Goal: Task Accomplishment & Management: Complete application form

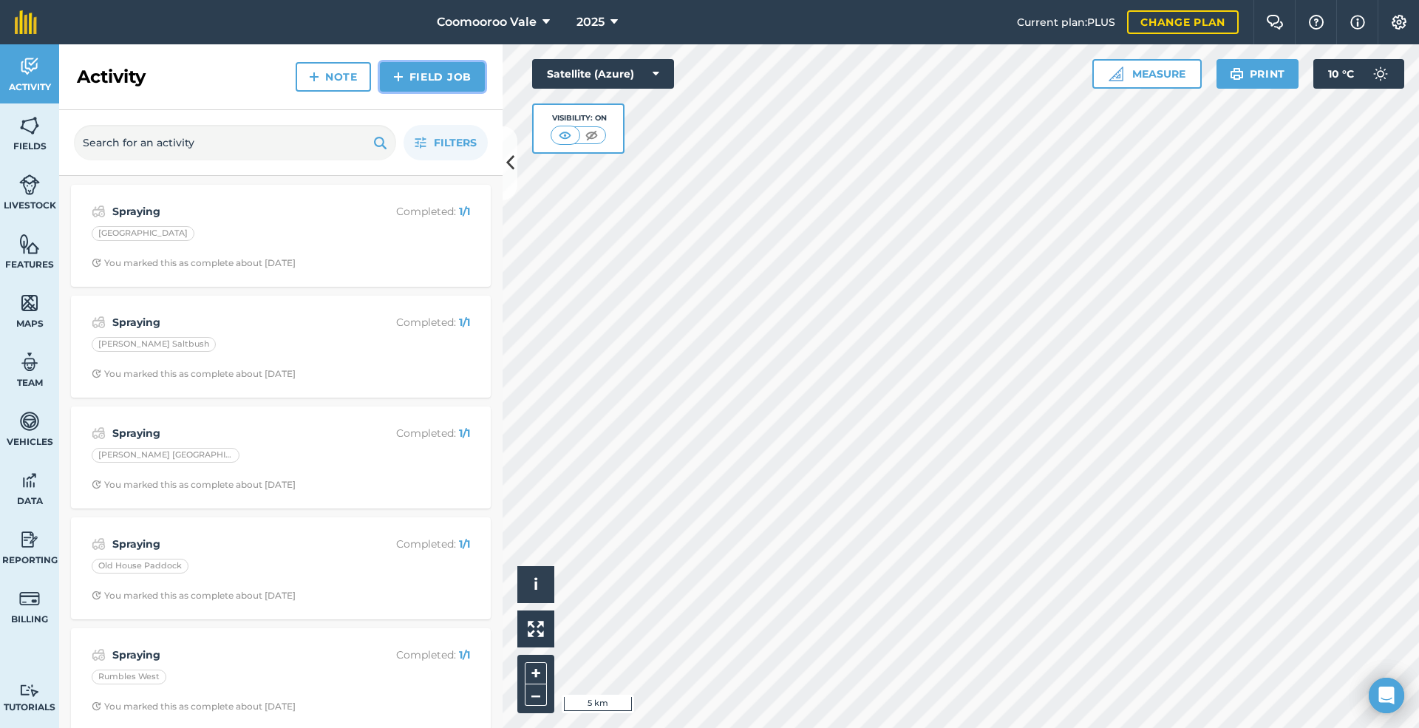
click at [440, 72] on link "Field Job" at bounding box center [432, 77] width 105 height 30
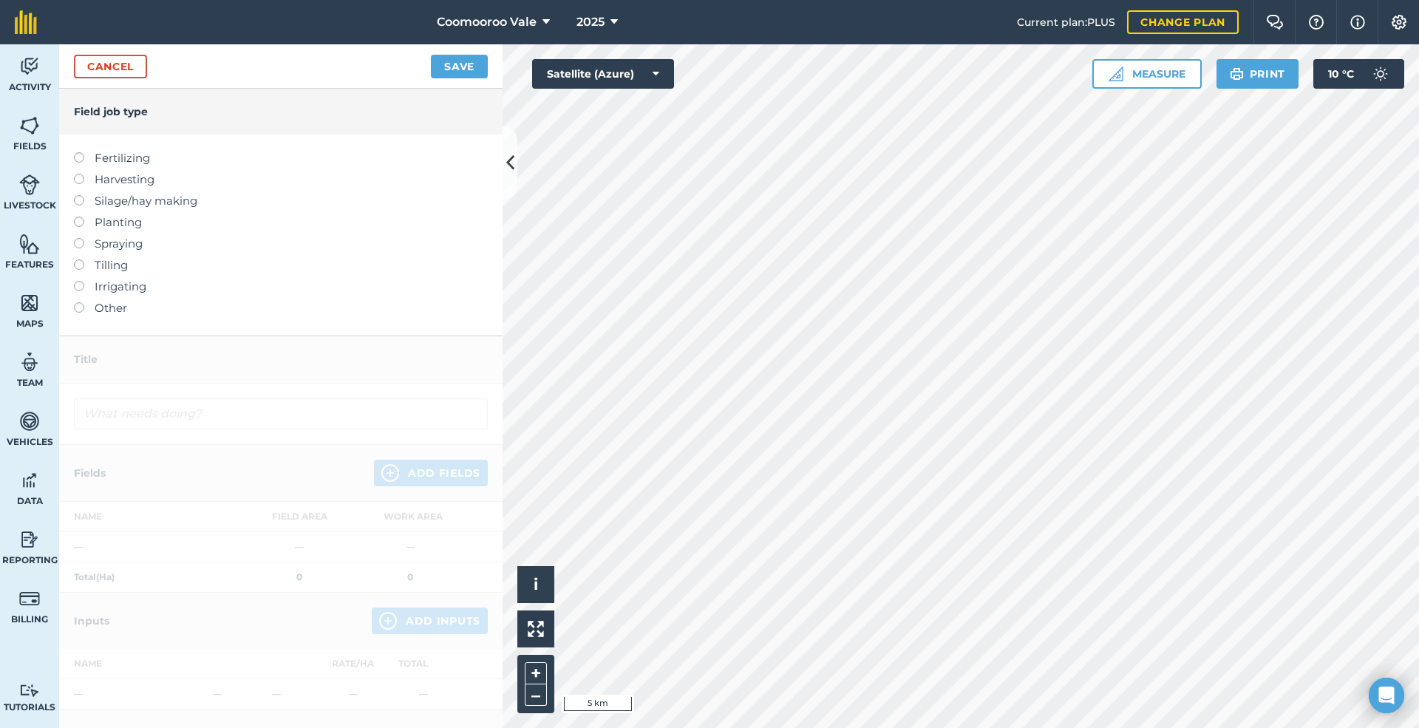
click at [80, 238] on label at bounding box center [84, 238] width 21 height 0
type input "Spraying"
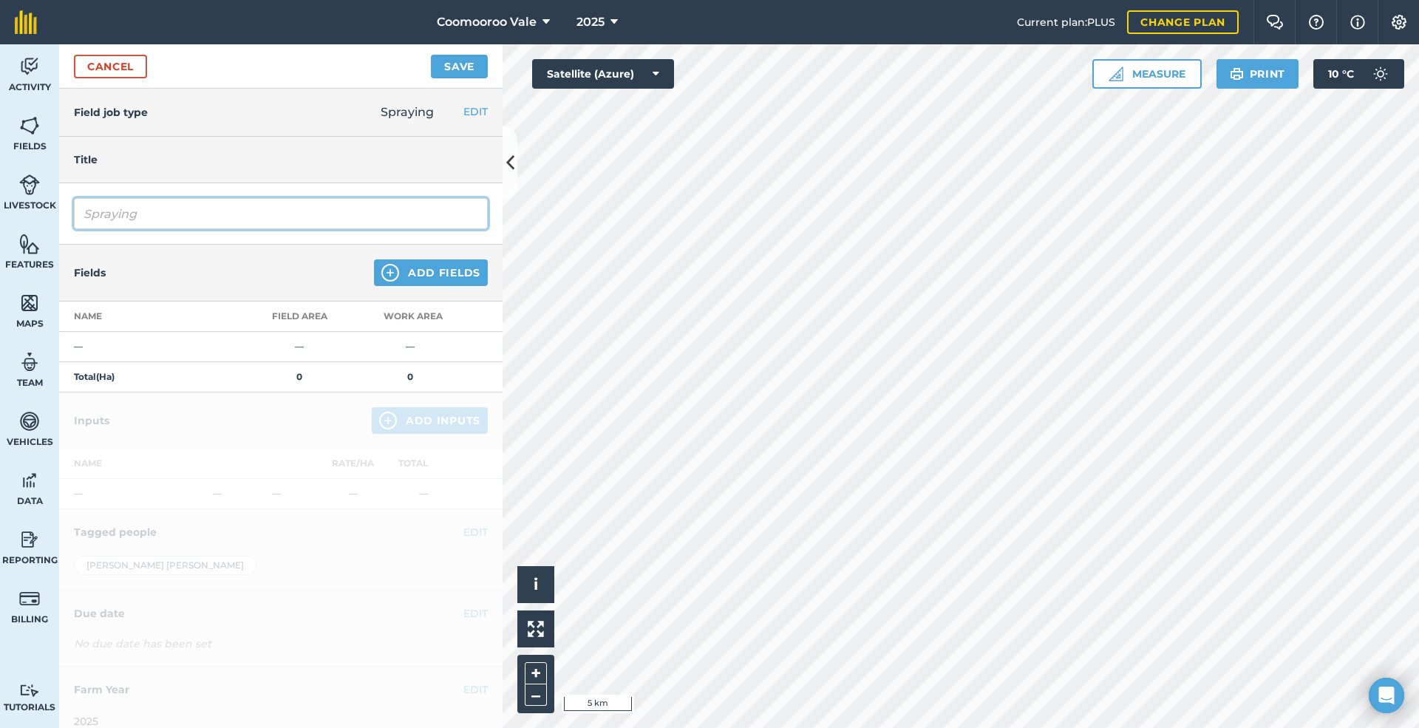
click at [161, 216] on input "Spraying" at bounding box center [281, 213] width 414 height 31
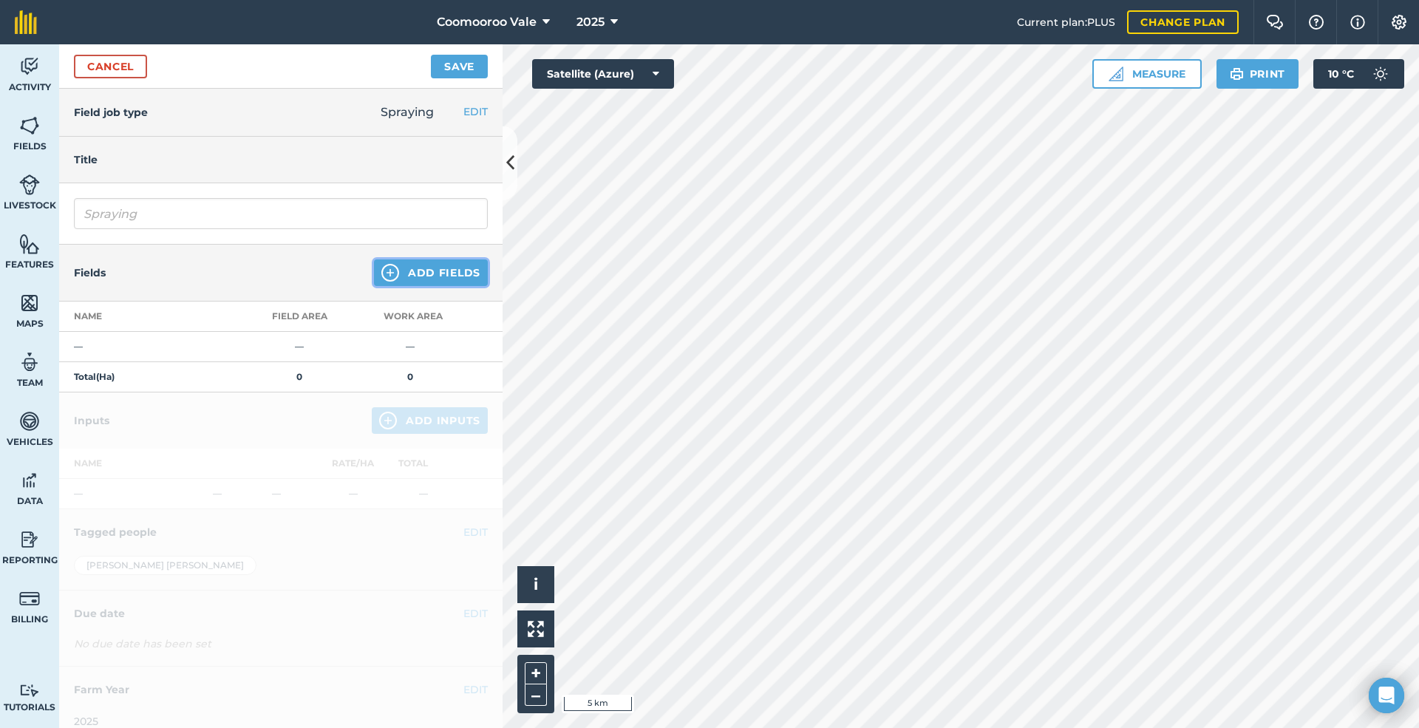
click at [399, 270] on button "Add Fields" at bounding box center [431, 272] width 114 height 27
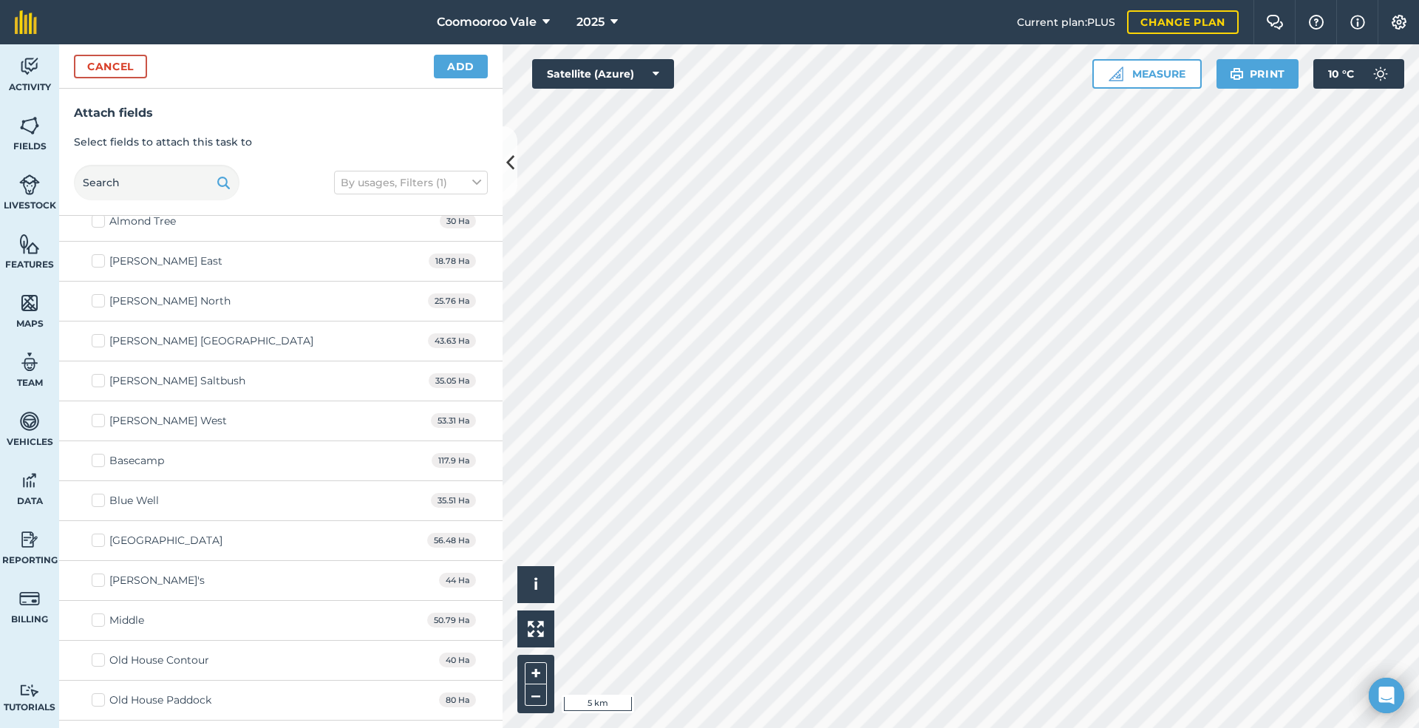
scroll to position [2339, 0]
click at [98, 307] on label "[PERSON_NAME] North" at bounding box center [161, 300] width 139 height 16
click at [98, 301] on input "[PERSON_NAME] North" at bounding box center [97, 297] width 10 height 10
checkbox input "true"
click at [463, 60] on button "Add" at bounding box center [461, 67] width 54 height 24
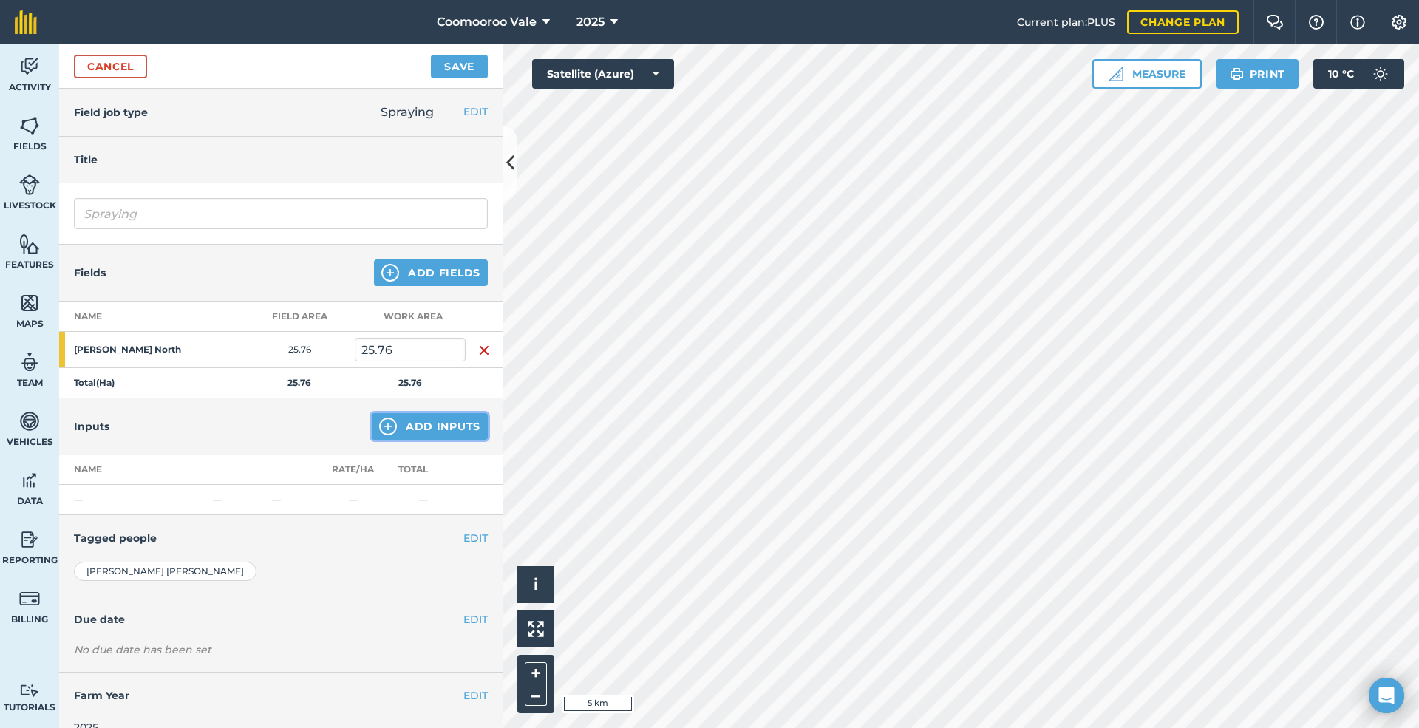
click at [433, 424] on button "Add Inputs" at bounding box center [430, 426] width 116 height 27
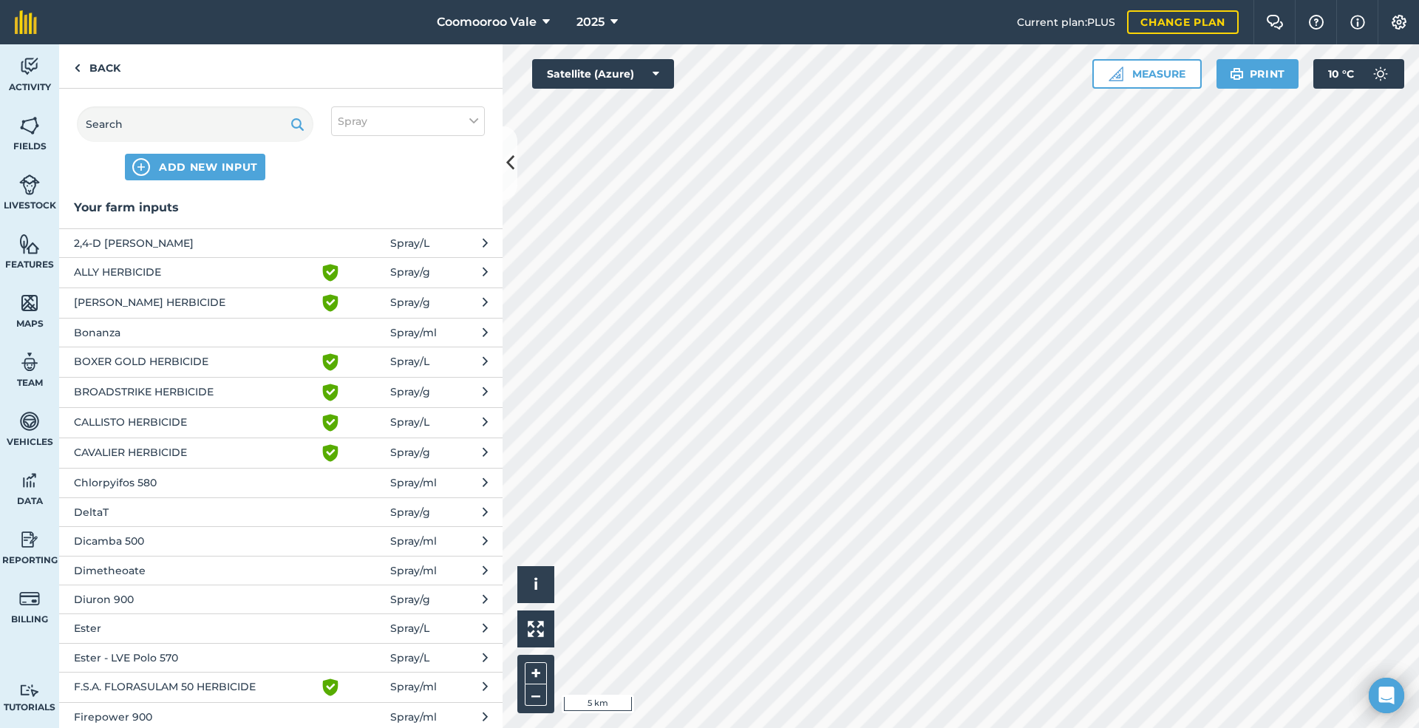
click at [216, 659] on span "Ester - LVE Polo 570" at bounding box center [195, 657] width 242 height 16
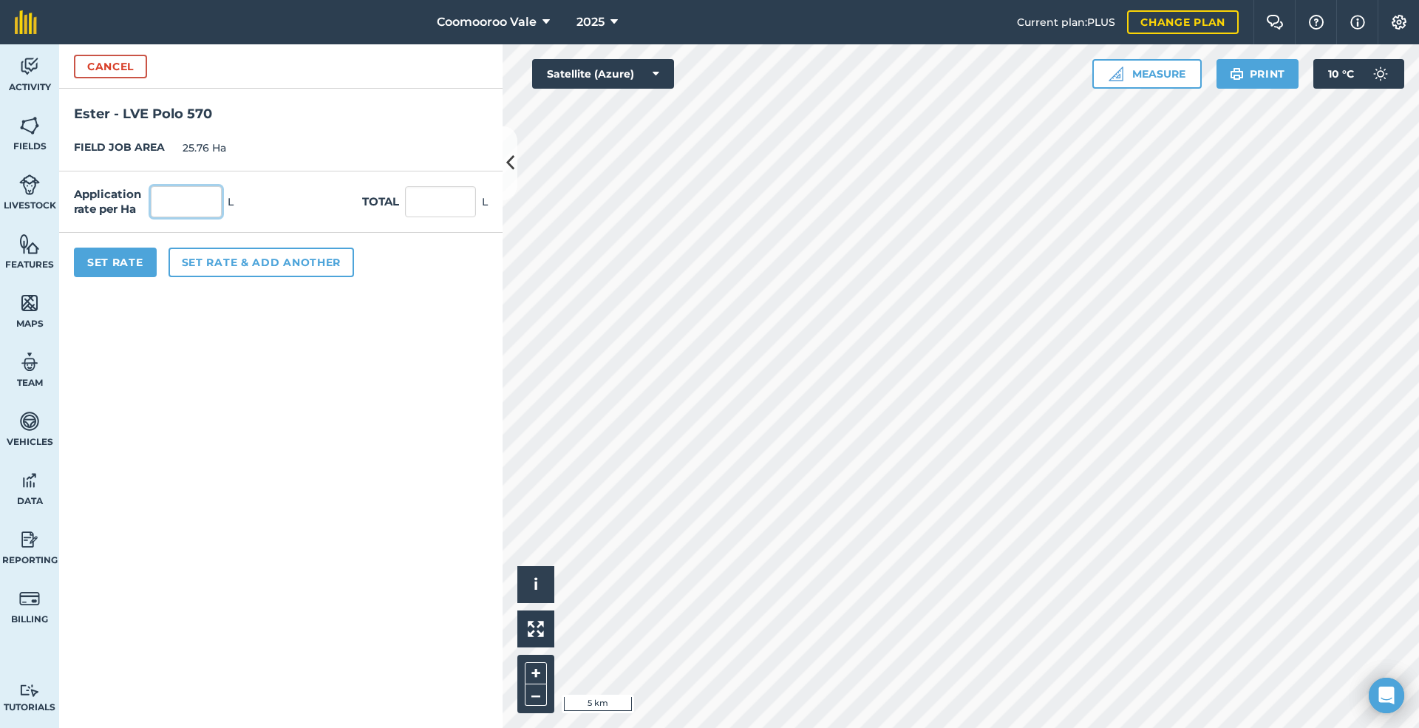
click at [186, 208] on input "text" at bounding box center [186, 201] width 71 height 31
type input "0.33"
type input "8.501"
click at [110, 259] on button "Set Rate" at bounding box center [115, 263] width 83 height 30
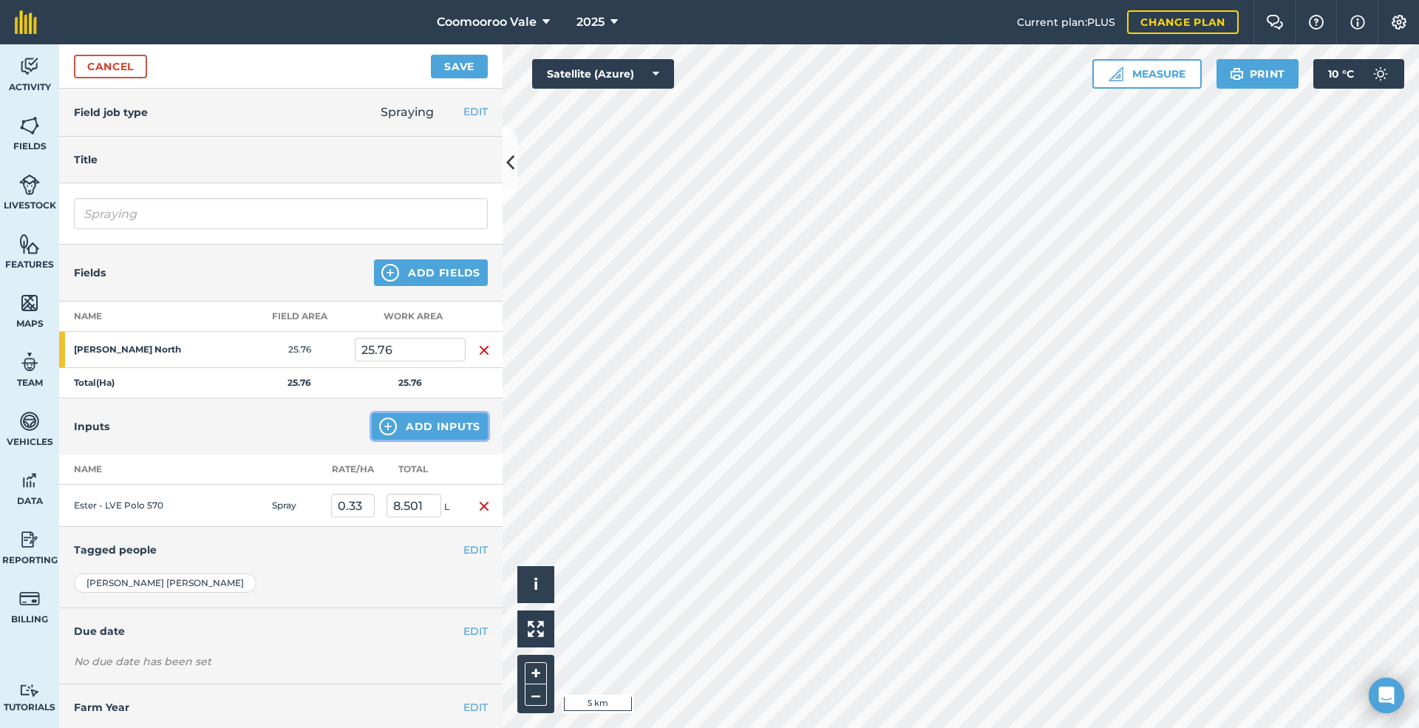
click at [409, 424] on button "Add Inputs" at bounding box center [430, 426] width 116 height 27
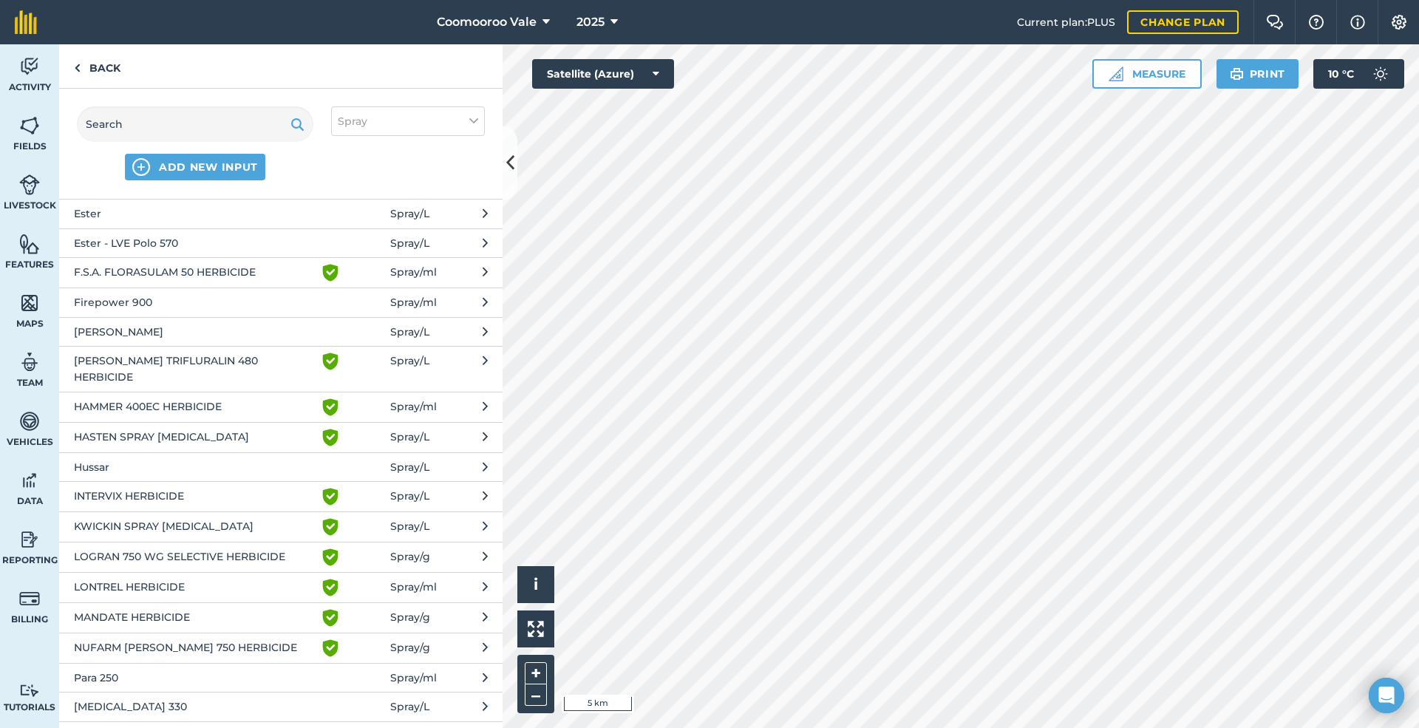
scroll to position [443, 0]
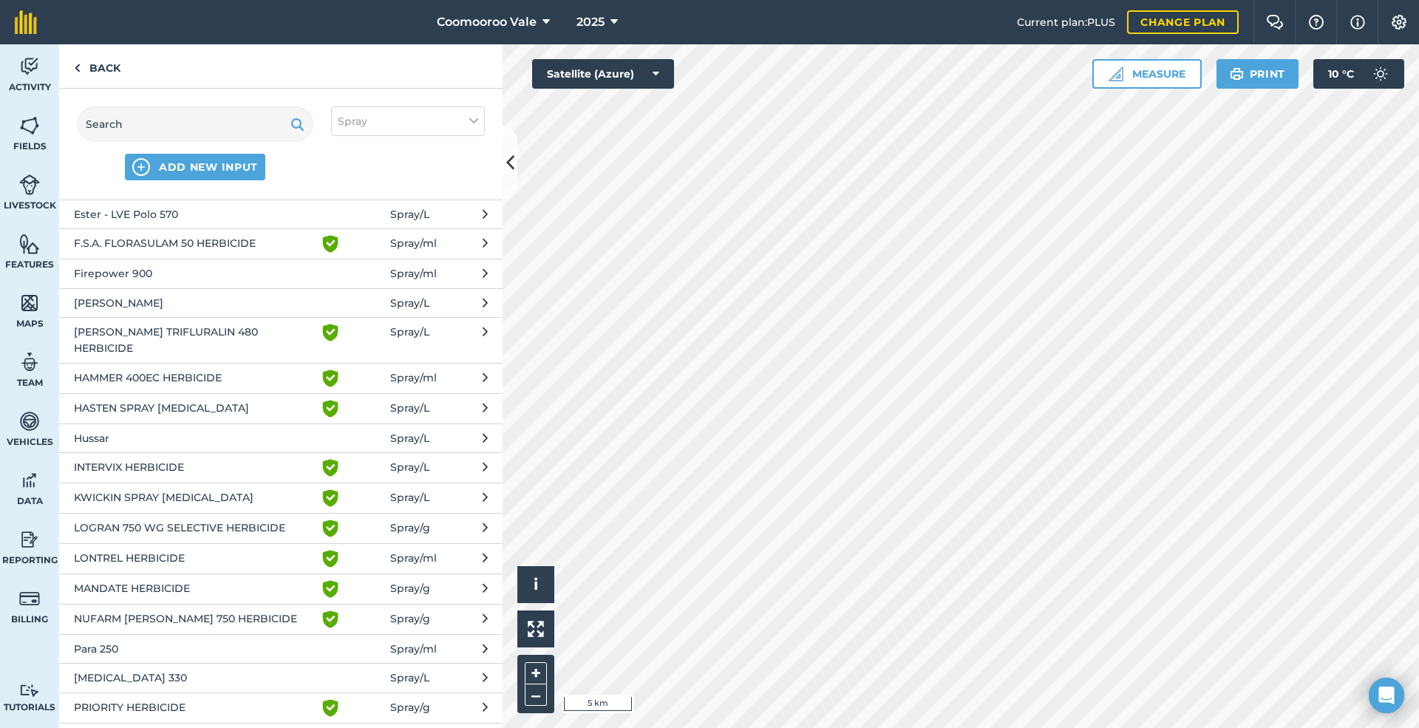
click at [211, 550] on span "LONTREL HERBICIDE" at bounding box center [195, 559] width 242 height 18
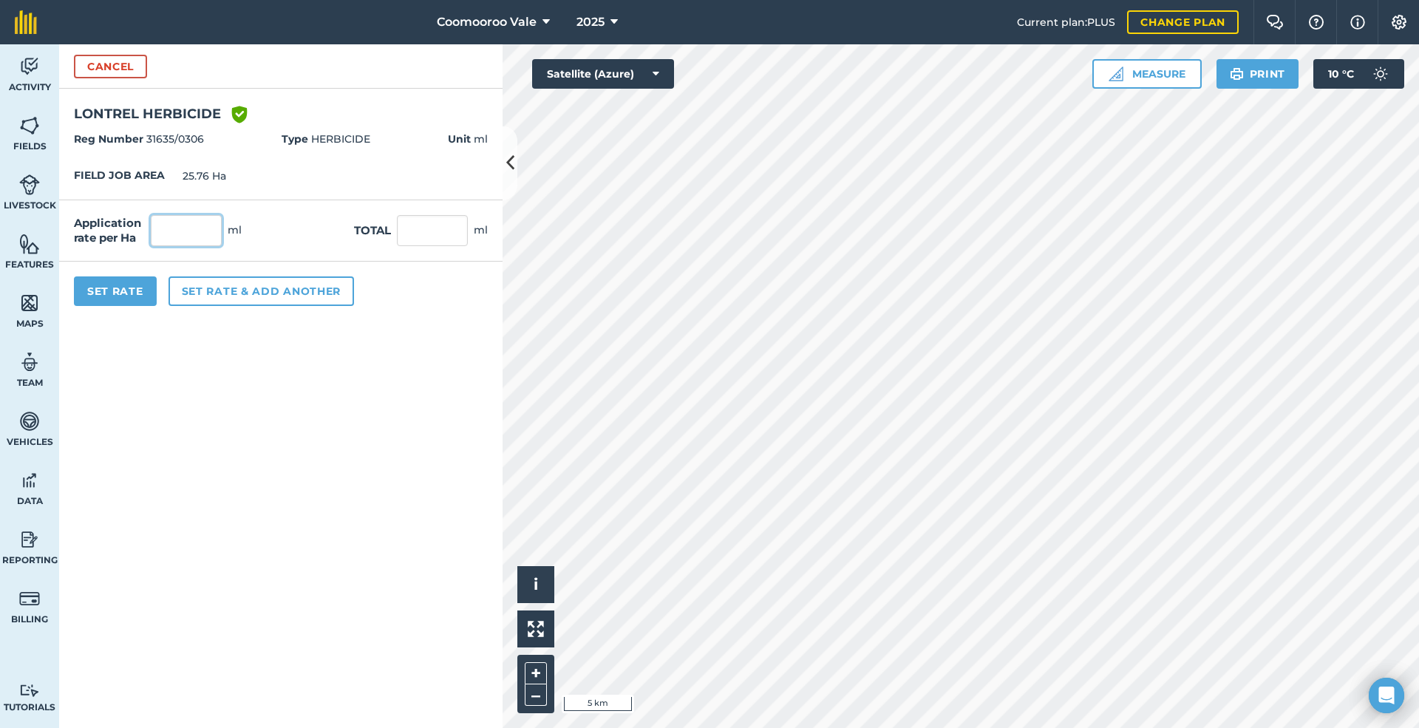
click at [190, 233] on input "text" at bounding box center [186, 230] width 71 height 31
type input "65"
type input "1,674.4"
click at [117, 290] on button "Set Rate" at bounding box center [115, 291] width 83 height 30
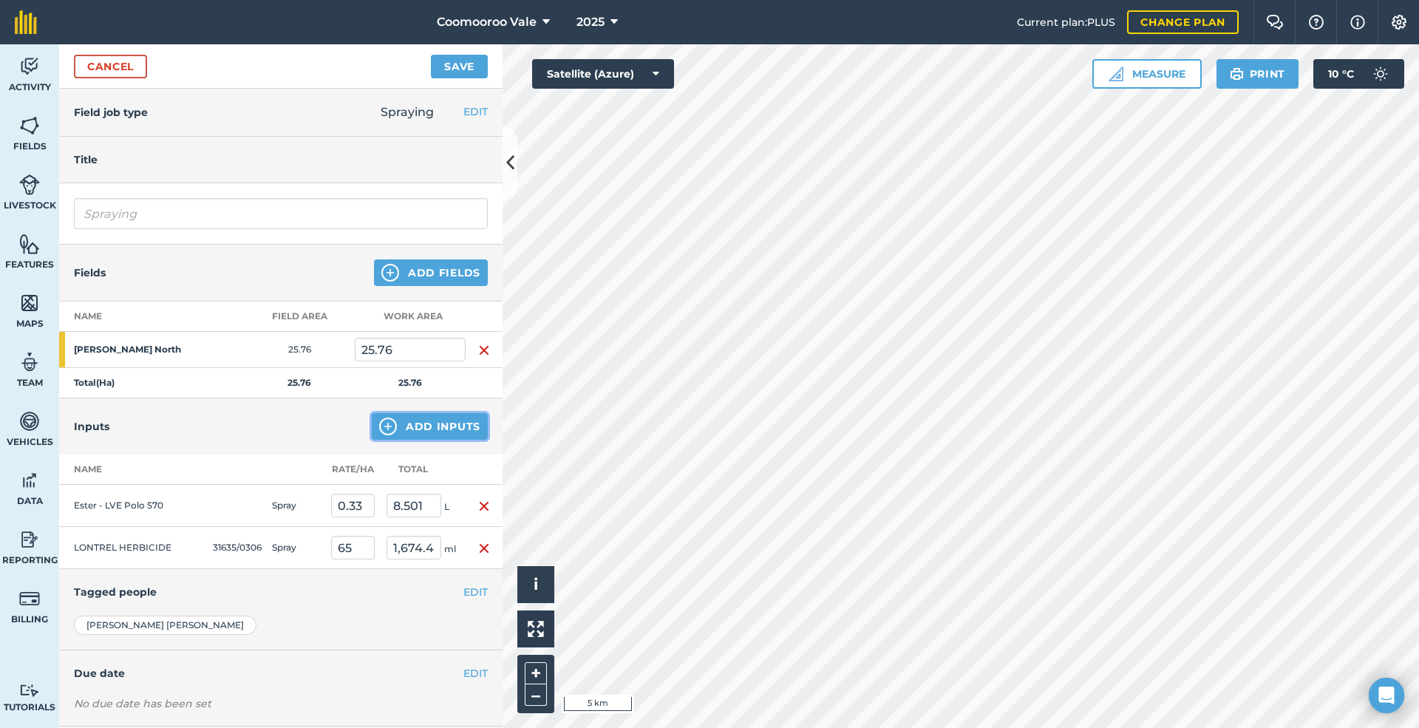
click at [411, 424] on button "Add Inputs" at bounding box center [430, 426] width 116 height 27
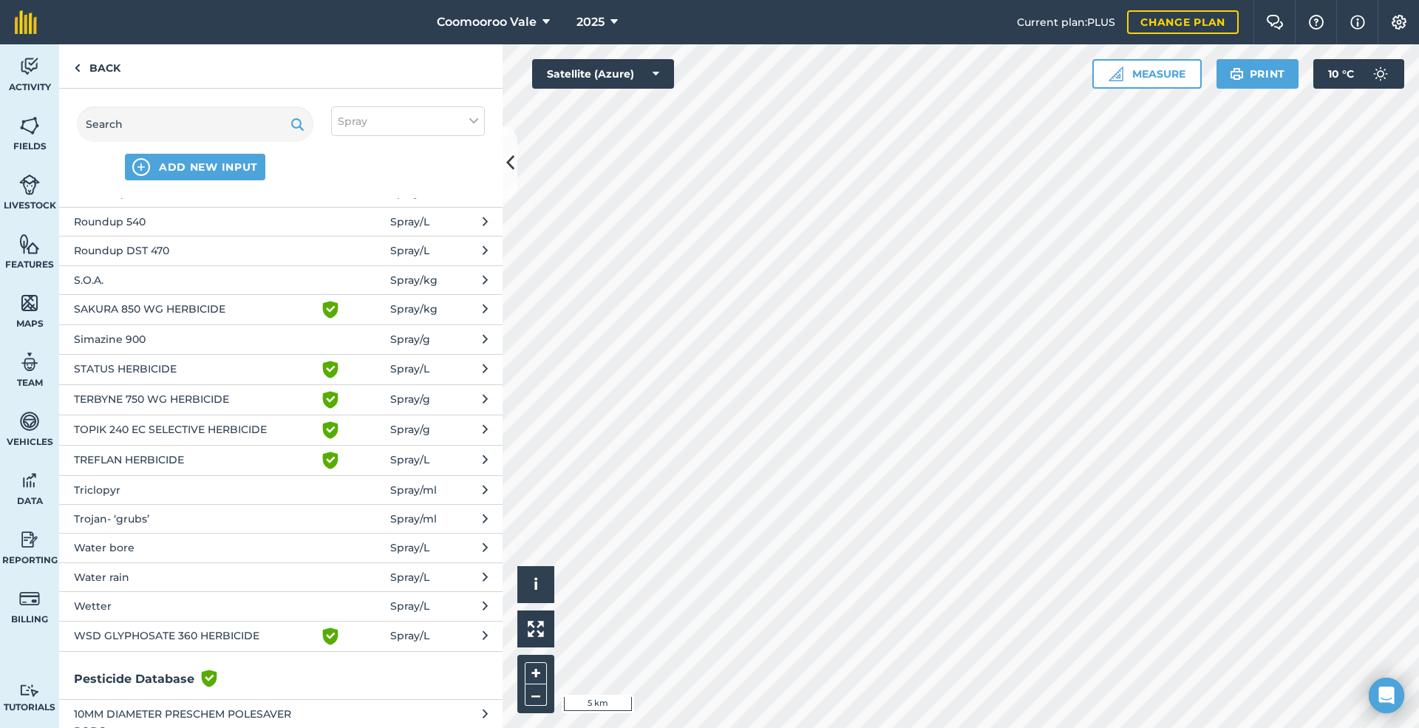
scroll to position [1059, 0]
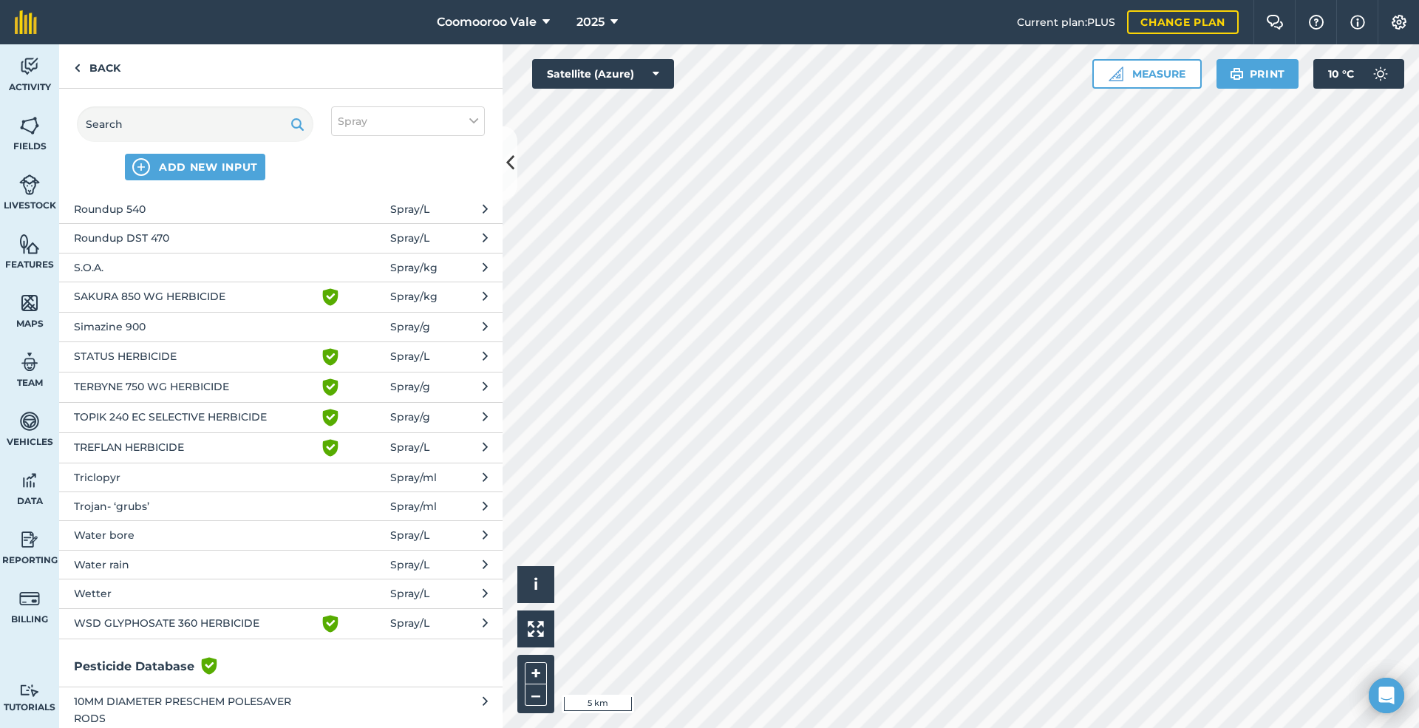
click at [140, 528] on span "Water bore" at bounding box center [195, 535] width 242 height 16
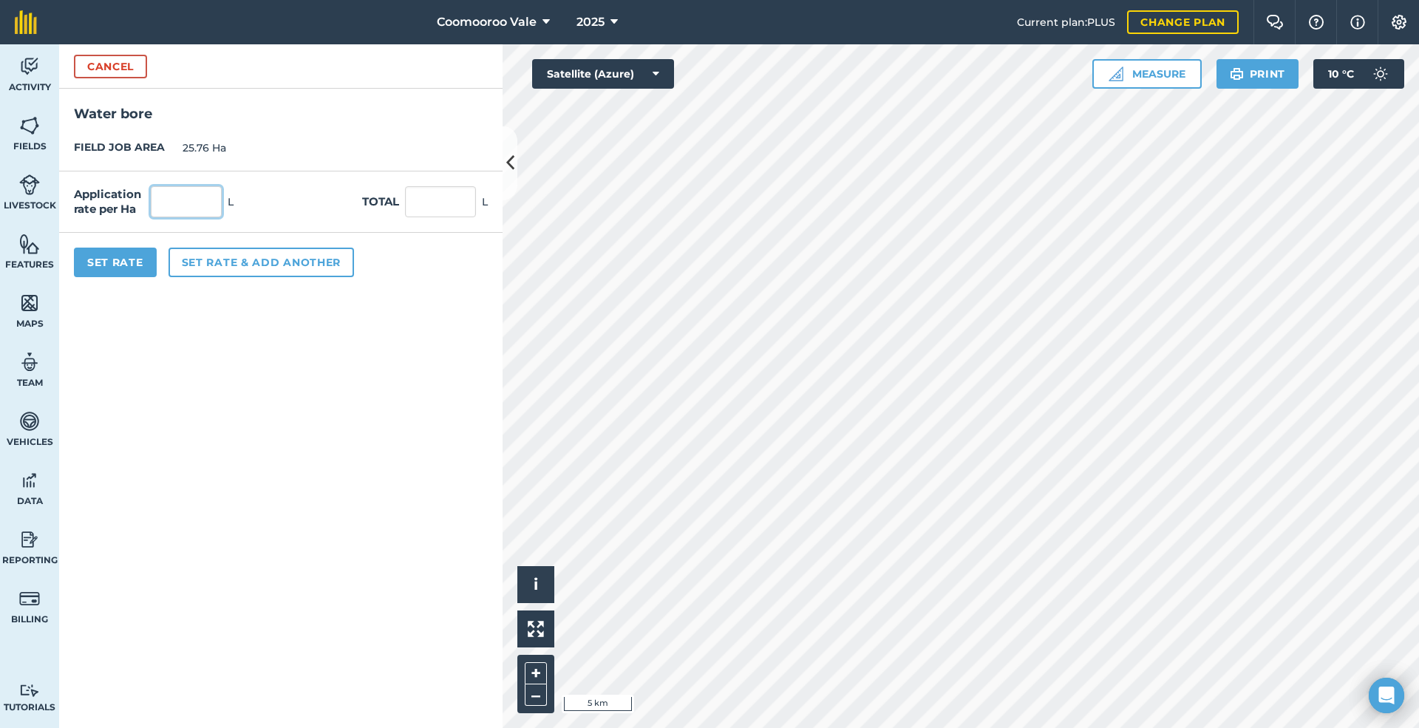
click at [205, 199] on input "text" at bounding box center [186, 201] width 71 height 31
type input "90"
type input "2,318.4"
click at [126, 259] on button "Set Rate" at bounding box center [115, 263] width 83 height 30
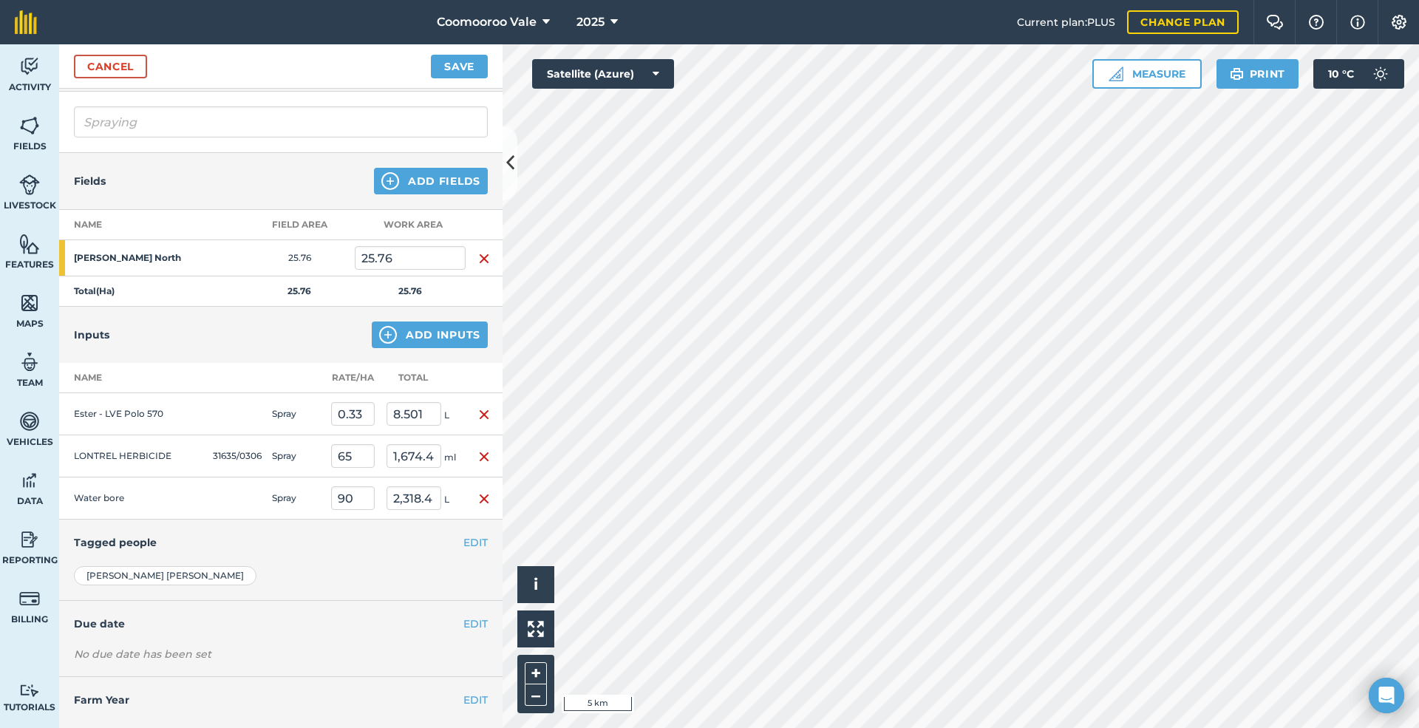
scroll to position [133, 0]
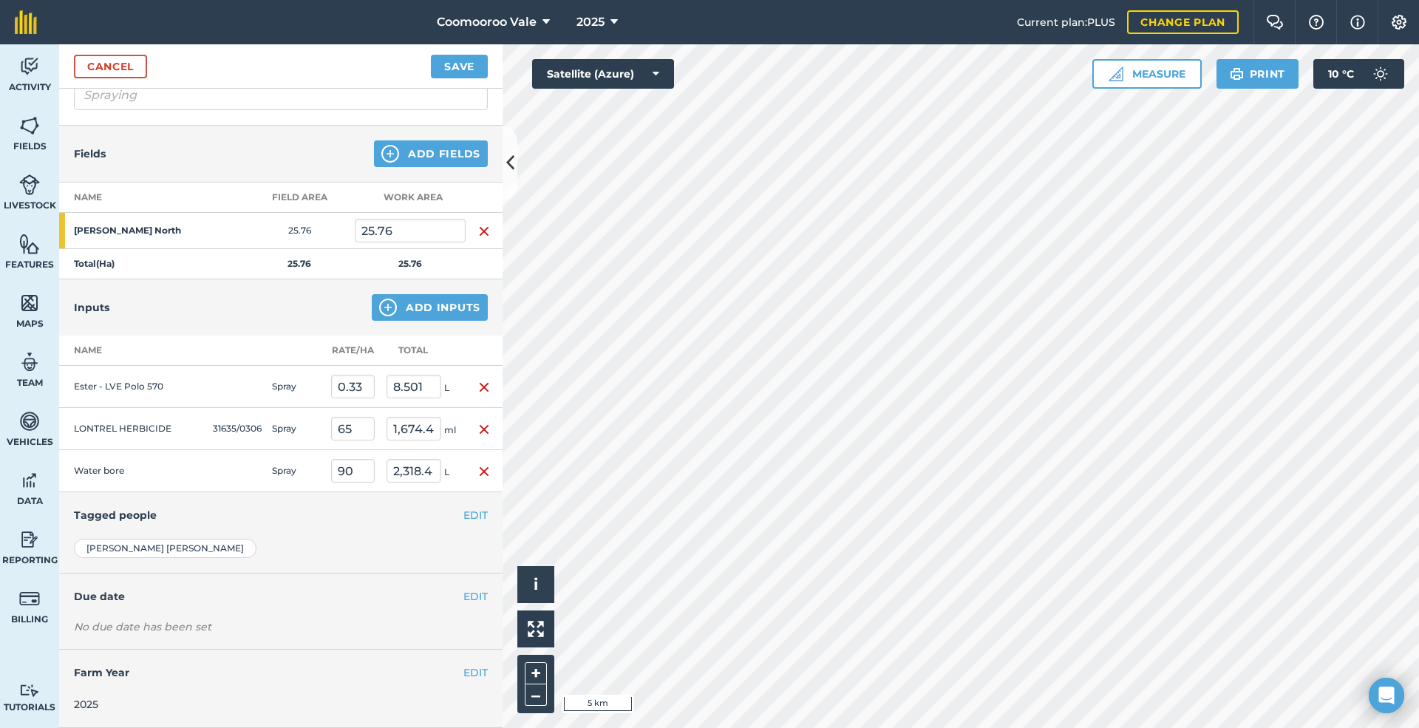
click at [420, 609] on div "EDIT Due date" at bounding box center [280, 596] width 443 height 46
click at [471, 593] on button "EDIT" at bounding box center [475, 596] width 24 height 16
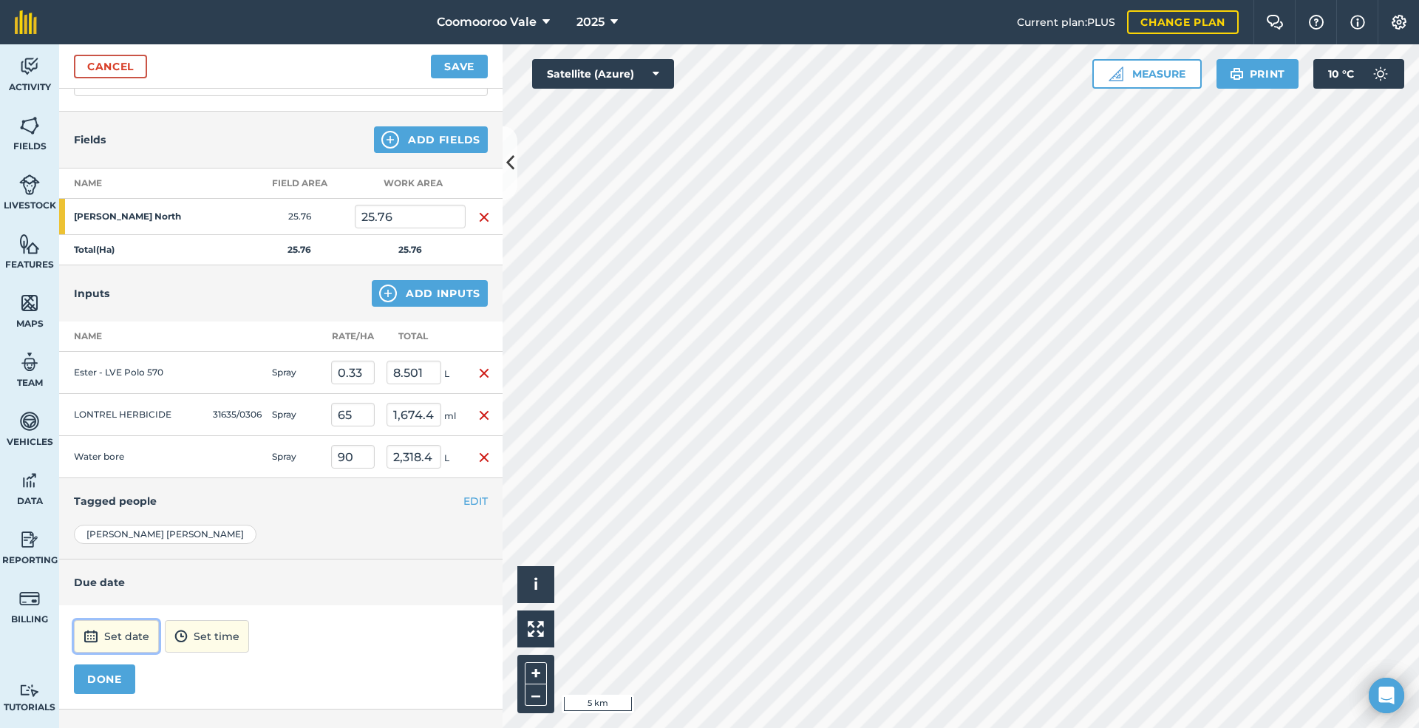
click at [134, 646] on button "Set date" at bounding box center [116, 636] width 85 height 33
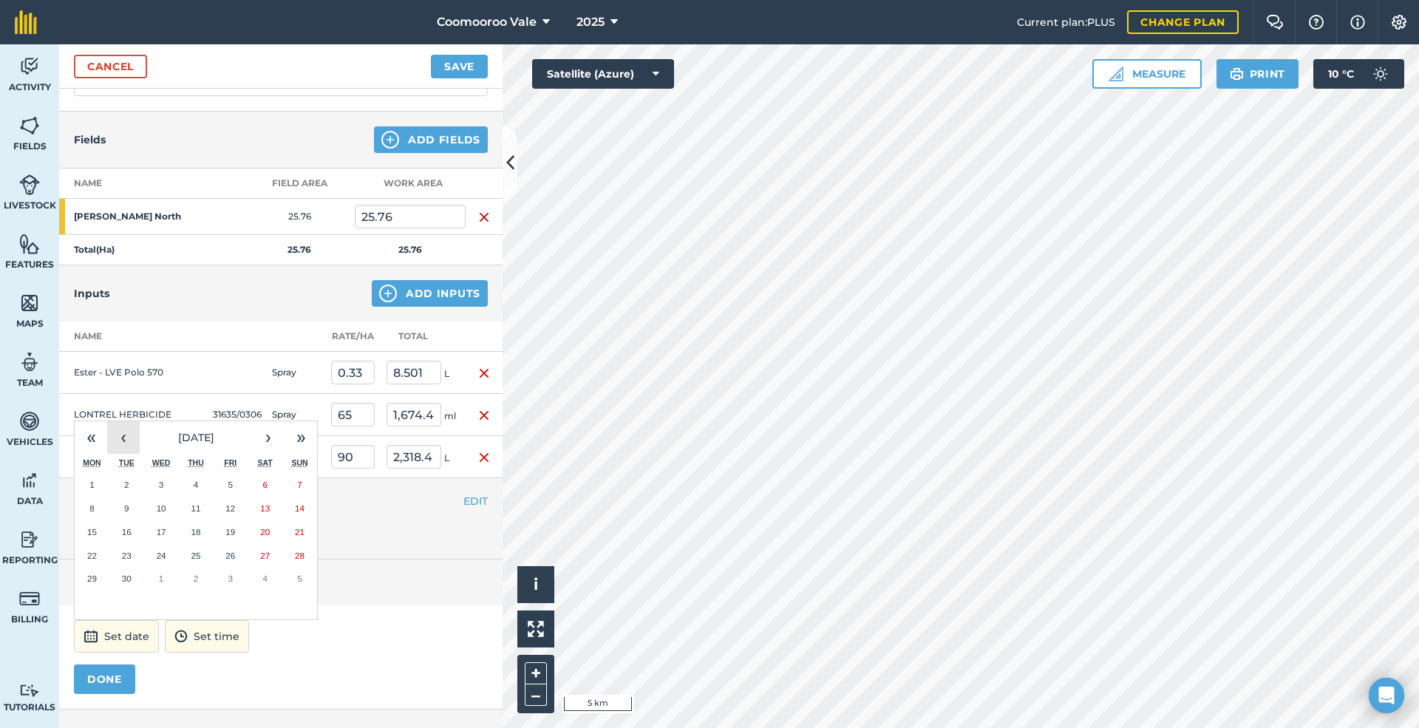
click at [124, 450] on button "‹" at bounding box center [123, 437] width 33 height 33
click at [130, 560] on abbr "19" at bounding box center [127, 555] width 10 height 10
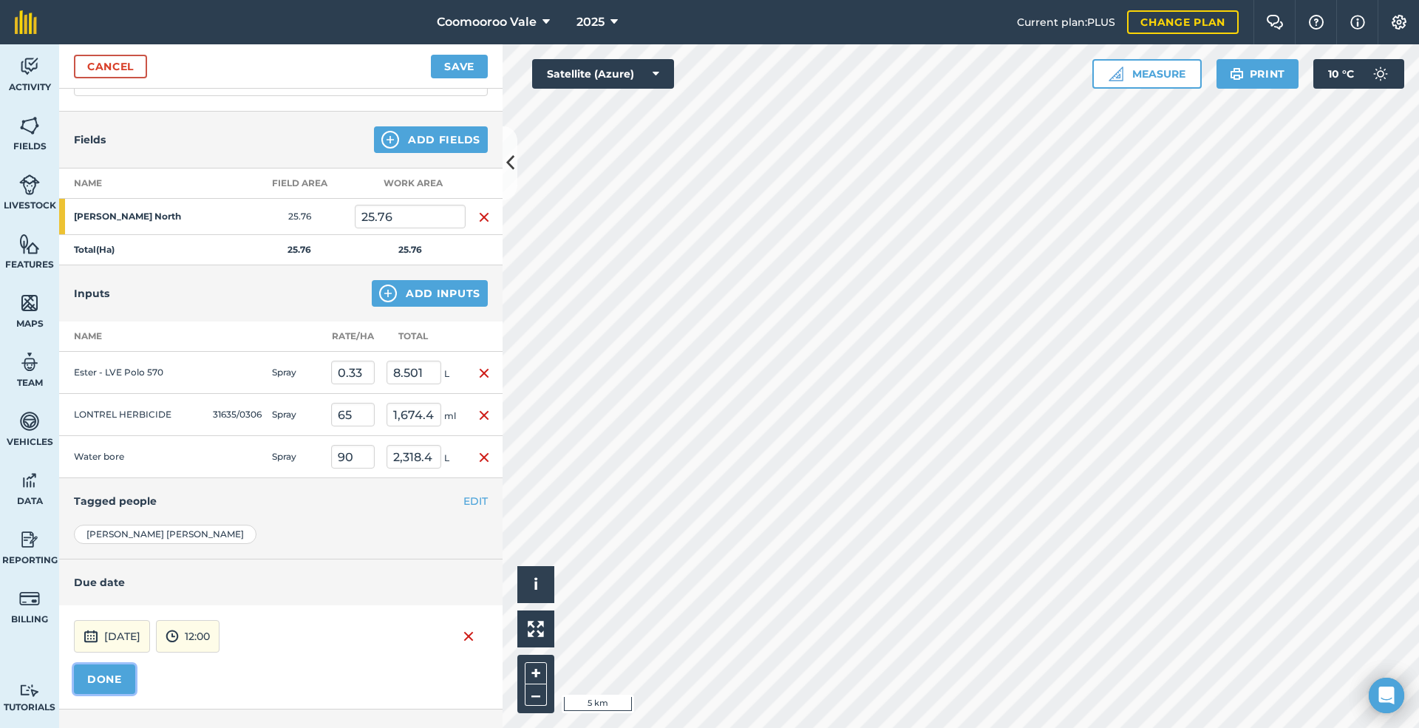
click at [108, 689] on button "DONE" at bounding box center [104, 679] width 61 height 30
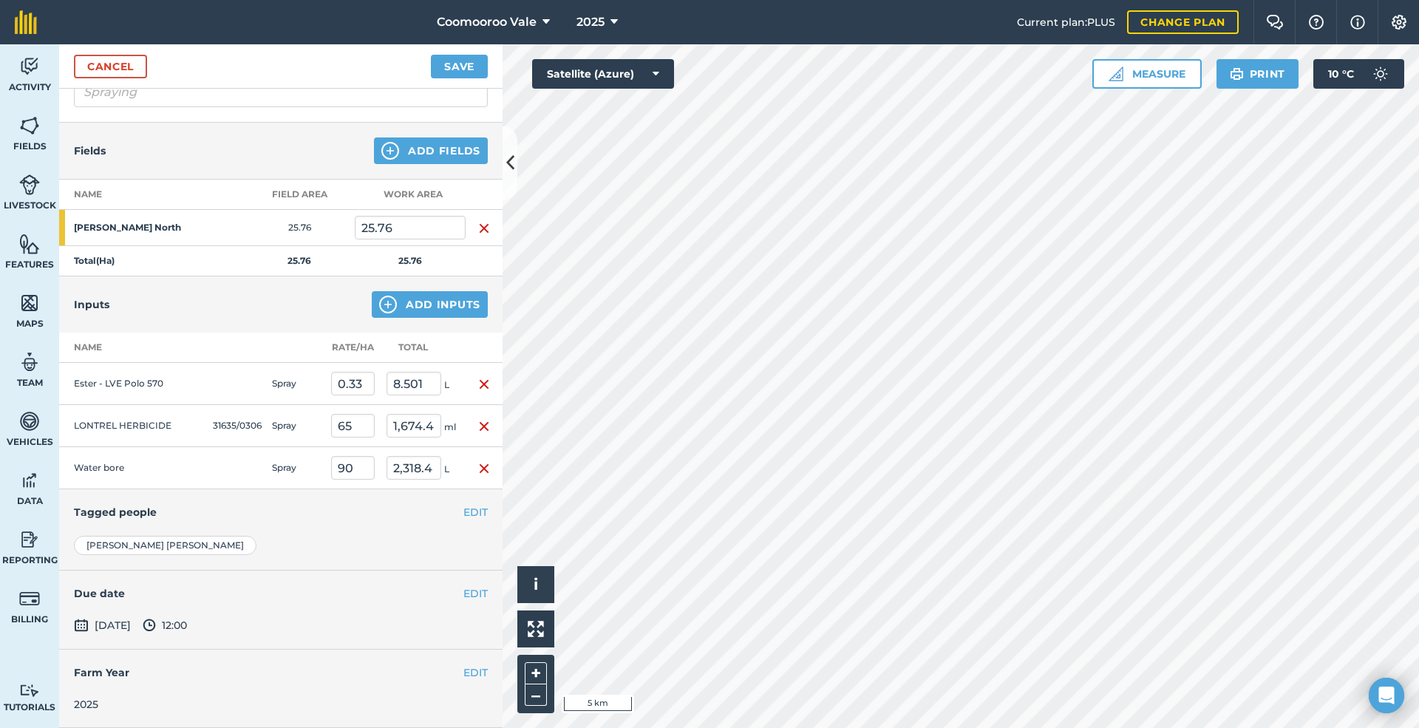
scroll to position [136, 0]
click at [437, 293] on button "Add Inputs" at bounding box center [430, 304] width 116 height 27
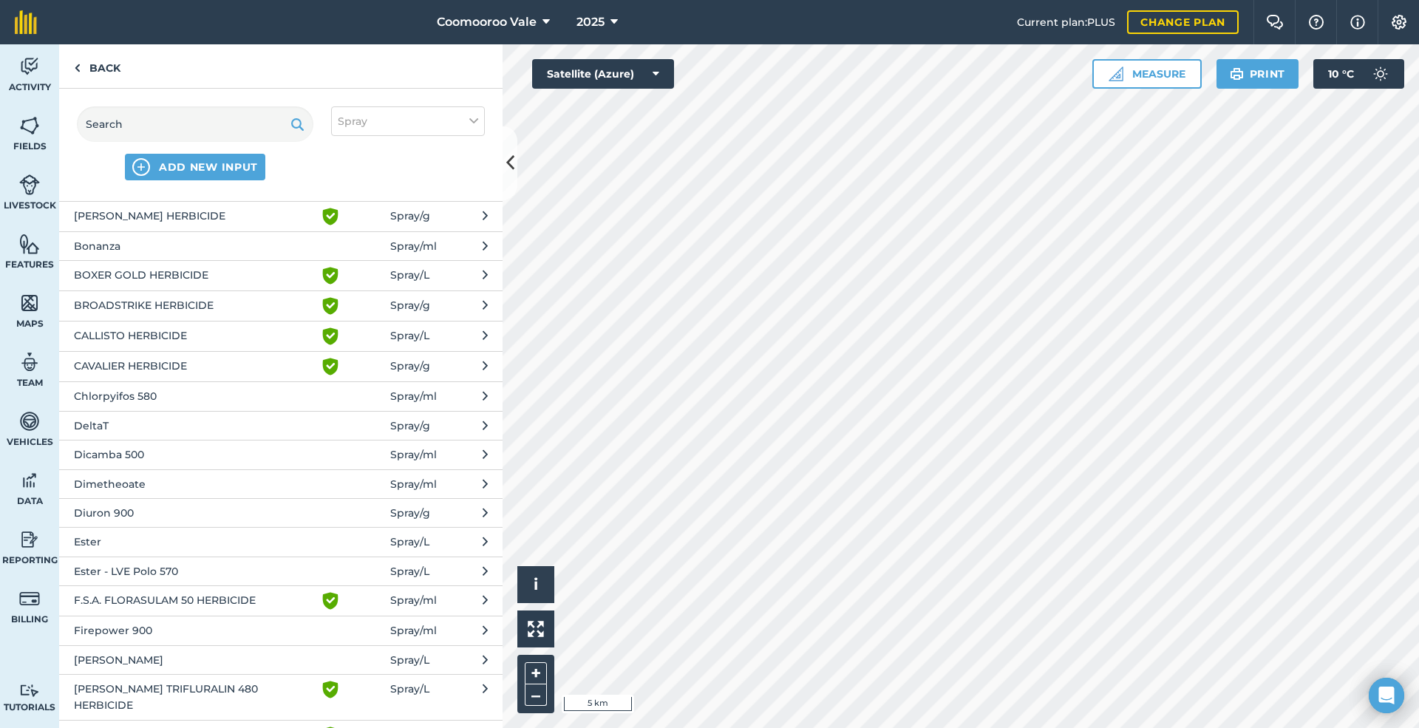
scroll to position [0, 0]
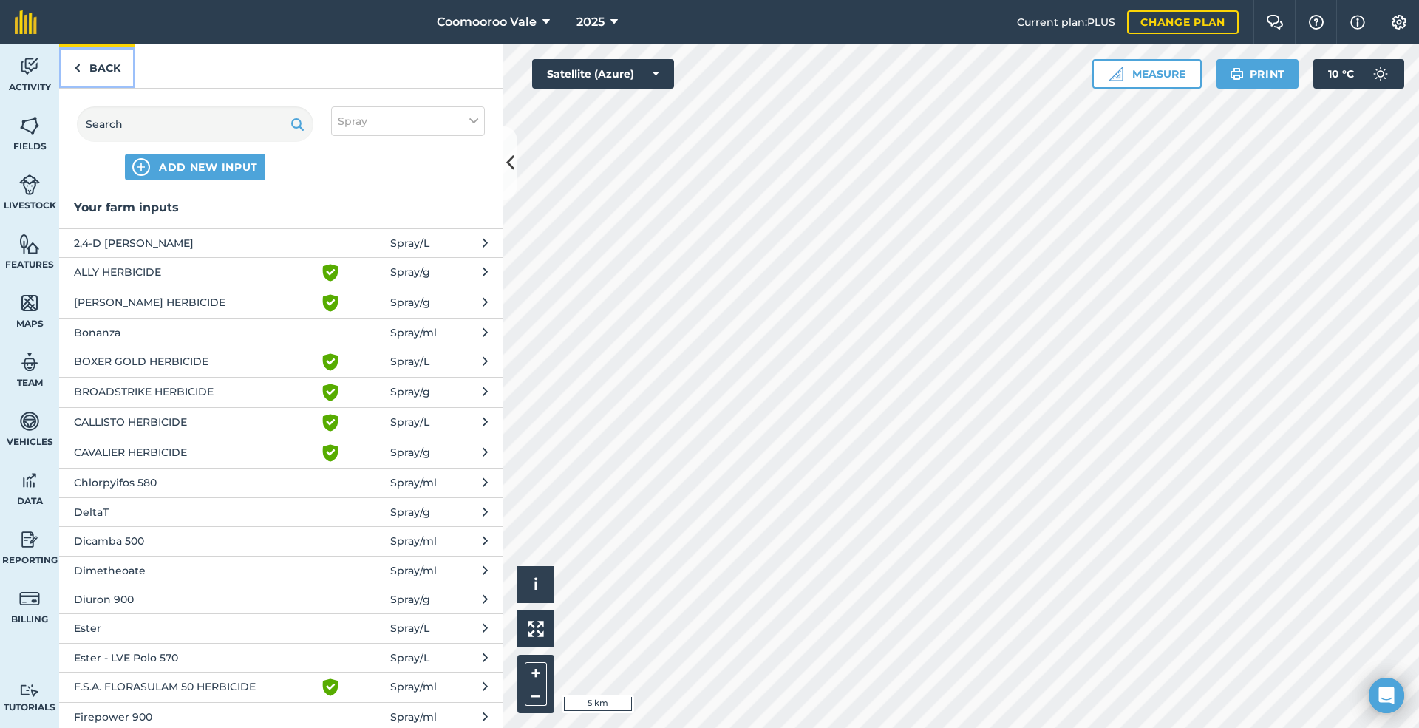
click at [110, 66] on link "Back" at bounding box center [97, 66] width 76 height 44
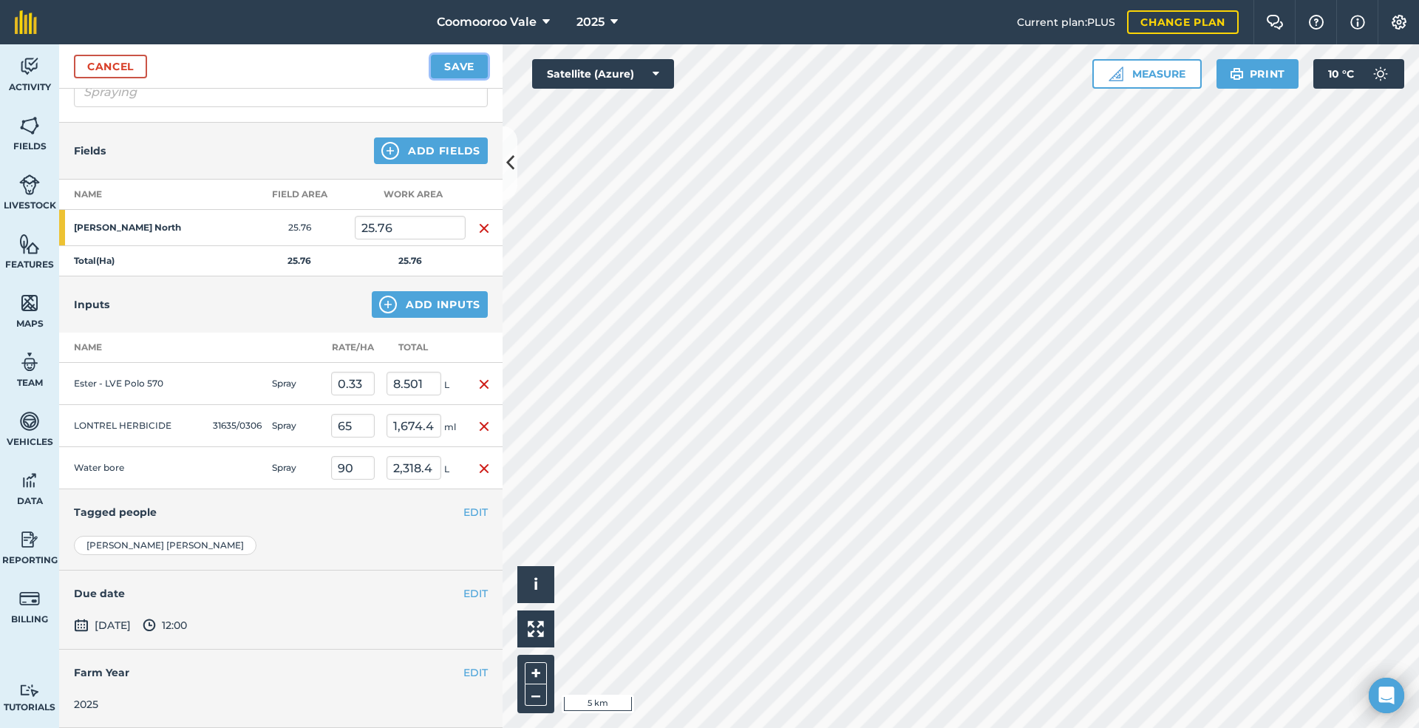
click at [451, 66] on button "Save" at bounding box center [459, 67] width 57 height 24
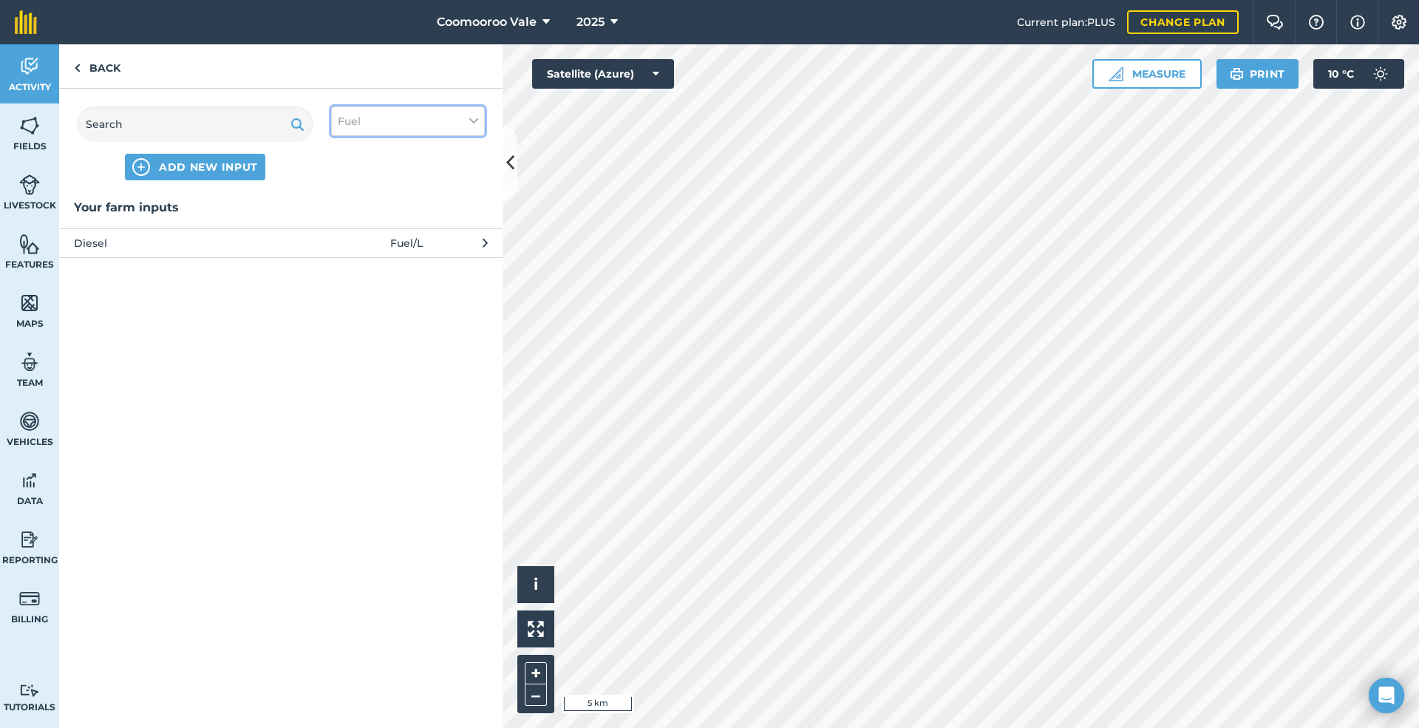
click at [390, 120] on button "Fuel" at bounding box center [408, 121] width 154 height 30
click at [189, 352] on div "Your farm inputs Diesel Fuel / L" at bounding box center [280, 463] width 443 height 530
click at [160, 239] on span "Diesel" at bounding box center [195, 243] width 242 height 16
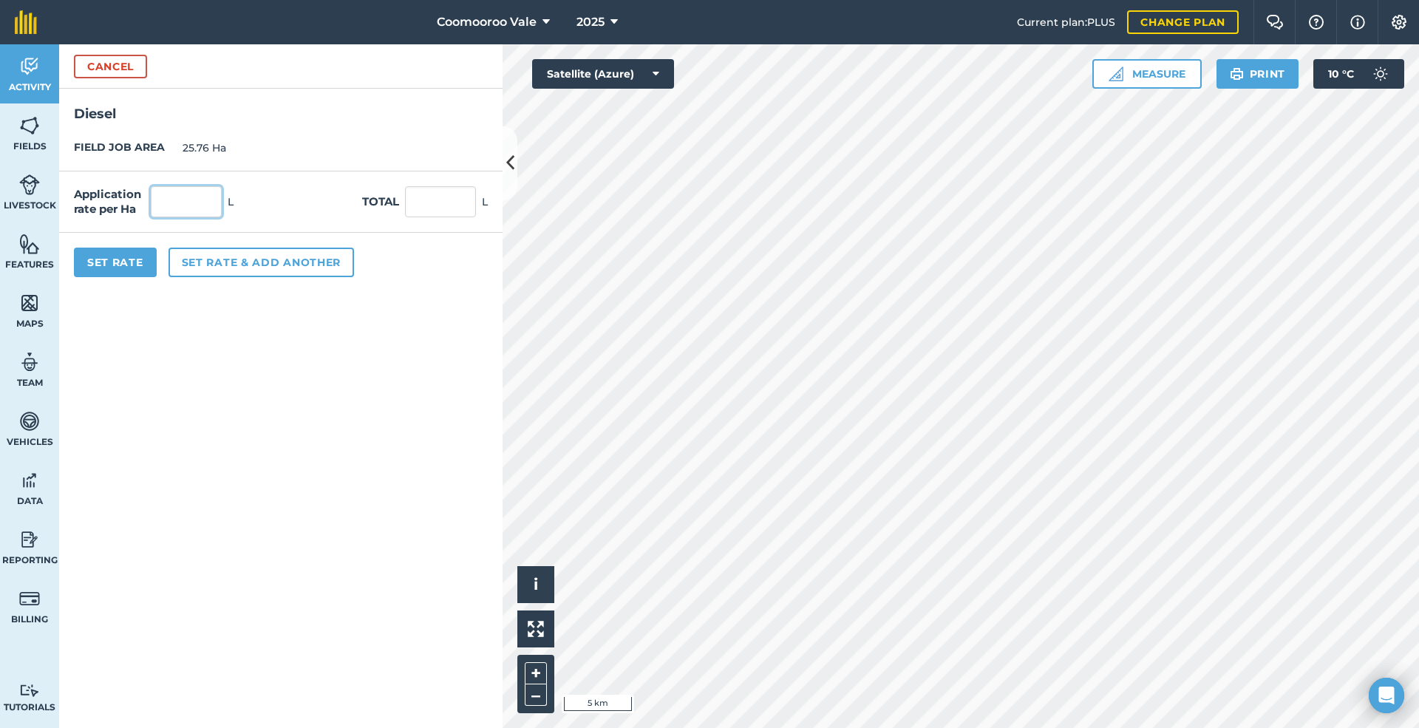
click at [189, 205] on input "text" at bounding box center [186, 201] width 71 height 31
type input "0.5"
type input "12.88"
click at [127, 260] on button "Set Rate" at bounding box center [115, 263] width 83 height 30
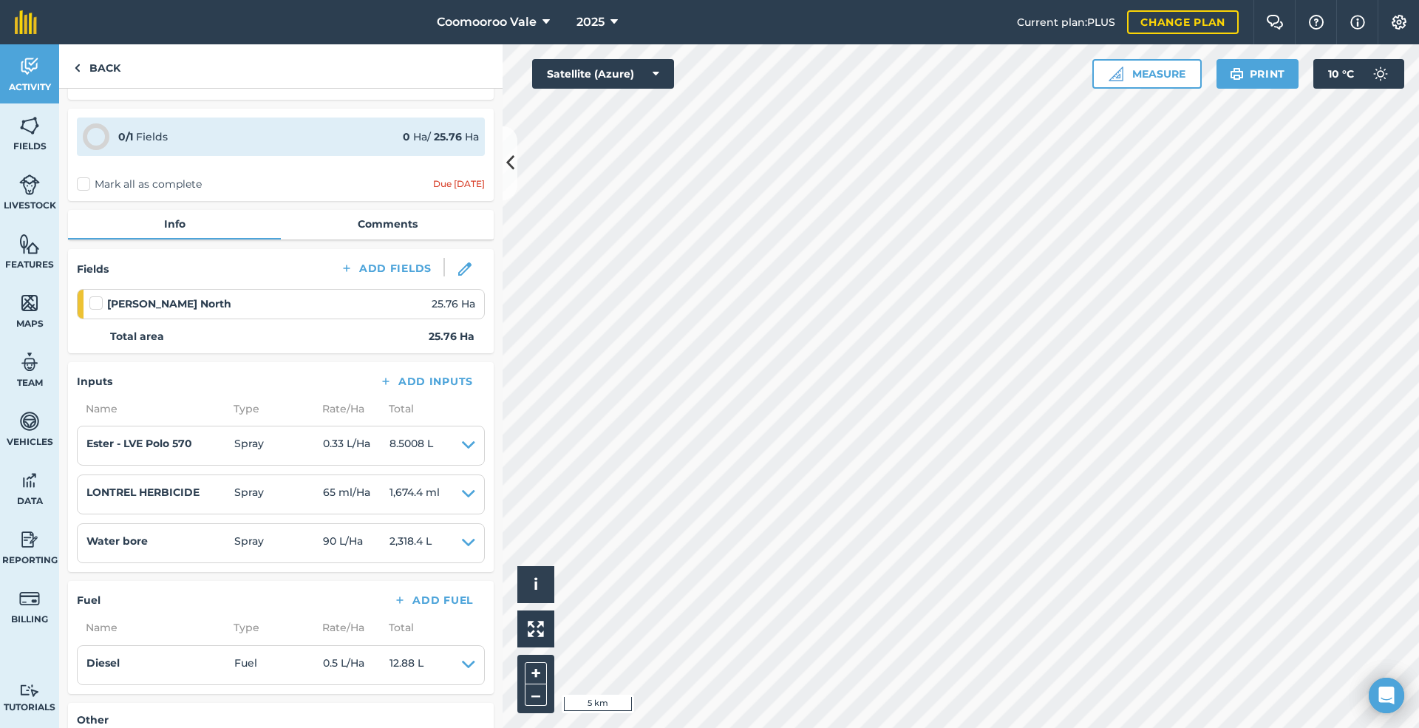
scroll to position [74, 0]
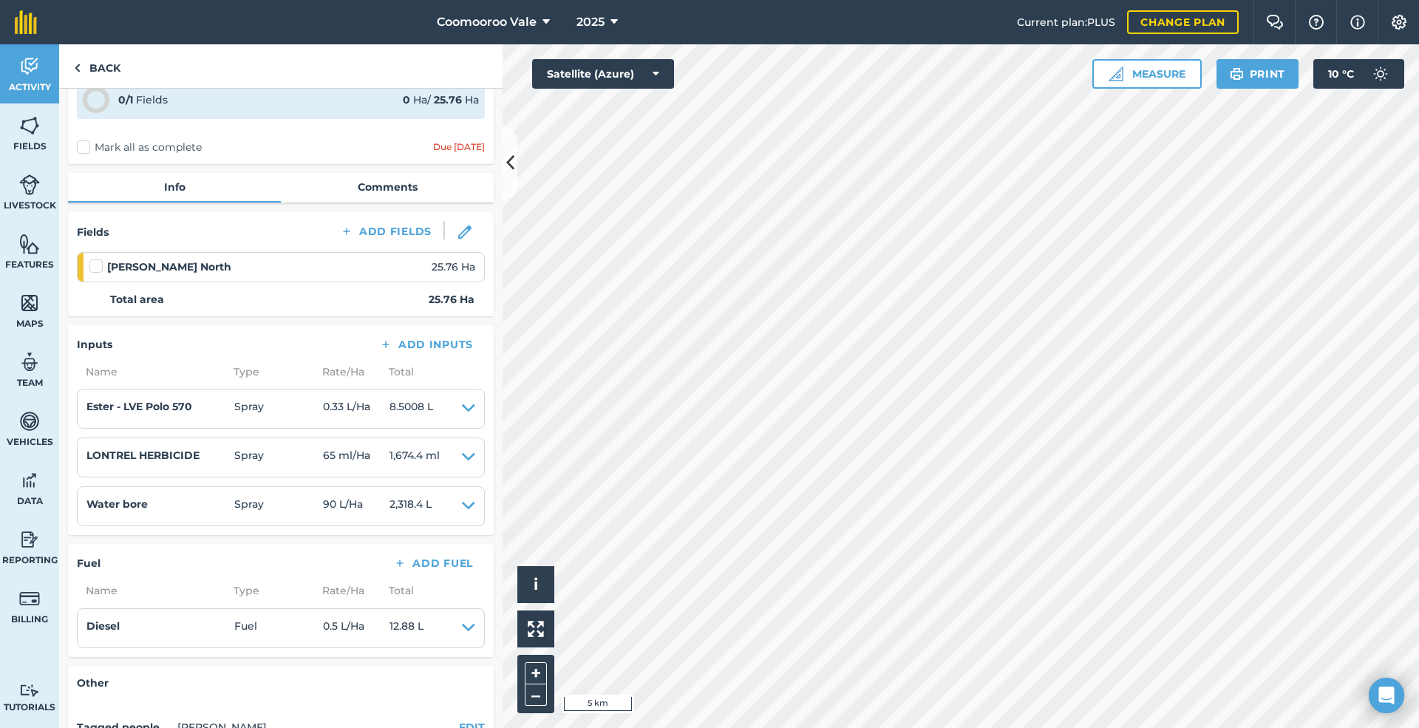
click at [95, 259] on label at bounding box center [98, 259] width 18 height 0
click at [95, 264] on input "checkbox" at bounding box center [94, 264] width 10 height 10
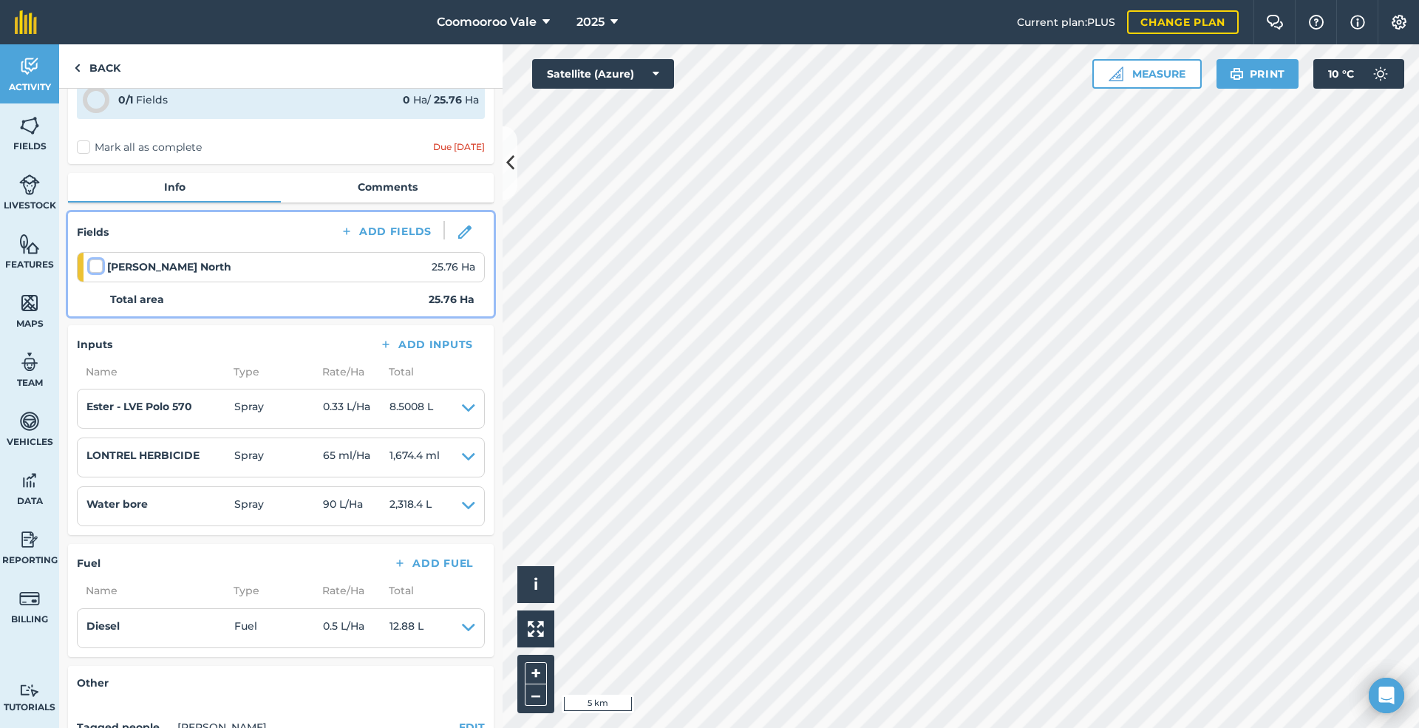
checkbox input "false"
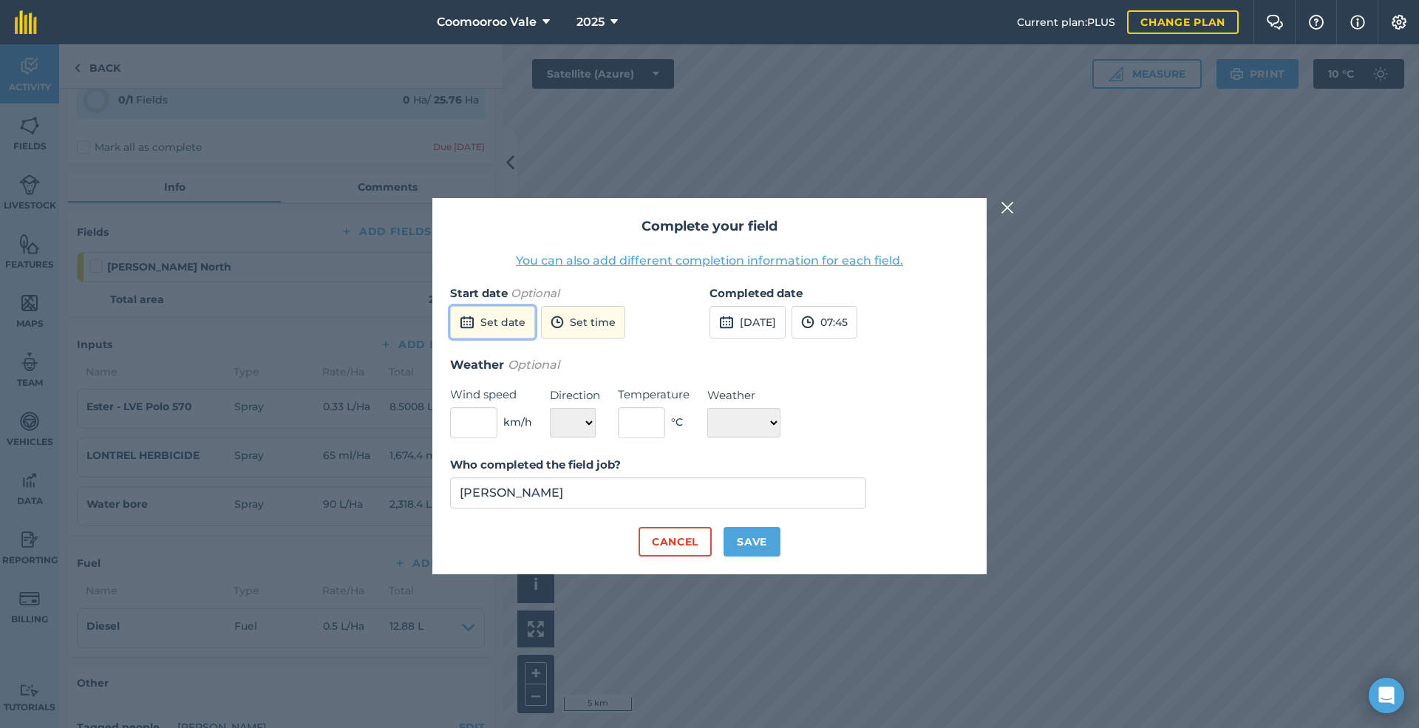
click at [511, 321] on button "Set date" at bounding box center [492, 322] width 85 height 33
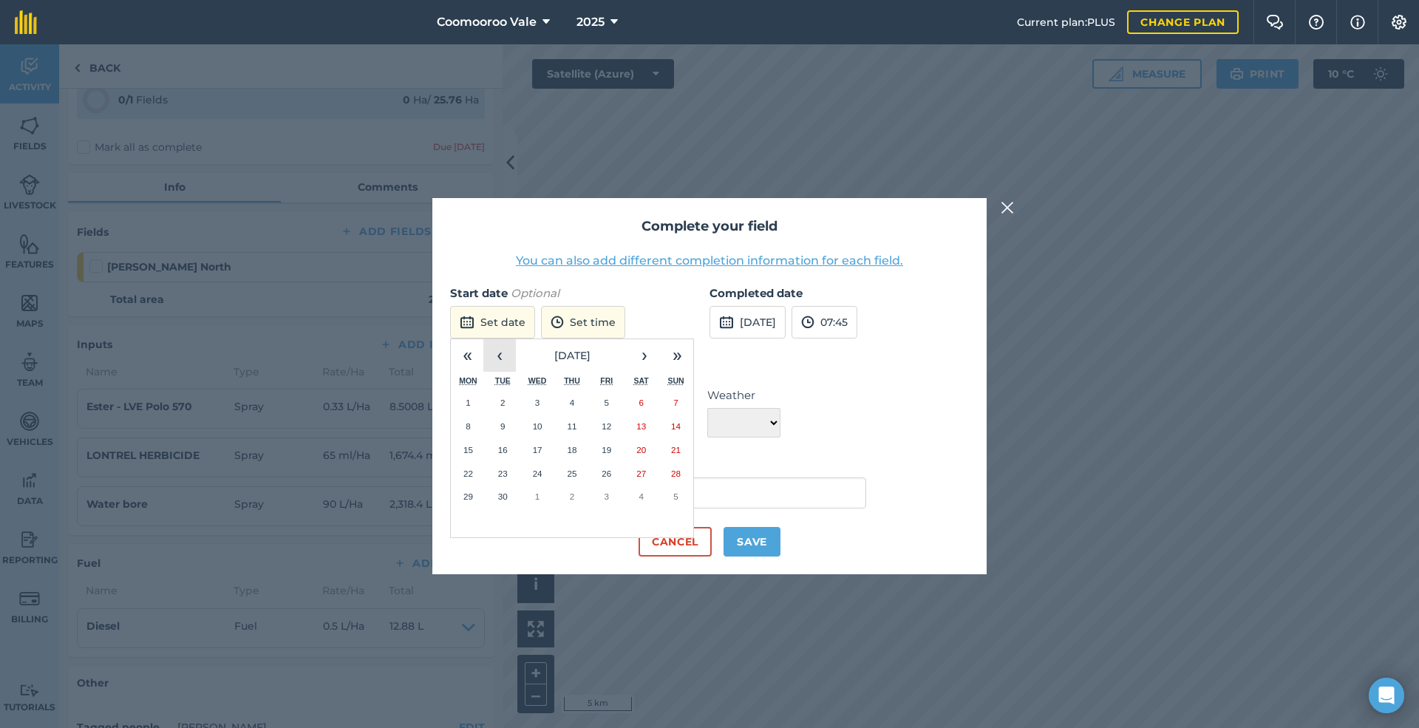
click at [497, 352] on button "‹" at bounding box center [499, 355] width 33 height 33
click at [504, 473] on abbr "19" at bounding box center [503, 473] width 10 height 10
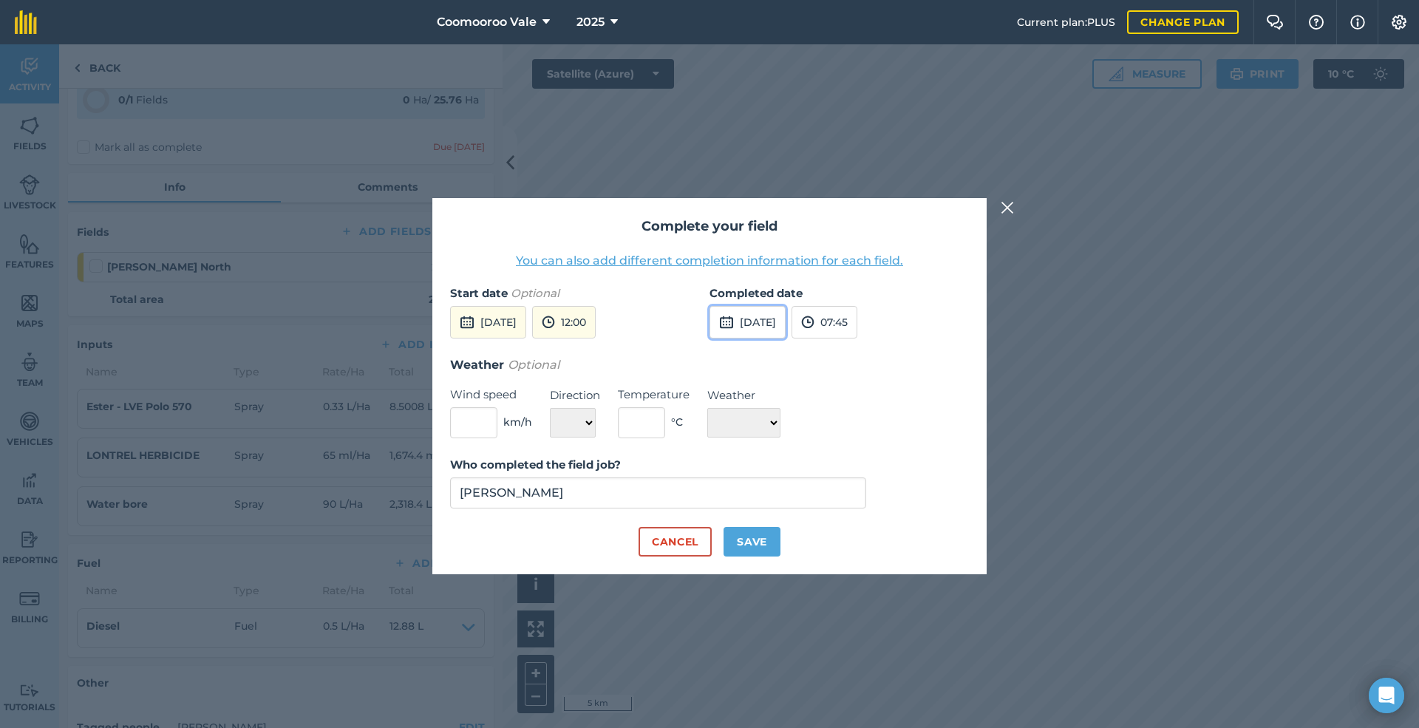
click at [785, 315] on button "[DATE]" at bounding box center [747, 322] width 76 height 33
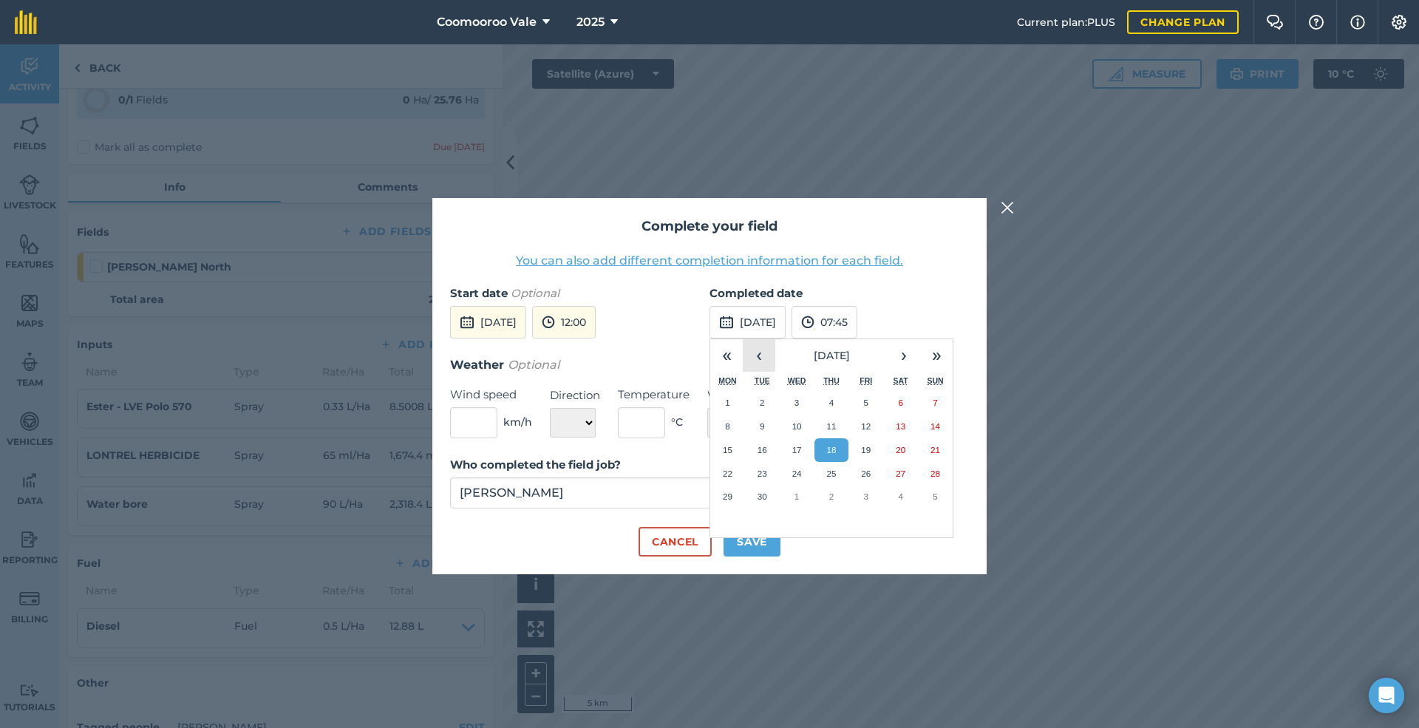
click at [760, 353] on button "‹" at bounding box center [759, 355] width 33 height 33
click at [764, 470] on abbr "19" at bounding box center [762, 473] width 10 height 10
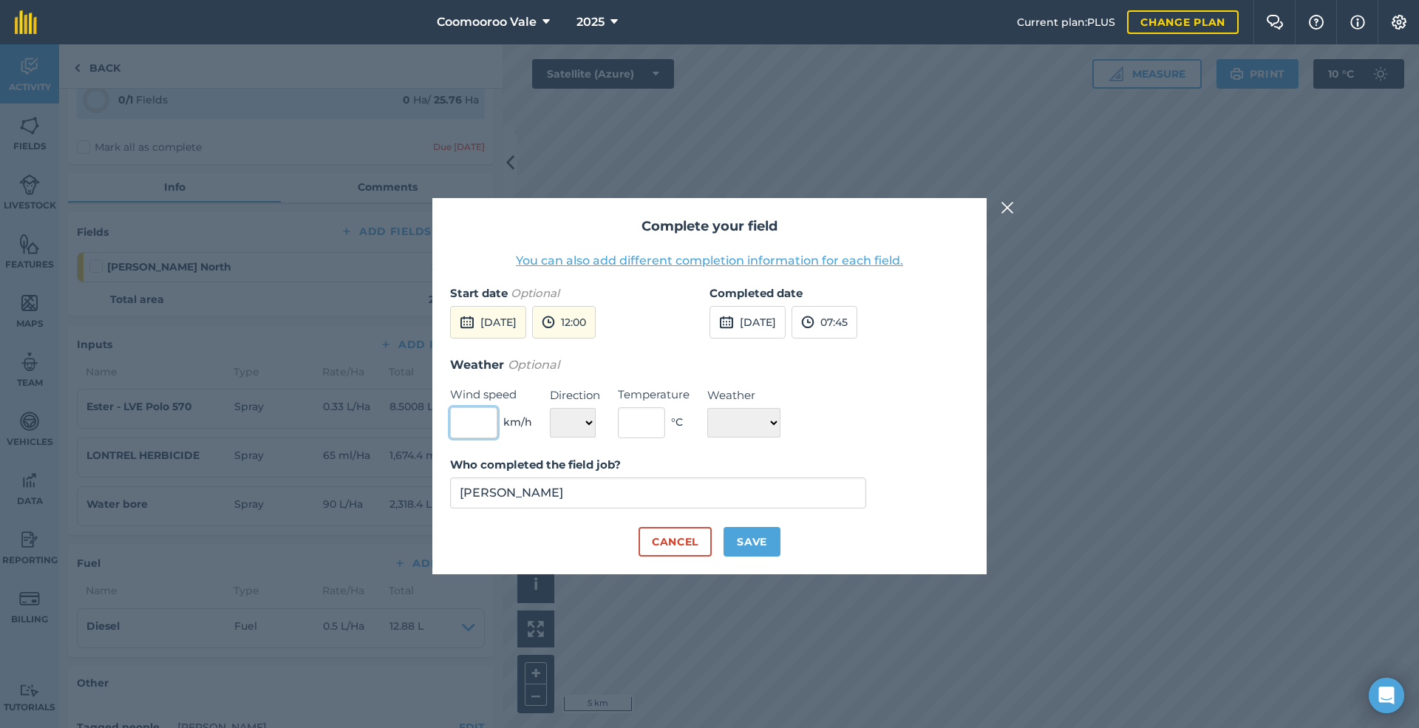
click at [477, 420] on input "text" at bounding box center [473, 422] width 47 height 31
type input "5"
click at [580, 421] on select "N NE E SE S SW W NW" at bounding box center [573, 423] width 46 height 30
select select "N"
click at [550, 408] on select "N NE E SE S SW W NW" at bounding box center [573, 423] width 46 height 30
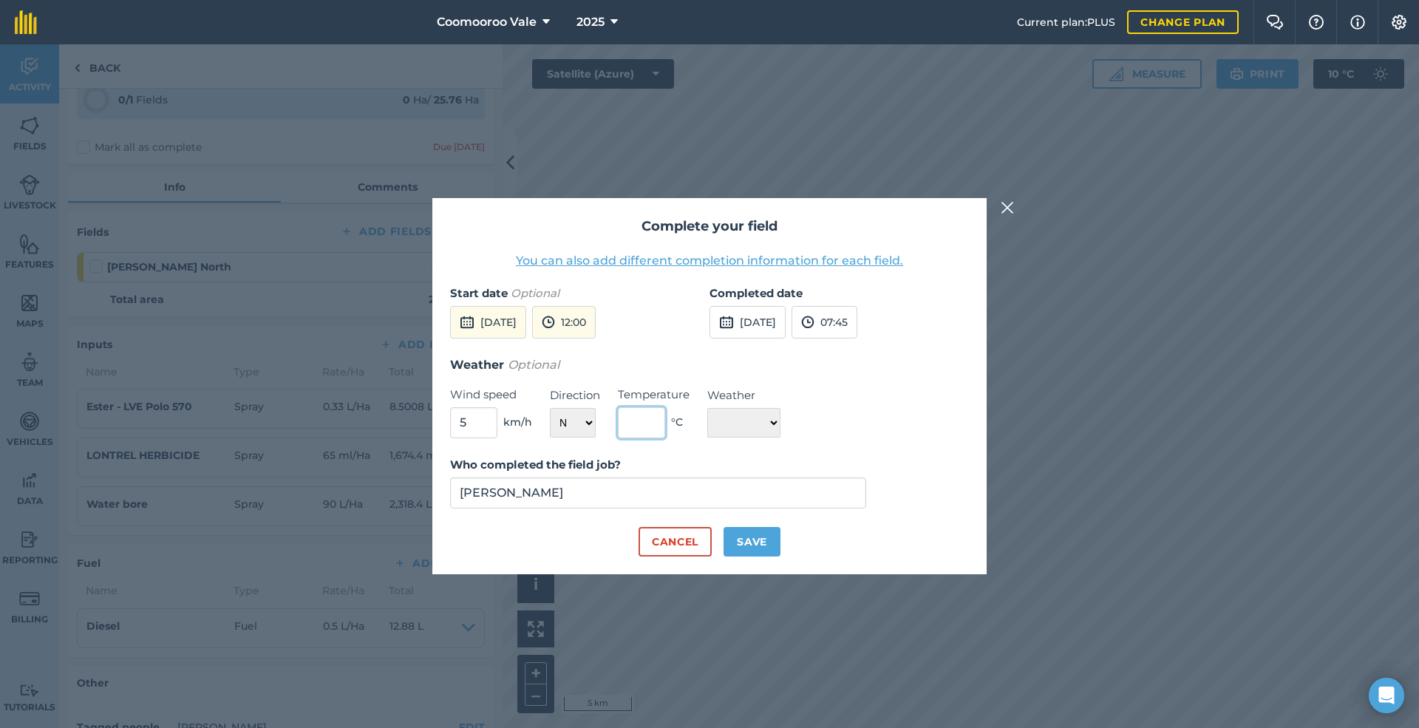
click at [644, 423] on input "text" at bounding box center [641, 422] width 47 height 31
type input "16"
click at [743, 417] on select "☀️ Sunny 🌧 Rainy ⛅️ Cloudy 🌨 Snow ❄️ Icy" at bounding box center [743, 423] width 73 height 30
select select "Sunny"
click at [707, 408] on select "☀️ Sunny 🌧 Rainy ⛅️ Cloudy 🌨 Snow ❄️ Icy" at bounding box center [743, 423] width 73 height 30
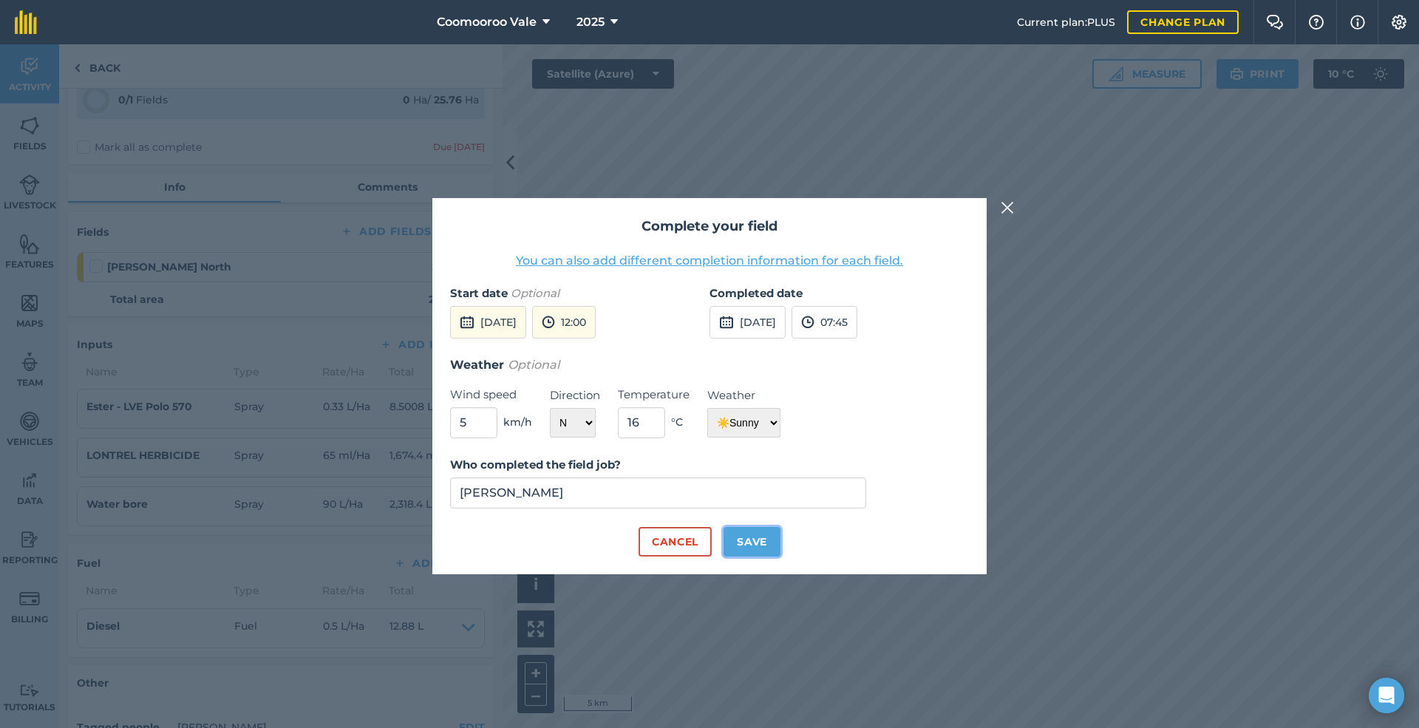
click at [755, 542] on button "Save" at bounding box center [751, 542] width 57 height 30
checkbox input "true"
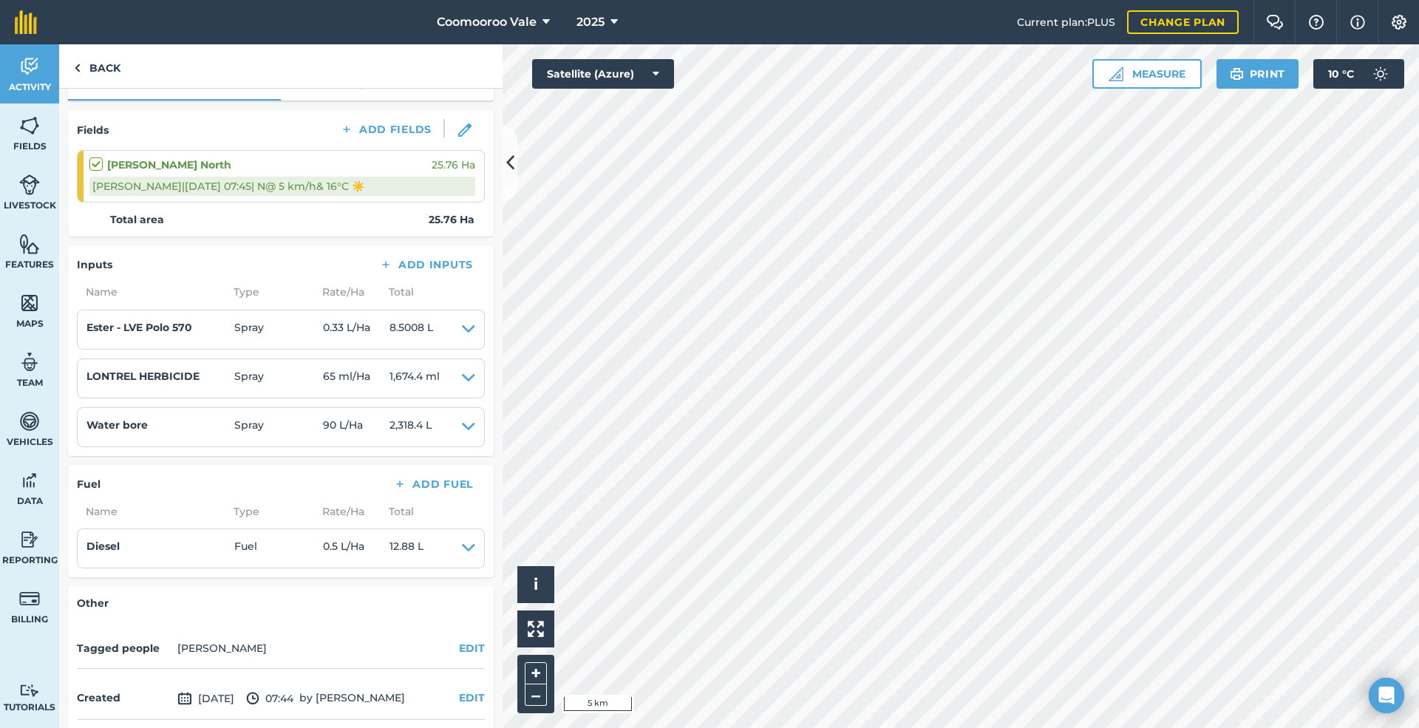
scroll to position [197, 0]
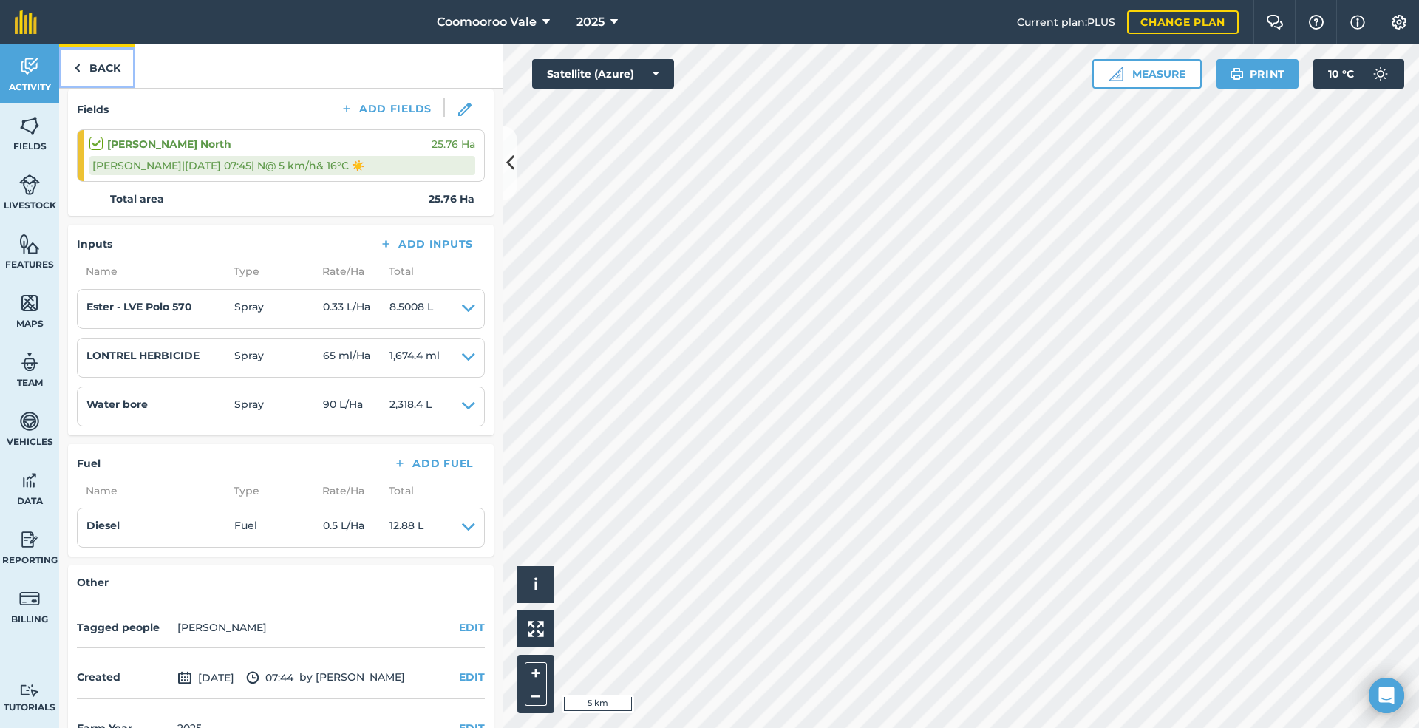
click at [101, 65] on link "Back" at bounding box center [97, 66] width 76 height 44
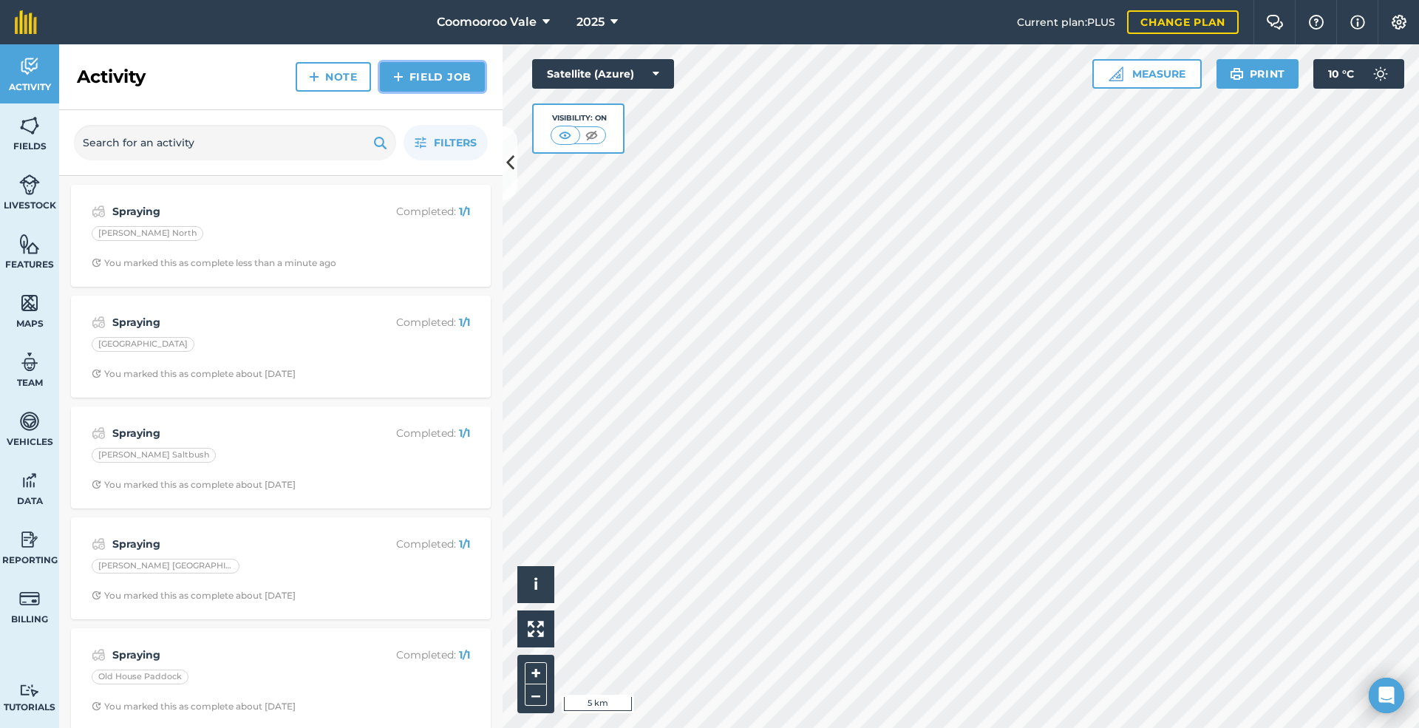
click at [436, 68] on link "Field Job" at bounding box center [432, 77] width 105 height 30
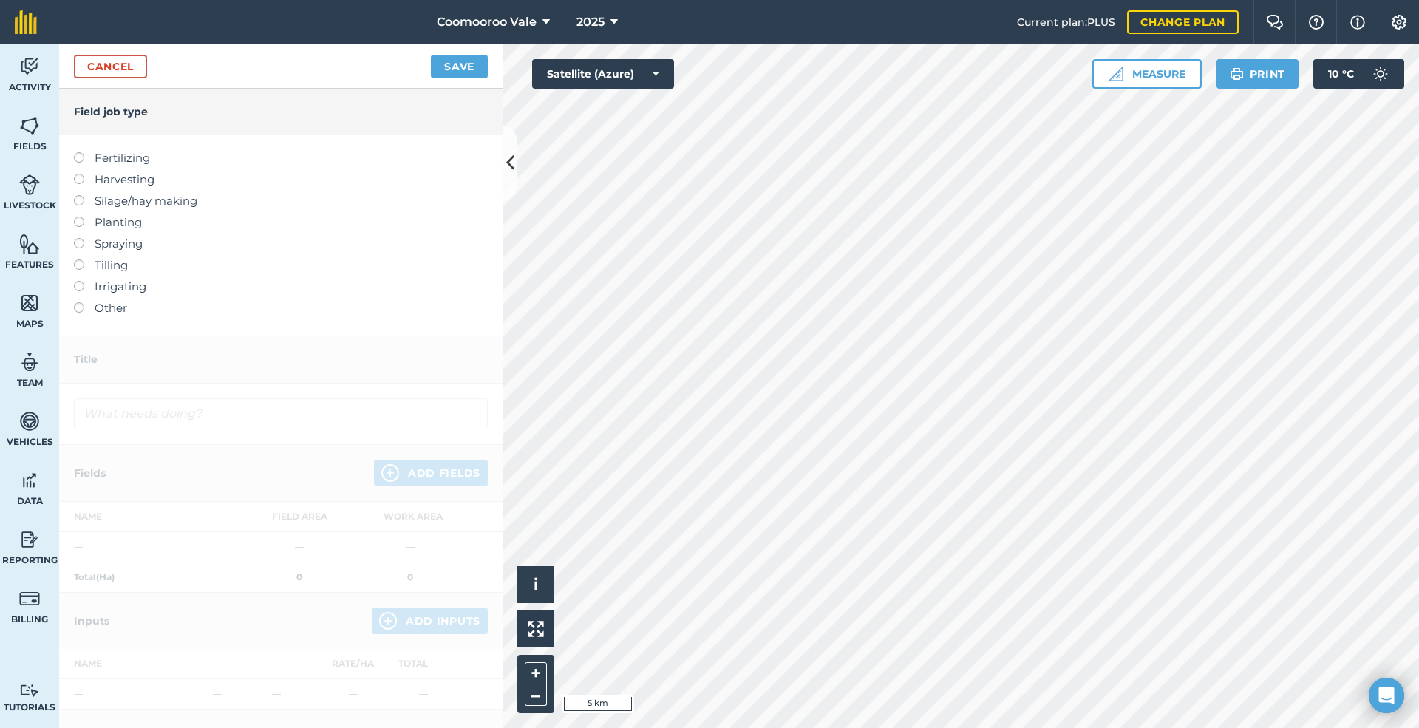
click at [81, 238] on label at bounding box center [84, 238] width 21 height 0
type input "Spraying"
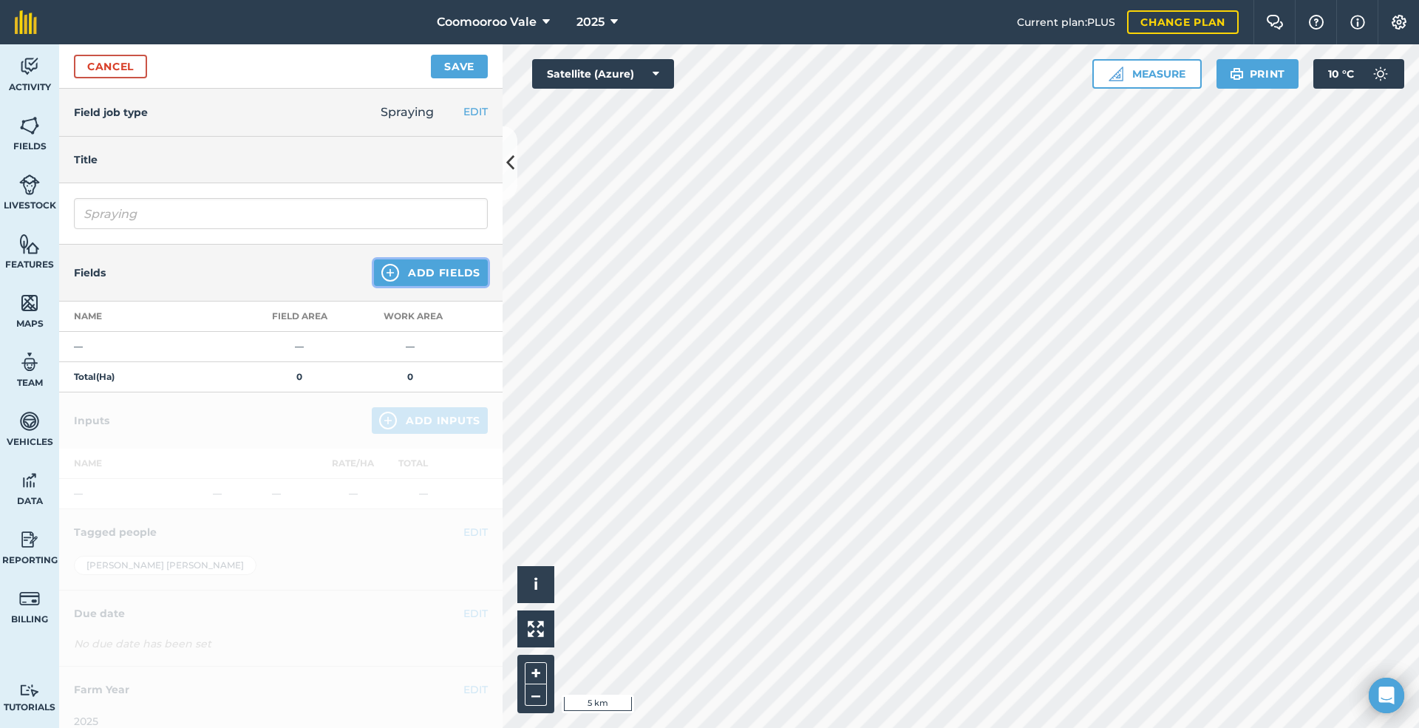
click at [427, 272] on button "Add Fields" at bounding box center [431, 272] width 114 height 27
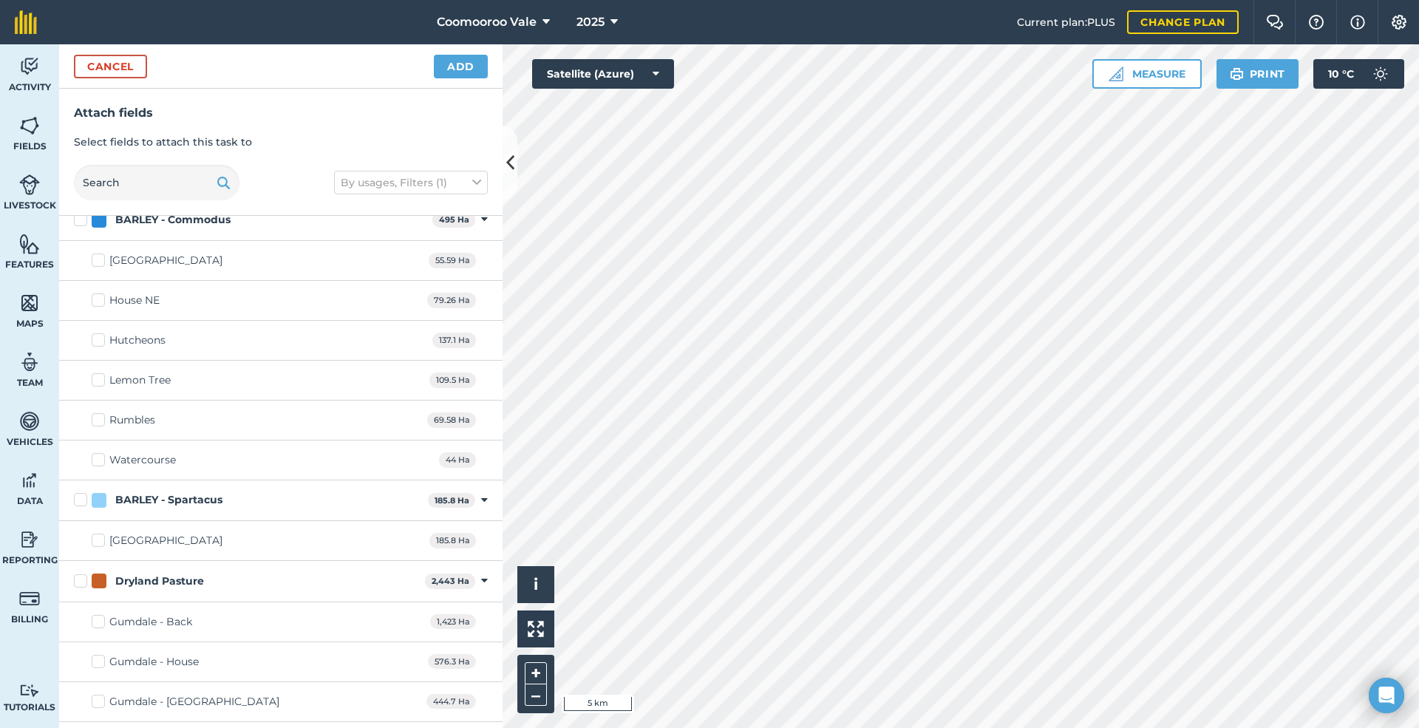
scroll to position [591, 0]
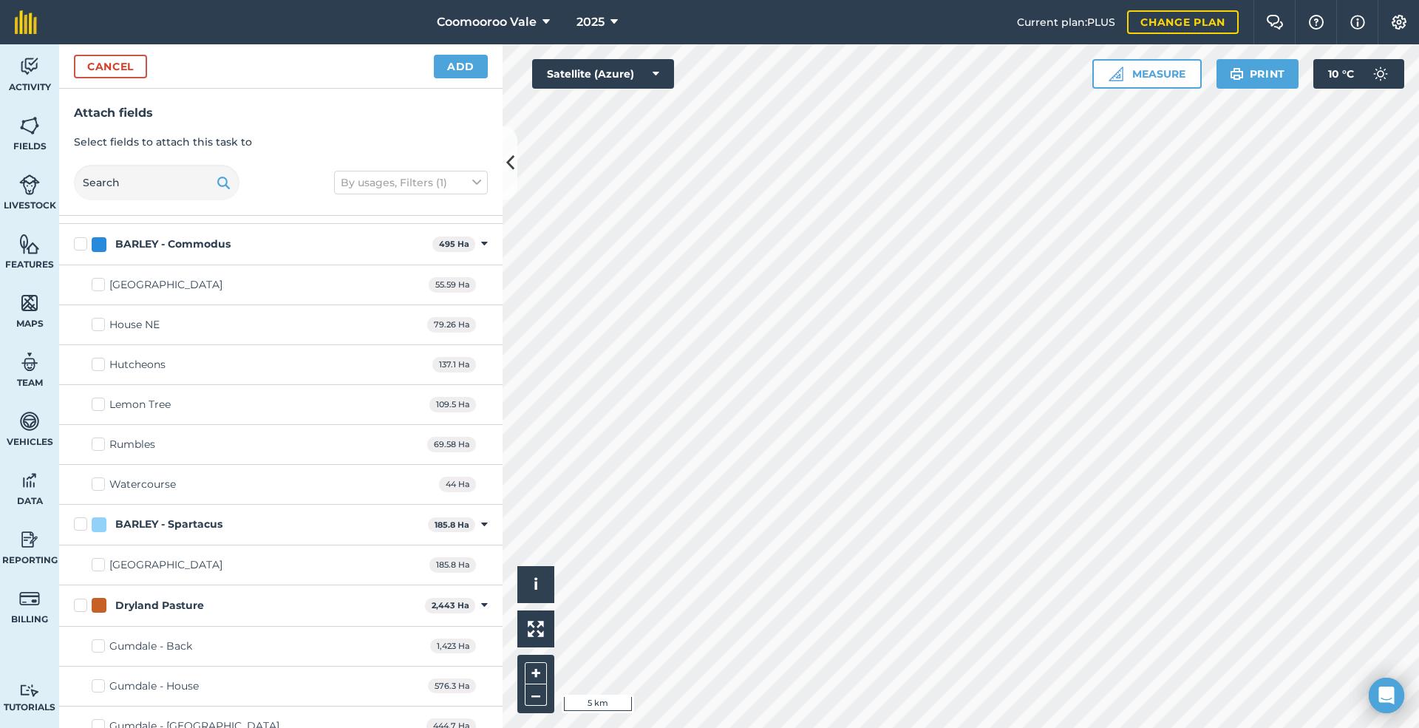
click at [172, 287] on div "[GEOGRAPHIC_DATA]" at bounding box center [165, 285] width 113 height 16
click at [101, 287] on input "[GEOGRAPHIC_DATA]" at bounding box center [97, 282] width 10 height 10
checkbox input "true"
click at [465, 59] on button "Add" at bounding box center [461, 67] width 54 height 24
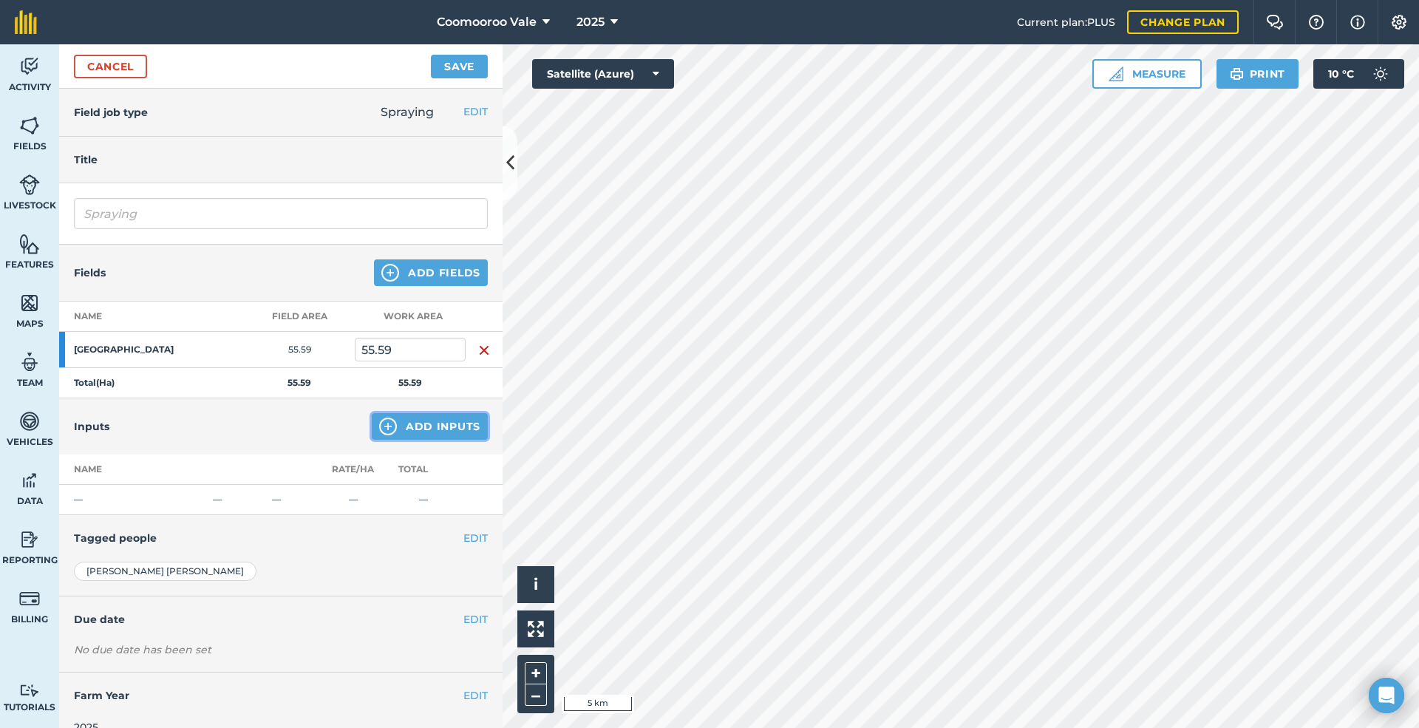
click at [402, 426] on button "Add Inputs" at bounding box center [430, 426] width 116 height 27
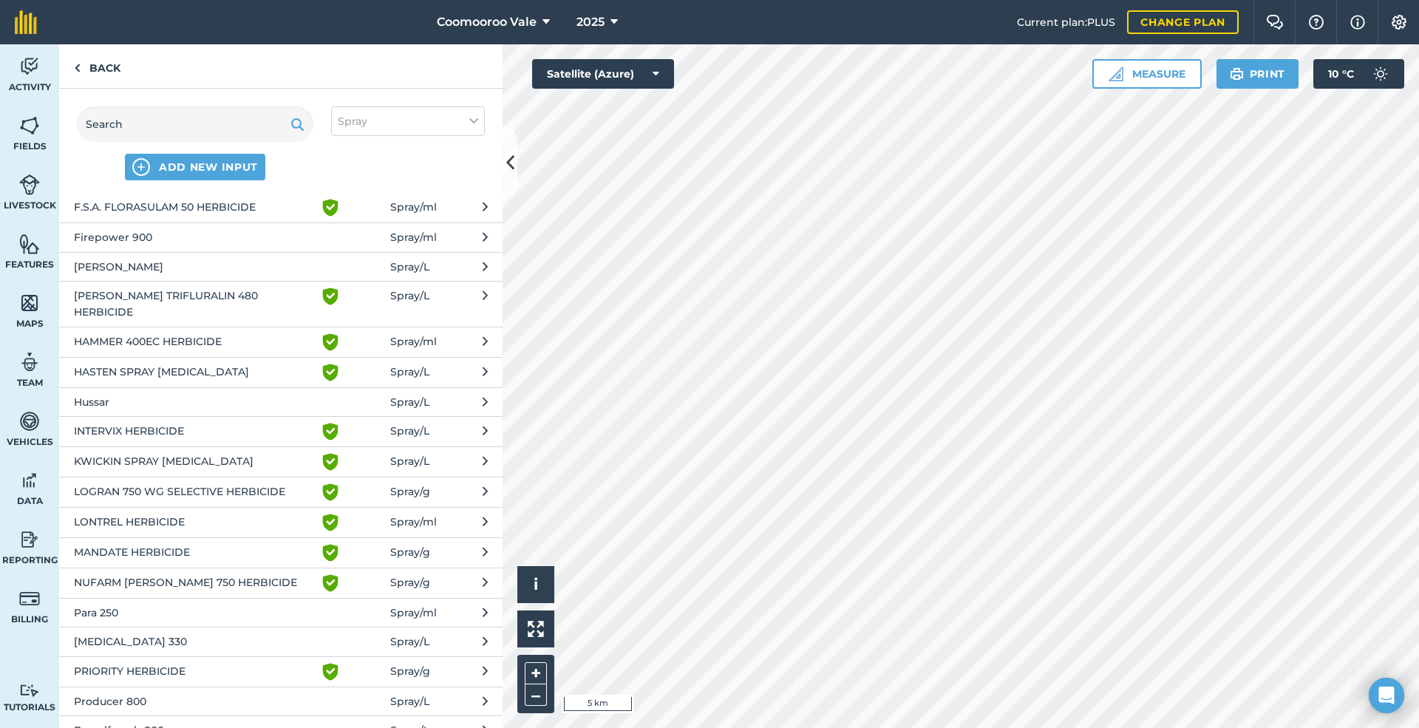
scroll to position [492, 0]
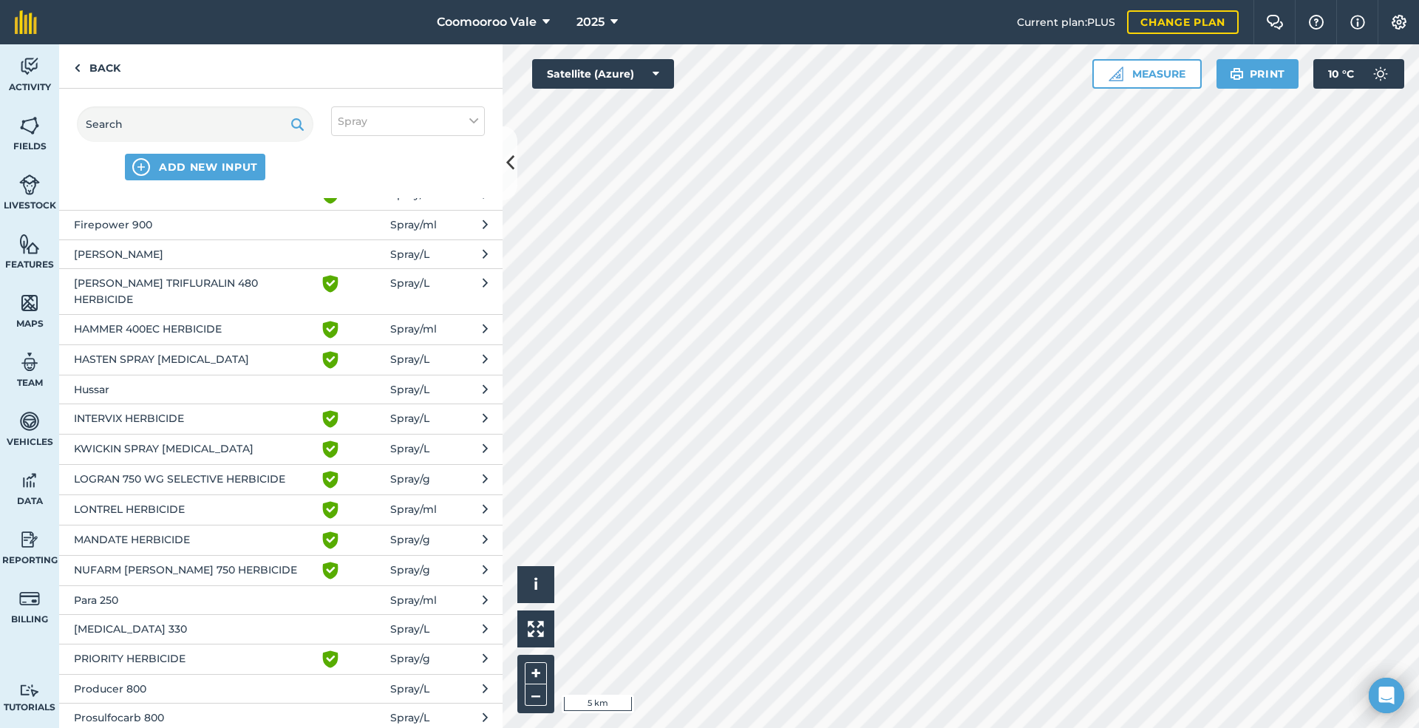
click at [220, 410] on span "INTERVIX HERBICIDE" at bounding box center [195, 419] width 242 height 18
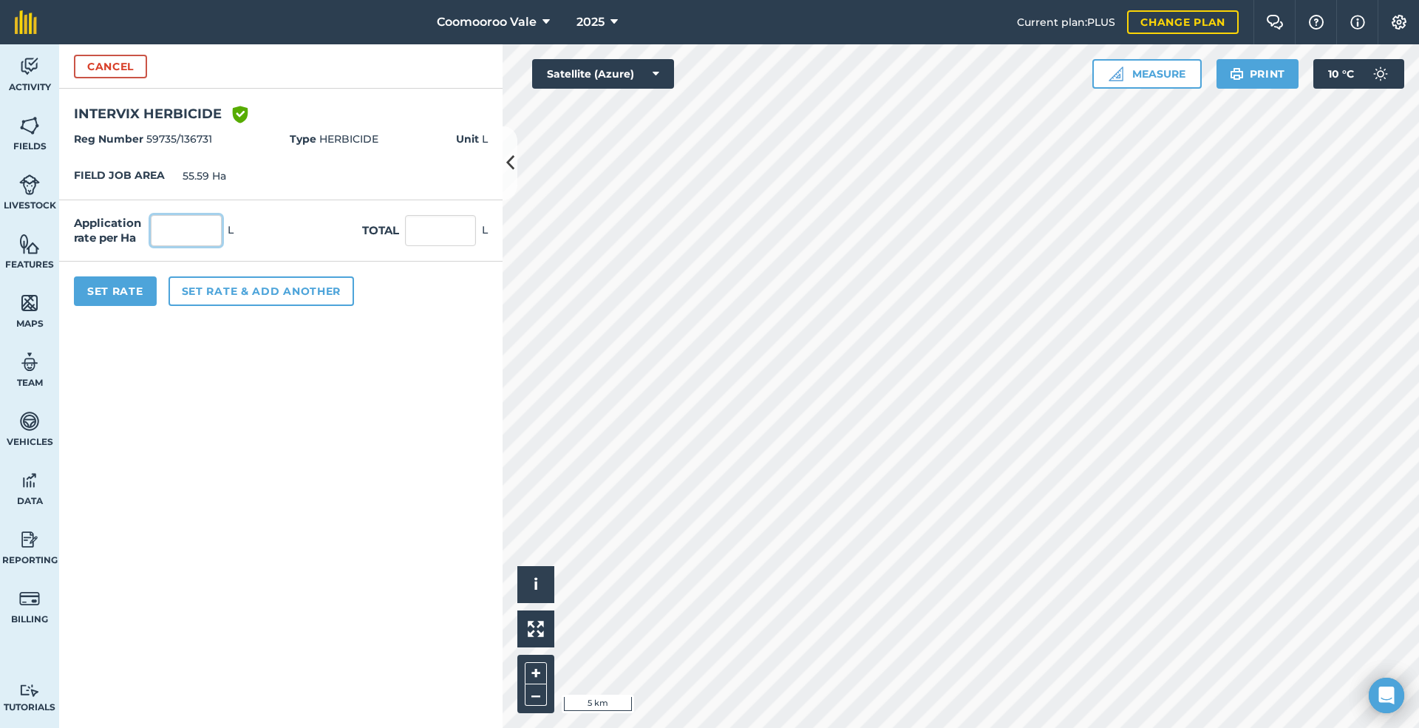
click at [211, 231] on input "text" at bounding box center [186, 230] width 71 height 31
type input "0.5"
type input "27.795"
click at [140, 290] on button "Set Rate" at bounding box center [115, 291] width 83 height 30
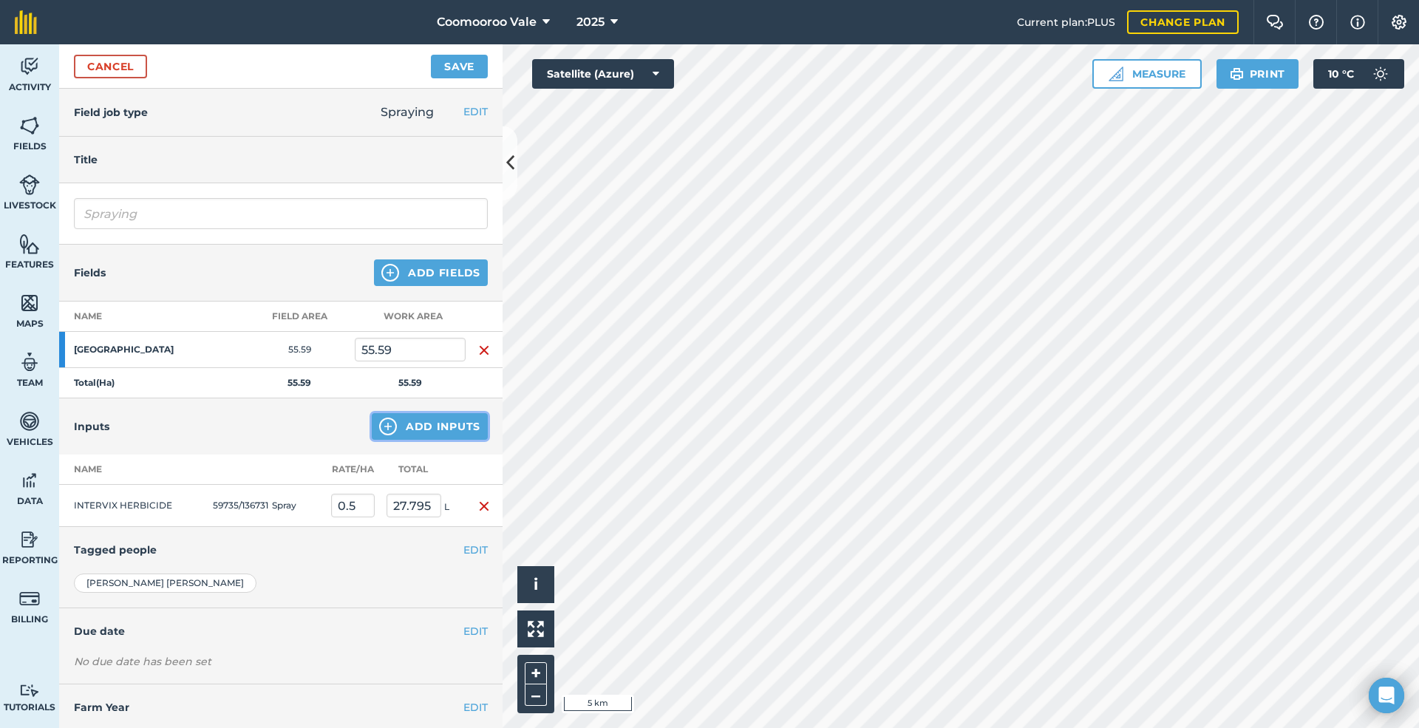
click at [408, 423] on button "Add Inputs" at bounding box center [430, 426] width 116 height 27
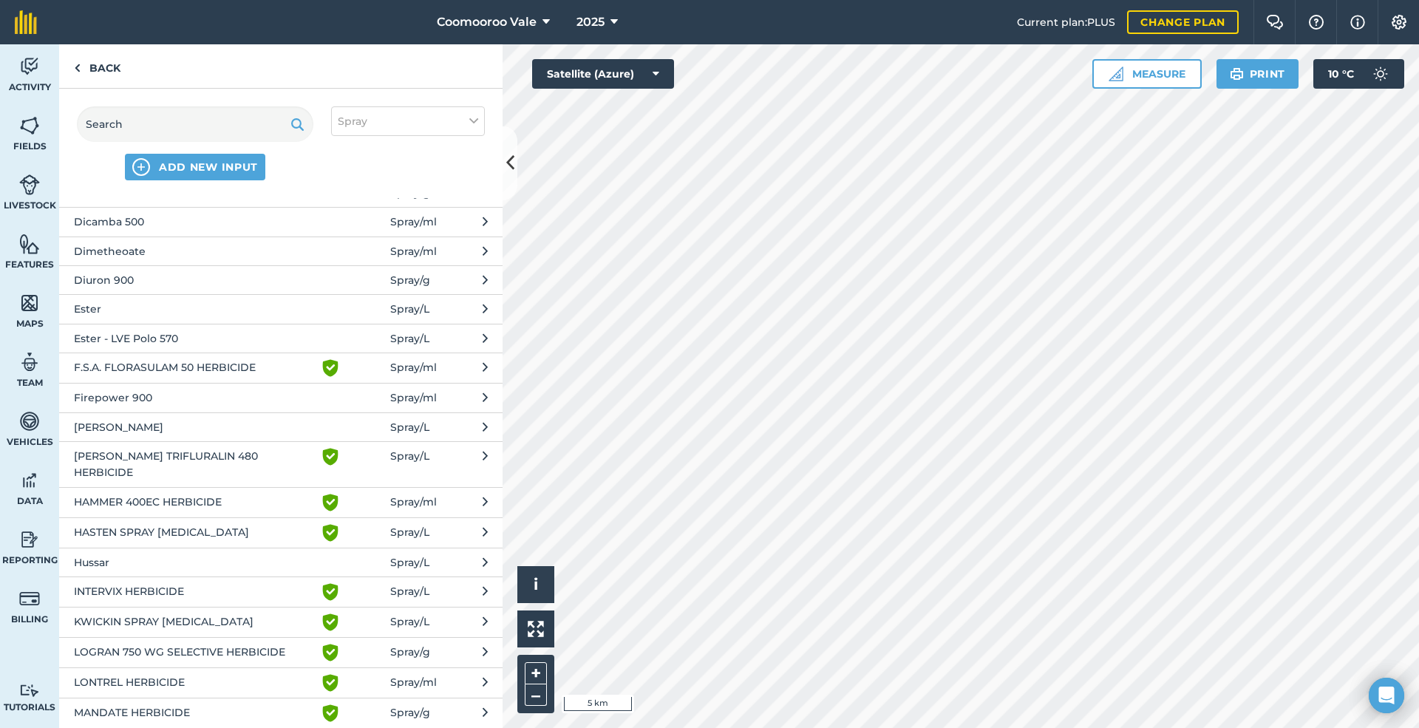
scroll to position [320, 0]
click at [241, 523] on span "HASTEN SPRAY [MEDICAL_DATA]" at bounding box center [195, 532] width 242 height 18
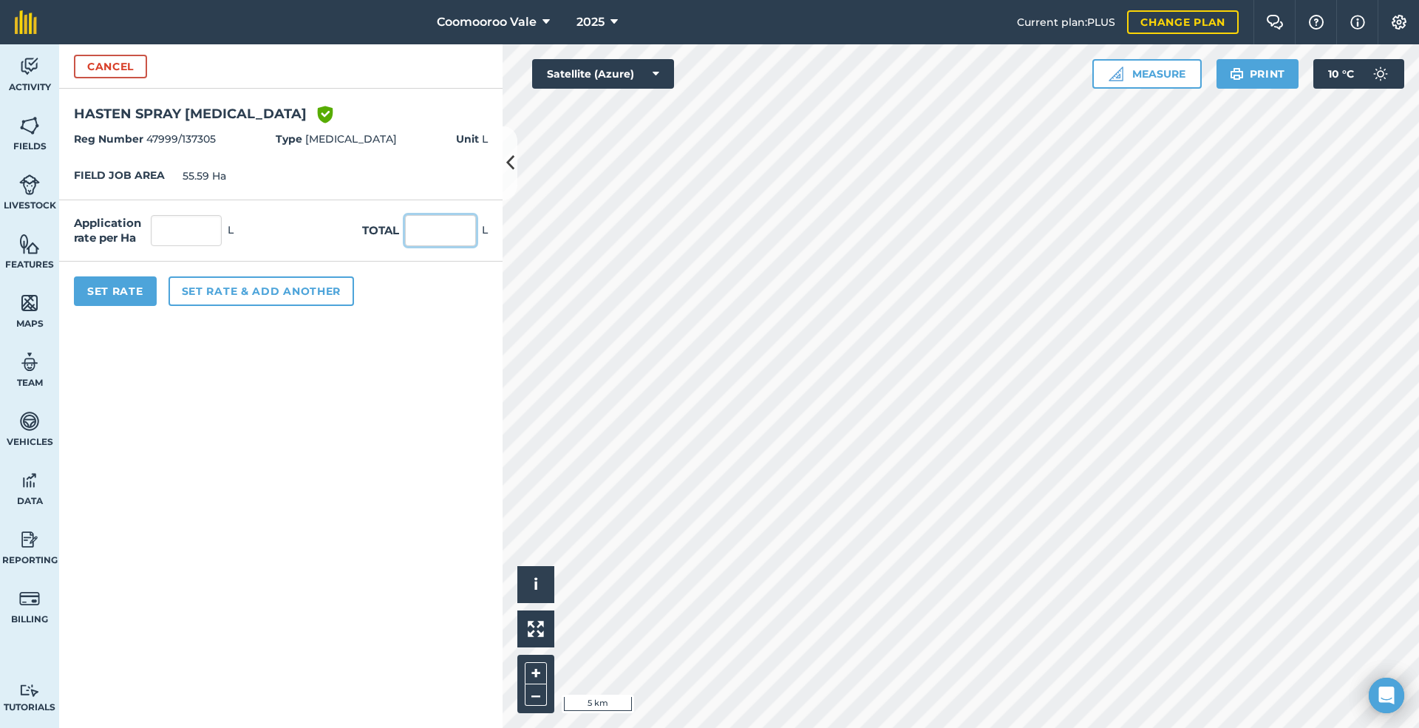
click at [442, 228] on input "text" at bounding box center [440, 230] width 71 height 31
type input "30"
type input "0.54"
click at [121, 284] on button "Set Rate" at bounding box center [115, 291] width 83 height 30
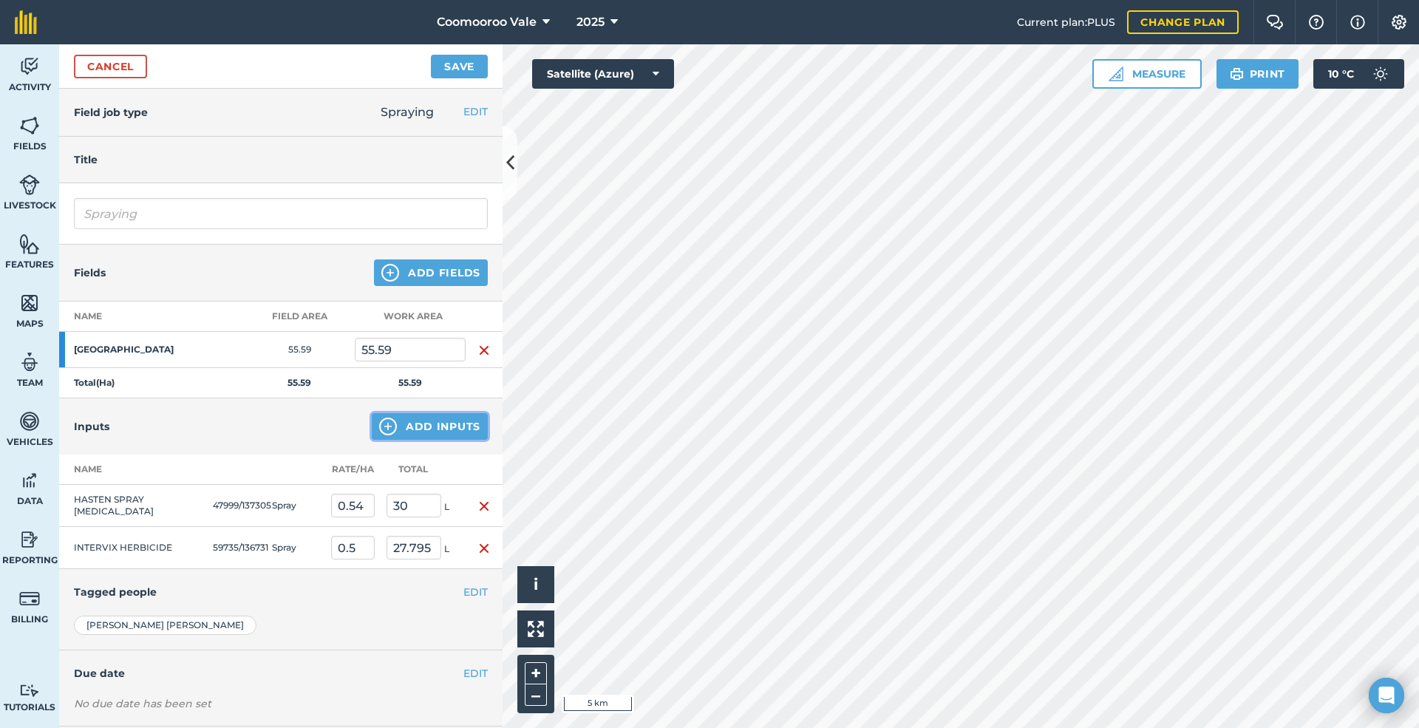
click at [409, 424] on button "Add Inputs" at bounding box center [430, 426] width 116 height 27
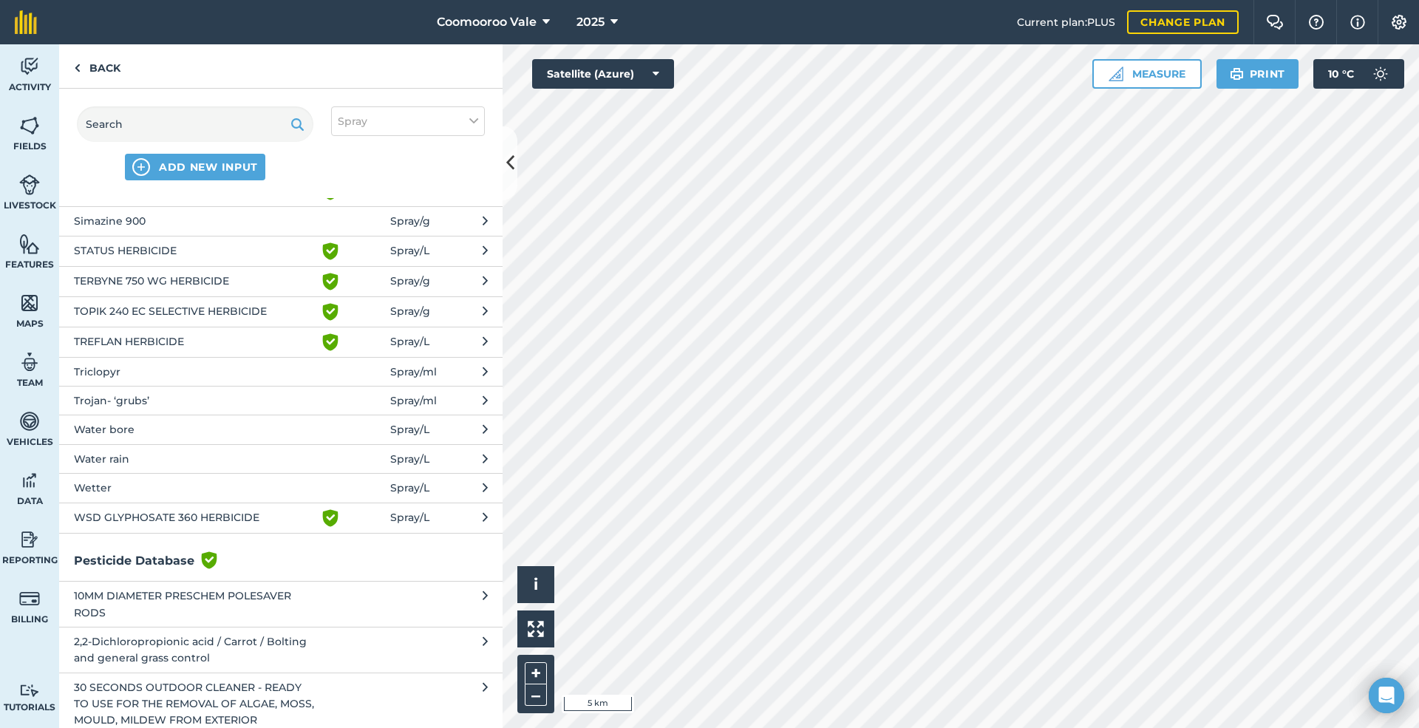
scroll to position [1133, 0]
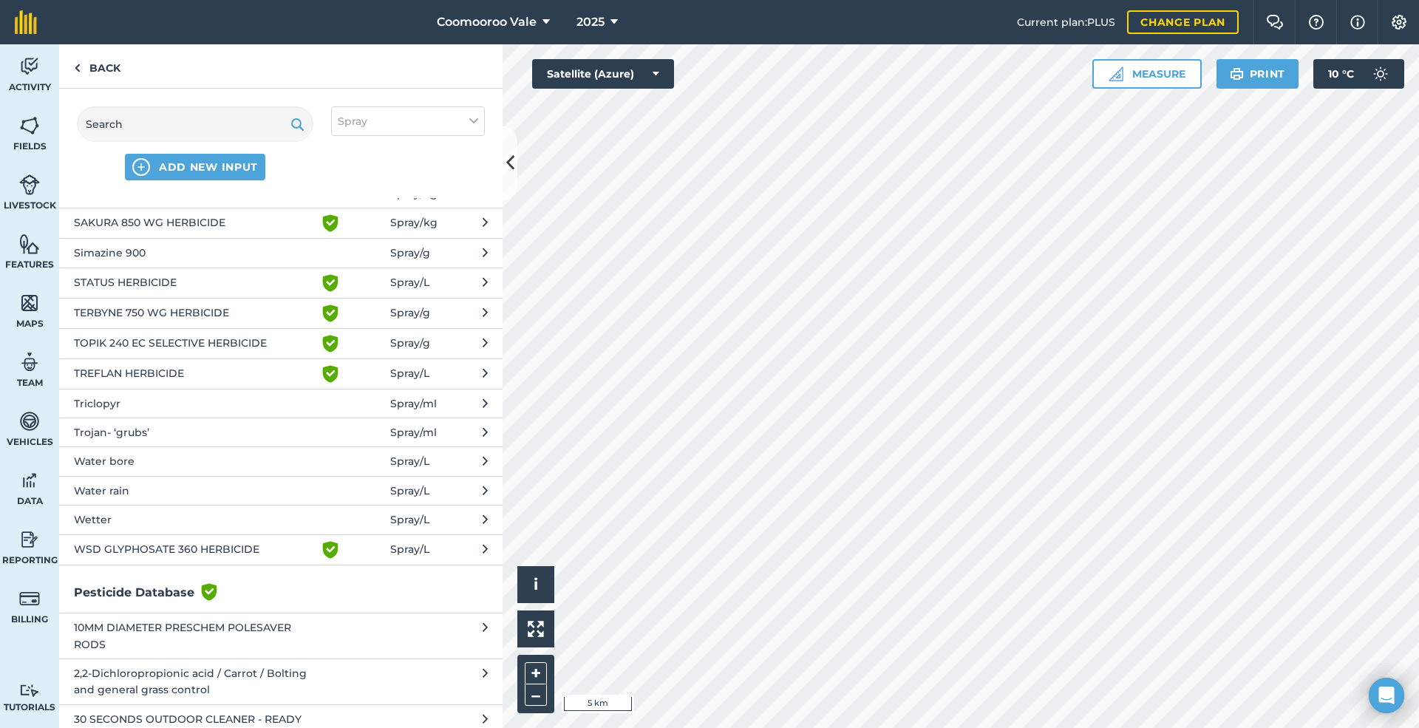
click at [130, 482] on span "Water rain" at bounding box center [195, 490] width 242 height 16
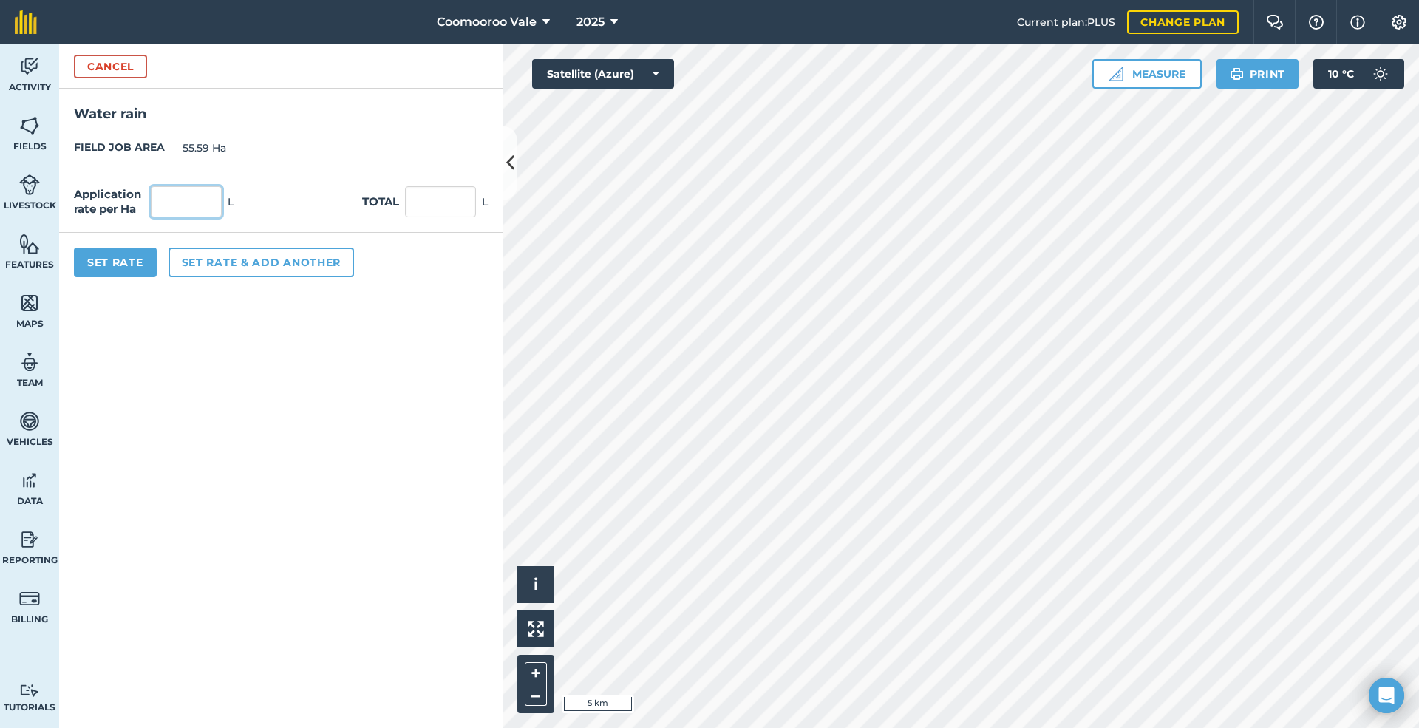
click at [199, 202] on input "text" at bounding box center [186, 201] width 71 height 31
type input "100"
type input "5,559"
click at [105, 259] on button "Set Rate" at bounding box center [115, 263] width 83 height 30
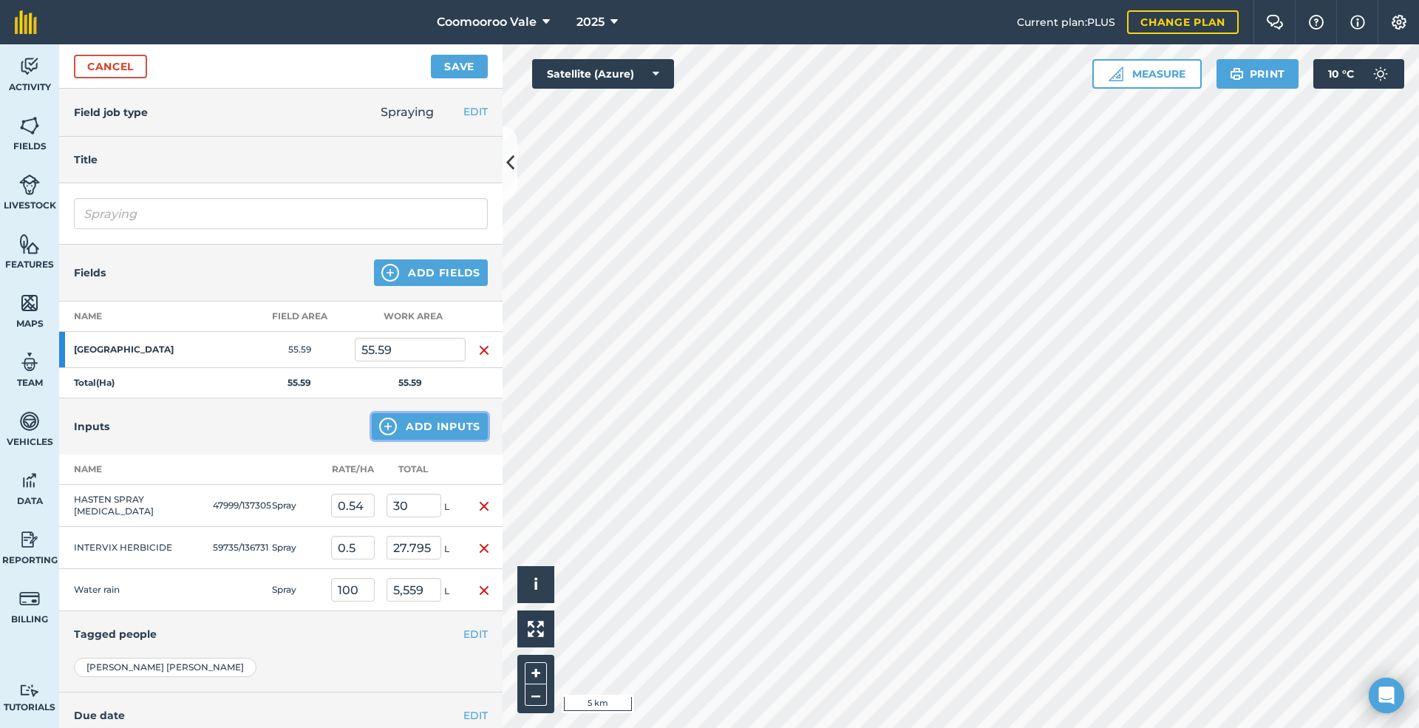
click at [438, 420] on button "Add Inputs" at bounding box center [430, 426] width 116 height 27
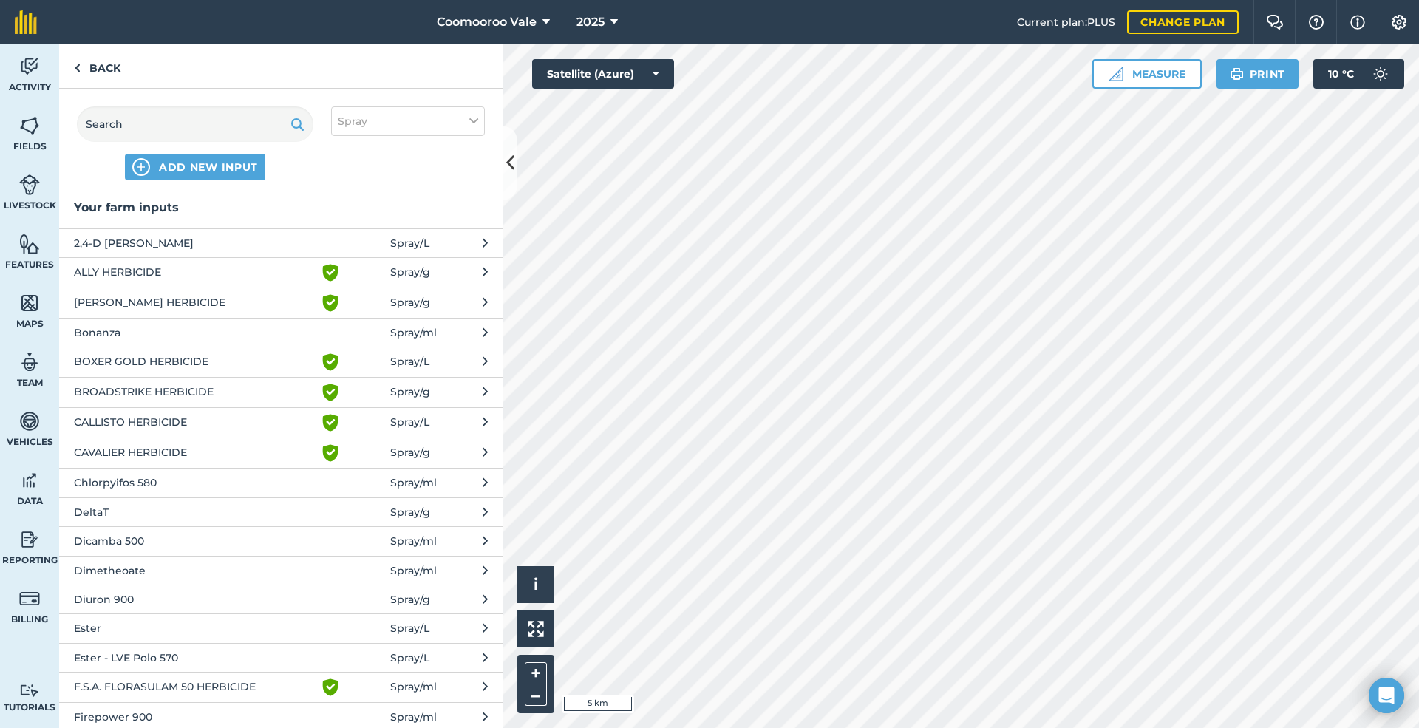
click at [183, 507] on span "DeltaT" at bounding box center [195, 512] width 242 height 16
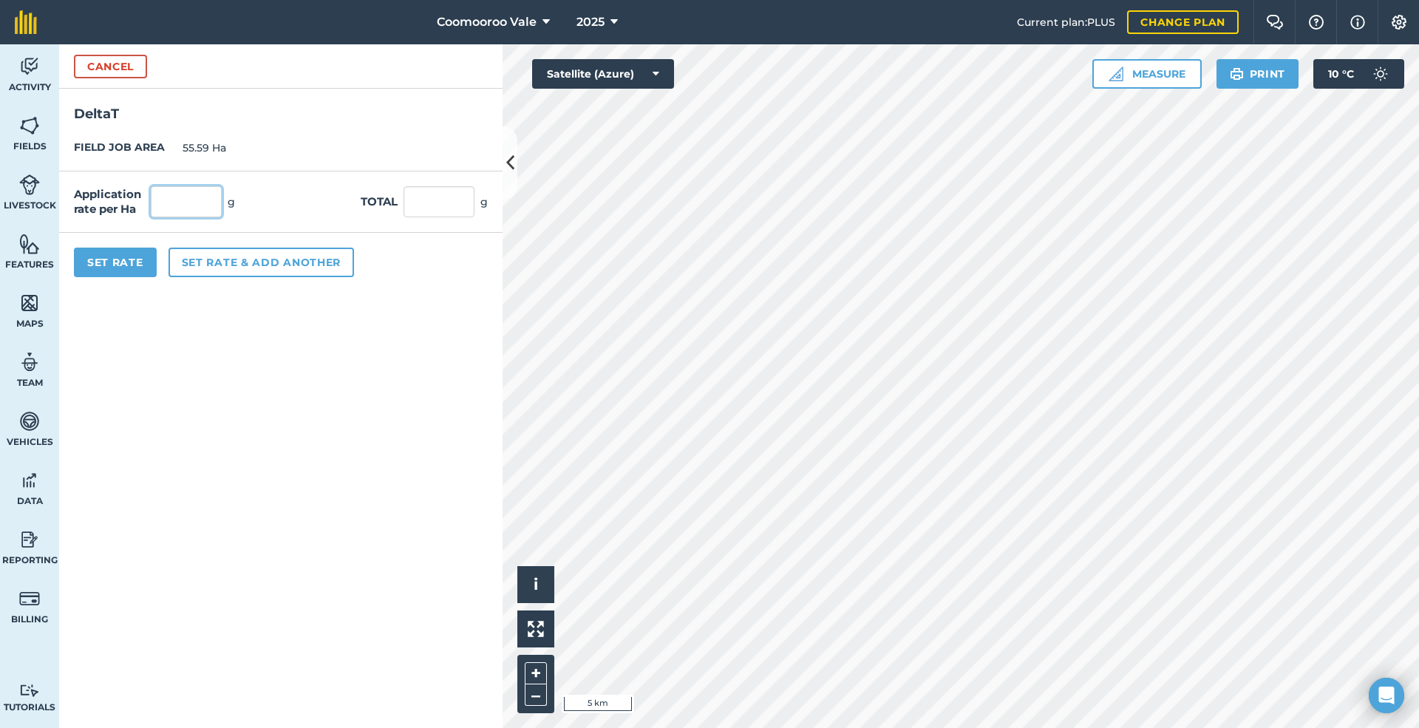
click at [194, 199] on input "text" at bounding box center [186, 201] width 71 height 31
type input "2"
type input "111.18"
click at [111, 262] on button "Set Rate" at bounding box center [115, 263] width 83 height 30
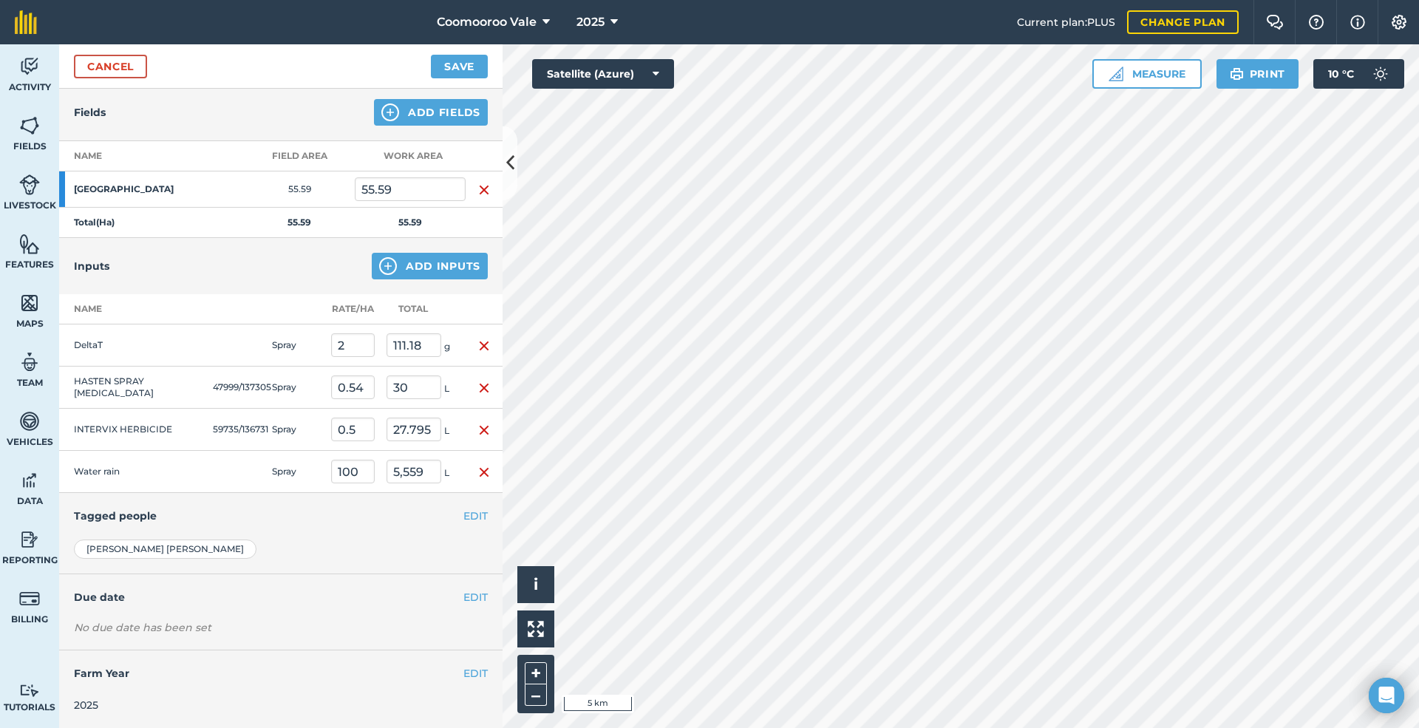
scroll to position [163, 0]
click at [463, 597] on button "EDIT" at bounding box center [475, 596] width 24 height 16
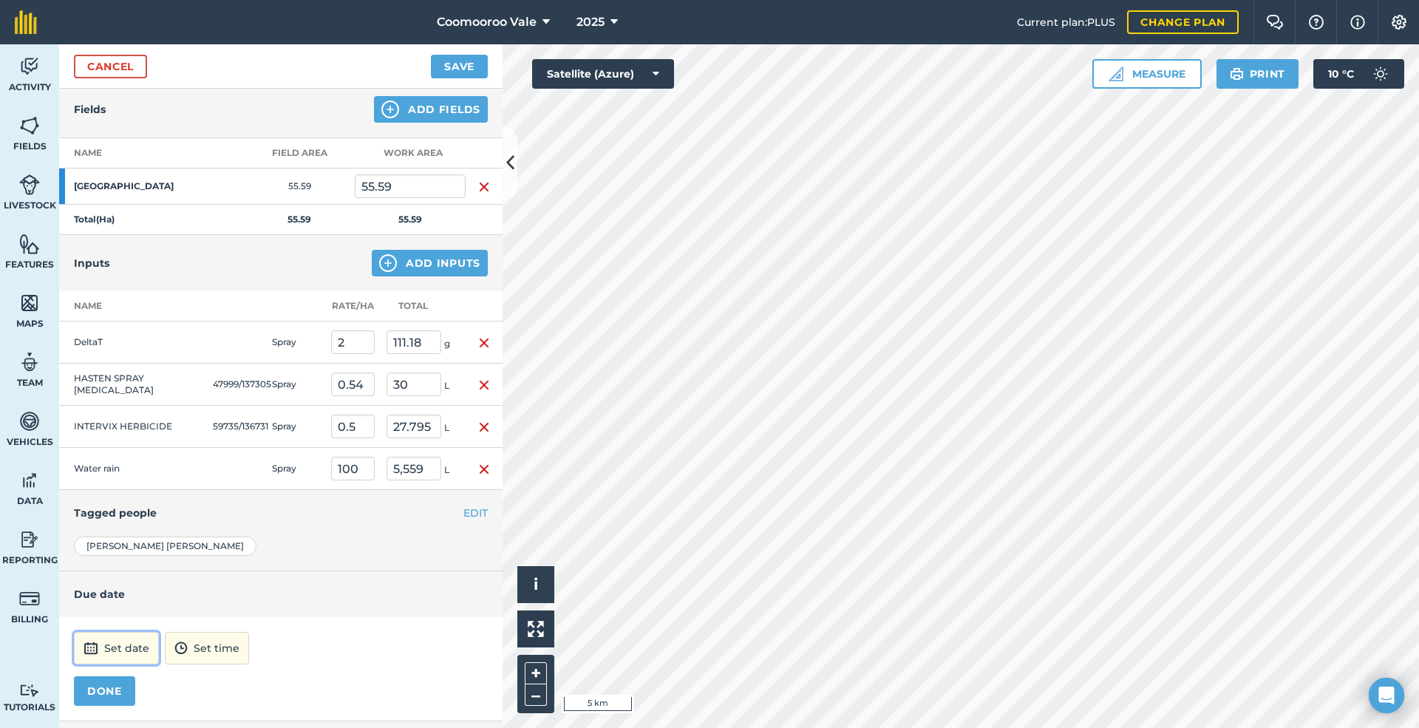
click at [130, 647] on button "Set date" at bounding box center [116, 648] width 85 height 33
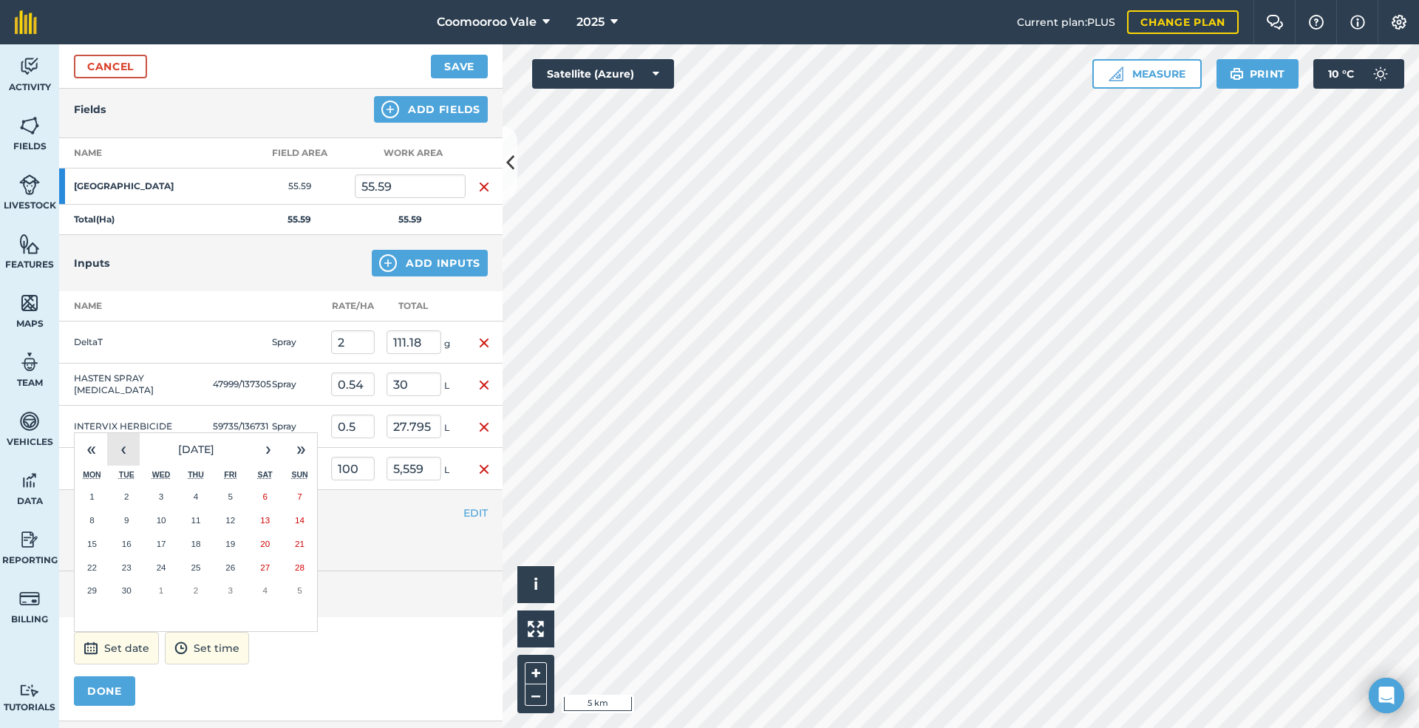
click at [124, 452] on button "‹" at bounding box center [123, 449] width 33 height 33
click at [130, 567] on abbr "19" at bounding box center [127, 567] width 10 height 10
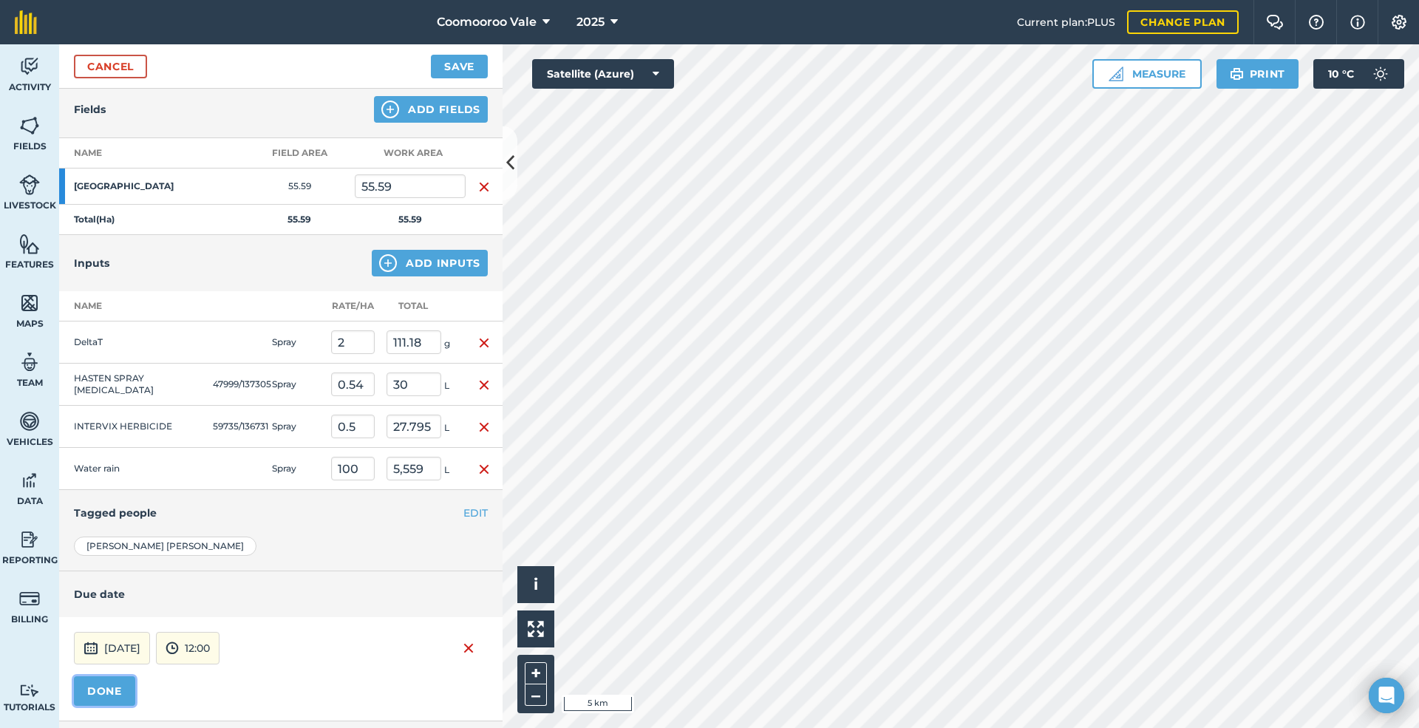
click at [106, 686] on button "DONE" at bounding box center [104, 691] width 61 height 30
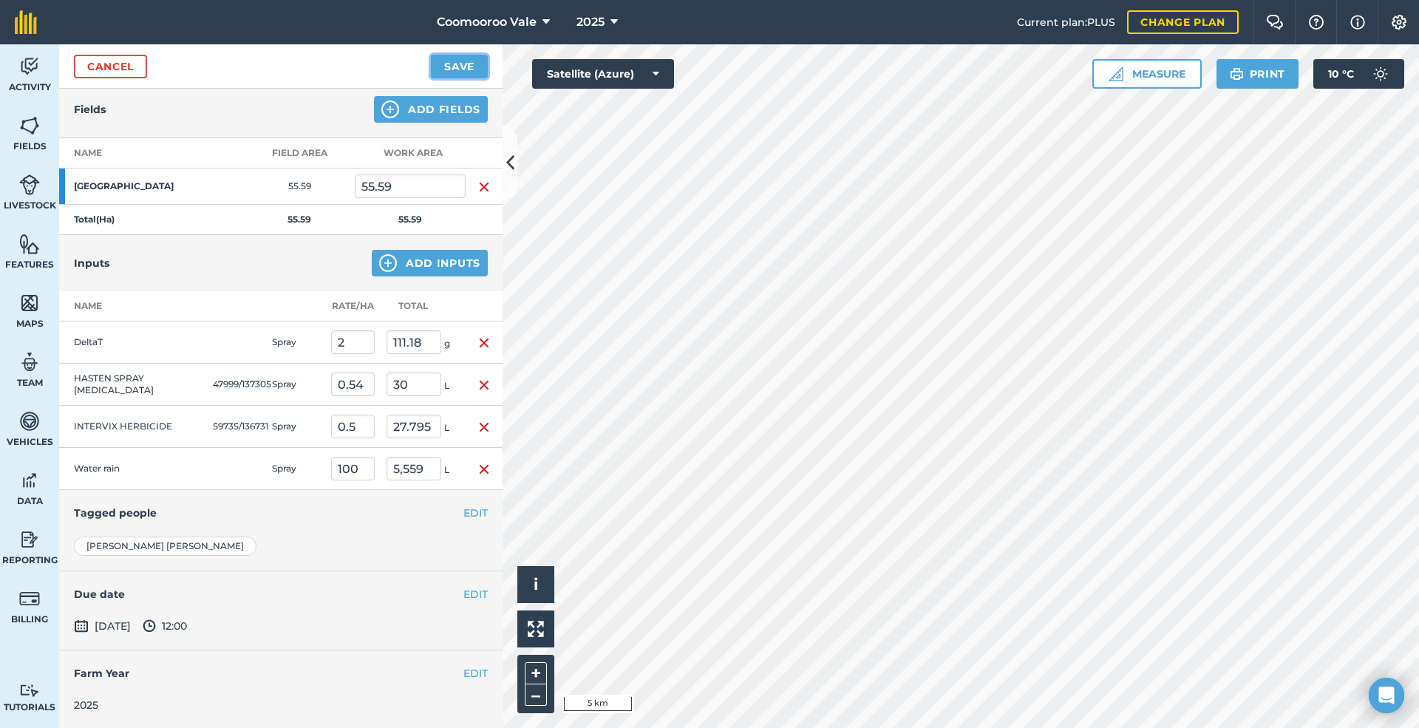
click at [451, 64] on button "Save" at bounding box center [459, 67] width 57 height 24
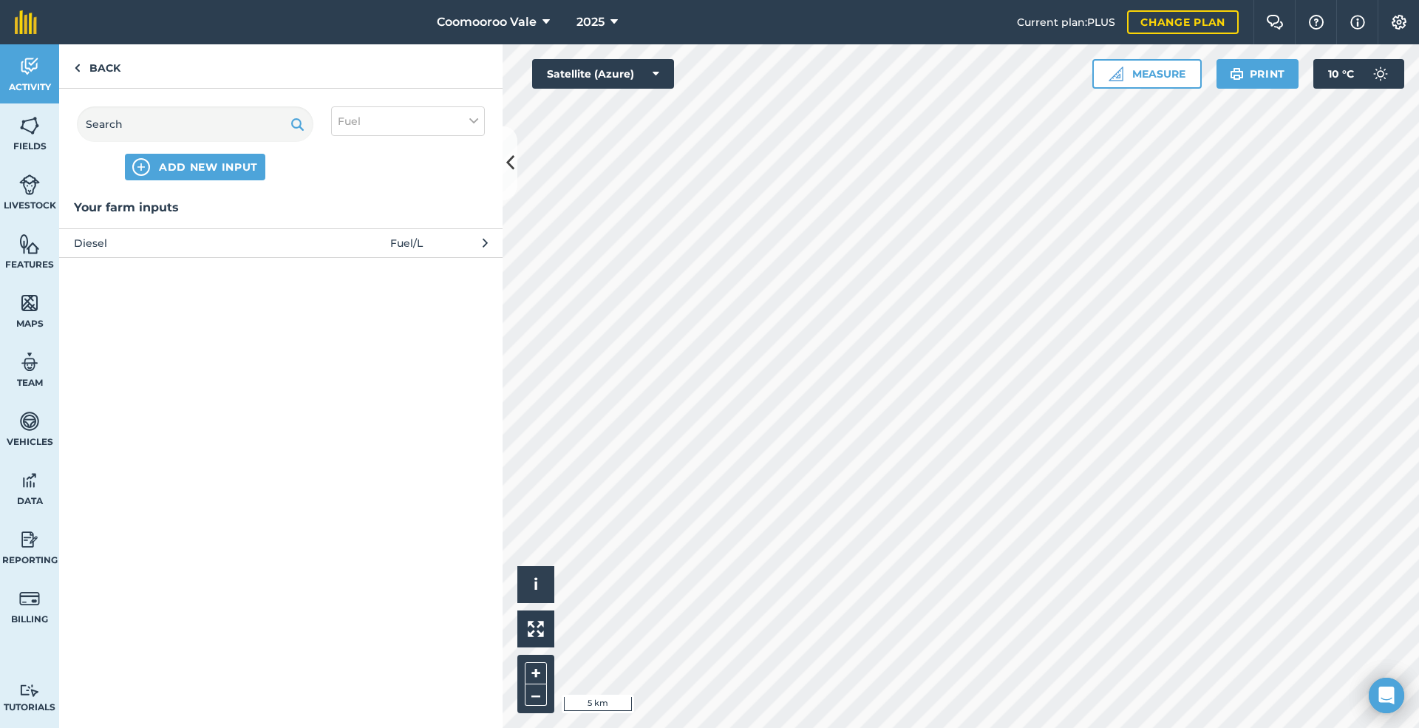
click at [329, 236] on span at bounding box center [355, 243] width 69 height 16
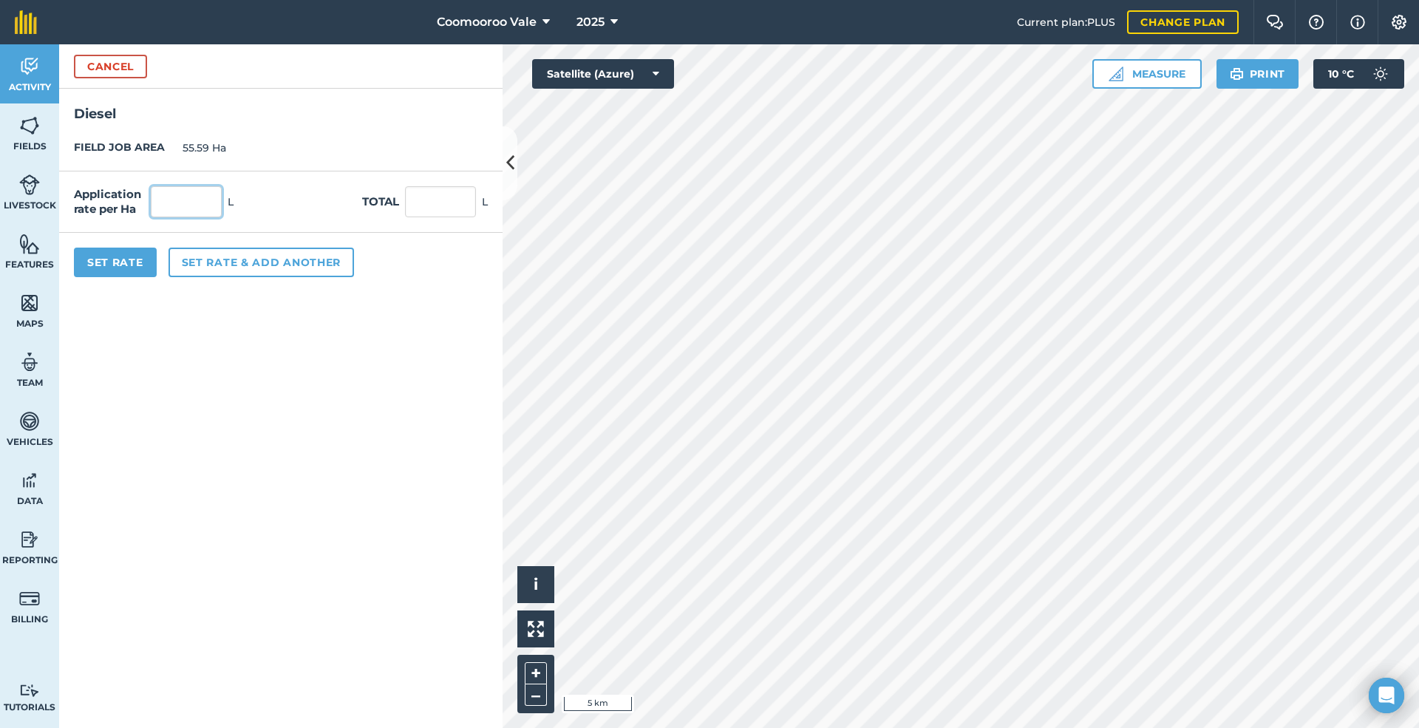
click at [207, 196] on input "text" at bounding box center [186, 201] width 71 height 31
type input "0.5"
type input "27.795"
click at [108, 258] on button "Set Rate" at bounding box center [115, 263] width 83 height 30
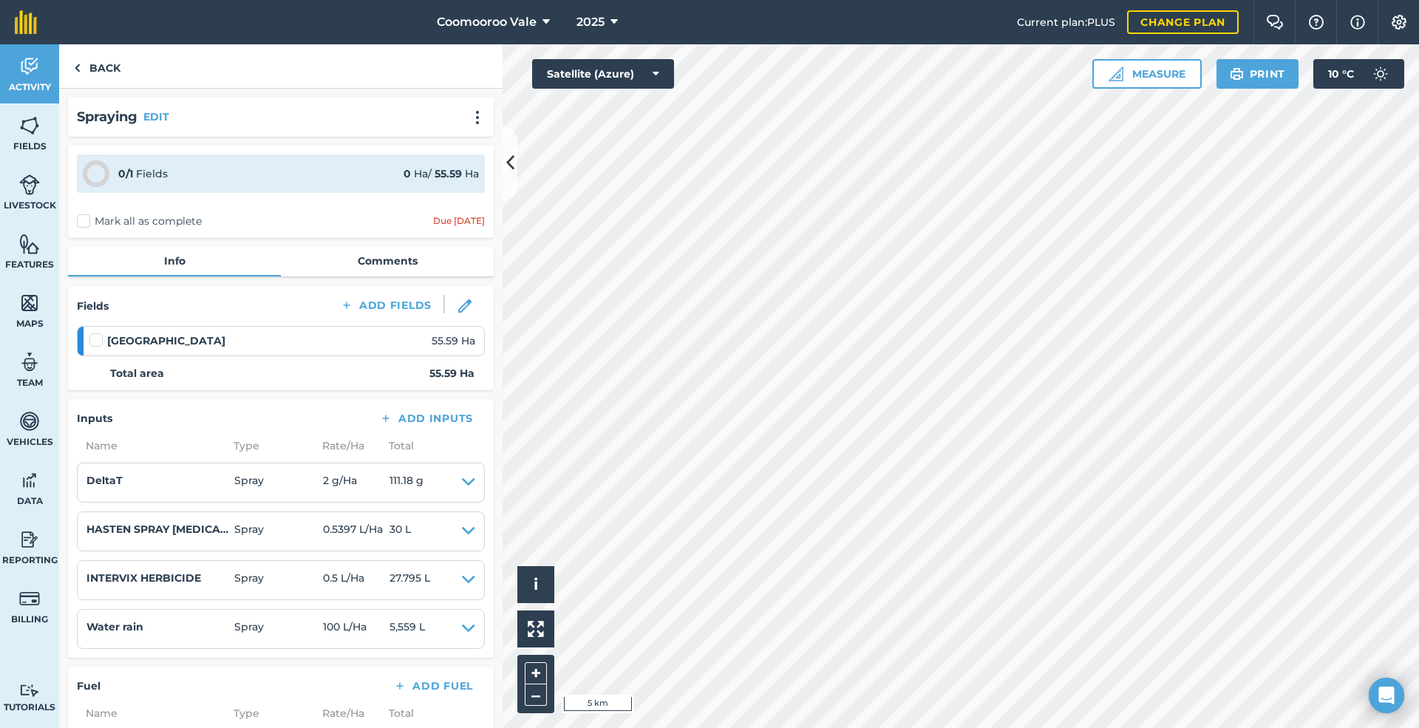
click at [92, 332] on label at bounding box center [98, 332] width 18 height 0
click at [92, 338] on input "checkbox" at bounding box center [94, 337] width 10 height 10
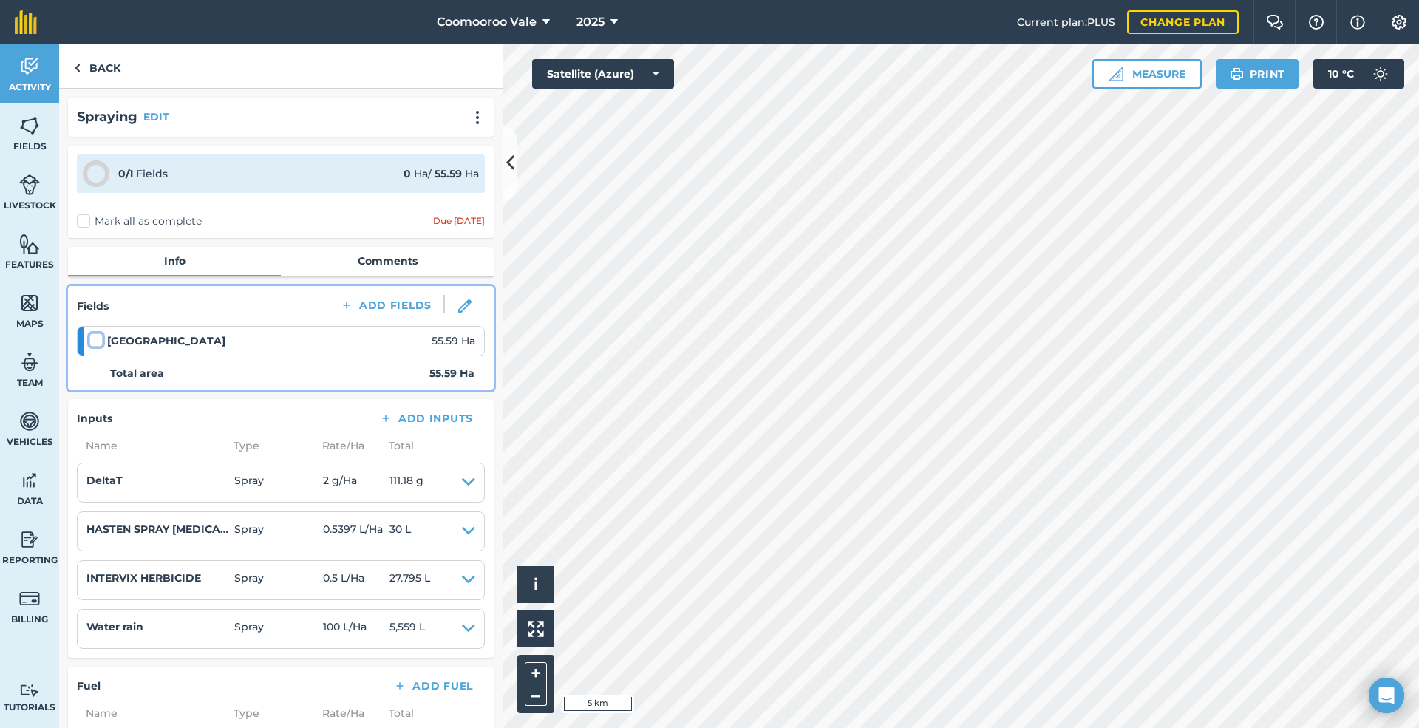
checkbox input "false"
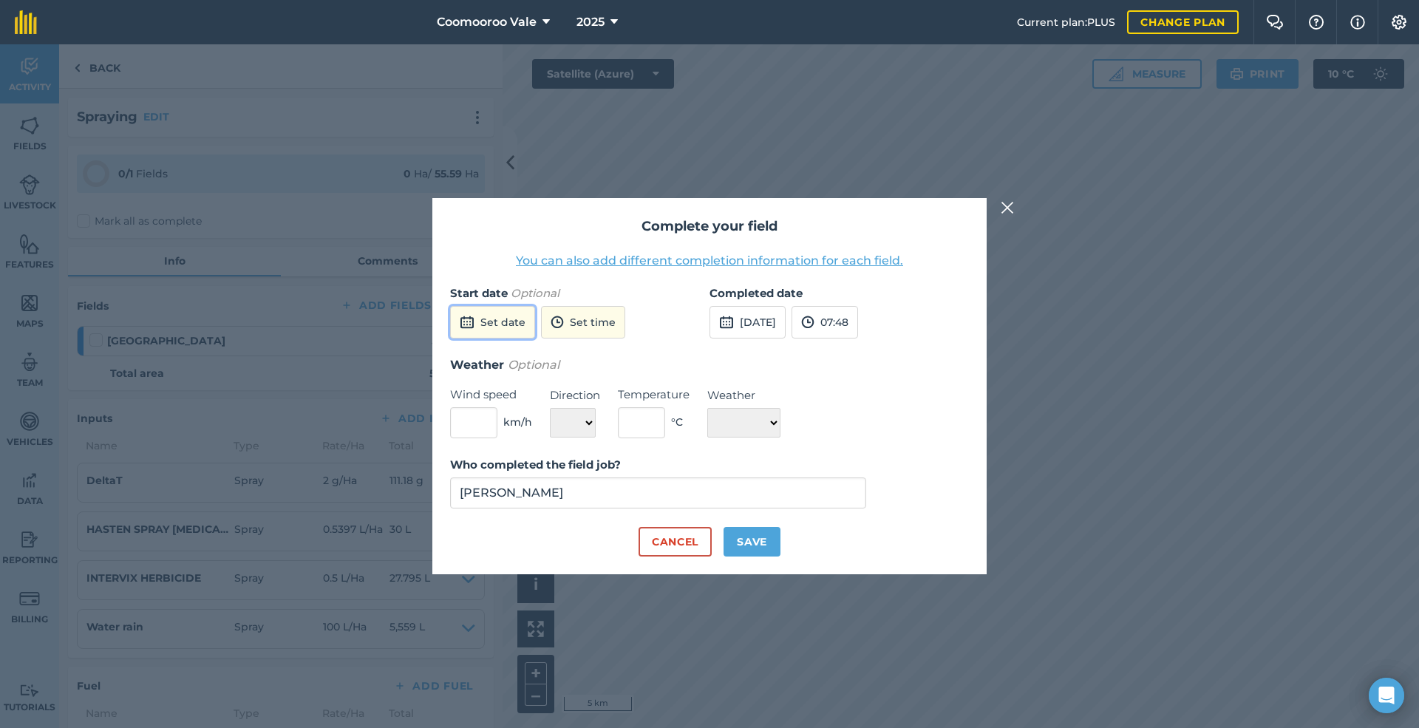
click at [491, 318] on button "Set date" at bounding box center [492, 322] width 85 height 33
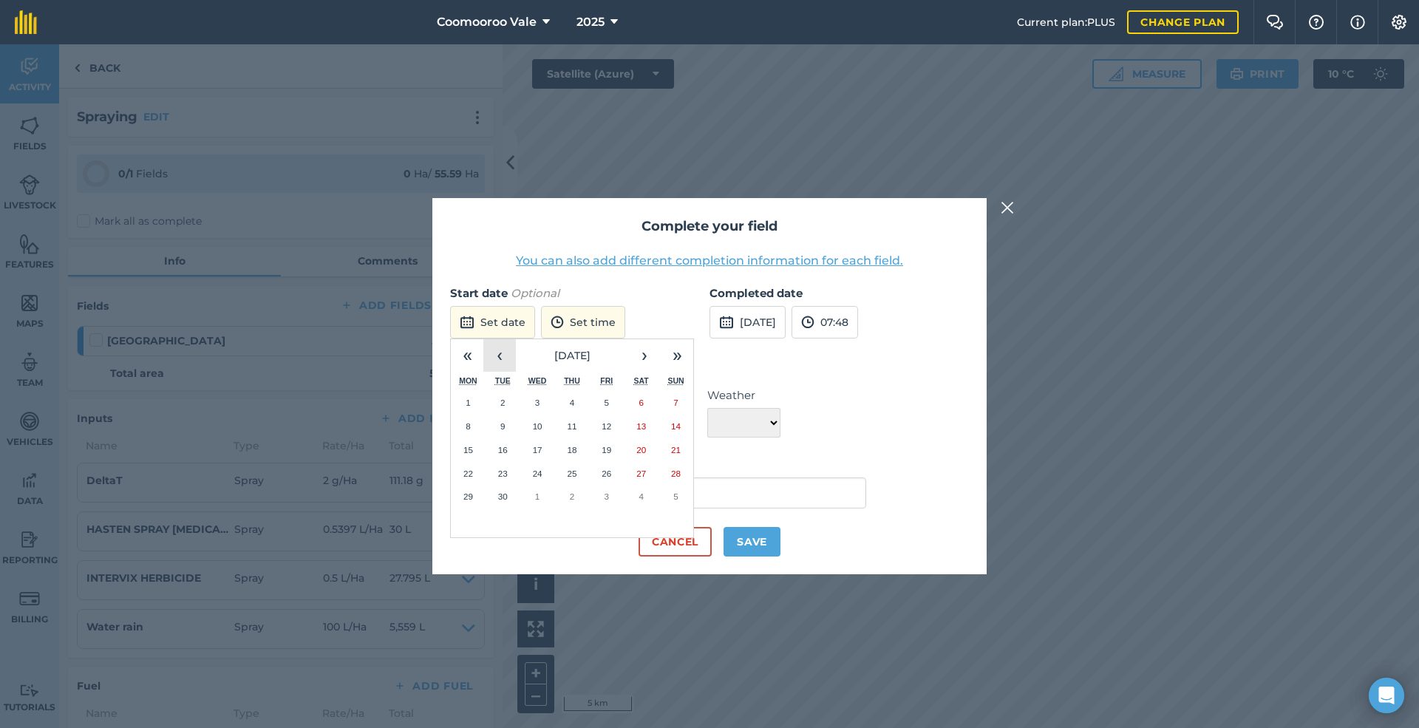
click at [499, 355] on button "‹" at bounding box center [499, 355] width 33 height 33
click at [506, 471] on abbr "19" at bounding box center [503, 473] width 10 height 10
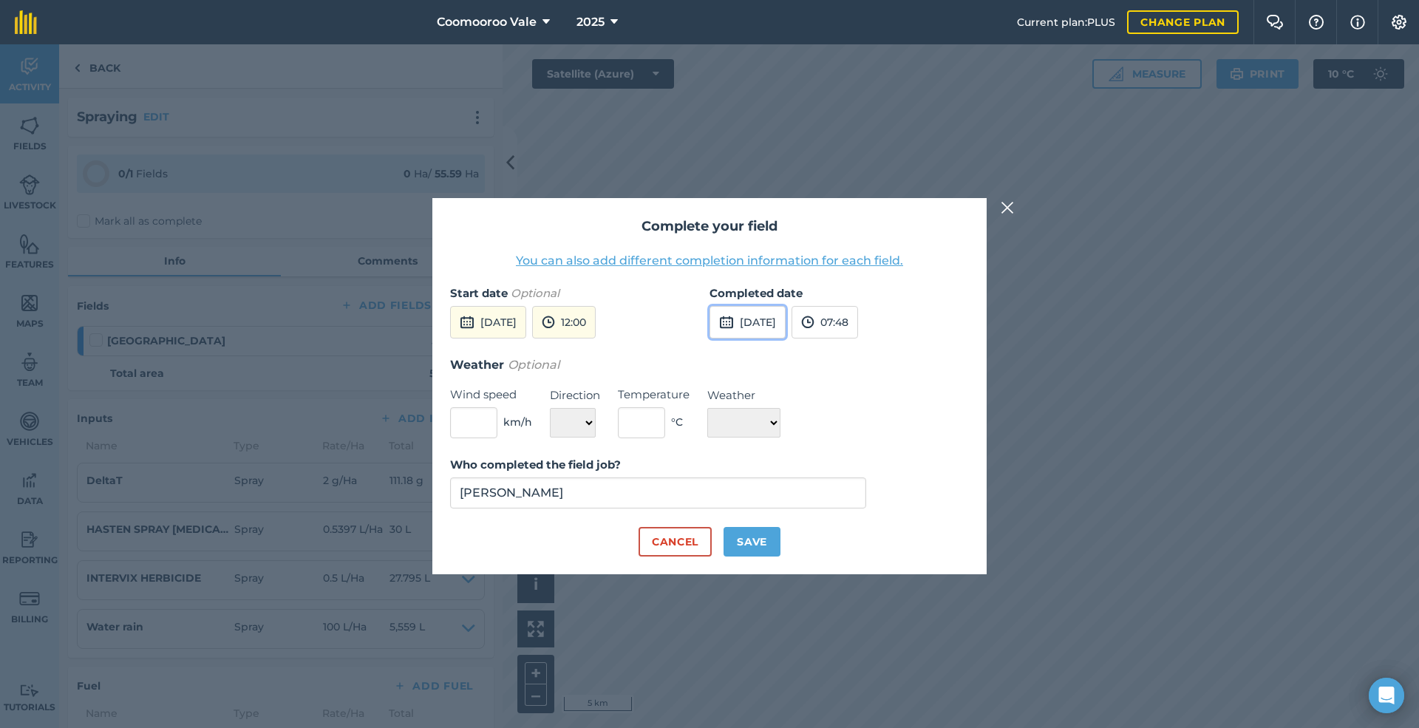
click at [776, 320] on button "[DATE]" at bounding box center [747, 322] width 76 height 33
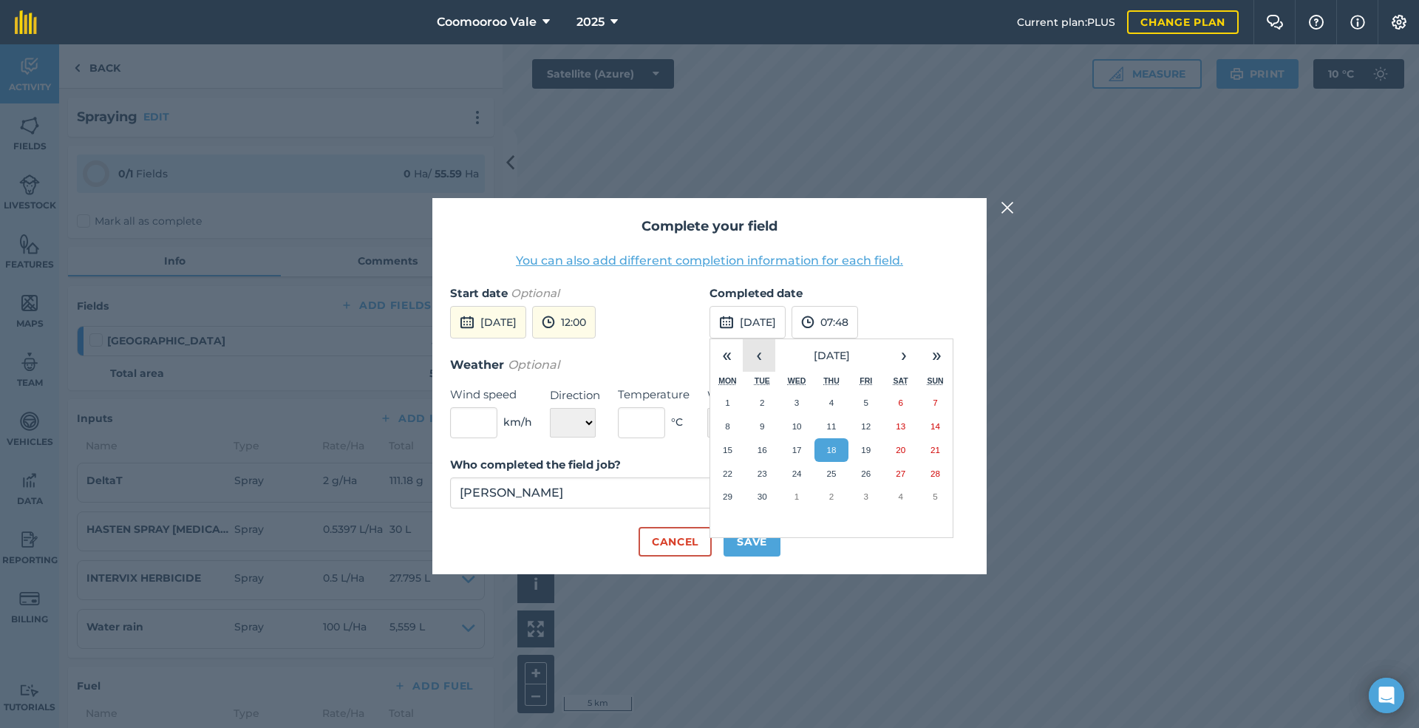
click at [754, 355] on button "‹" at bounding box center [759, 355] width 33 height 33
click at [761, 468] on abbr "19" at bounding box center [762, 473] width 10 height 10
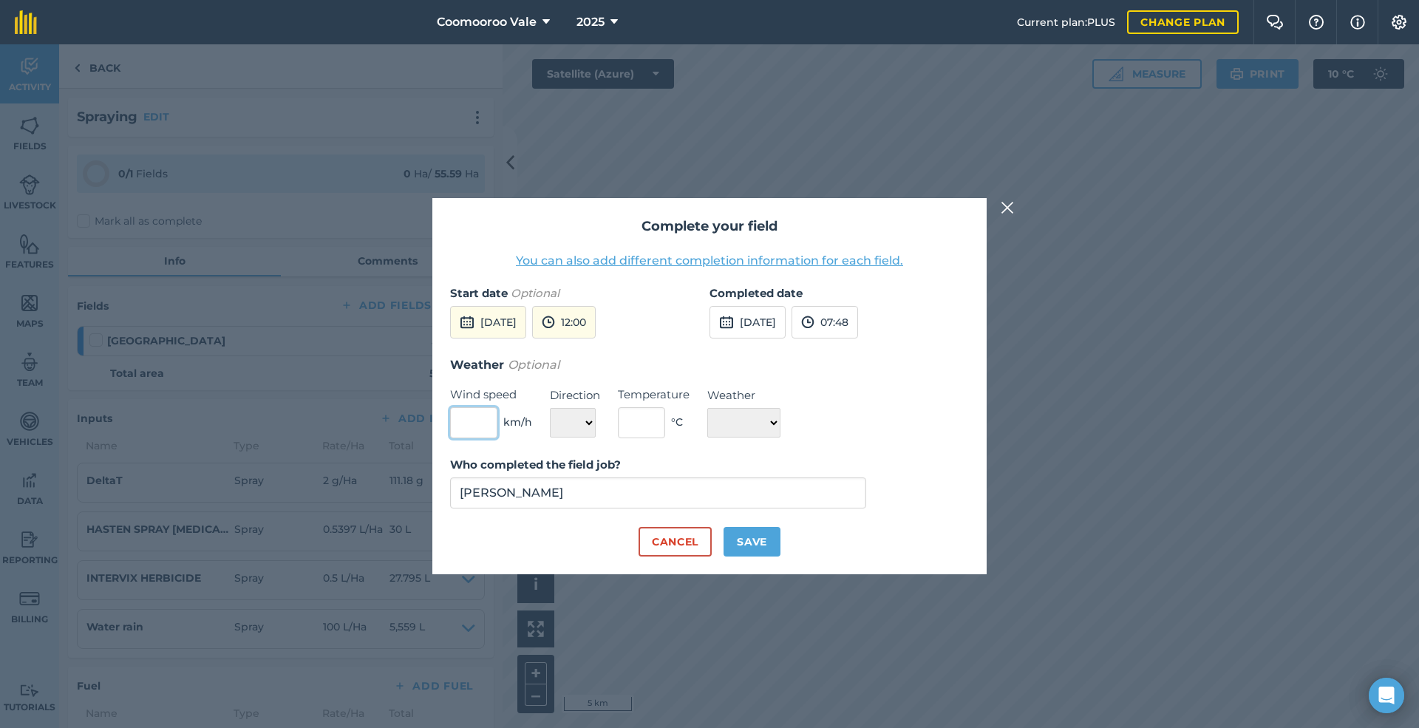
click at [474, 423] on input "text" at bounding box center [473, 422] width 47 height 31
type input "10"
click at [575, 421] on select "N NE E SE S SW W NW" at bounding box center [573, 423] width 46 height 30
click at [639, 421] on input "text" at bounding box center [641, 422] width 47 height 31
type input "16"
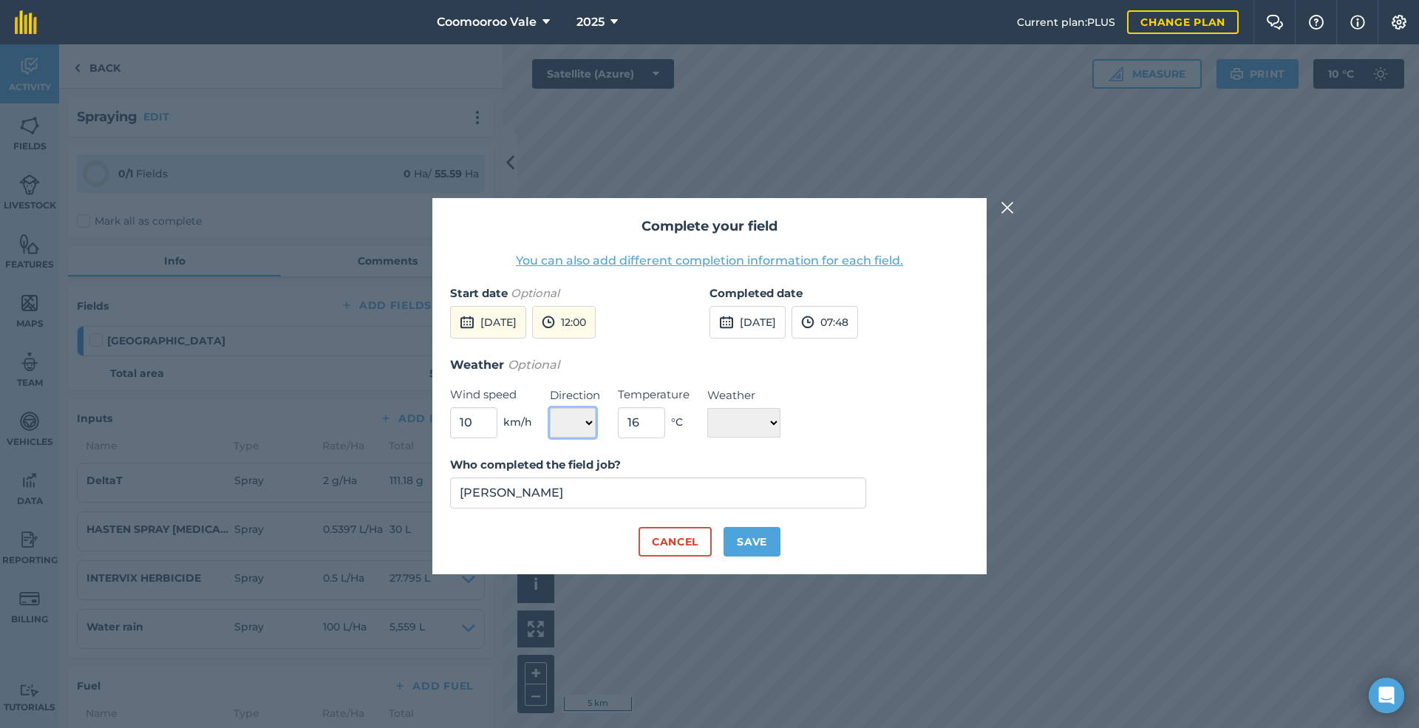
click at [562, 426] on select "N NE E SE S SW W NW" at bounding box center [573, 423] width 46 height 30
select select "N"
click at [550, 408] on select "N NE E SE S SW W NW" at bounding box center [573, 423] width 46 height 30
click at [757, 417] on select "☀️ Sunny 🌧 Rainy ⛅️ Cloudy 🌨 Snow ❄️ Icy" at bounding box center [743, 423] width 73 height 30
select select "Sunny"
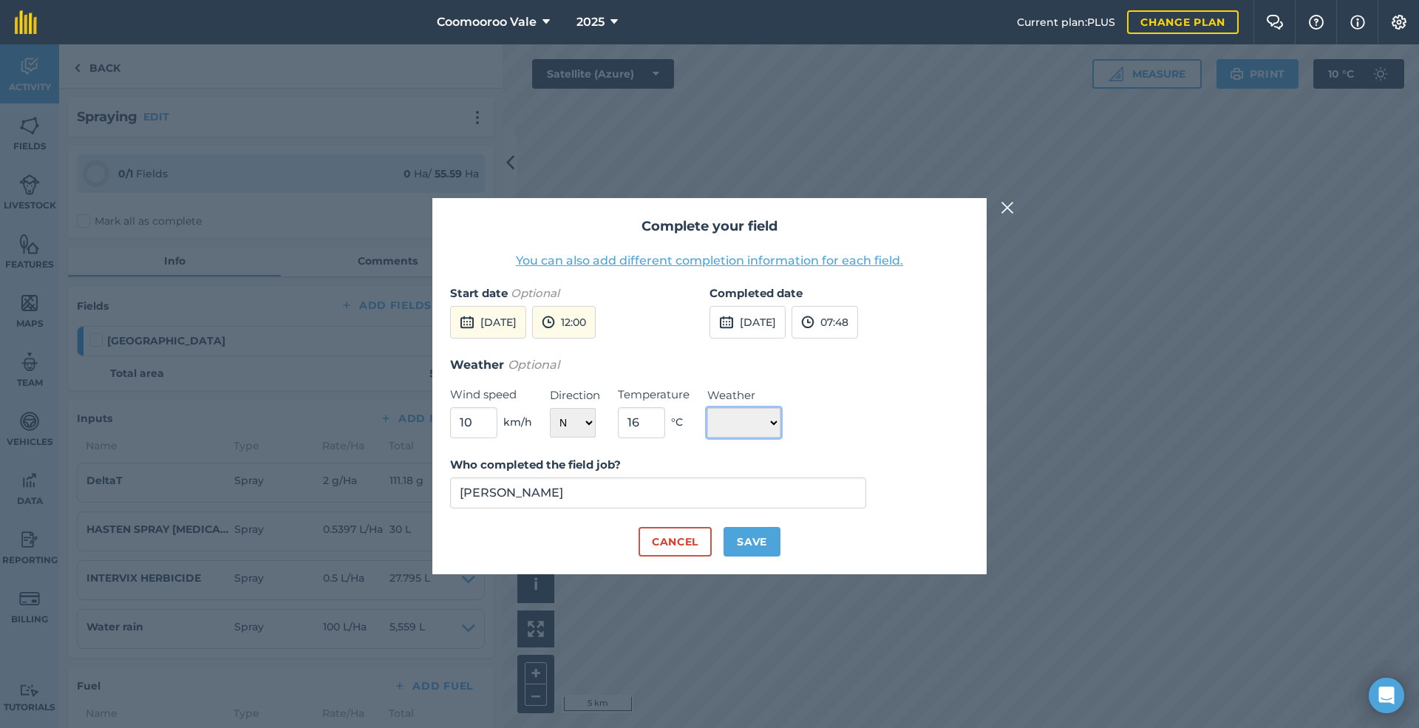
click at [707, 408] on select "☀️ Sunny 🌧 Rainy ⛅️ Cloudy 🌨 Snow ❄️ Icy" at bounding box center [743, 423] width 73 height 30
click at [751, 539] on button "Save" at bounding box center [751, 542] width 57 height 30
checkbox input "true"
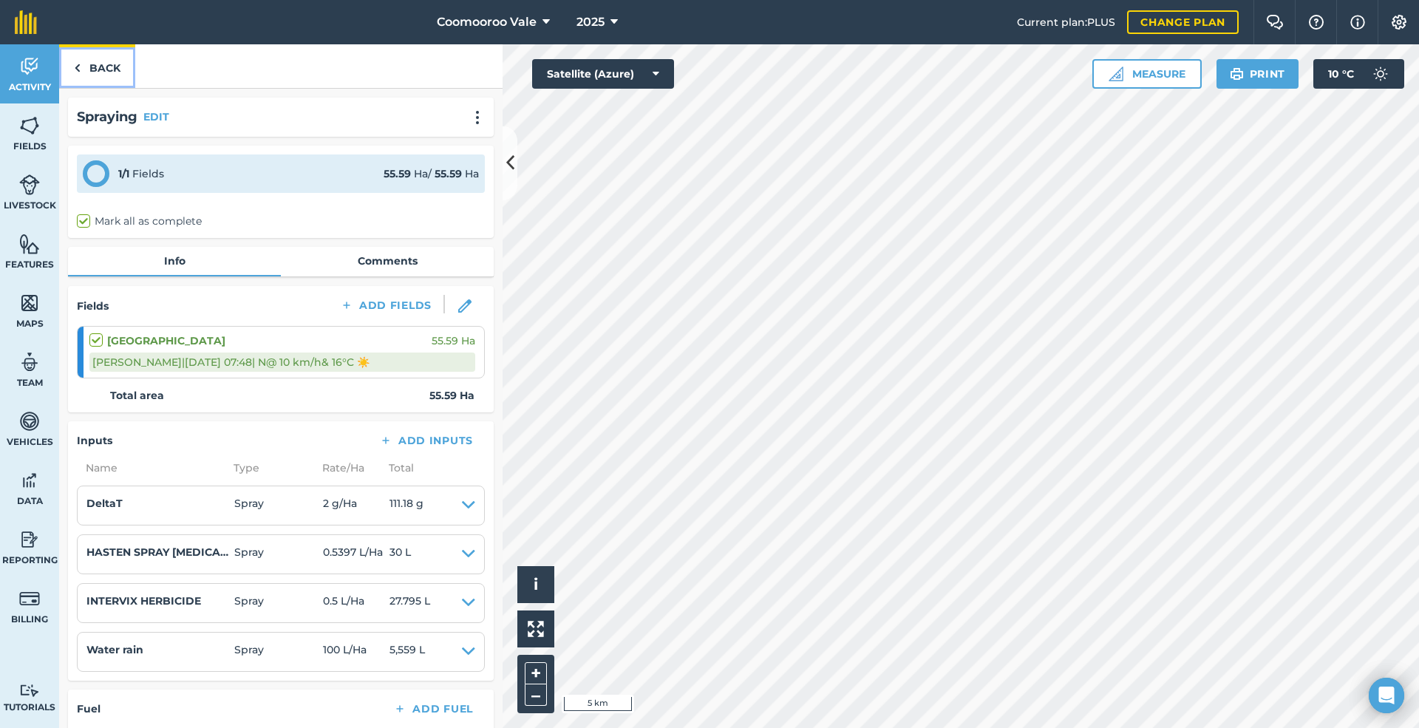
click at [105, 66] on link "Back" at bounding box center [97, 66] width 76 height 44
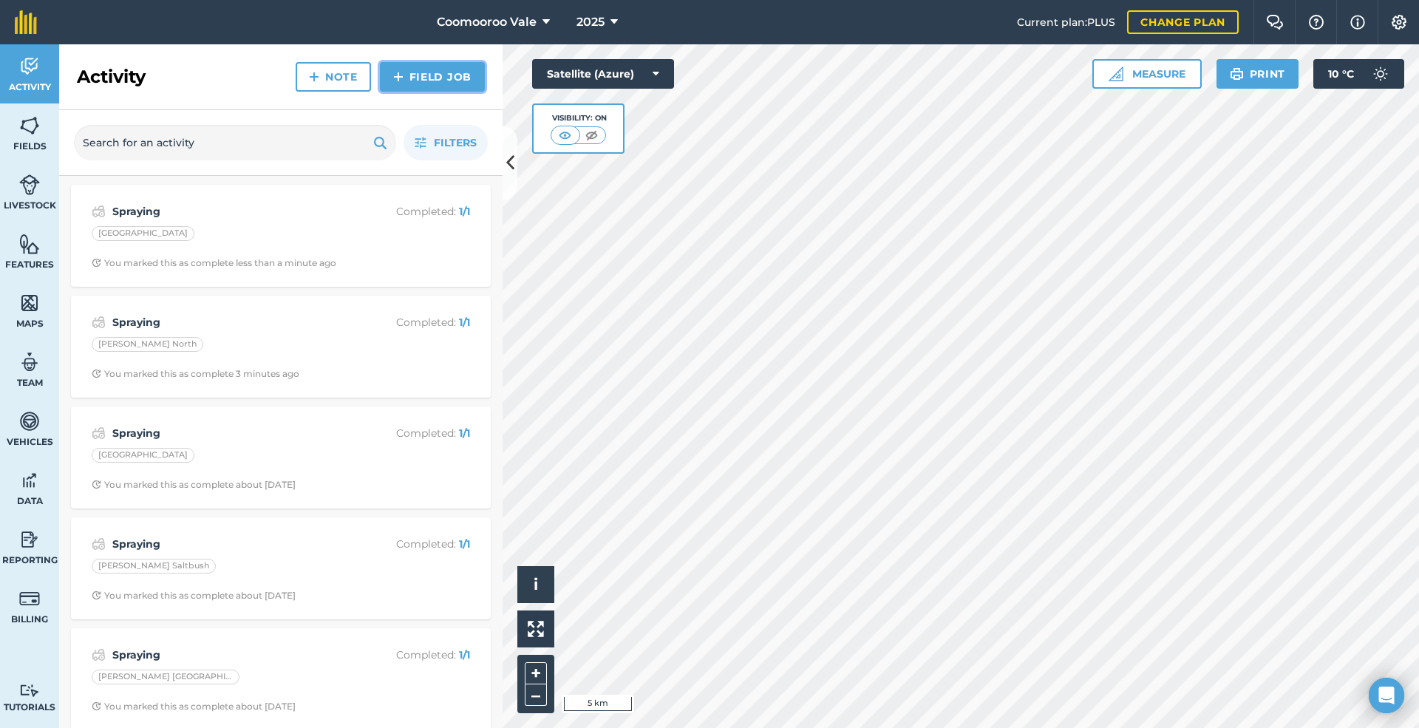
click at [437, 72] on link "Field Job" at bounding box center [432, 77] width 105 height 30
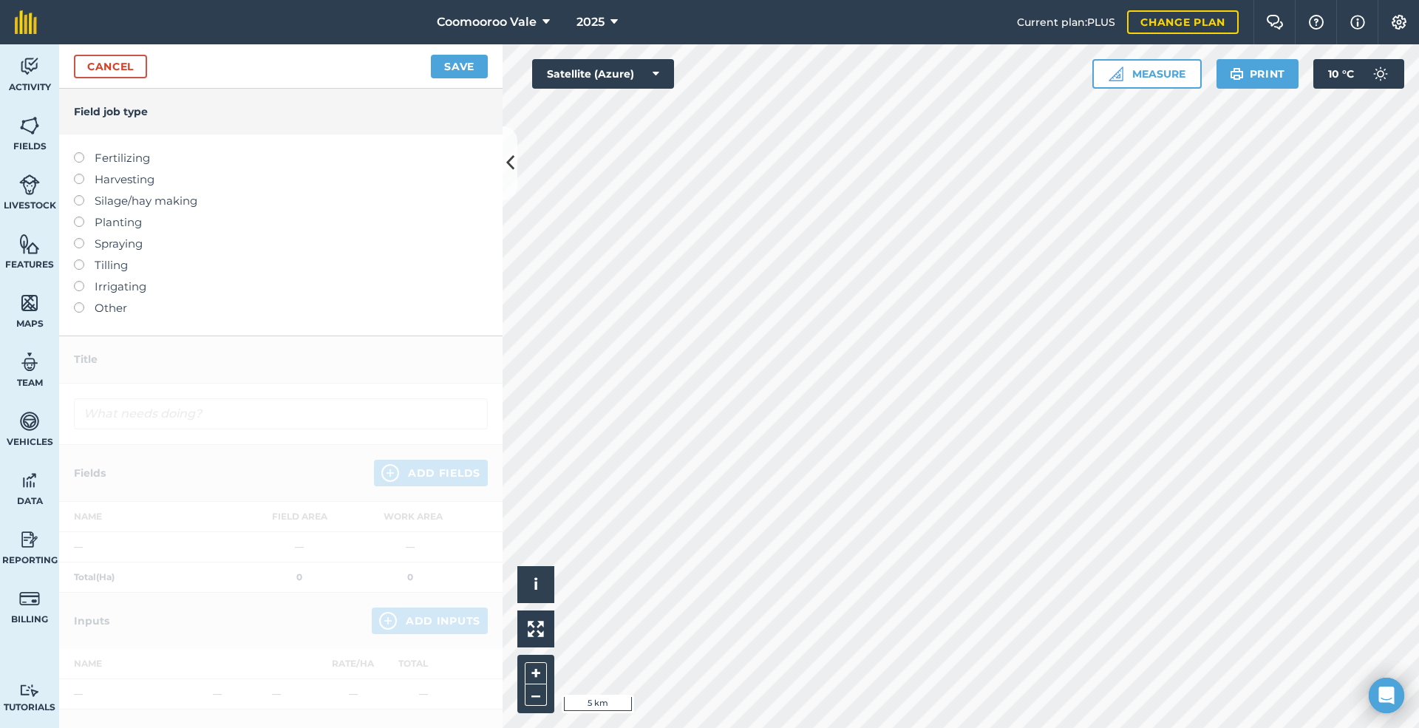
click at [98, 155] on label "Fertilizing" at bounding box center [281, 158] width 414 height 18
type input "Fertilizing"
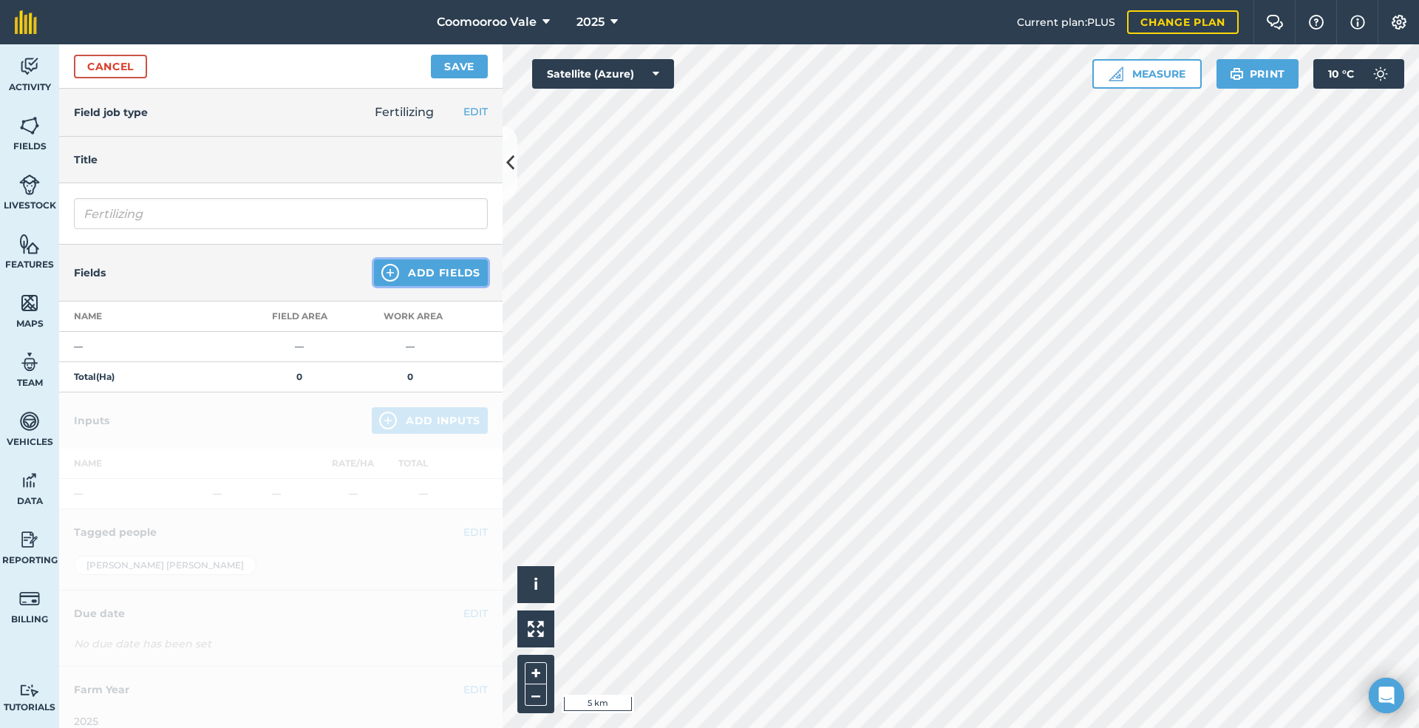
click at [417, 270] on button "Add Fields" at bounding box center [431, 272] width 114 height 27
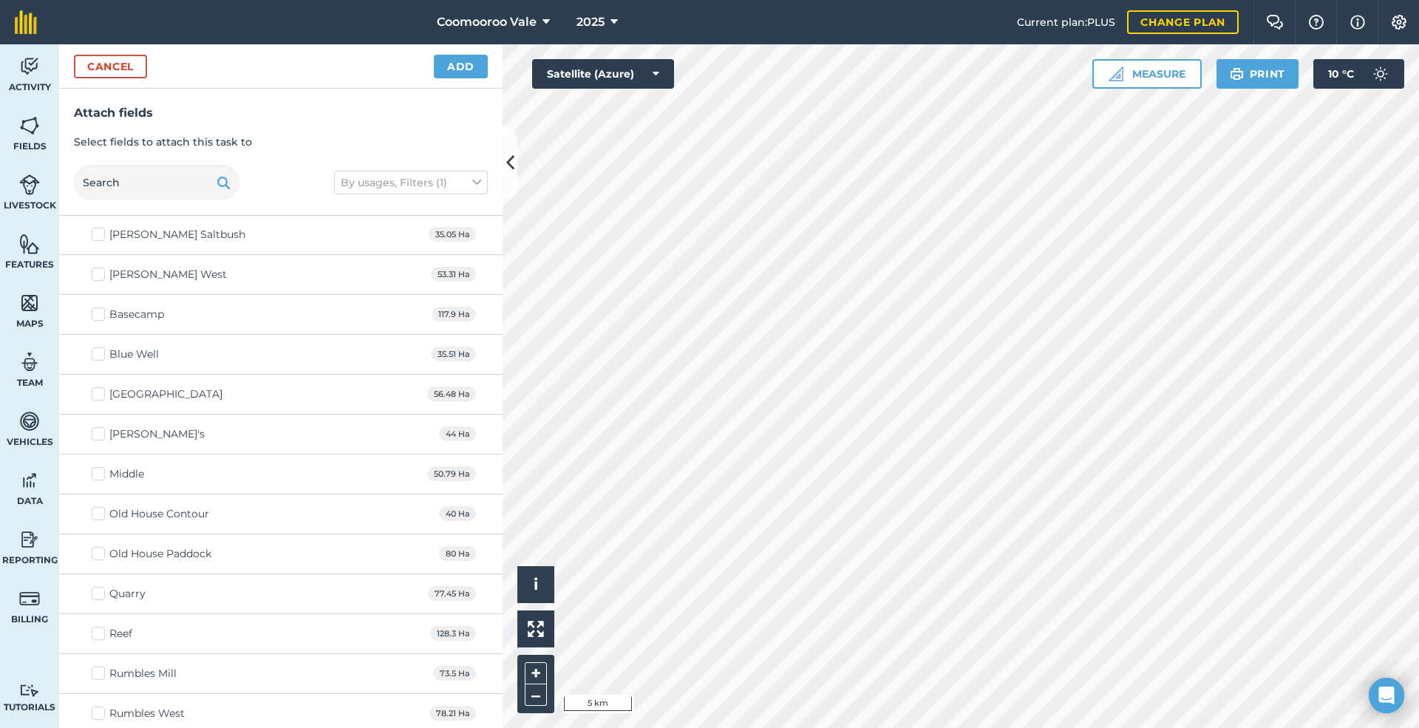
scroll to position [2487, 0]
click at [95, 519] on label "Old House Contour" at bounding box center [150, 511] width 117 height 16
click at [95, 513] on input "Old House Contour" at bounding box center [97, 508] width 10 height 10
checkbox input "true"
click at [99, 559] on label "Old House Paddock" at bounding box center [152, 551] width 120 height 16
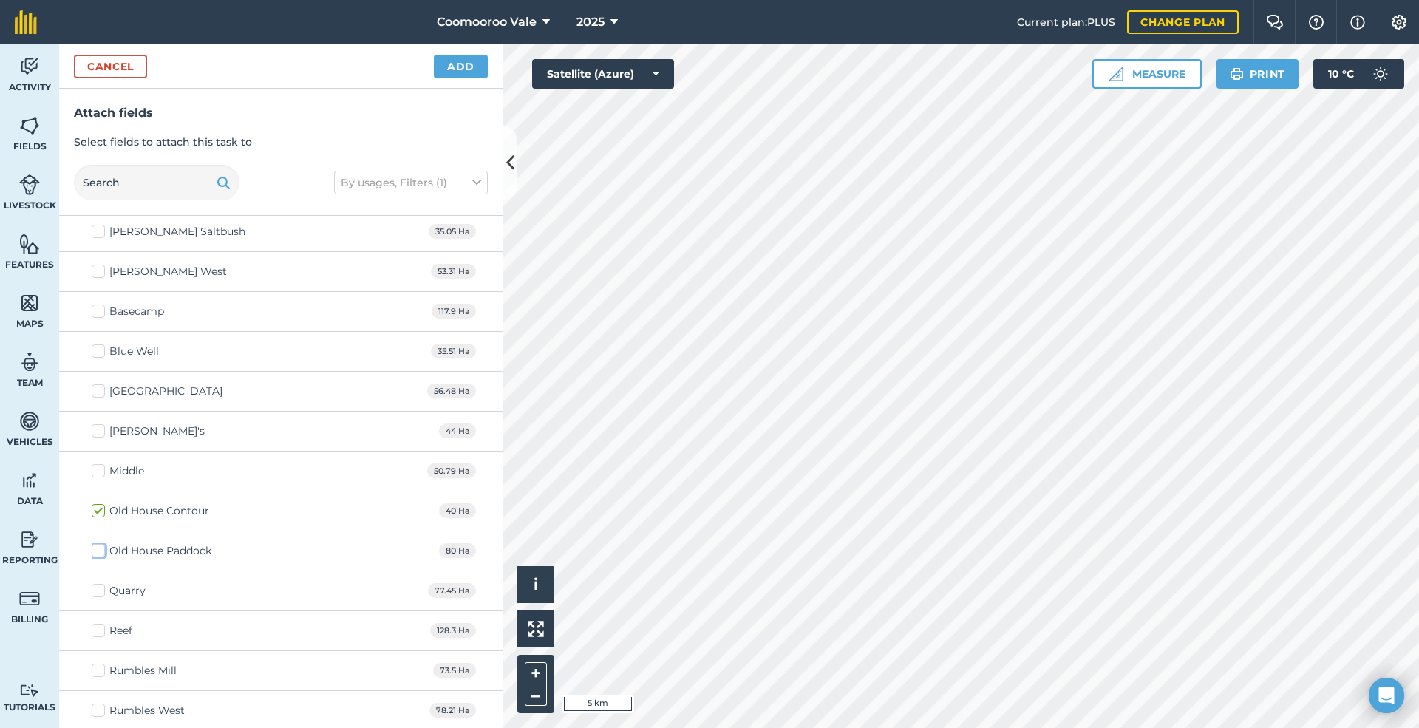
click at [99, 553] on input "Old House Paddock" at bounding box center [97, 548] width 10 height 10
checkbox input "true"
click at [95, 399] on label "[GEOGRAPHIC_DATA]" at bounding box center [157, 391] width 131 height 16
click at [95, 393] on input "[GEOGRAPHIC_DATA]" at bounding box center [97, 388] width 10 height 10
checkbox input "true"
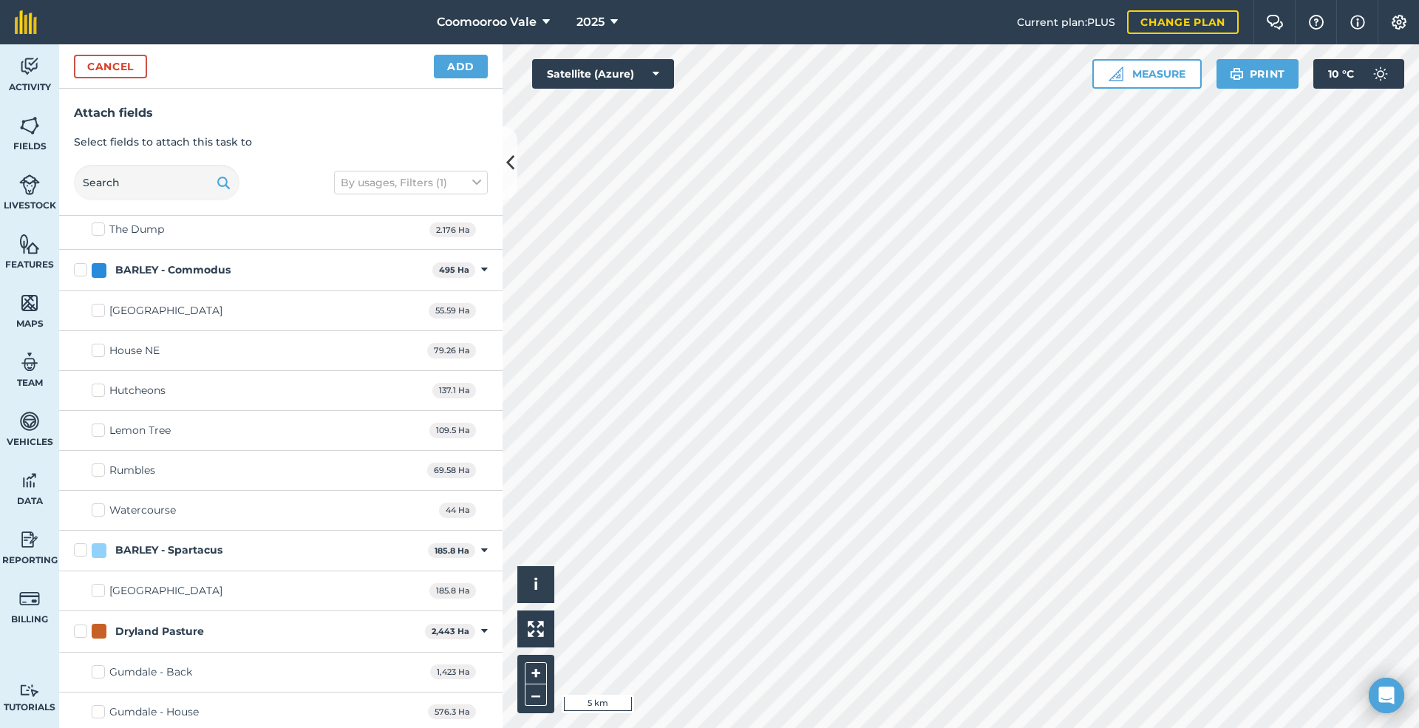
scroll to position [553, 0]
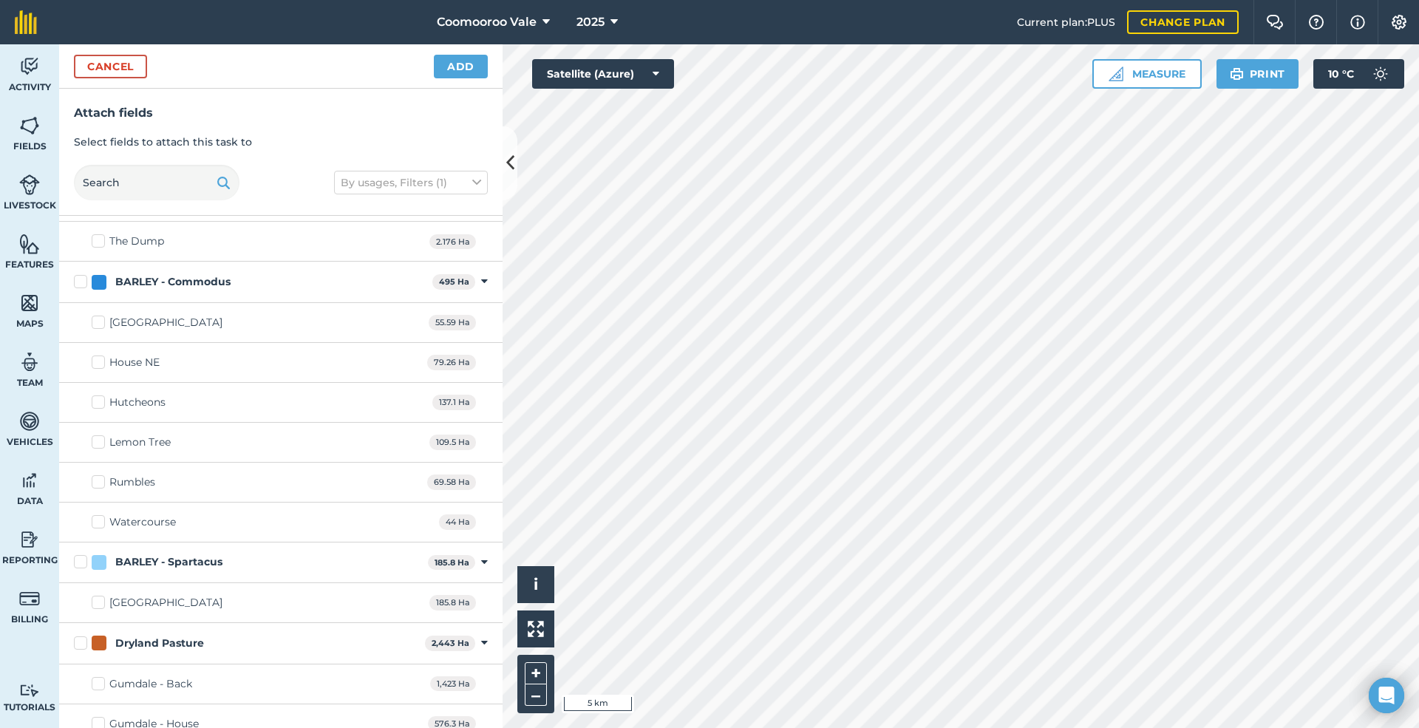
click at [98, 485] on label "Rumbles" at bounding box center [124, 482] width 64 height 16
click at [98, 484] on input "Rumbles" at bounding box center [97, 479] width 10 height 10
checkbox input "true"
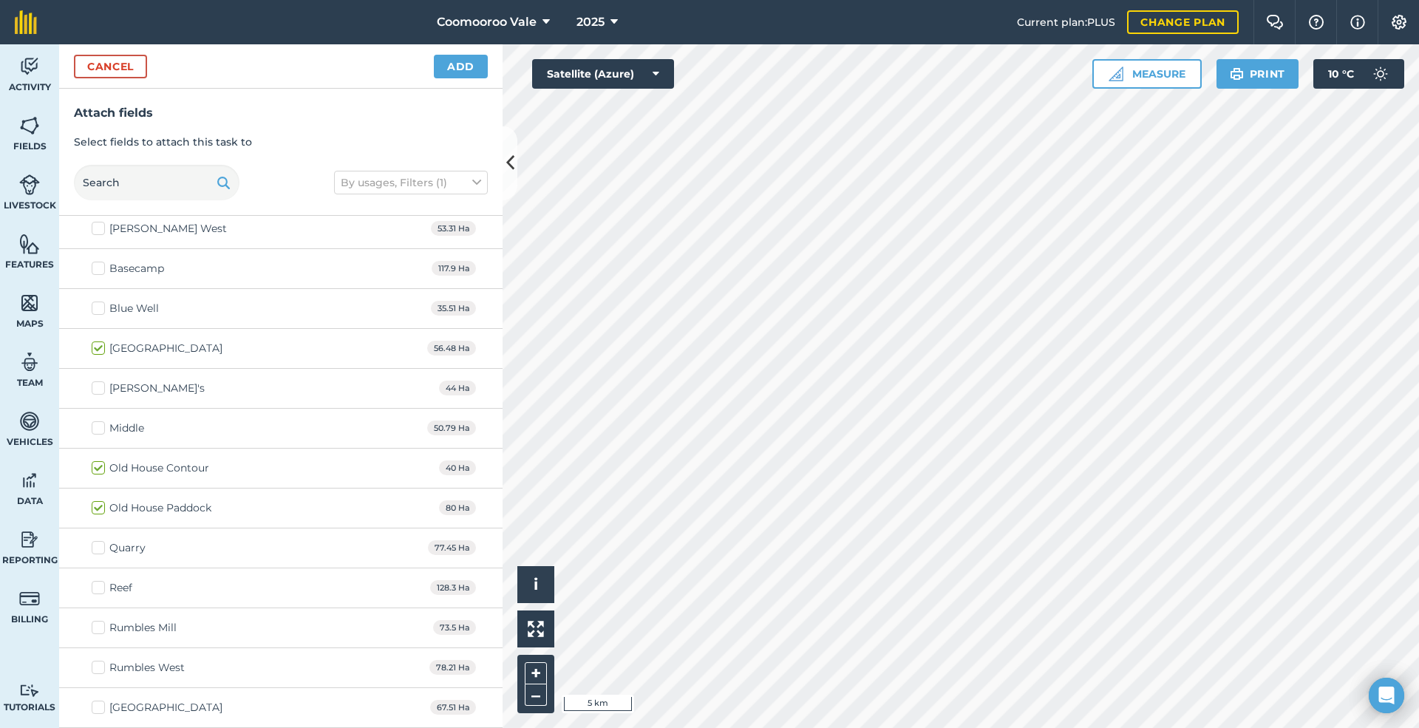
scroll to position [2547, 0]
click at [95, 666] on label "Rumbles West" at bounding box center [138, 668] width 93 height 16
click at [95, 666] on input "Rumbles West" at bounding box center [97, 665] width 10 height 10
checkbox input "true"
click at [459, 61] on button "Add" at bounding box center [461, 67] width 54 height 24
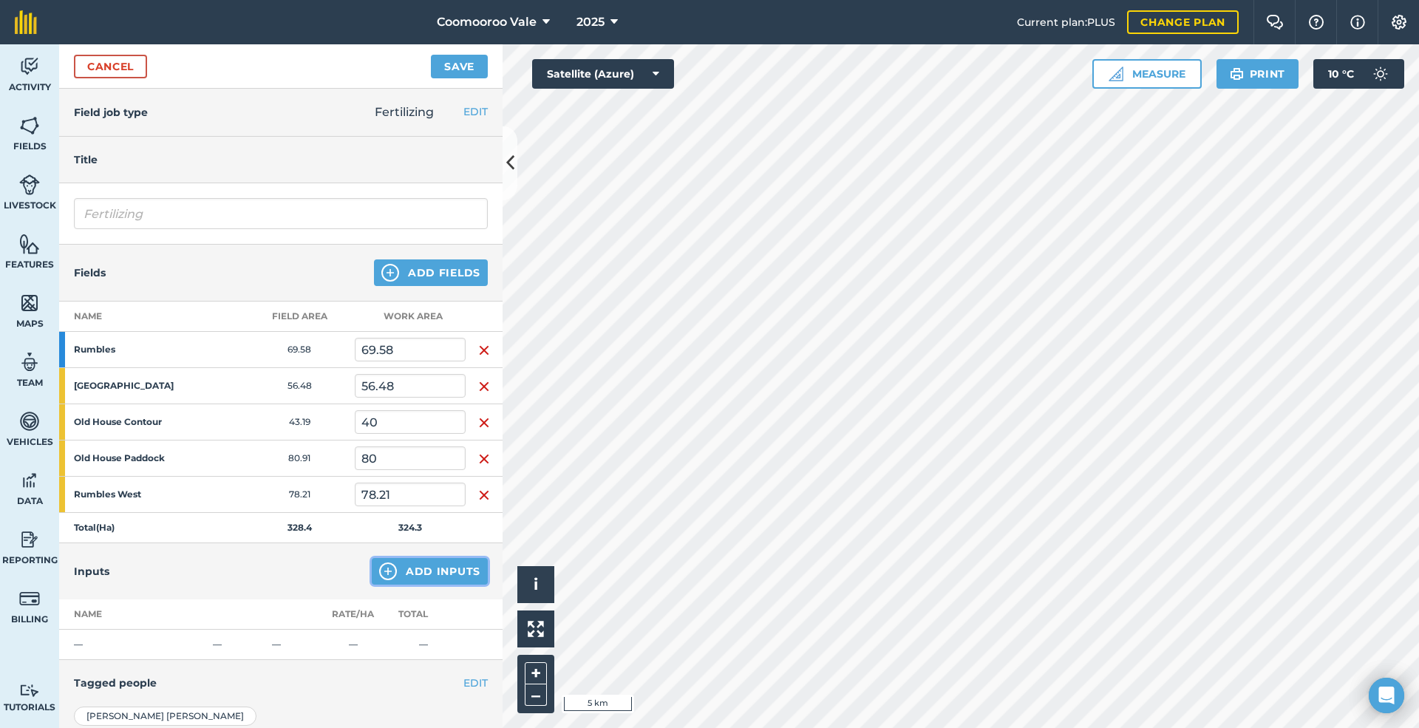
click at [411, 570] on button "Add Inputs" at bounding box center [430, 571] width 116 height 27
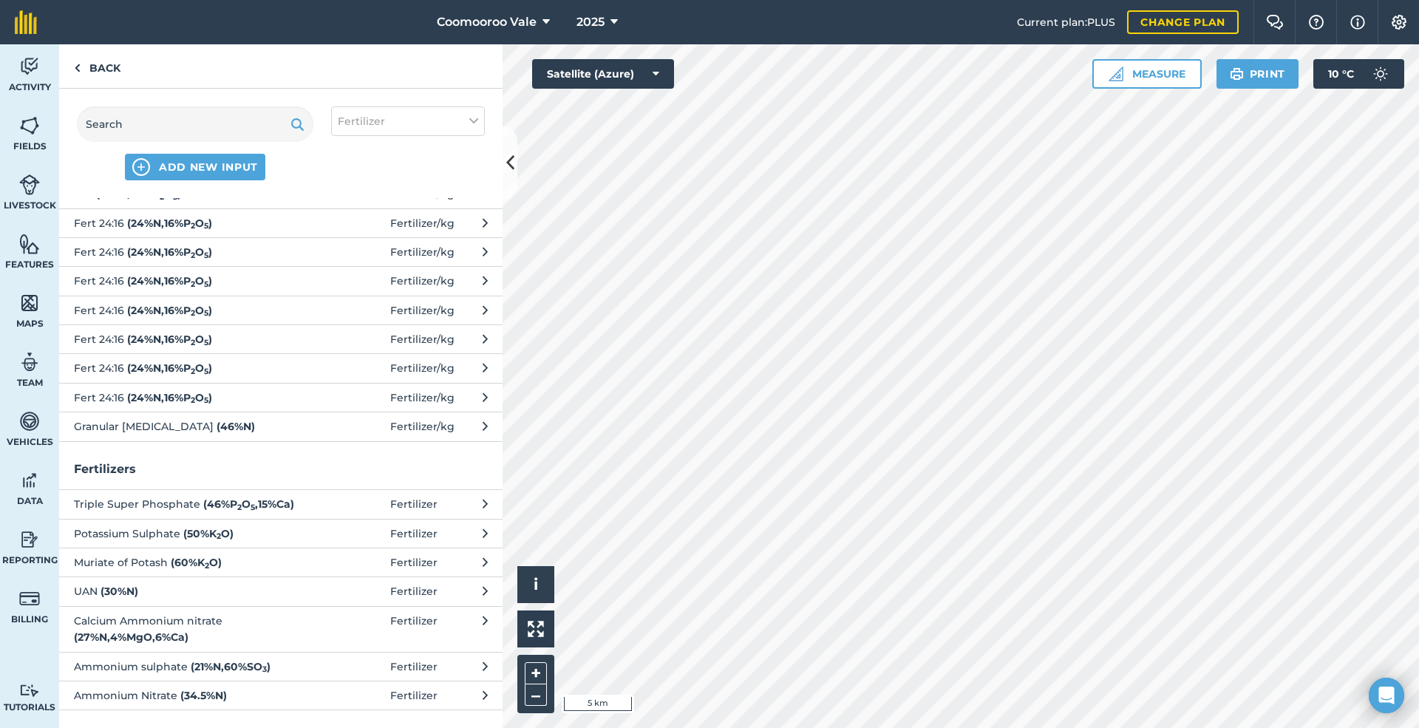
scroll to position [320, 0]
click at [213, 421] on span "Granular [MEDICAL_DATA] ( 46 % N )" at bounding box center [195, 426] width 242 height 16
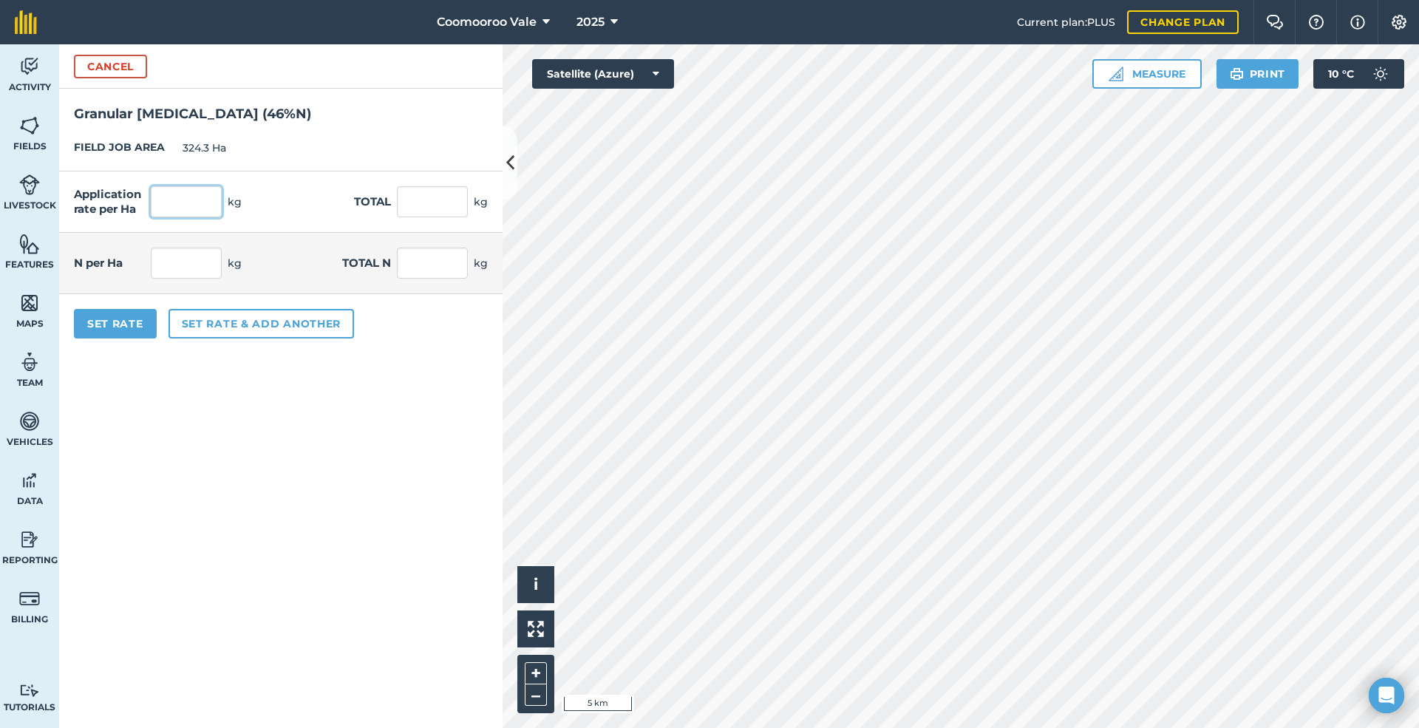
click at [207, 201] on input "text" at bounding box center [186, 201] width 71 height 31
type input "38"
type input "12,323.4"
type input "17.48"
type input "5,668.764"
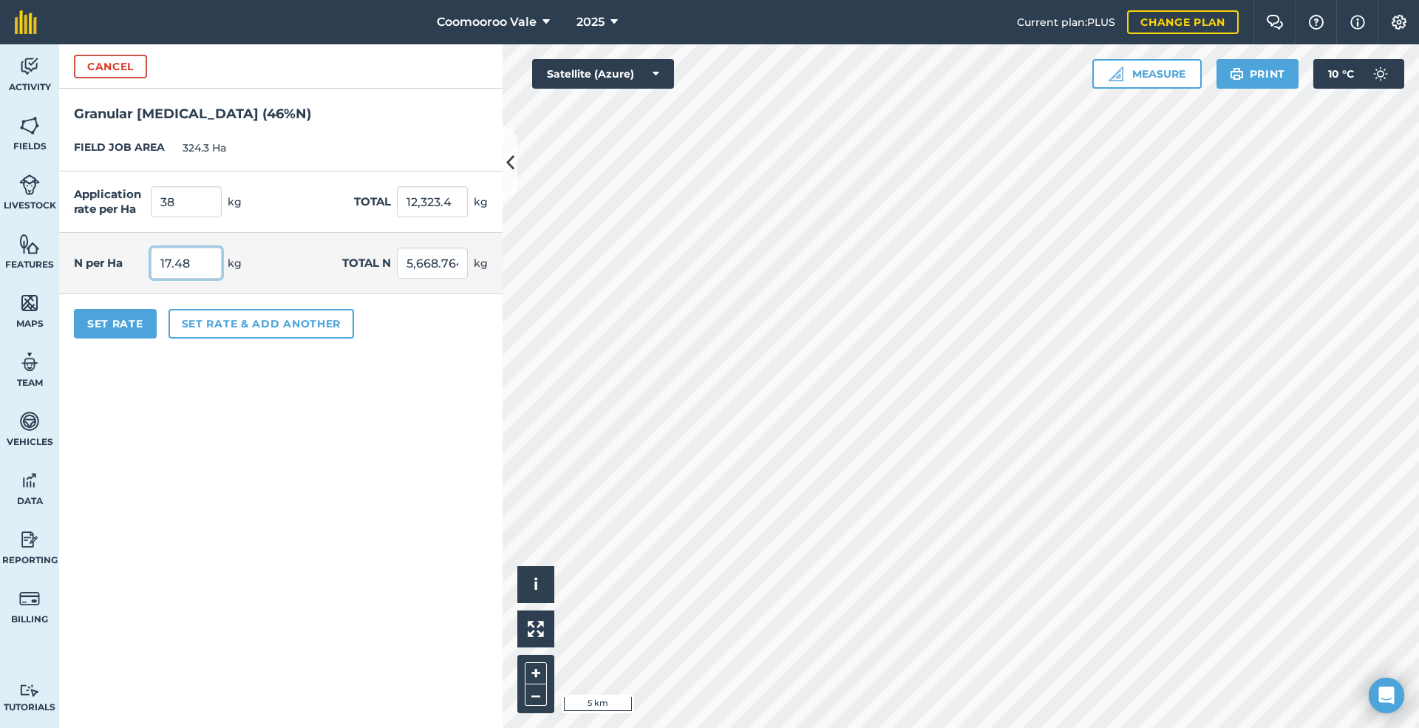
click at [205, 264] on input "17.48" at bounding box center [186, 263] width 71 height 31
click at [123, 321] on button "Set Rate" at bounding box center [115, 324] width 83 height 30
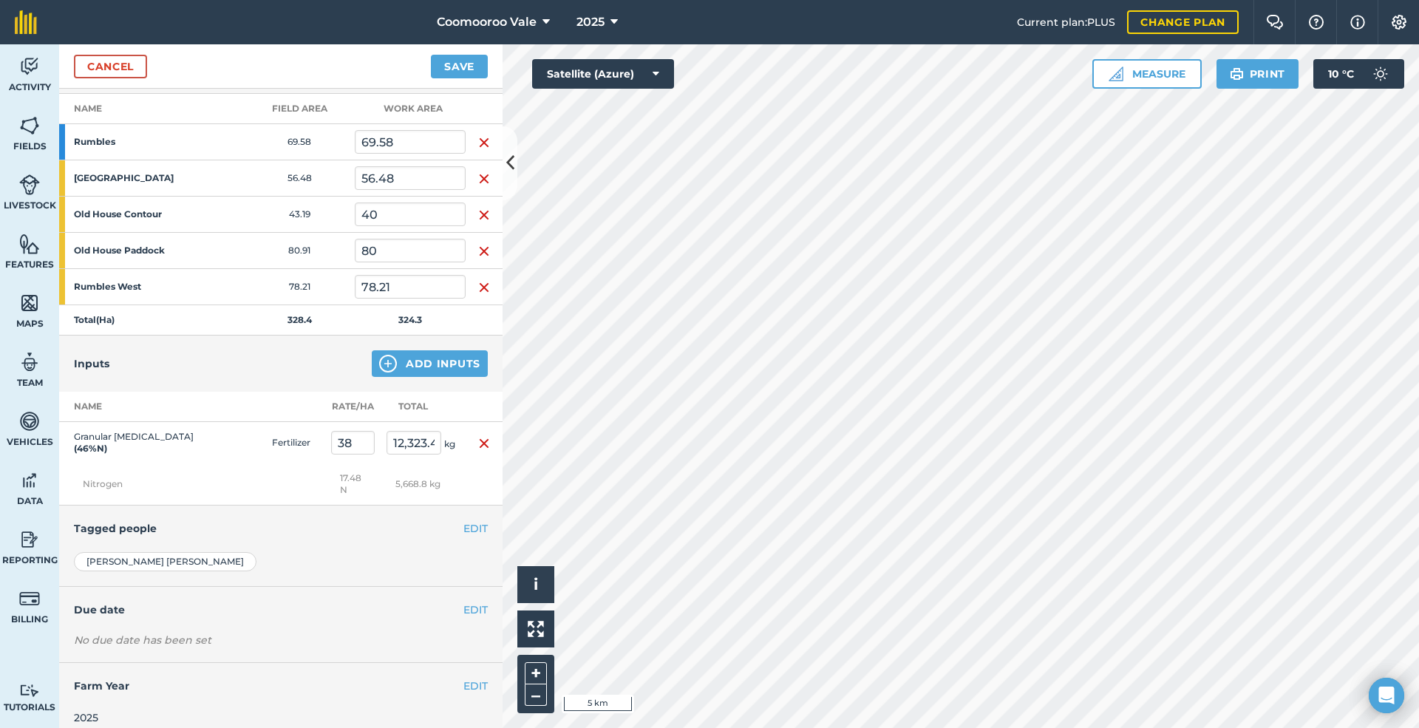
scroll to position [223, 0]
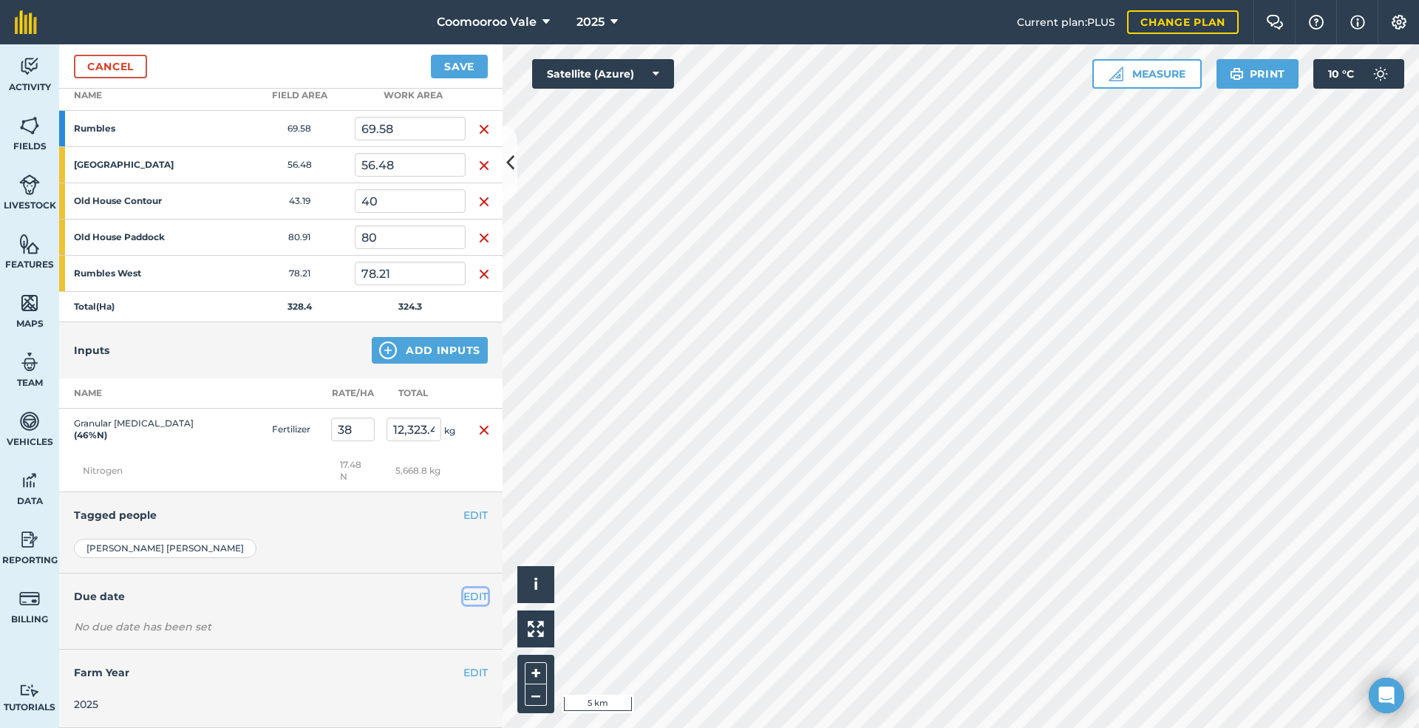
click at [468, 594] on button "EDIT" at bounding box center [475, 596] width 24 height 16
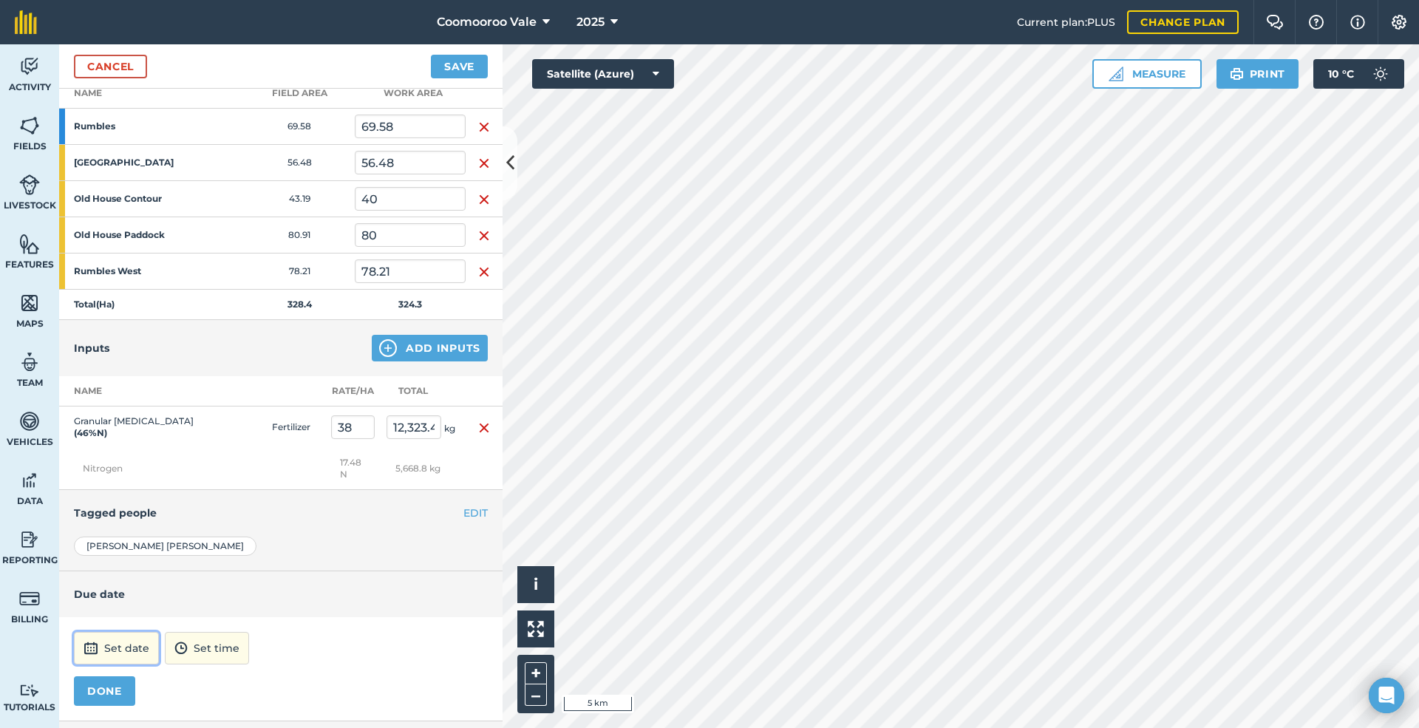
click at [120, 647] on button "Set date" at bounding box center [116, 648] width 85 height 33
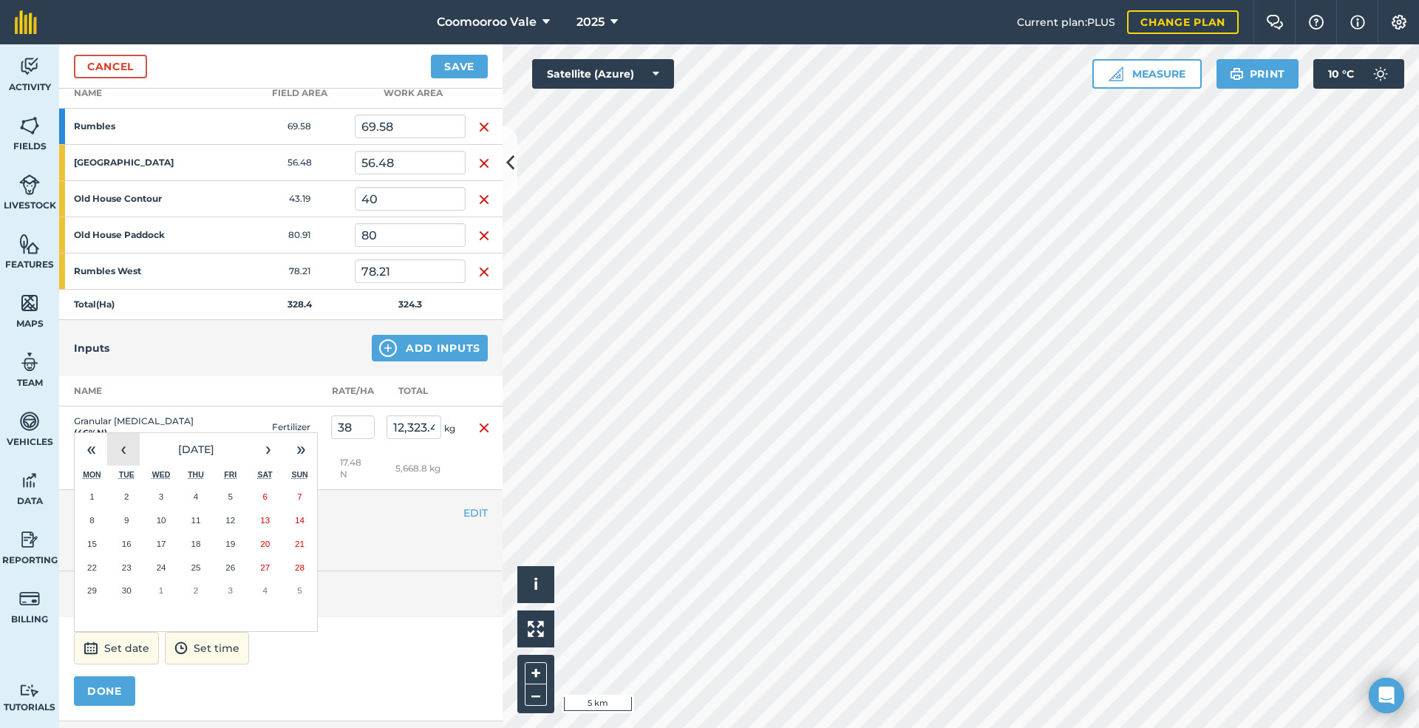
click at [122, 451] on button "‹" at bounding box center [123, 449] width 33 height 33
click at [303, 569] on abbr "24" at bounding box center [300, 567] width 10 height 10
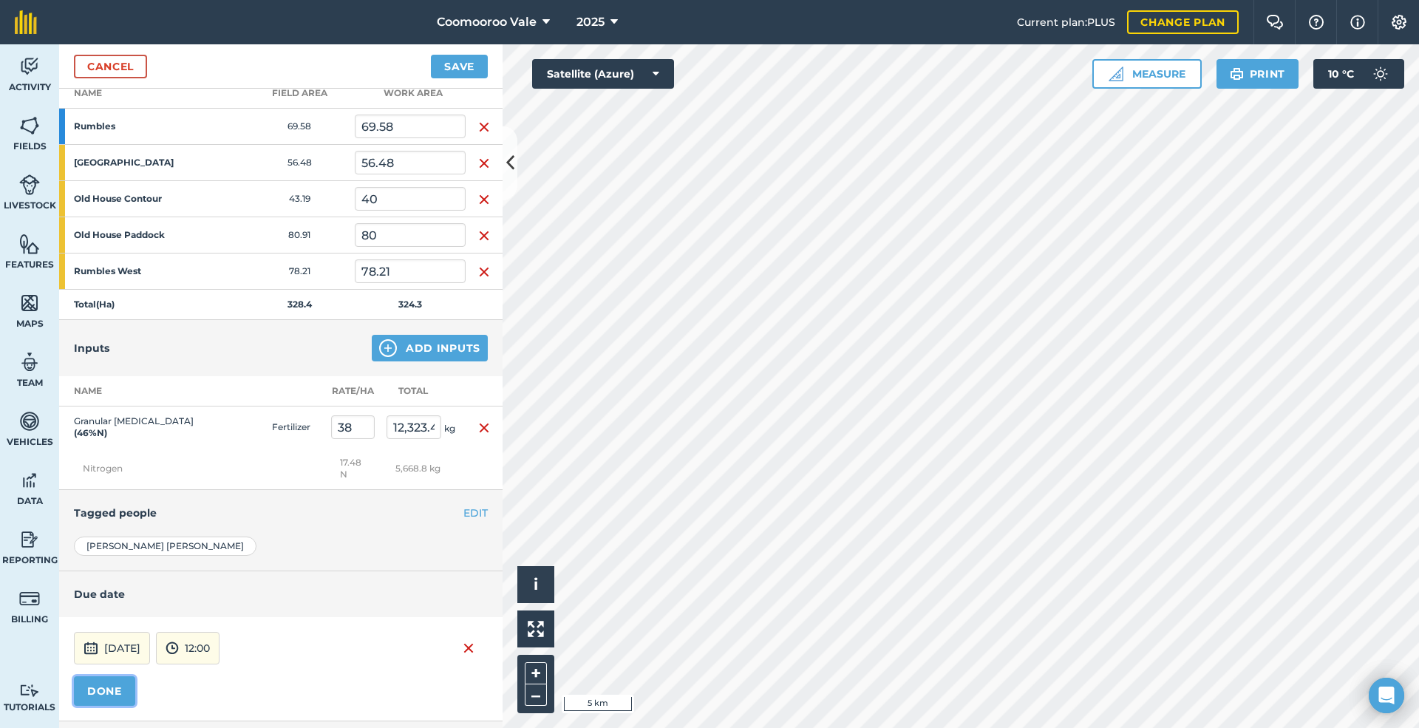
click at [117, 692] on button "DONE" at bounding box center [104, 691] width 61 height 30
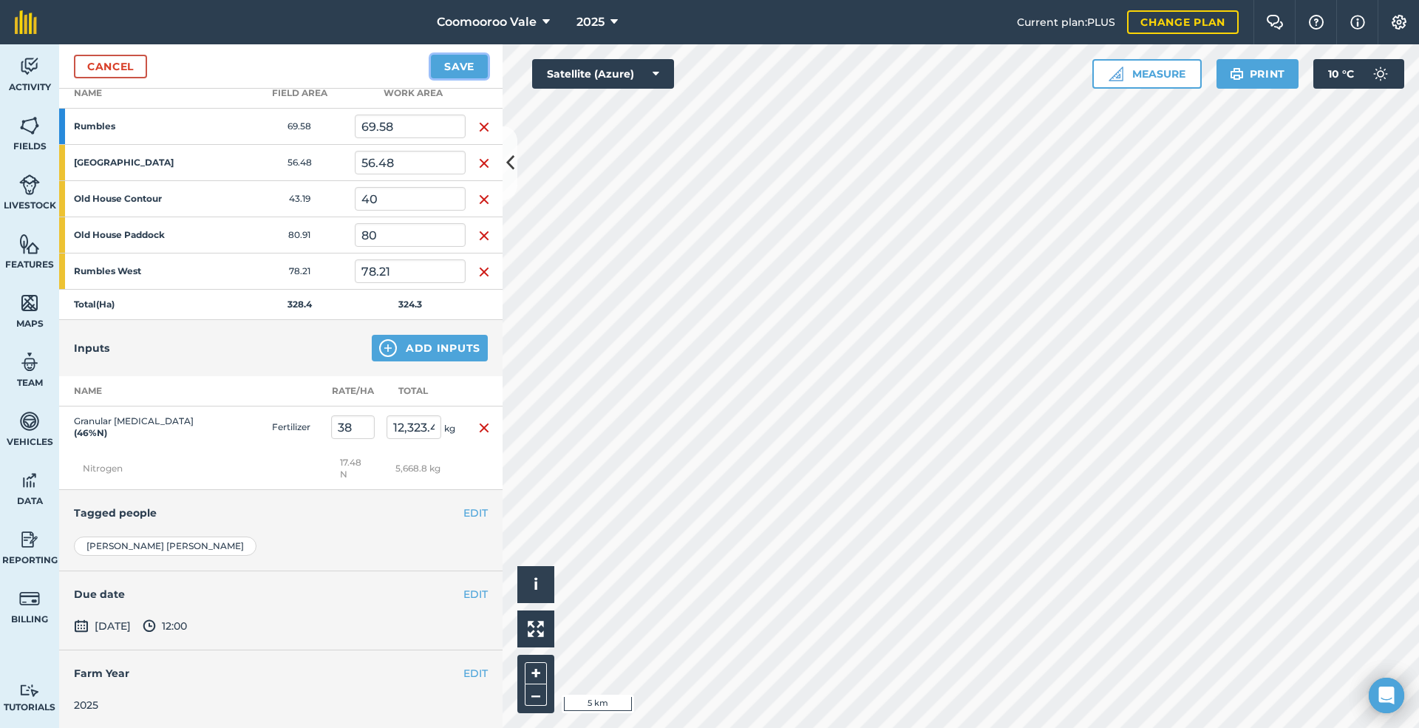
click at [467, 59] on button "Save" at bounding box center [459, 67] width 57 height 24
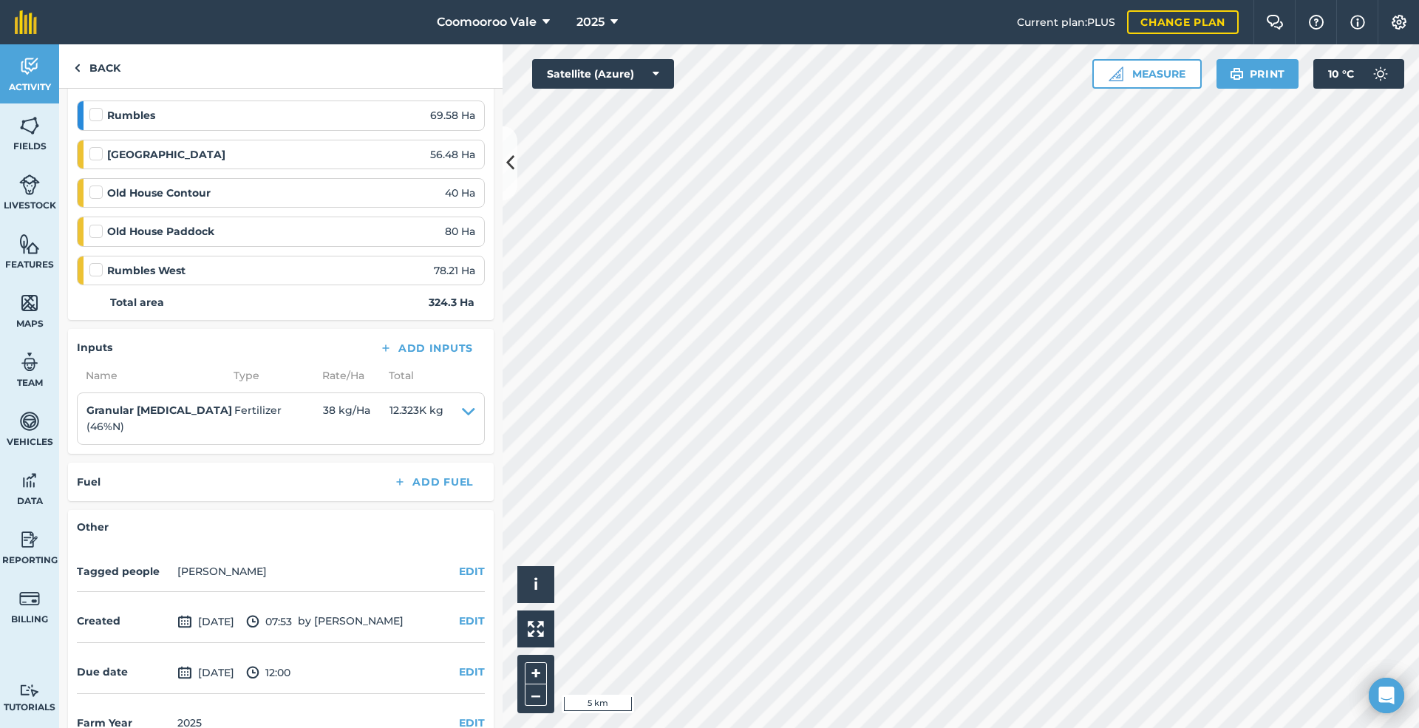
scroll to position [246, 0]
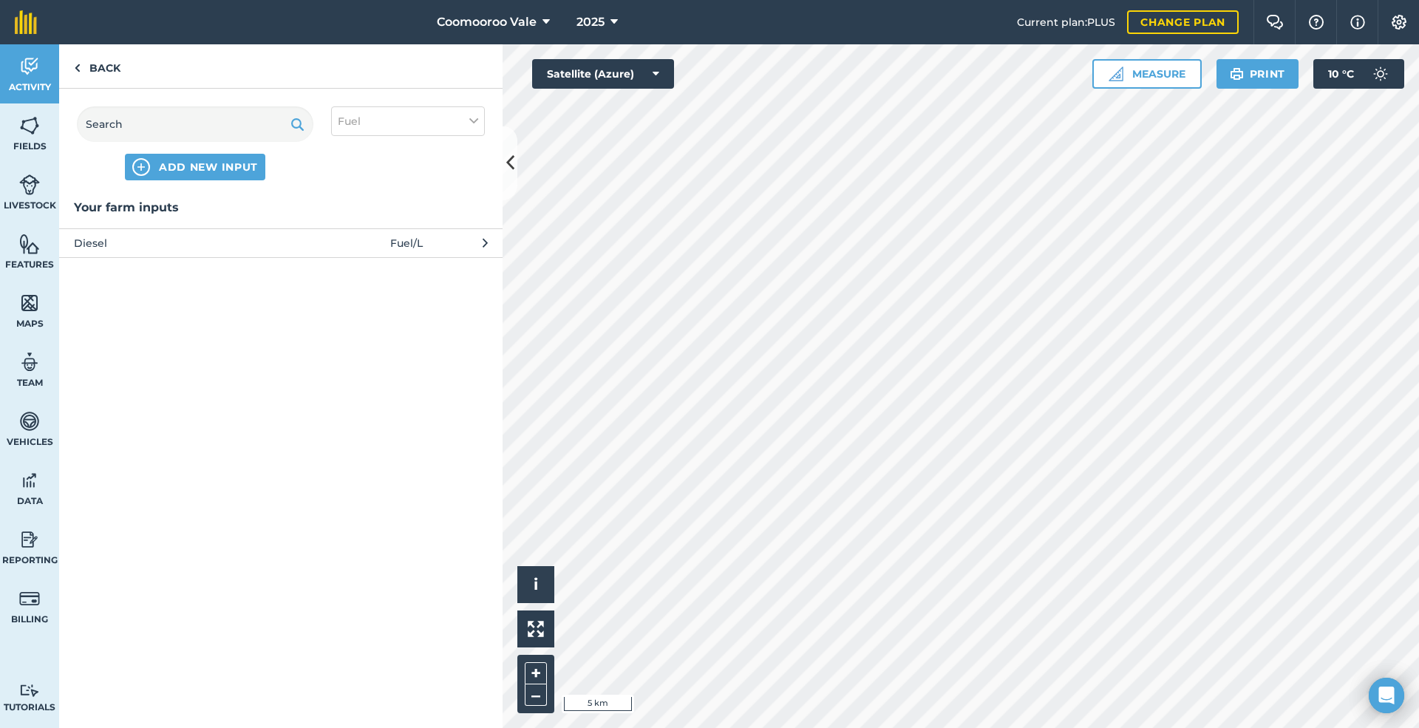
click at [179, 242] on span "Diesel" at bounding box center [195, 243] width 242 height 16
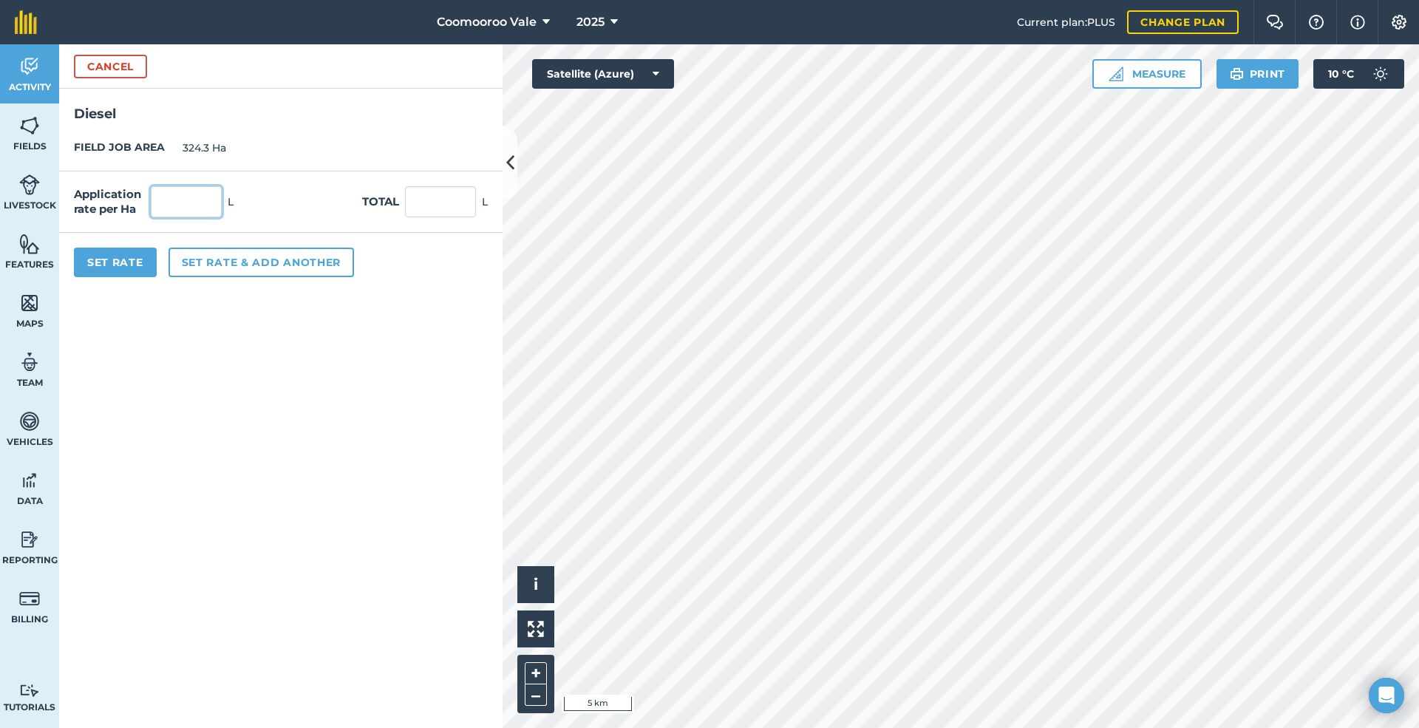
click at [186, 204] on input "text" at bounding box center [186, 201] width 71 height 31
type input "0.5"
type input "162.15"
click at [92, 255] on button "Set Rate" at bounding box center [115, 263] width 83 height 30
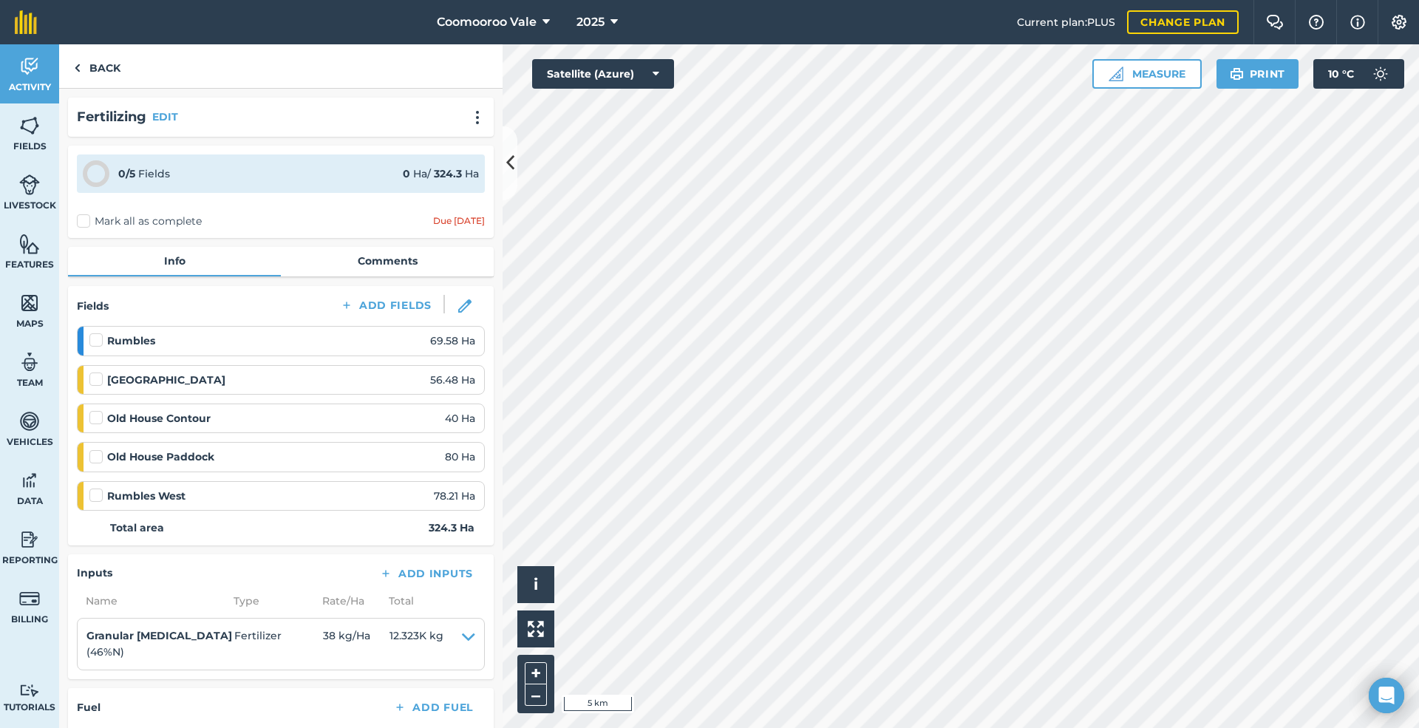
click at [83, 217] on label "Mark all as complete" at bounding box center [139, 222] width 125 height 16
click at [83, 217] on input "Mark all as complete" at bounding box center [82, 219] width 10 height 10
checkbox input "false"
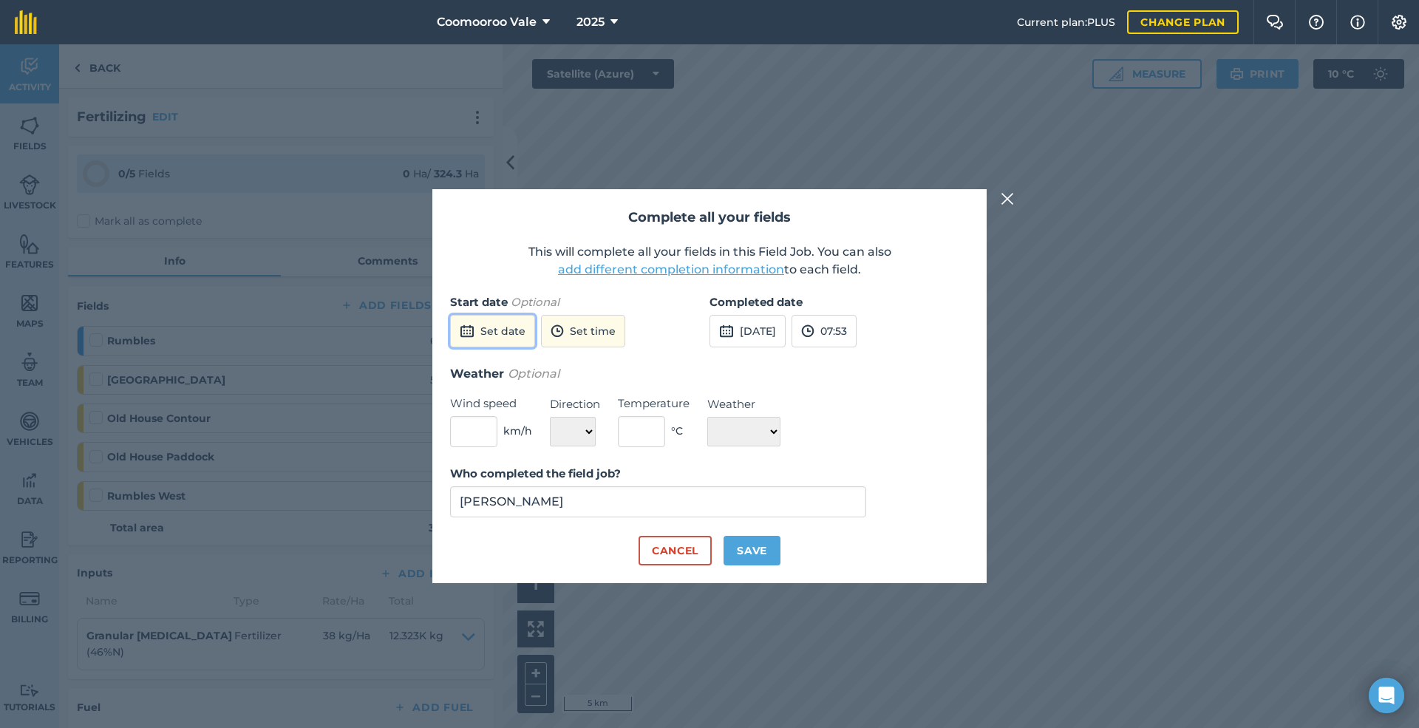
click at [504, 326] on button "Set date" at bounding box center [492, 331] width 85 height 33
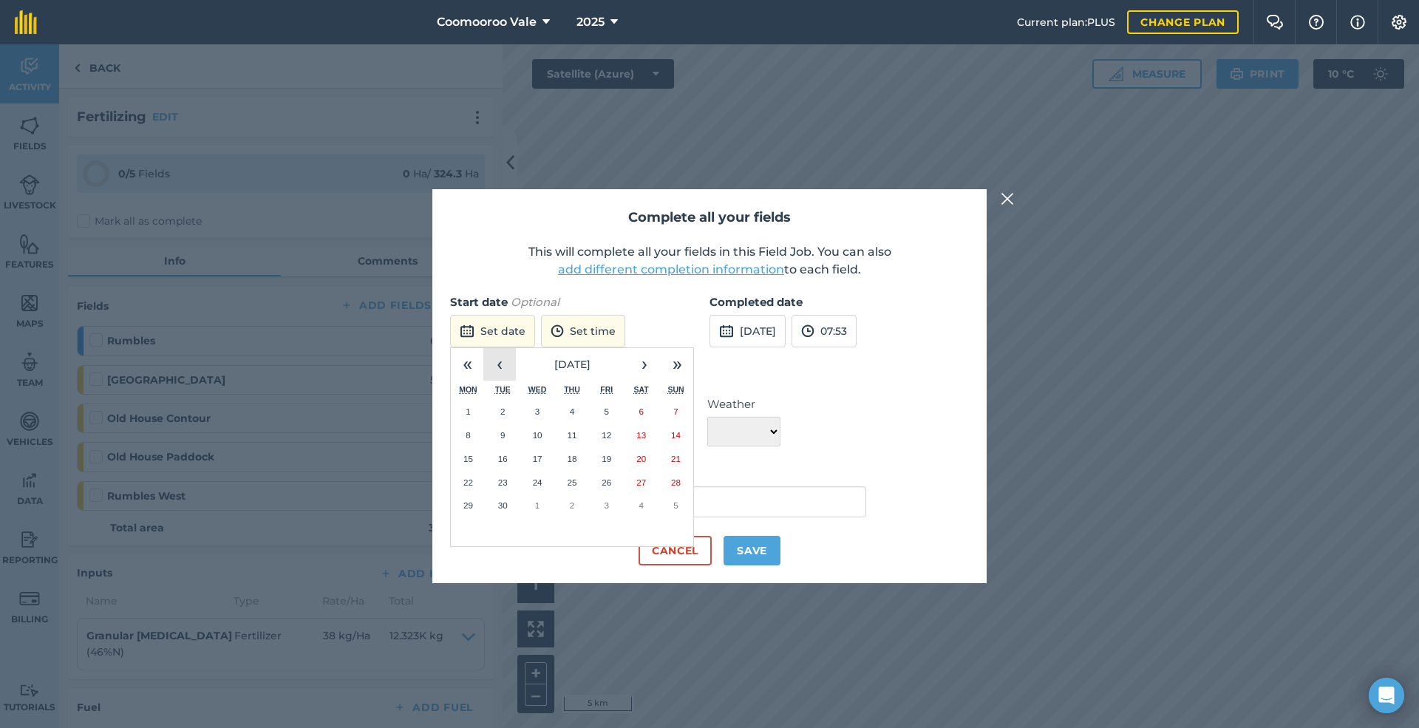
click at [501, 364] on button "‹" at bounding box center [499, 364] width 33 height 33
click at [678, 477] on abbr "24" at bounding box center [676, 482] width 10 height 10
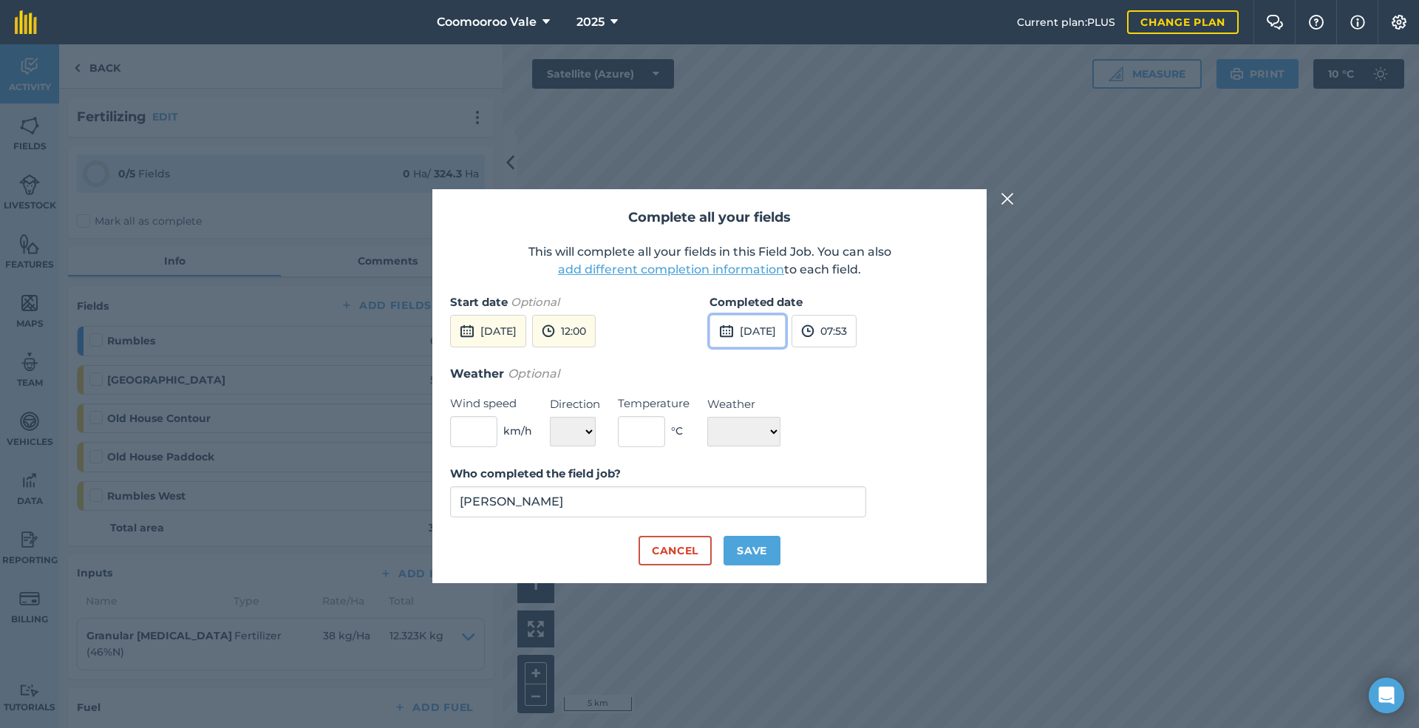
click at [775, 330] on button "[DATE]" at bounding box center [747, 331] width 76 height 33
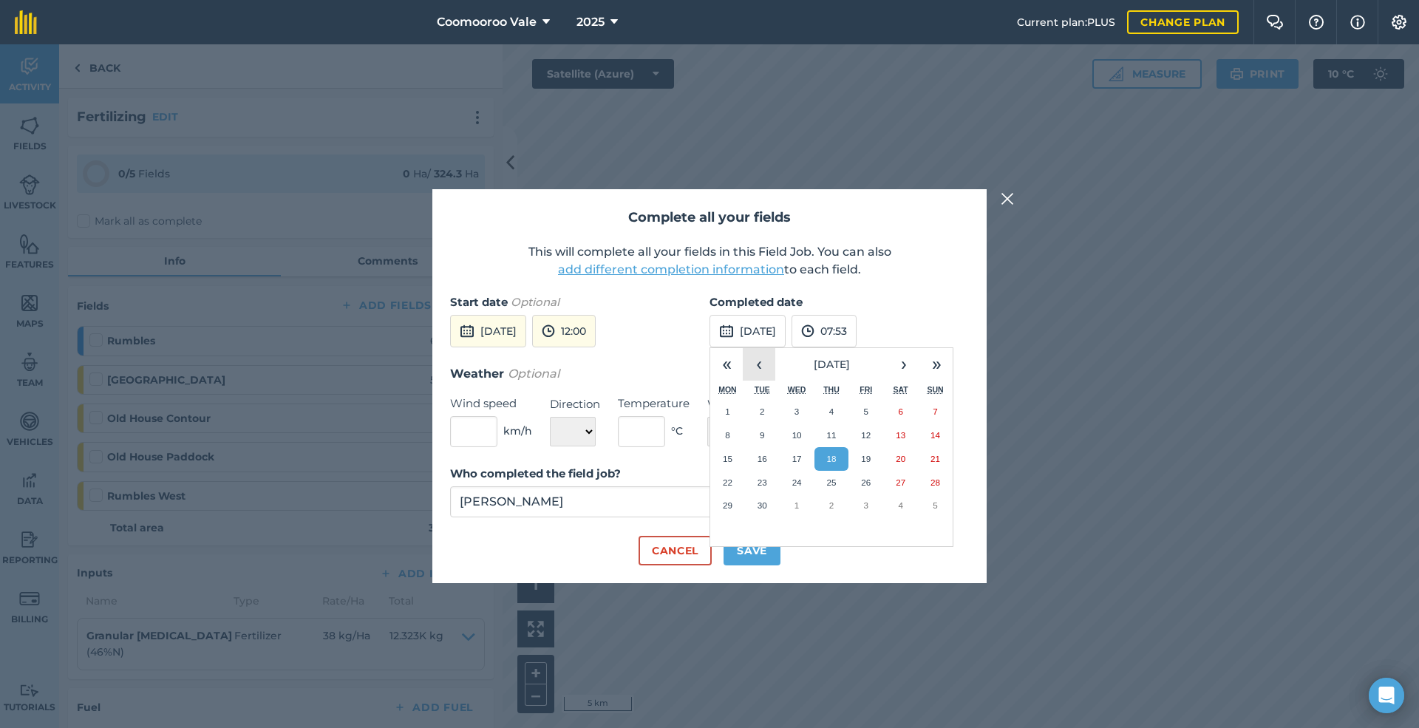
click at [757, 359] on button "‹" at bounding box center [759, 364] width 33 height 33
click at [934, 477] on abbr "24" at bounding box center [935, 482] width 10 height 10
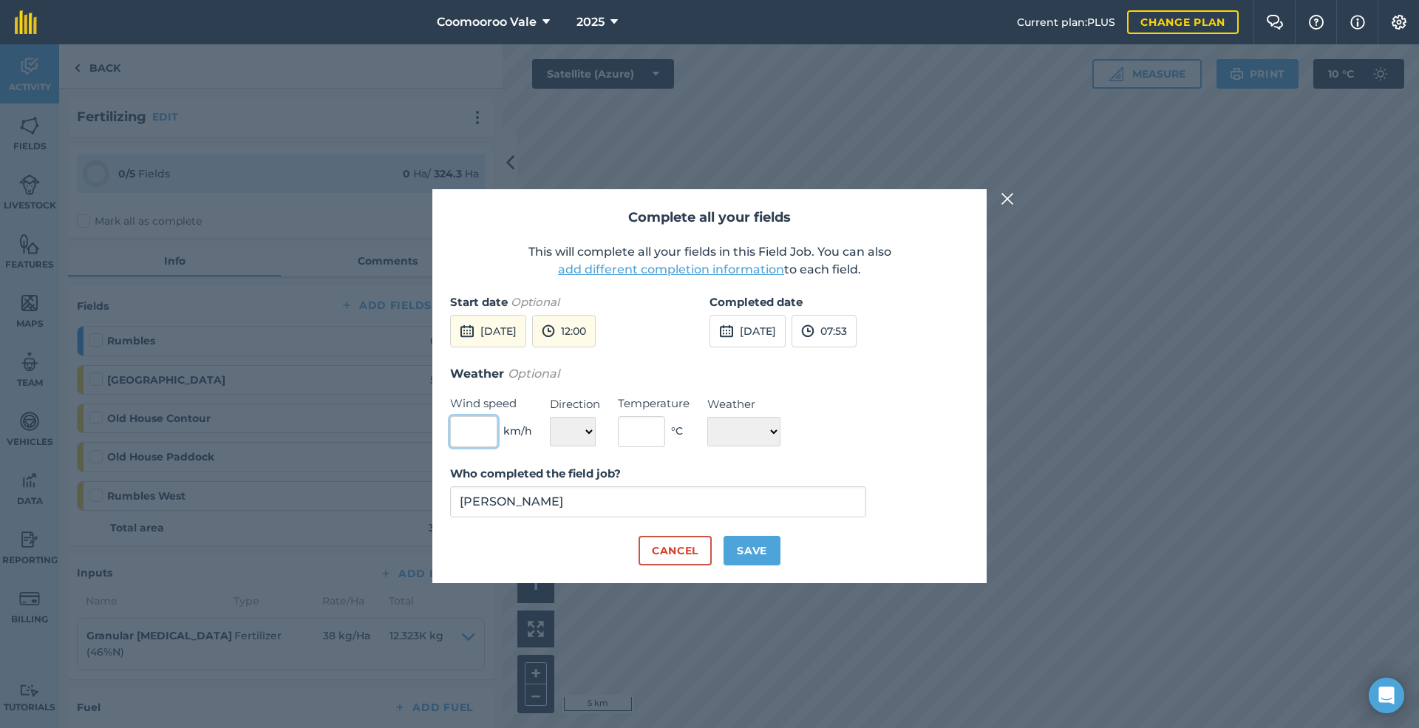
click at [482, 432] on input "text" at bounding box center [473, 431] width 47 height 31
type input "10"
click at [572, 430] on select "N NE E SE S SW W NW" at bounding box center [573, 432] width 46 height 30
select select "E"
click at [550, 417] on select "N NE E SE S SW W NW" at bounding box center [573, 432] width 46 height 30
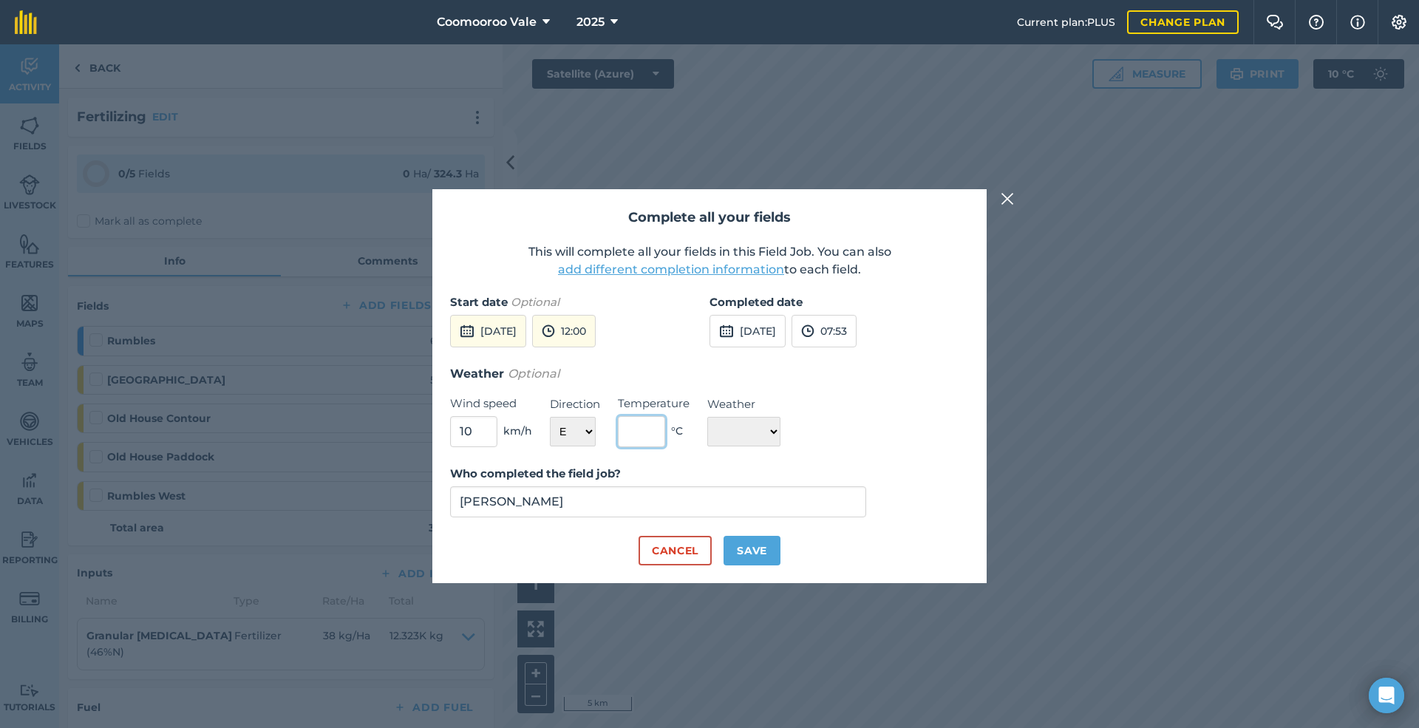
click at [655, 432] on input "text" at bounding box center [641, 431] width 47 height 31
type input "16"
drag, startPoint x: 776, startPoint y: 429, endPoint x: 760, endPoint y: 432, distance: 15.9
click at [773, 429] on select "☀️ Sunny 🌧 Rainy ⛅️ Cloudy 🌨 Snow ❄️ Icy" at bounding box center [743, 432] width 73 height 30
select select "Sunny"
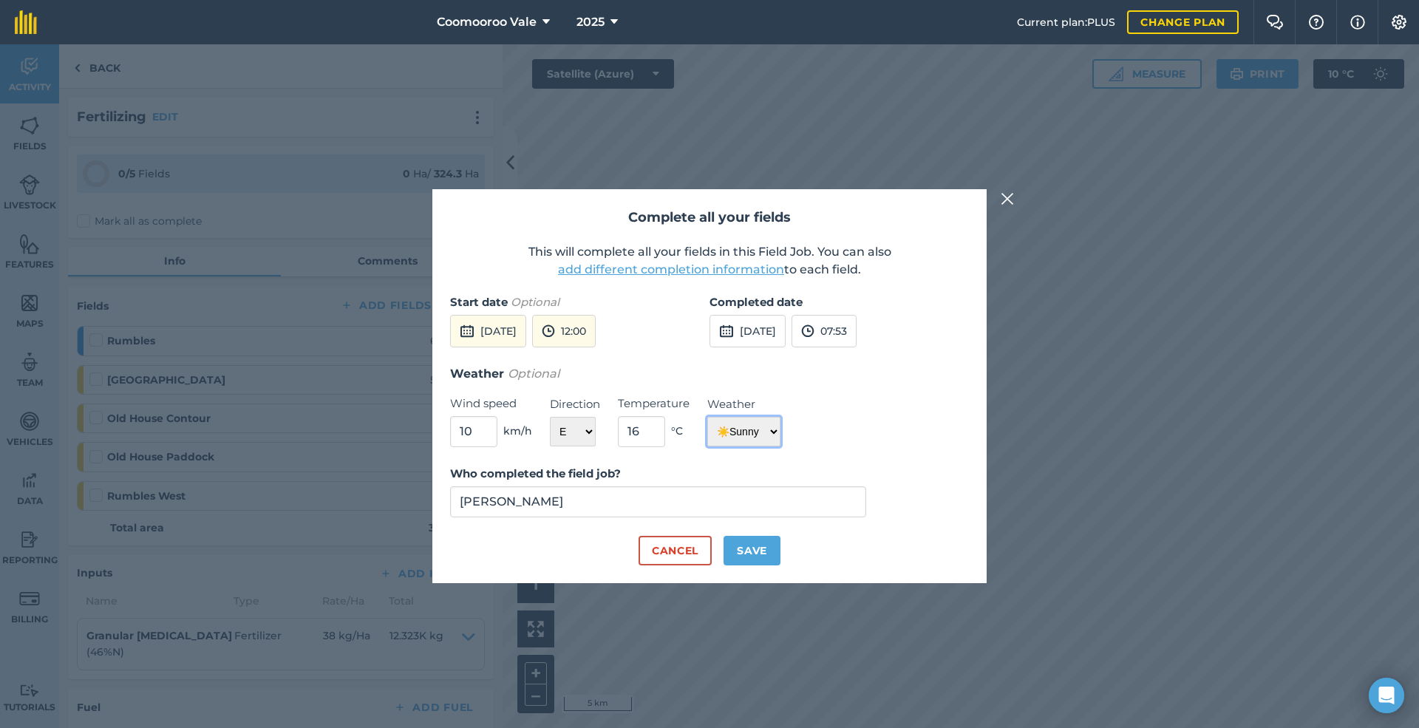
click at [707, 417] on select "☀️ Sunny 🌧 Rainy ⛅️ Cloudy 🌨 Snow ❄️ Icy" at bounding box center [743, 432] width 73 height 30
click at [754, 550] on button "Save" at bounding box center [751, 551] width 57 height 30
checkbox input "true"
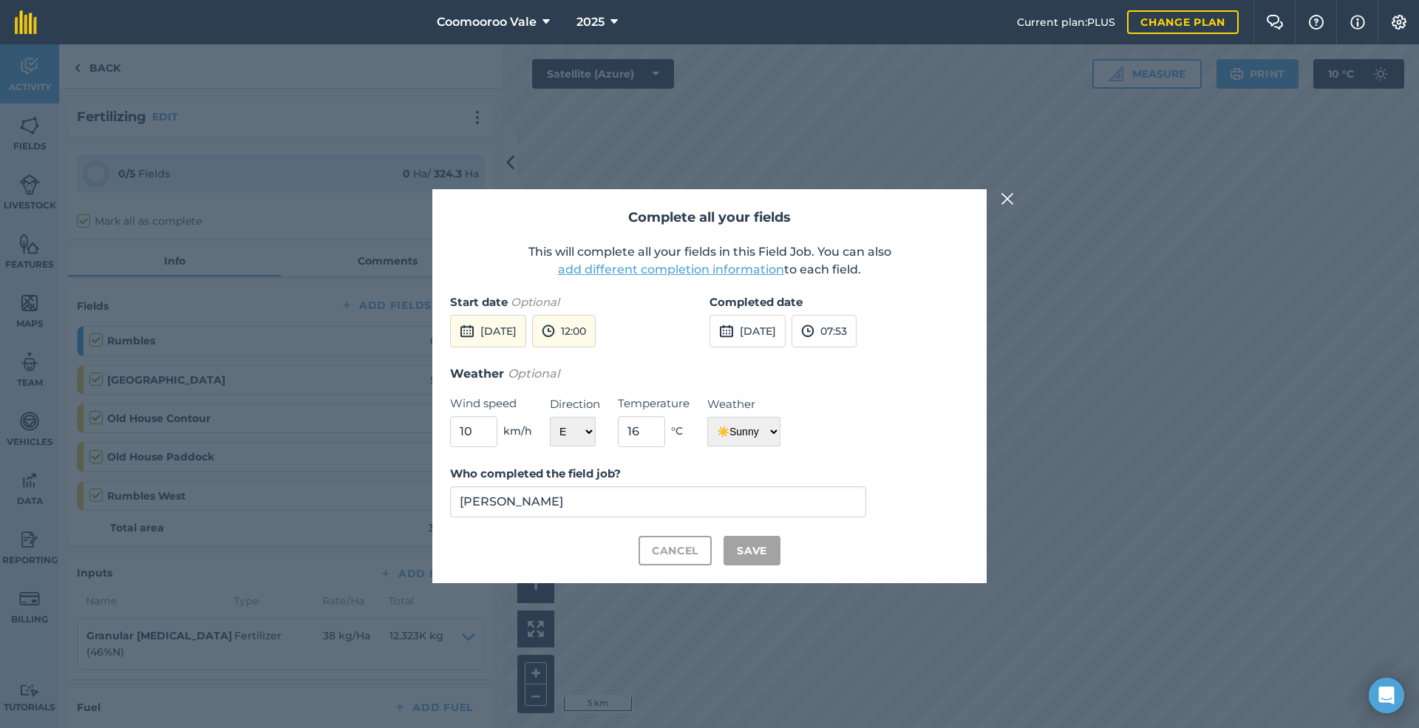
checkbox input "true"
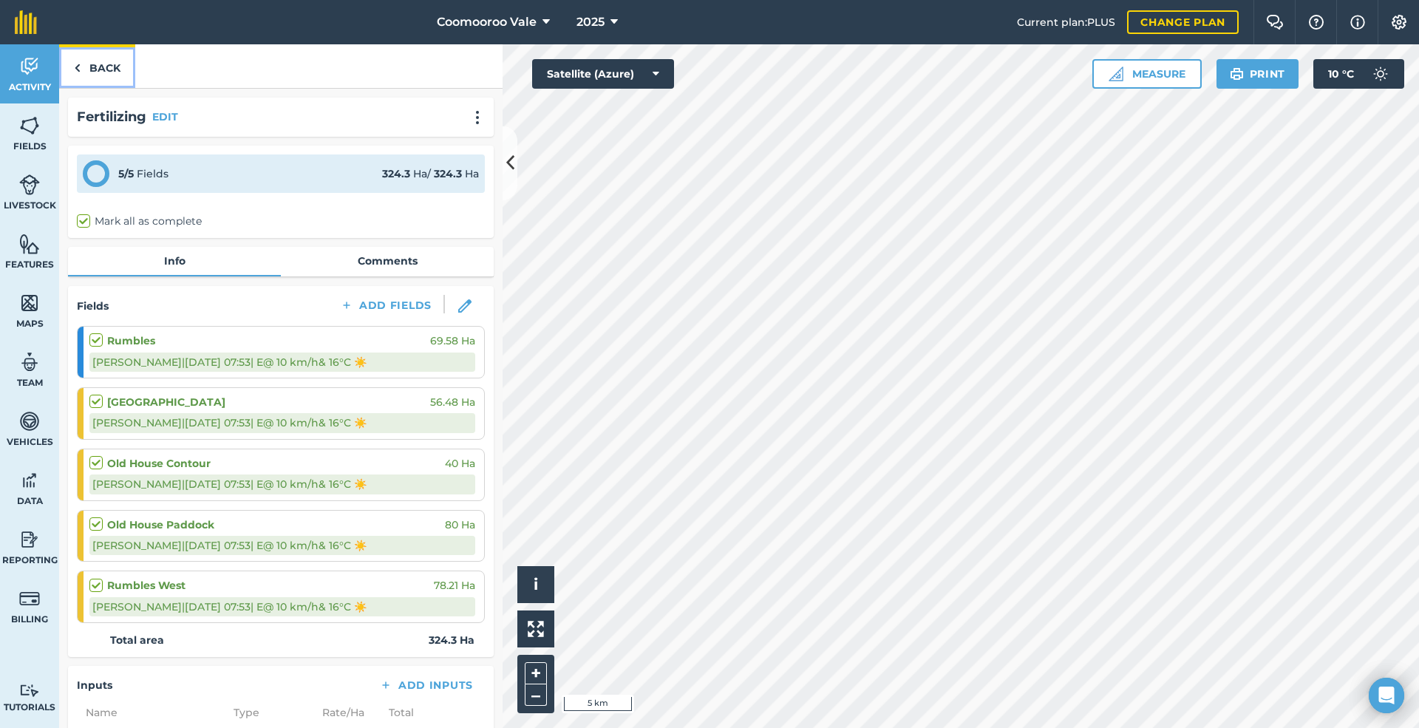
click at [100, 62] on link "Back" at bounding box center [97, 66] width 76 height 44
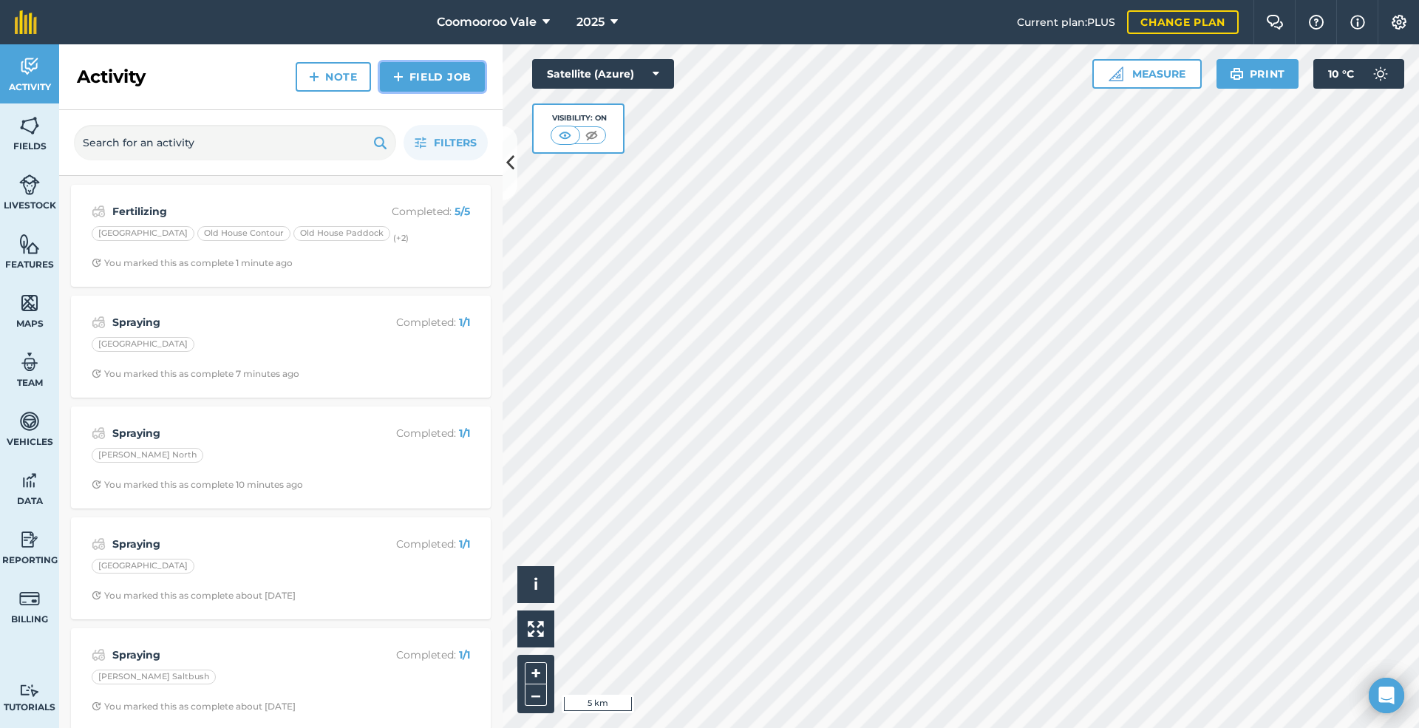
click at [436, 74] on link "Field Job" at bounding box center [432, 77] width 105 height 30
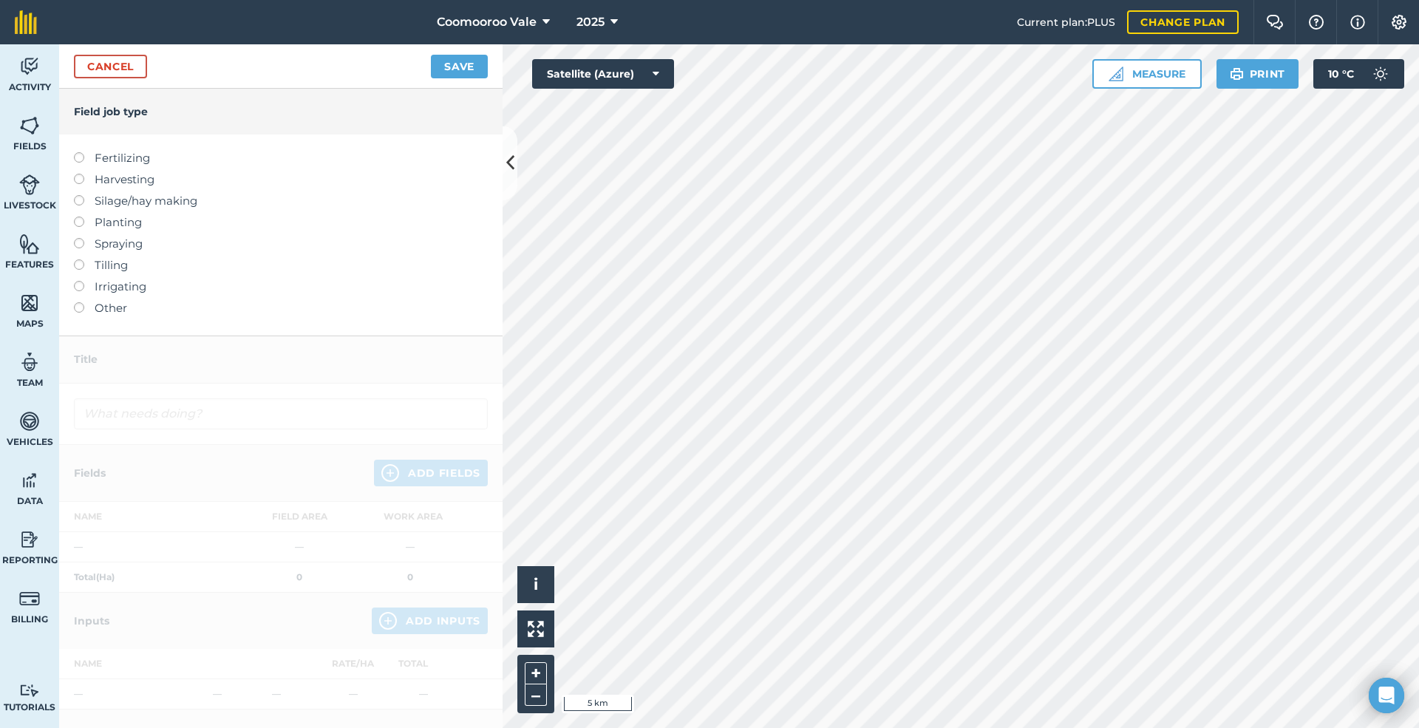
click at [75, 238] on label at bounding box center [84, 238] width 21 height 0
type input "Spraying"
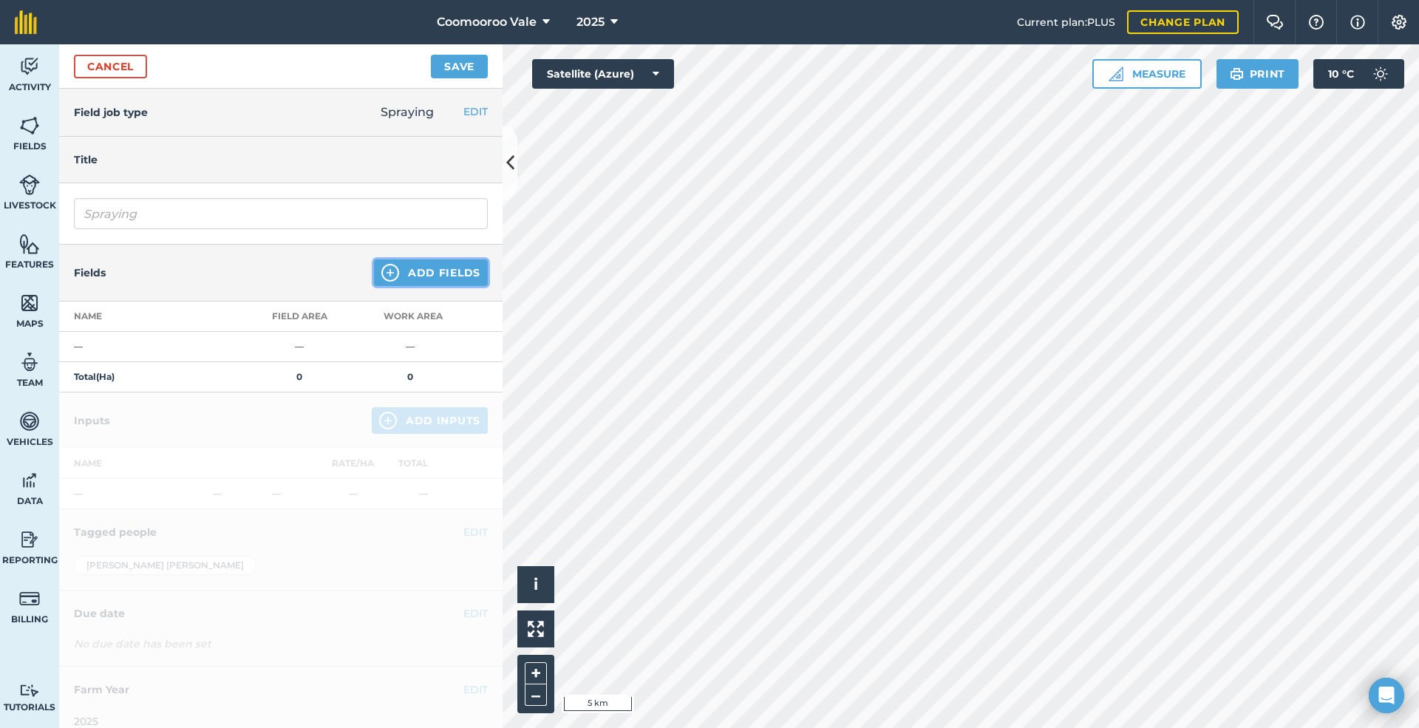
click at [423, 267] on button "Add Fields" at bounding box center [431, 272] width 114 height 27
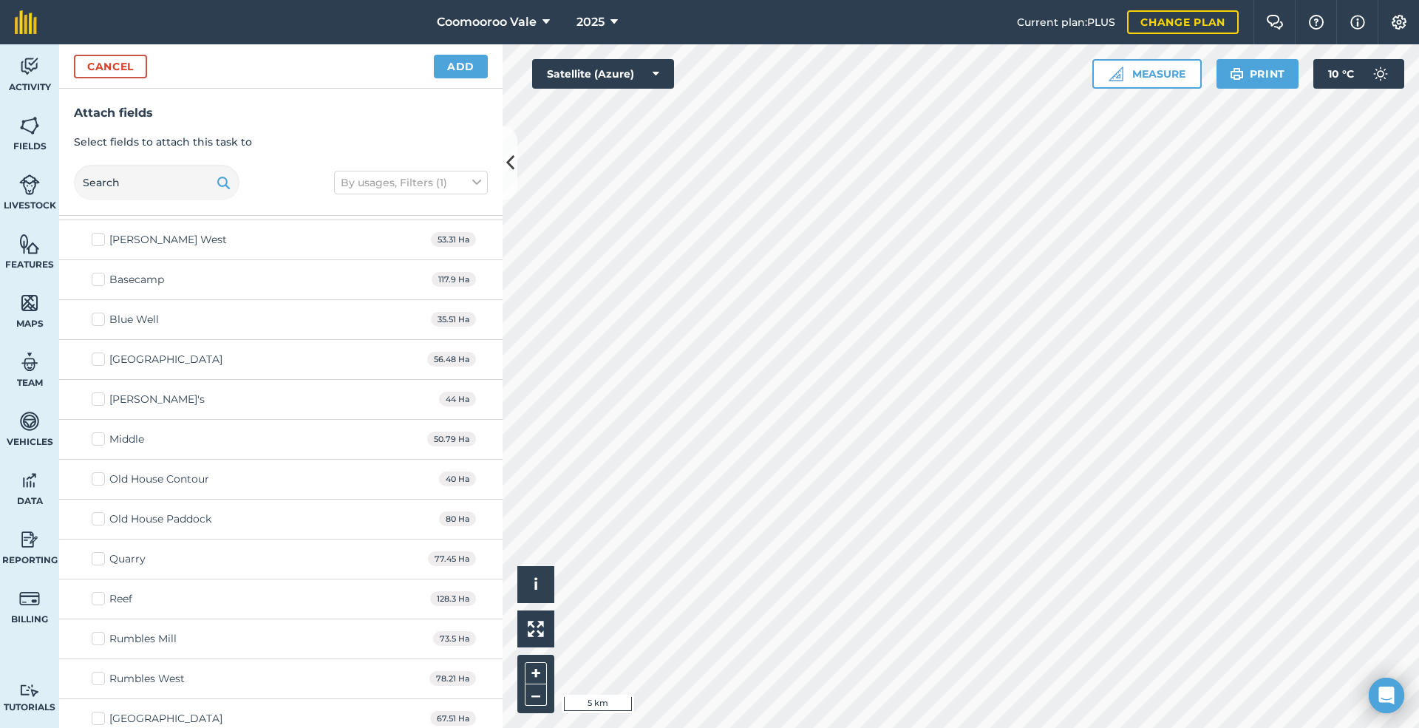
scroll to position [2547, 0]
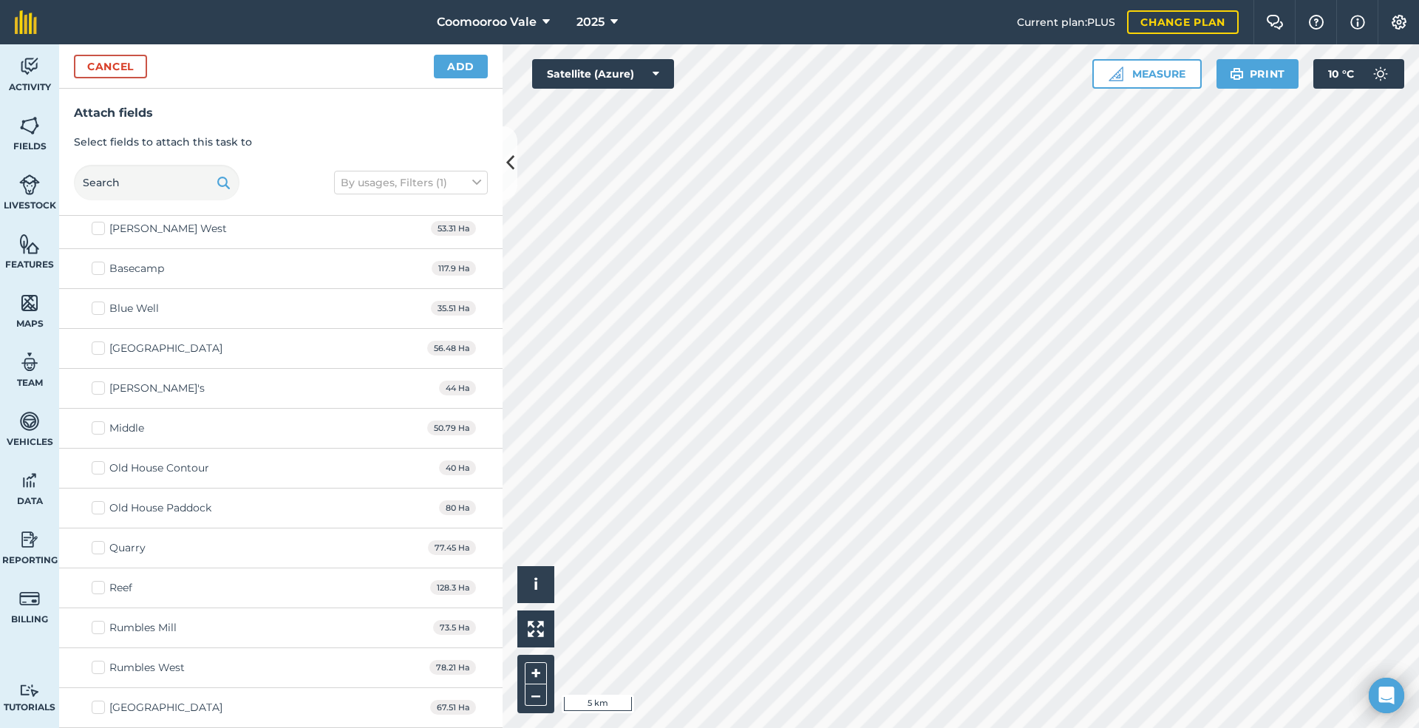
click at [95, 586] on label "Reef" at bounding box center [112, 588] width 41 height 16
click at [95, 586] on input "Reef" at bounding box center [97, 585] width 10 height 10
checkbox input "true"
click at [465, 61] on button "Add" at bounding box center [461, 67] width 54 height 24
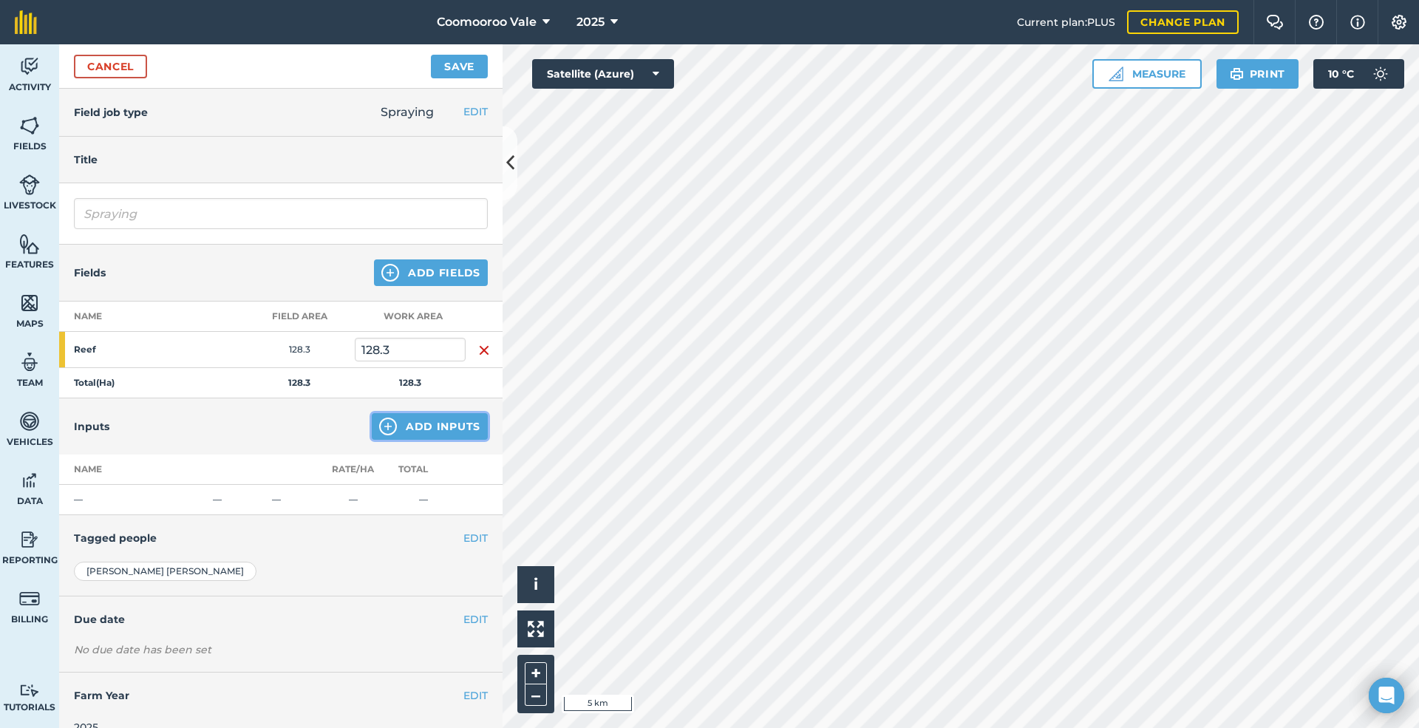
click at [409, 424] on button "Add Inputs" at bounding box center [430, 426] width 116 height 27
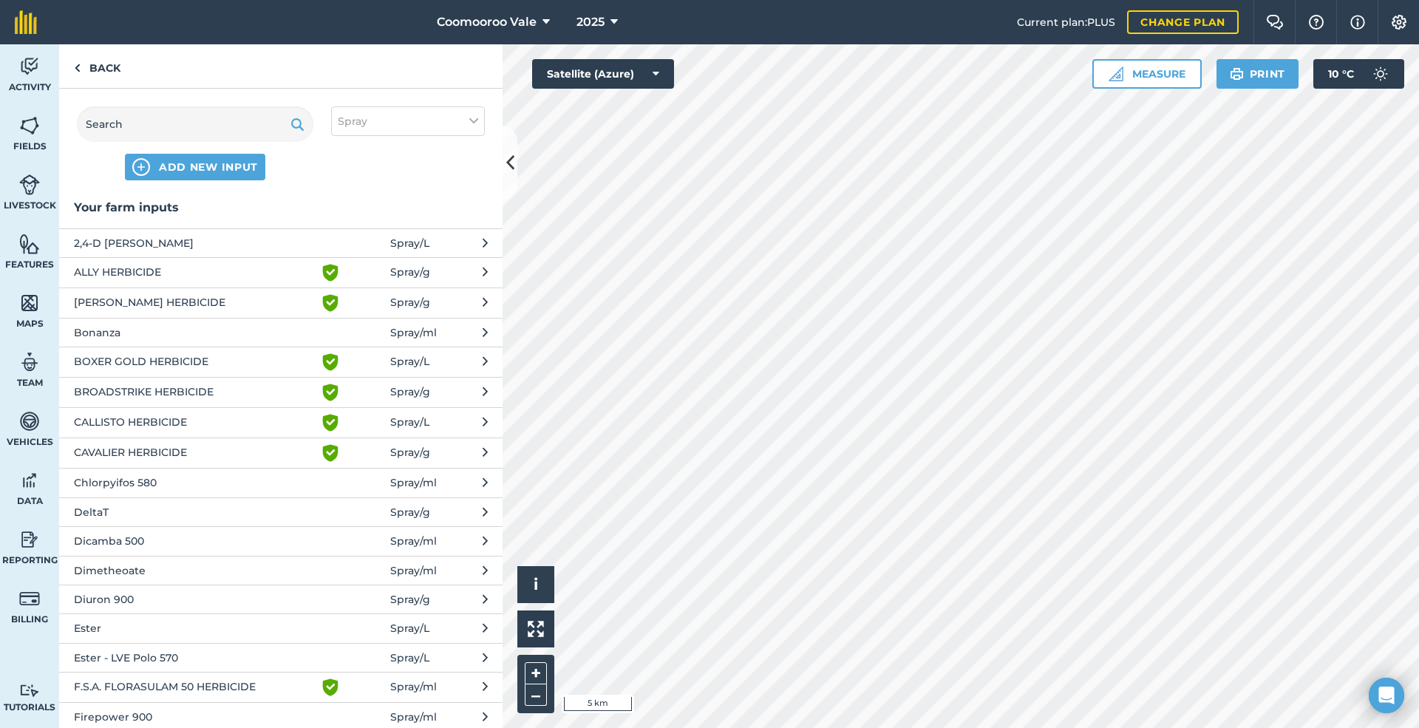
click at [196, 656] on span "Ester - LVE Polo 570" at bounding box center [195, 657] width 242 height 16
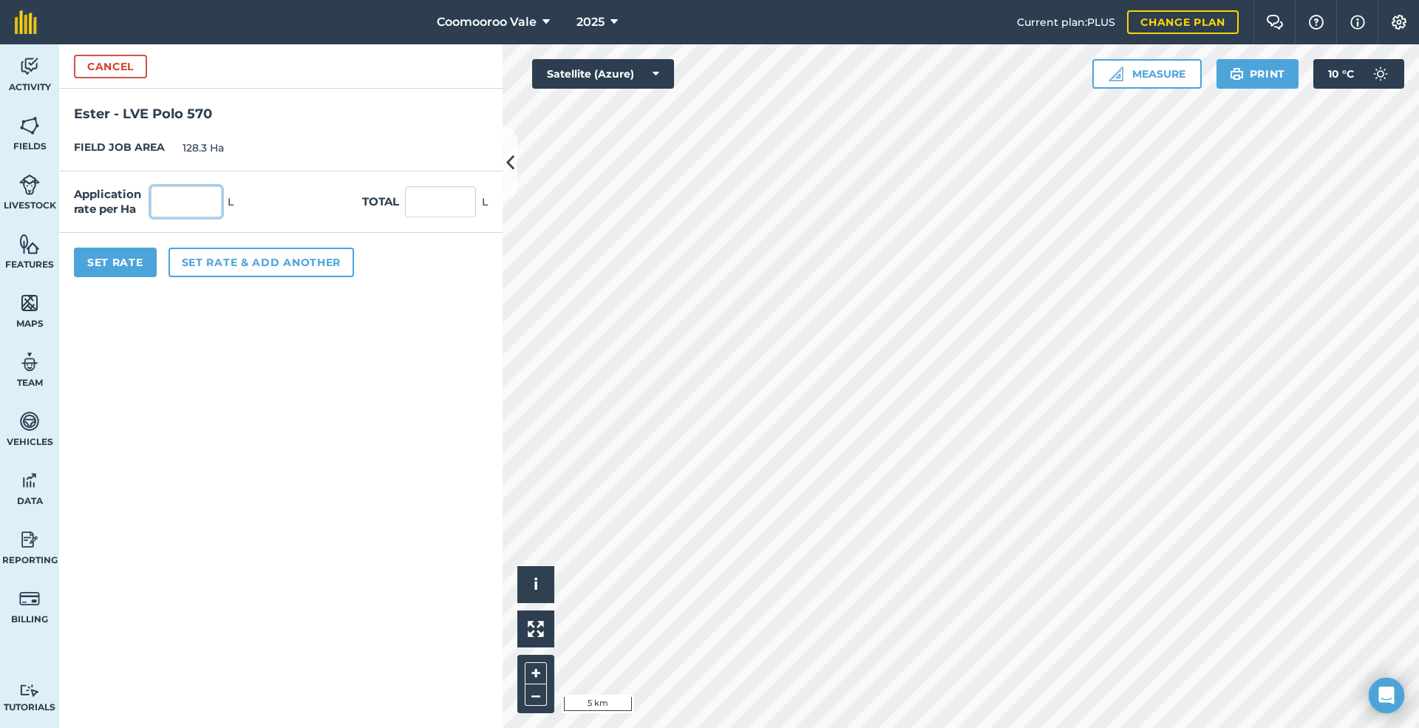
click at [207, 204] on input "text" at bounding box center [186, 201] width 71 height 31
type input "0.44"
type input "56.452"
click at [128, 259] on button "Set Rate" at bounding box center [115, 263] width 83 height 30
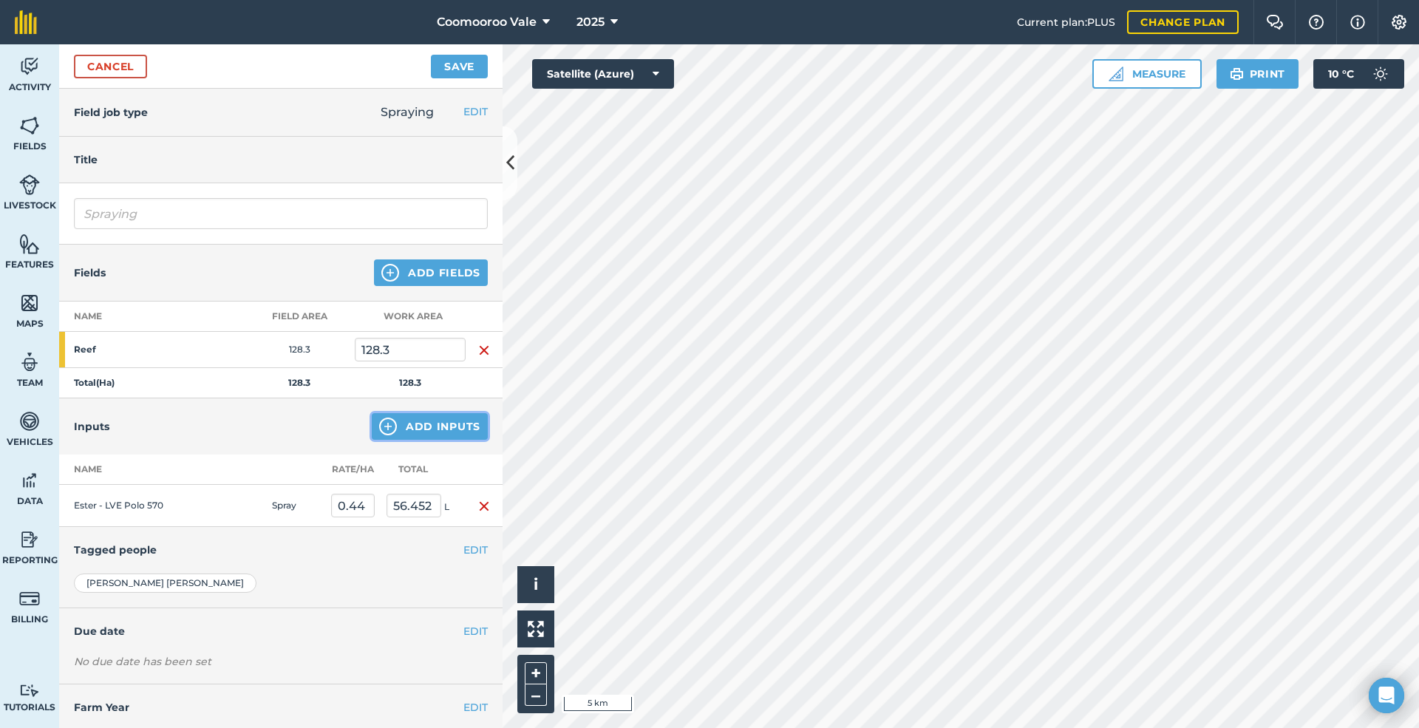
click at [421, 429] on button "Add Inputs" at bounding box center [430, 426] width 116 height 27
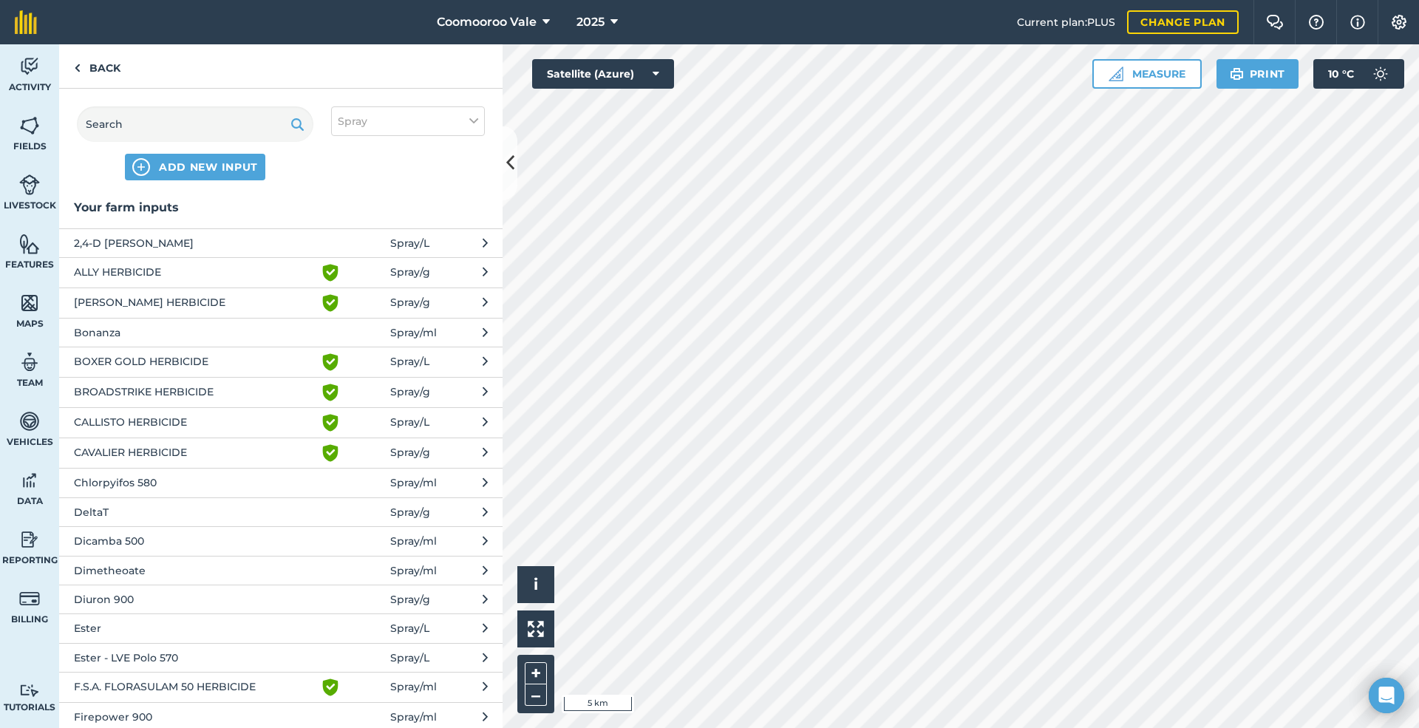
click at [134, 327] on span "Bonanza" at bounding box center [195, 332] width 242 height 16
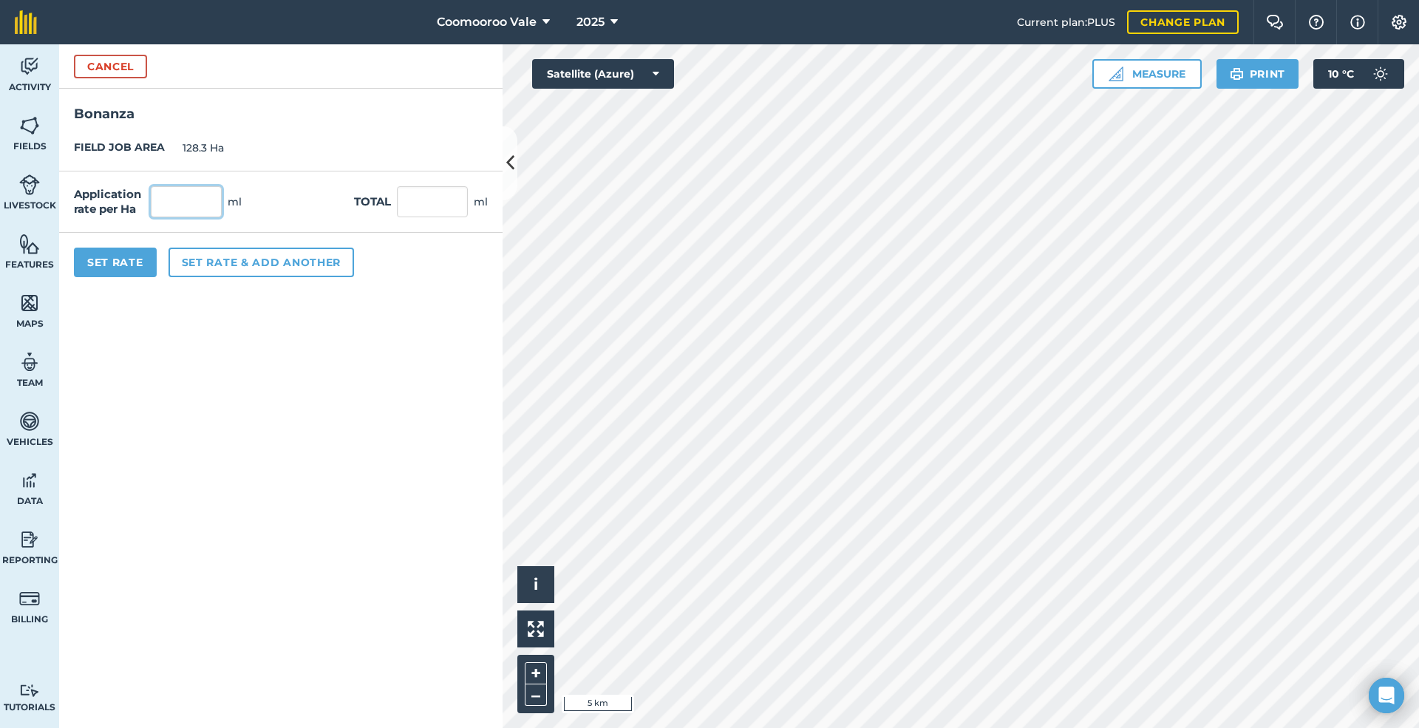
click at [192, 199] on input "text" at bounding box center [186, 201] width 71 height 31
type input "40"
type input "5,132"
click at [124, 262] on button "Set Rate" at bounding box center [115, 263] width 83 height 30
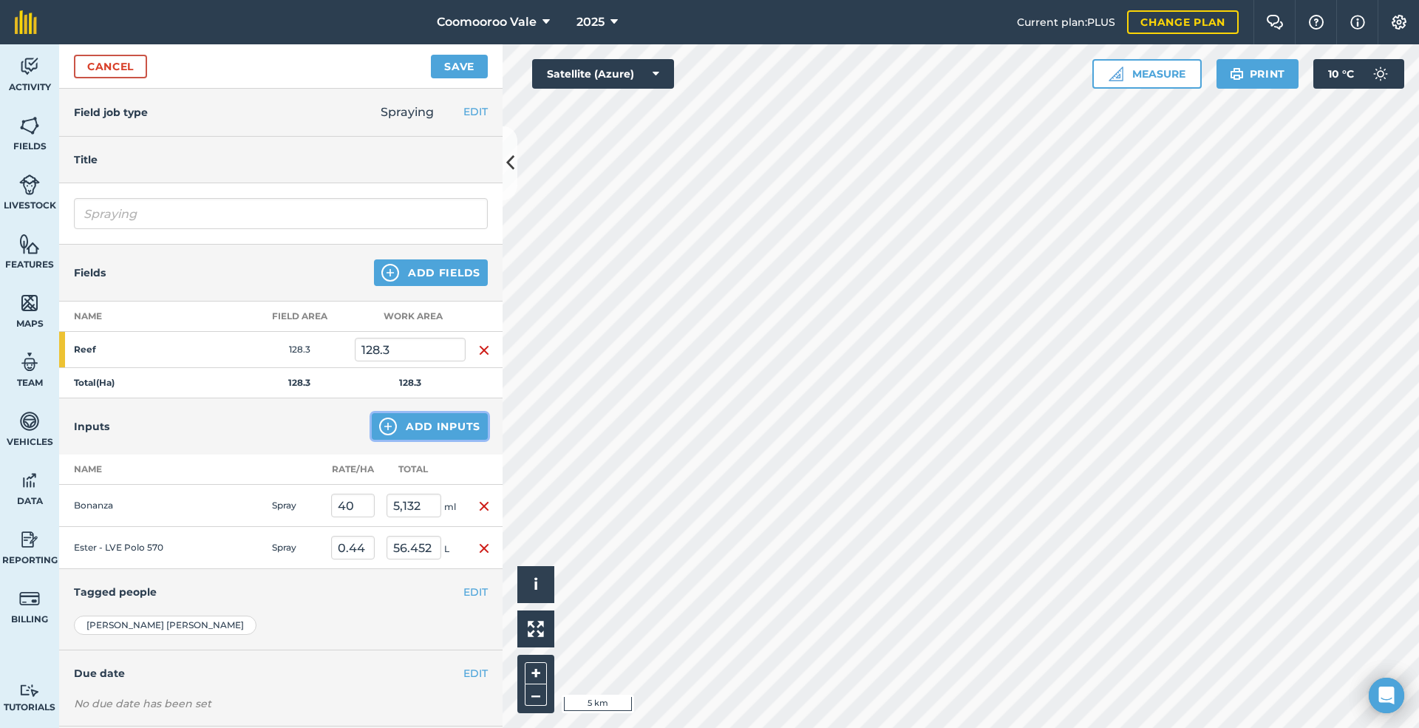
click at [426, 426] on button "Add Inputs" at bounding box center [430, 426] width 116 height 27
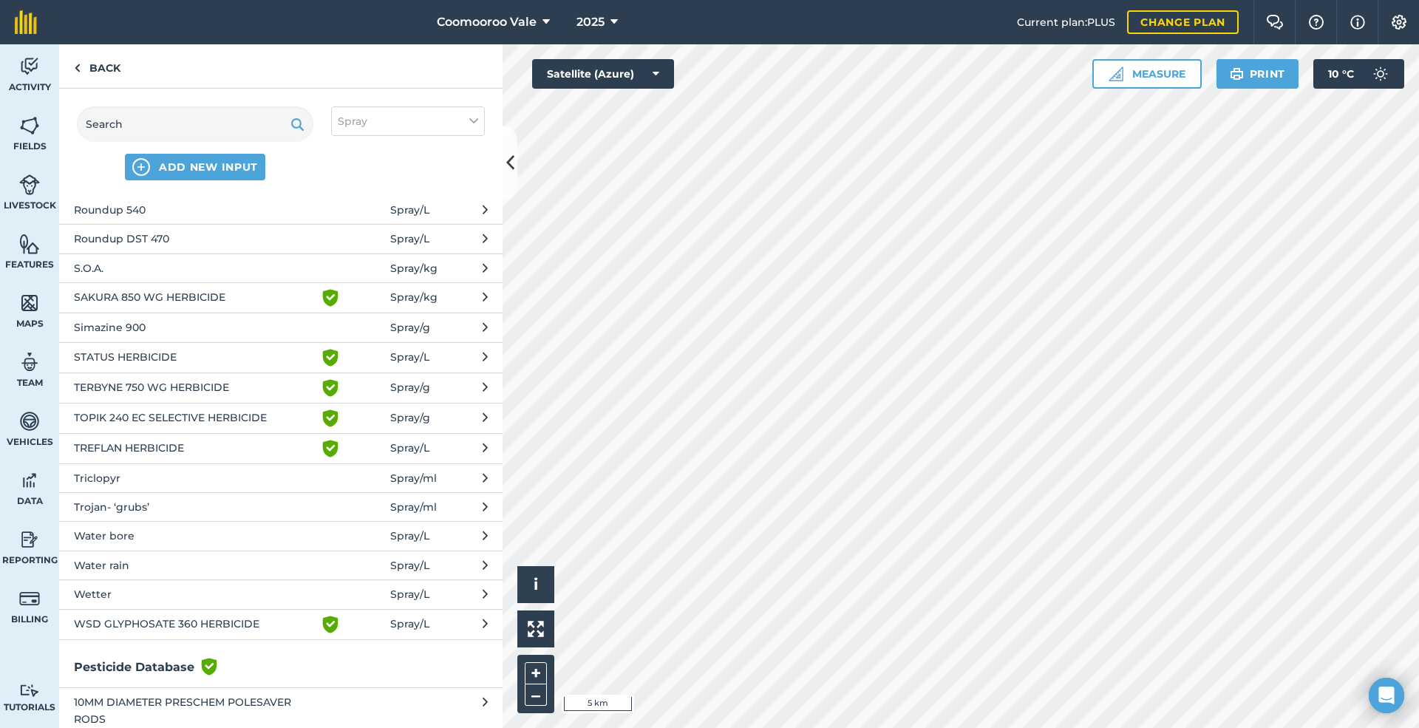
scroll to position [1059, 0]
click at [151, 587] on span "Wetter" at bounding box center [195, 593] width 242 height 16
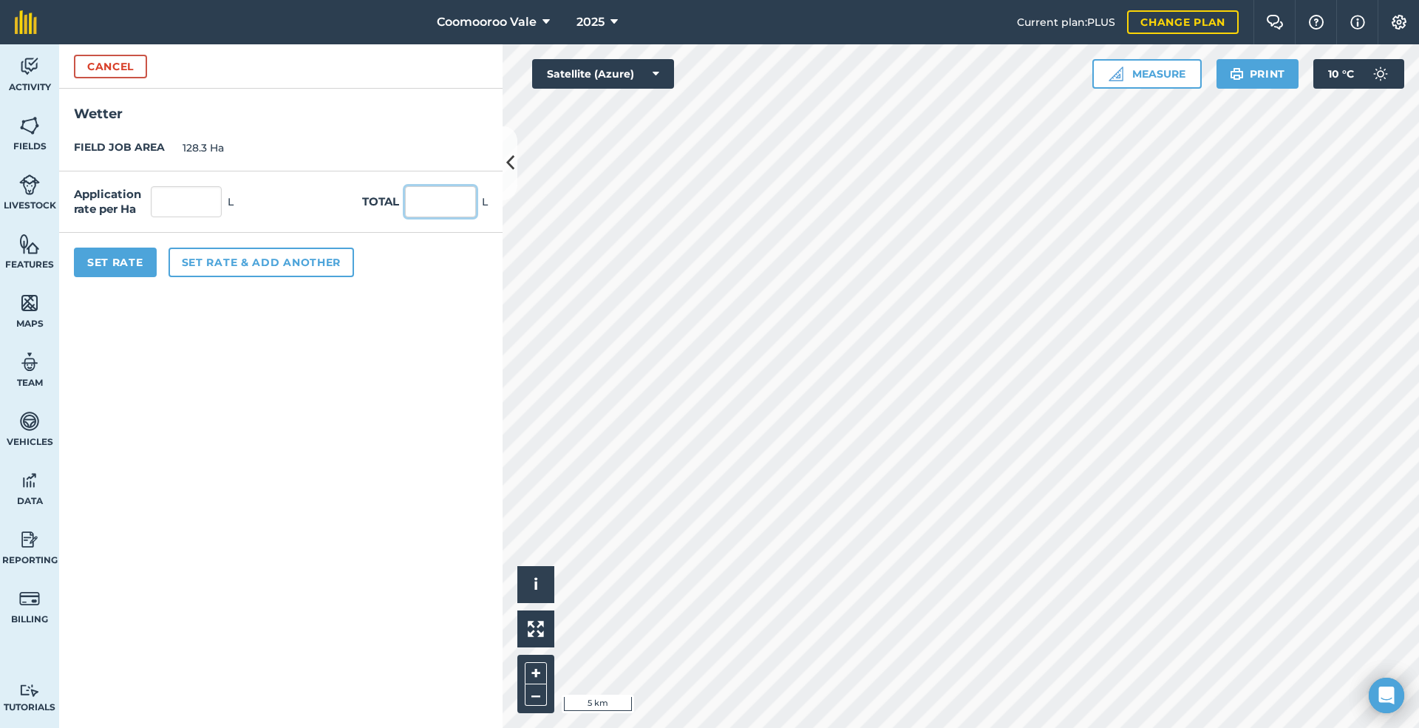
click at [441, 202] on input "text" at bounding box center [440, 201] width 71 height 31
type input "11"
type input "0.086"
click at [105, 258] on button "Set Rate" at bounding box center [115, 263] width 83 height 30
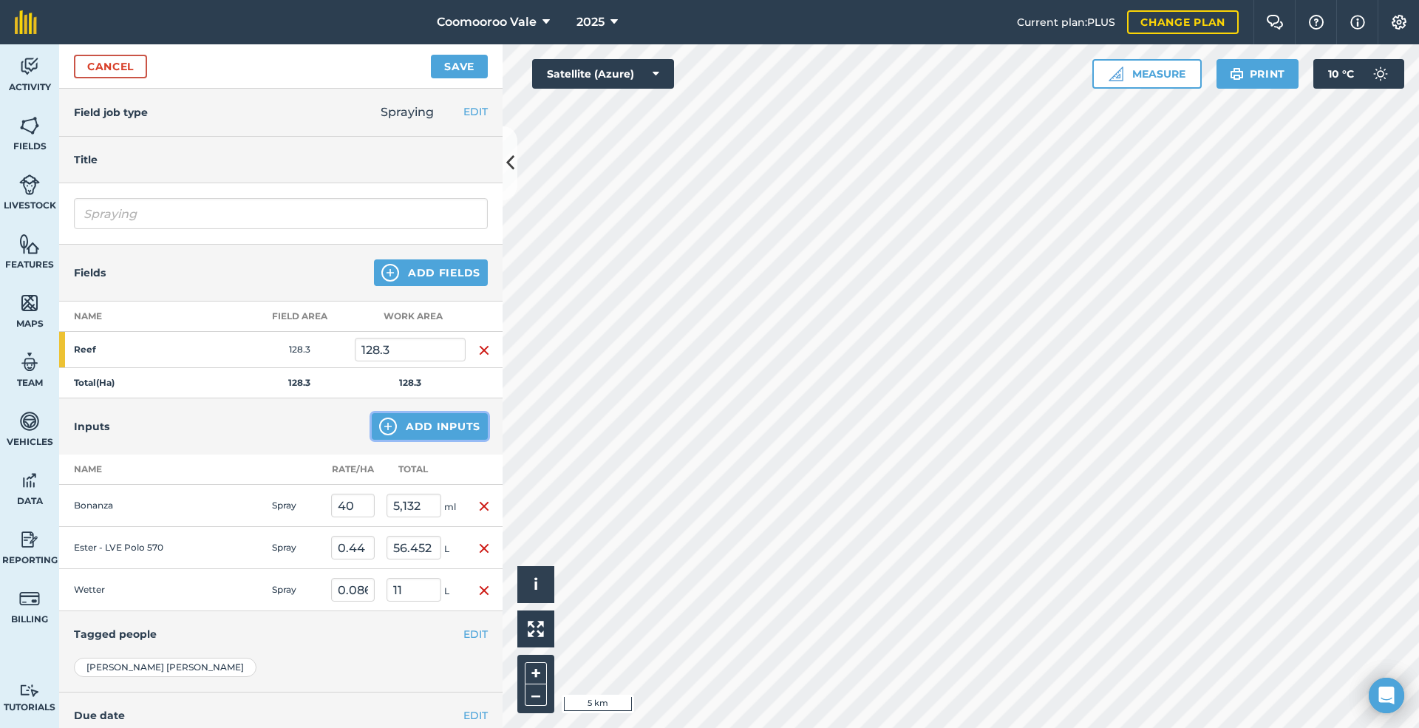
click at [439, 420] on button "Add Inputs" at bounding box center [430, 426] width 116 height 27
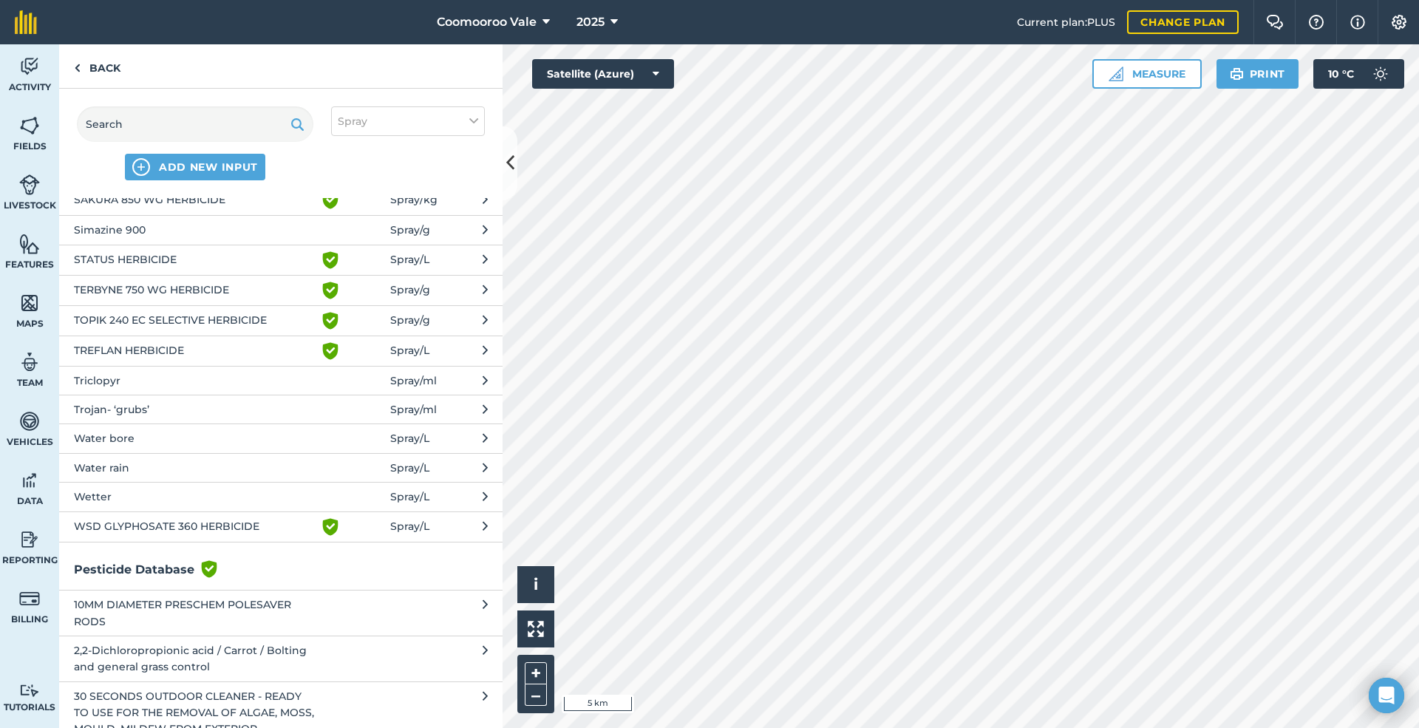
scroll to position [1157, 0]
click at [177, 430] on span "Water bore" at bounding box center [195, 437] width 242 height 16
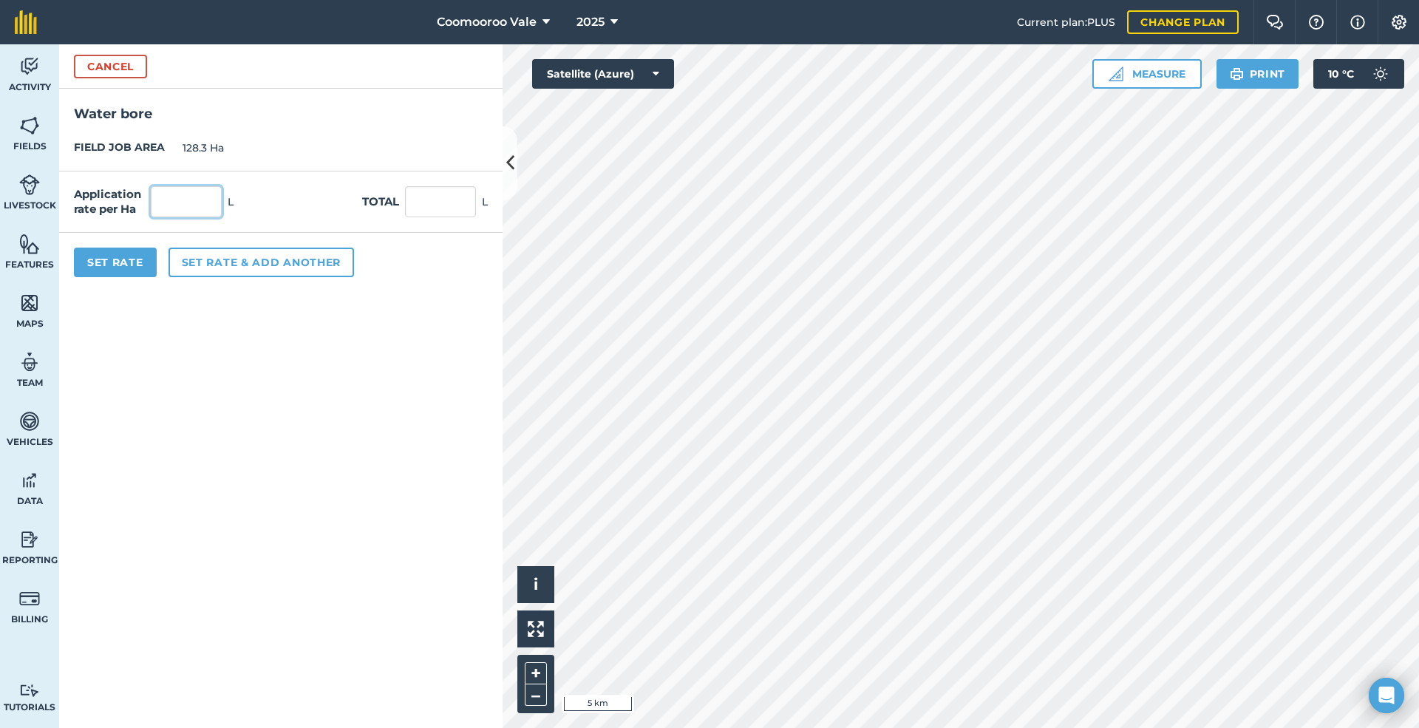
click at [210, 201] on input "text" at bounding box center [186, 201] width 71 height 31
type input "80"
type input "10,264"
click at [123, 259] on button "Set Rate" at bounding box center [115, 263] width 83 height 30
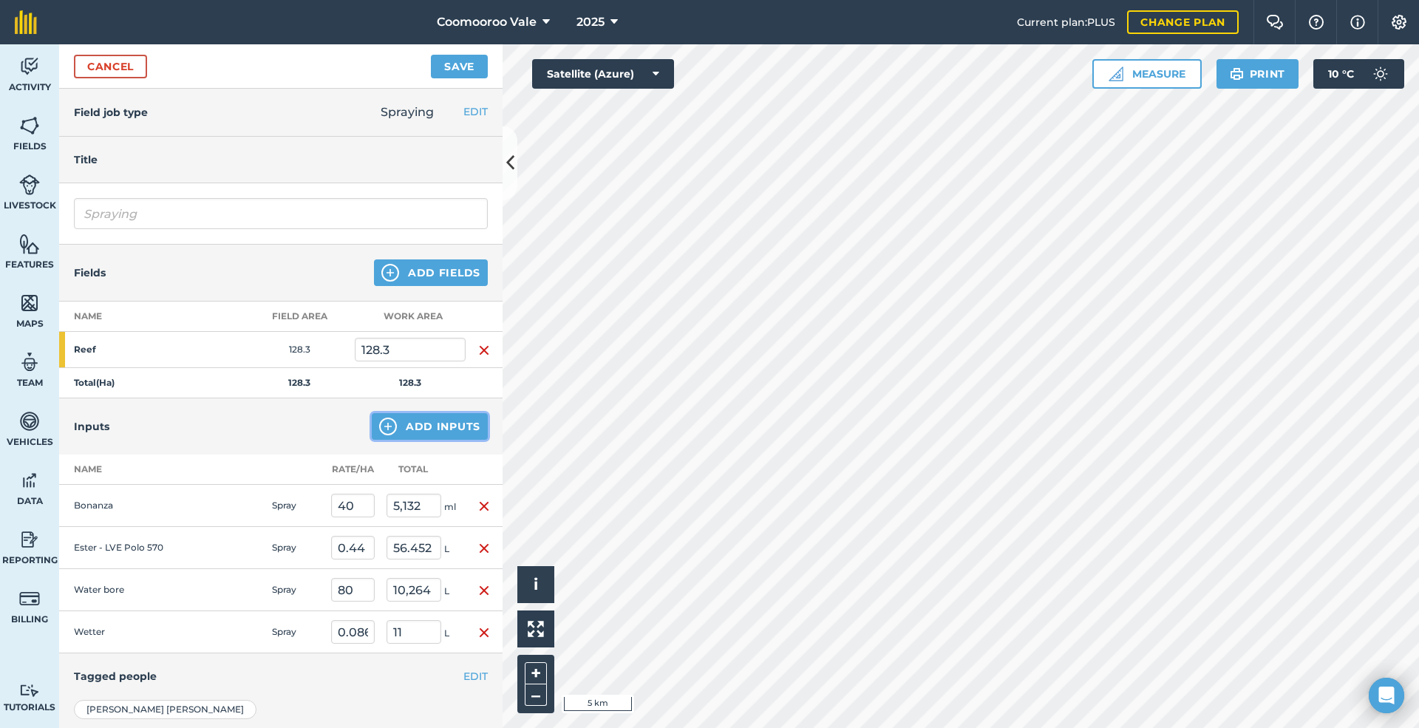
click at [450, 430] on button "Add Inputs" at bounding box center [430, 426] width 116 height 27
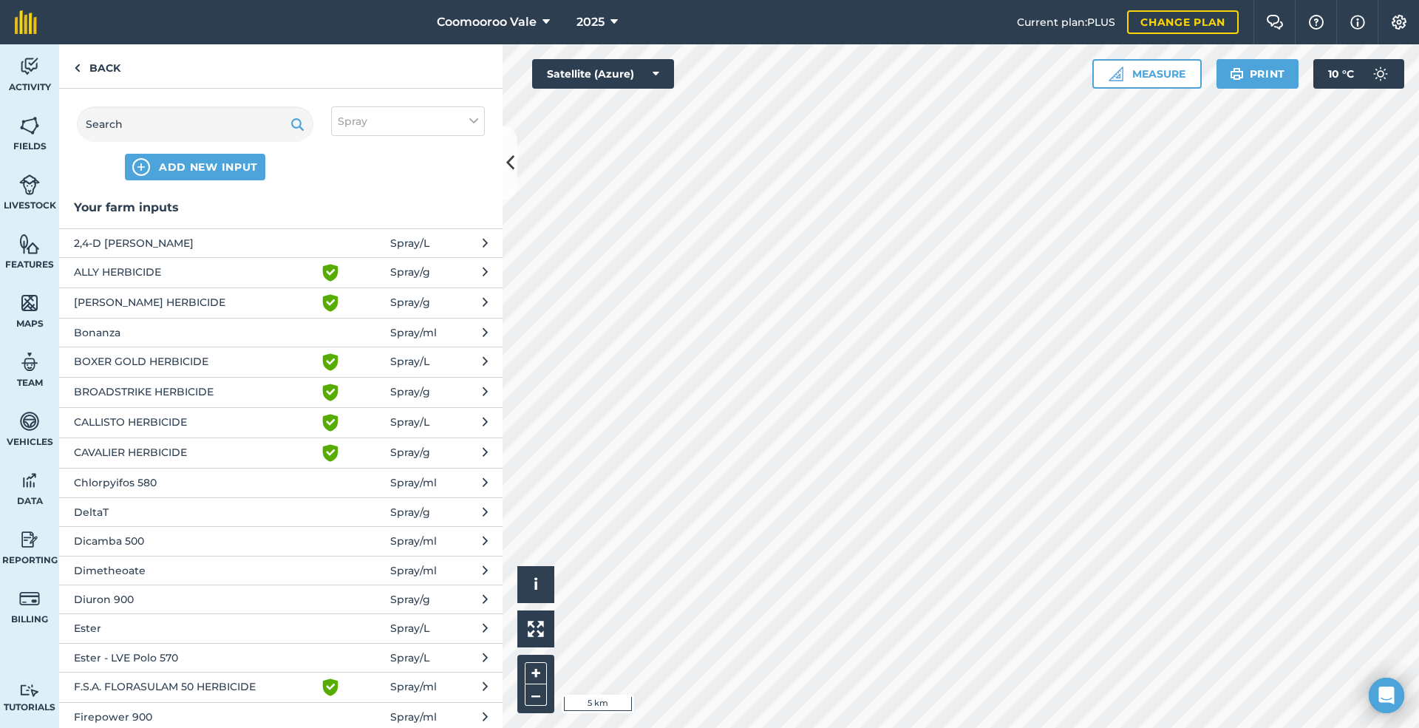
click at [157, 512] on span "DeltaT" at bounding box center [195, 512] width 242 height 16
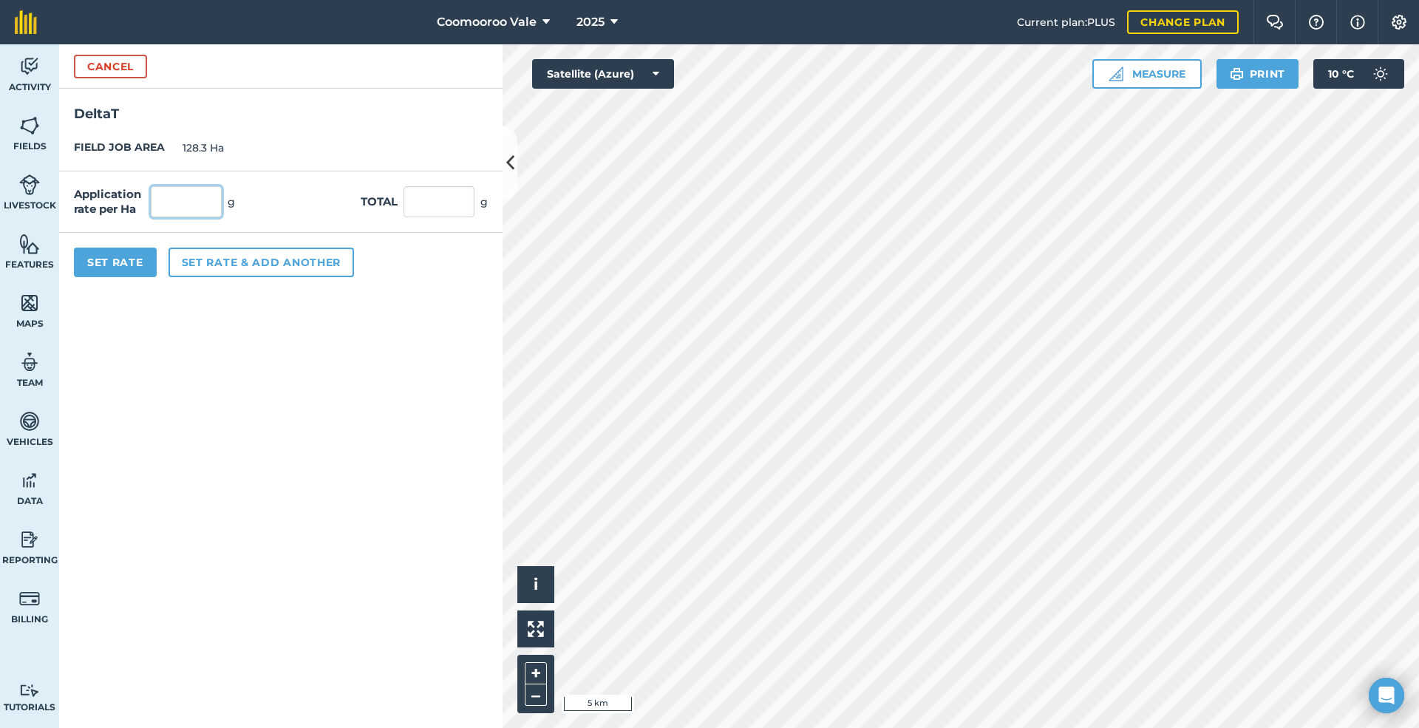
click at [201, 202] on input "text" at bounding box center [186, 201] width 71 height 31
type input "2"
type input "256.6"
drag, startPoint x: 129, startPoint y: 259, endPoint x: 116, endPoint y: 267, distance: 15.0
click at [128, 260] on button "Set Rate" at bounding box center [115, 263] width 83 height 30
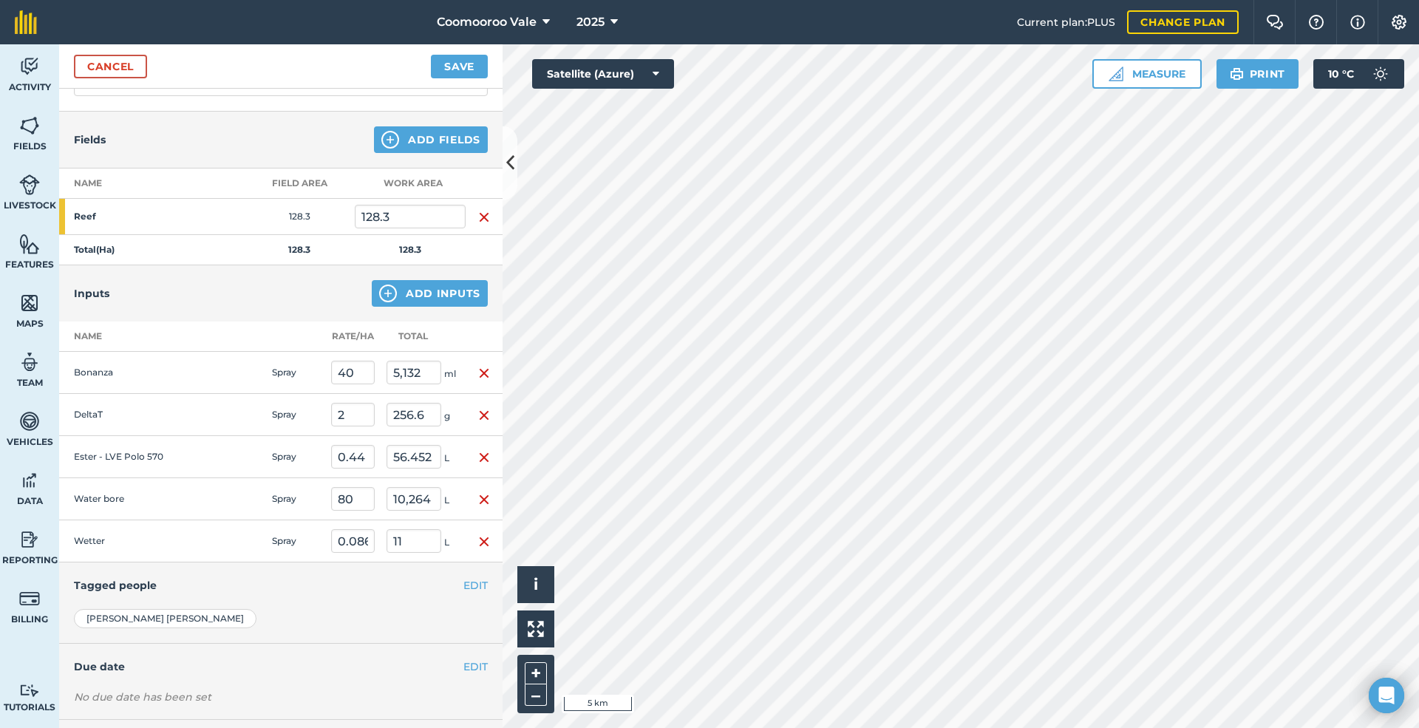
scroll to position [217, 0]
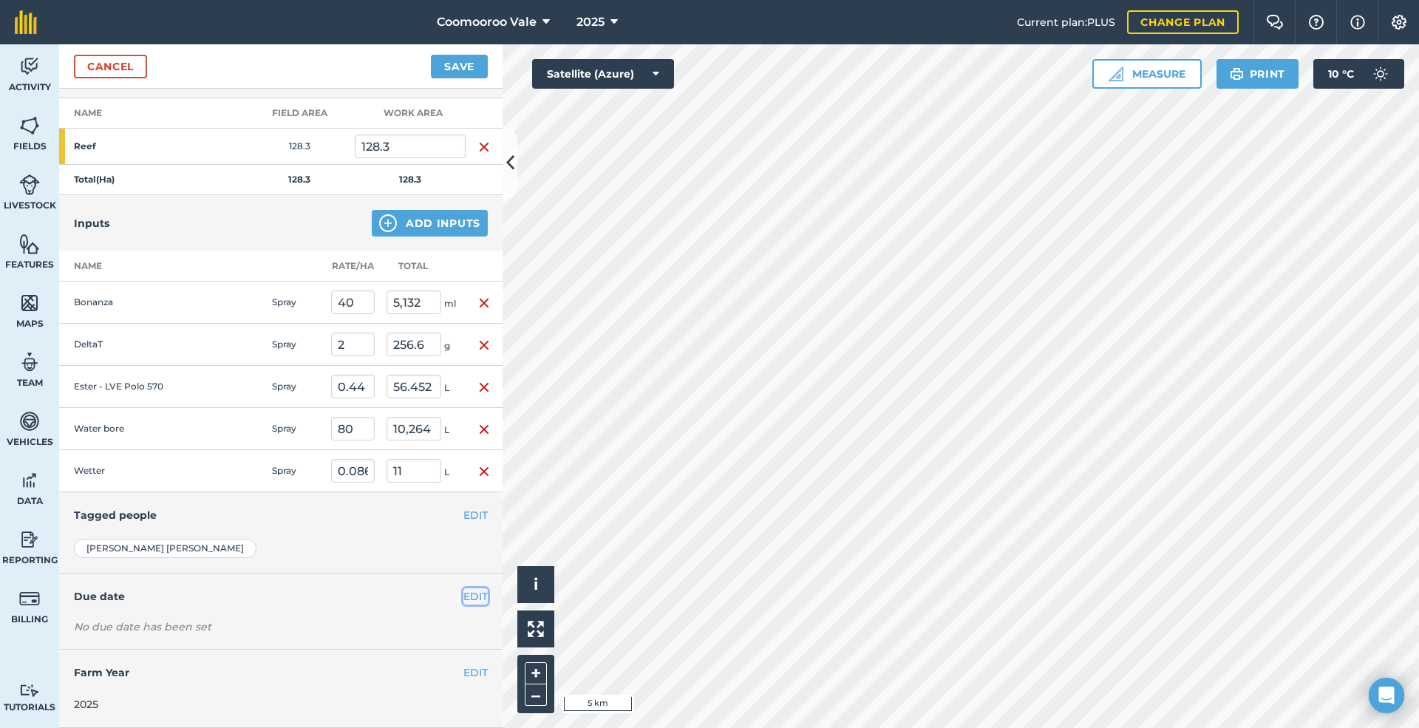
click at [463, 595] on button "EDIT" at bounding box center [475, 596] width 24 height 16
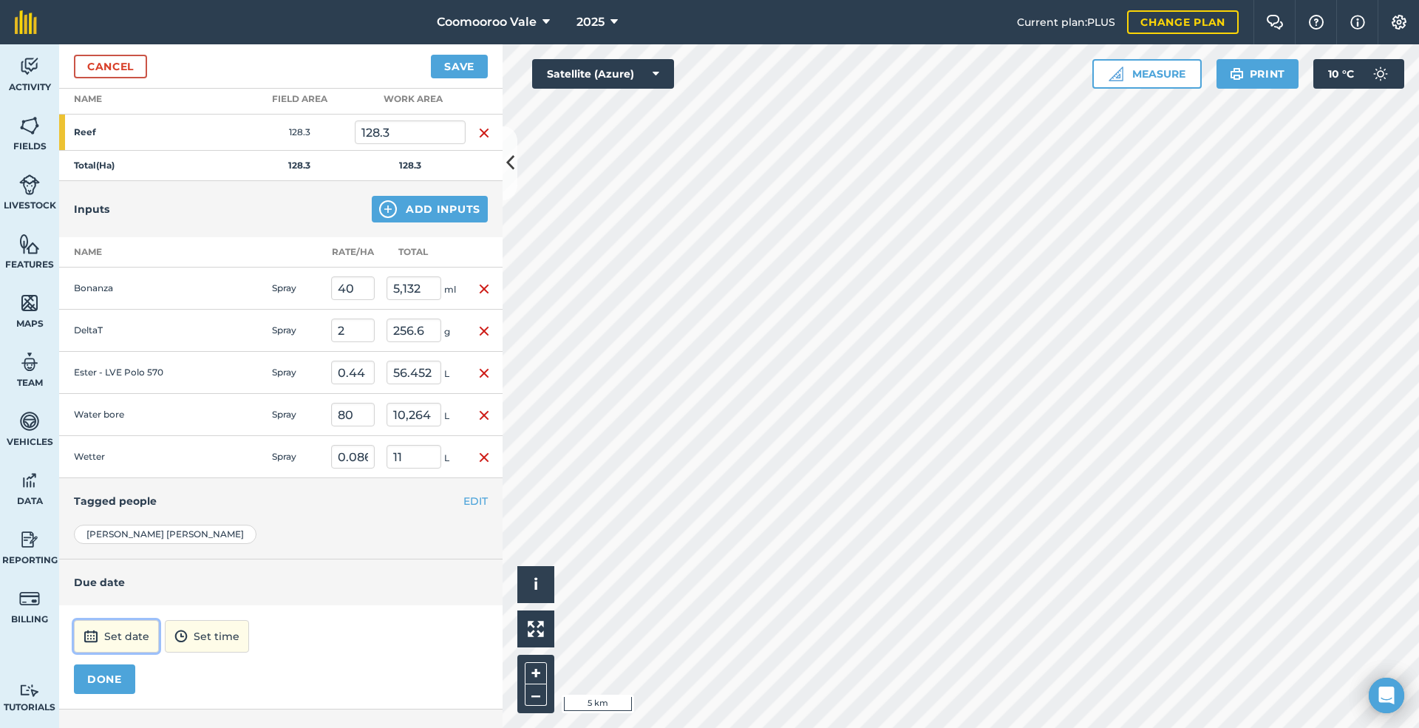
click at [124, 644] on button "Set date" at bounding box center [116, 636] width 85 height 33
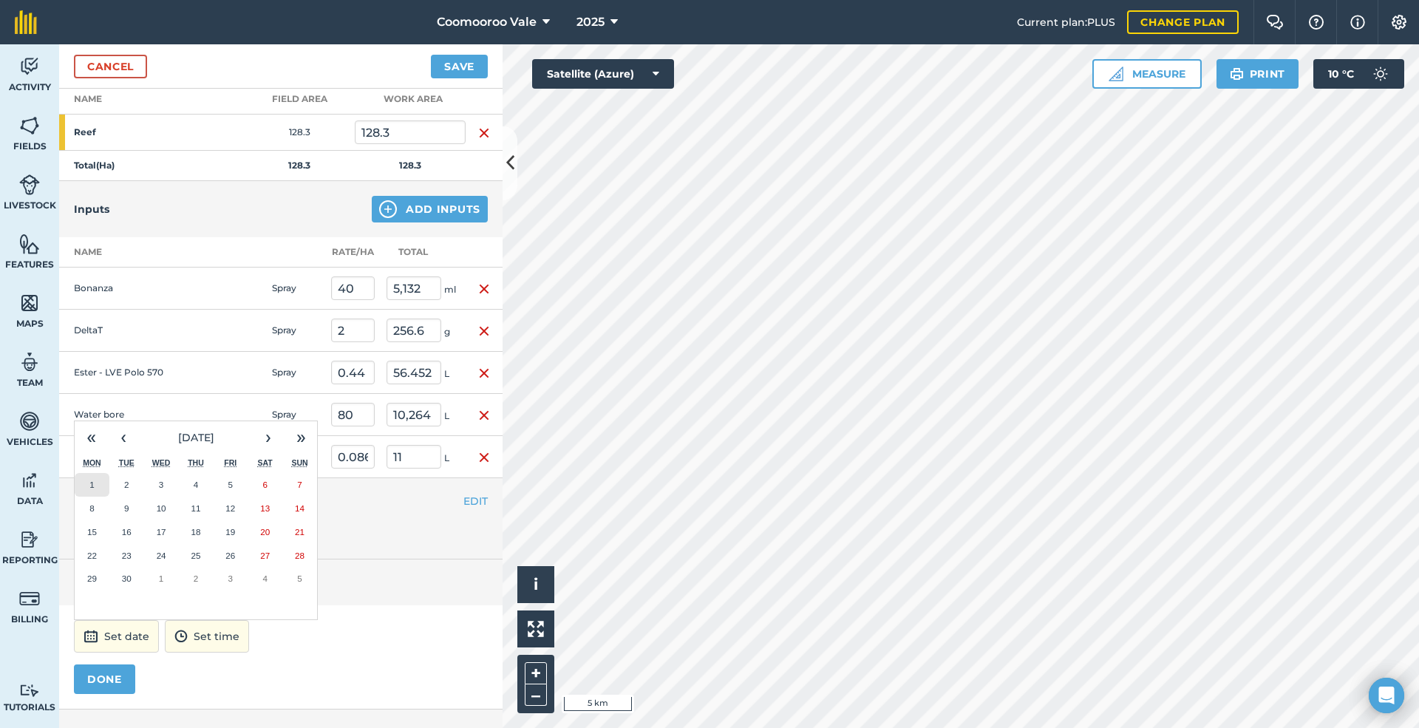
click at [89, 489] on abbr "1" at bounding box center [91, 484] width 4 height 10
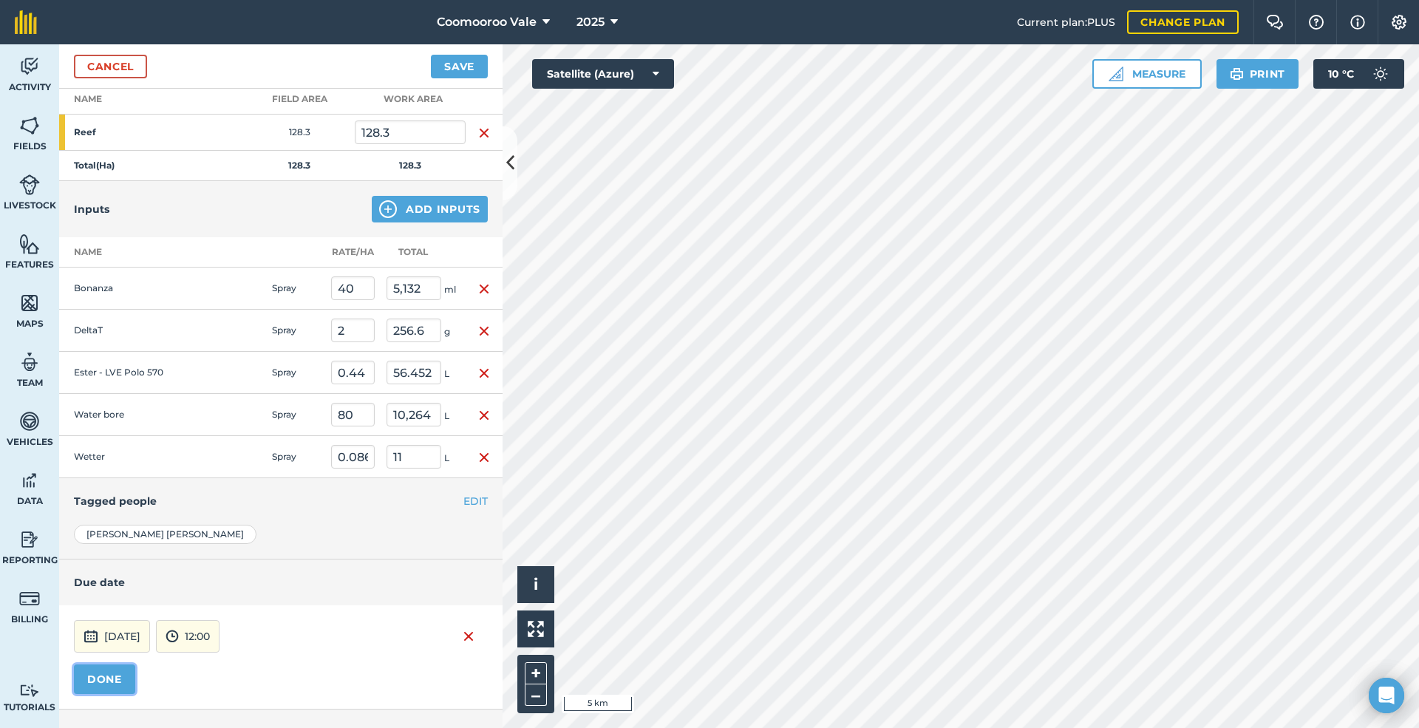
click at [95, 692] on button "DONE" at bounding box center [104, 679] width 61 height 30
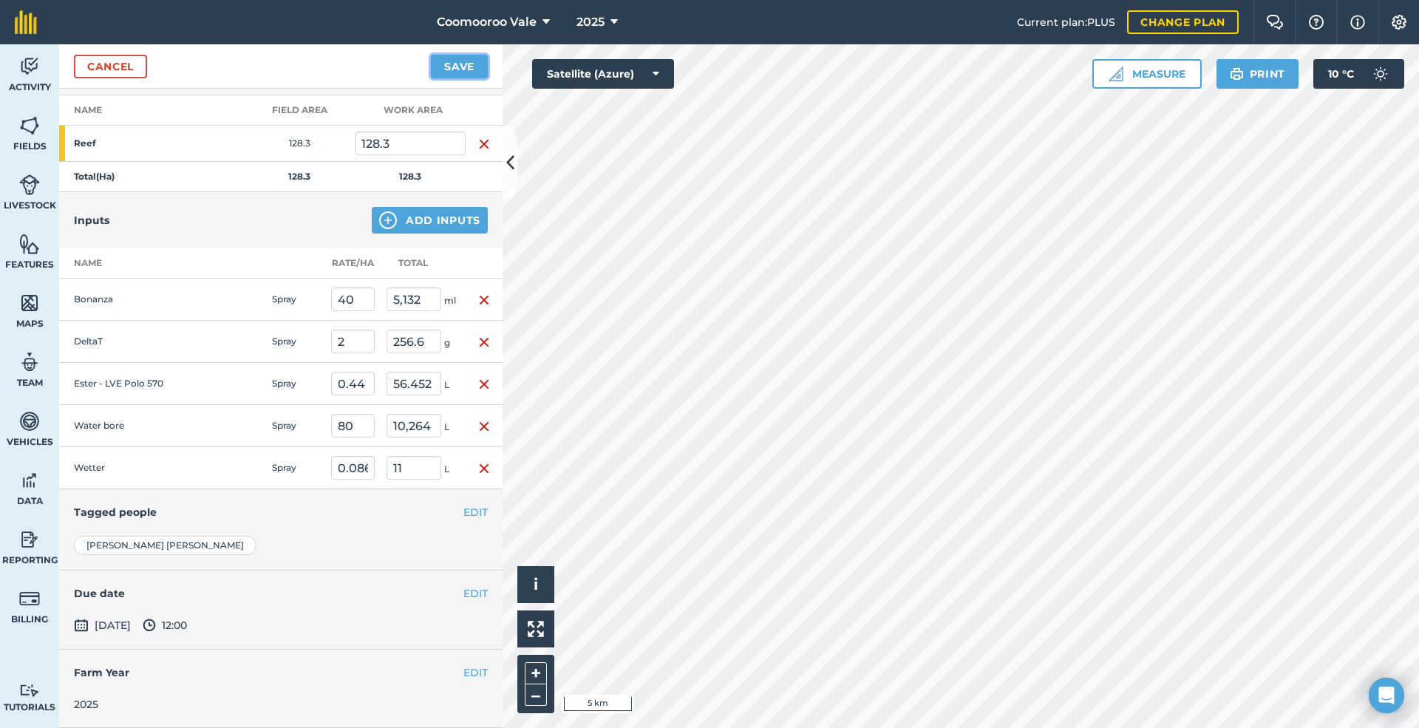
click at [464, 65] on button "Save" at bounding box center [459, 67] width 57 height 24
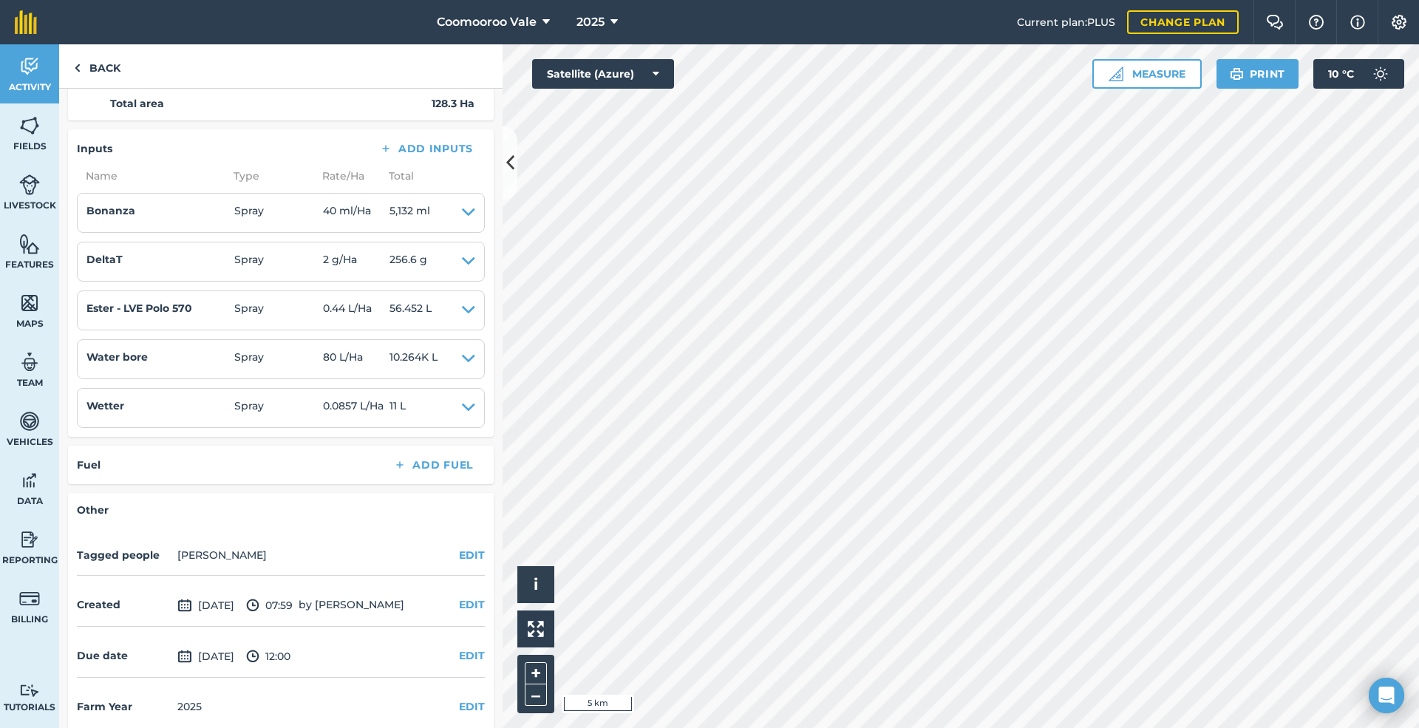
scroll to position [288, 0]
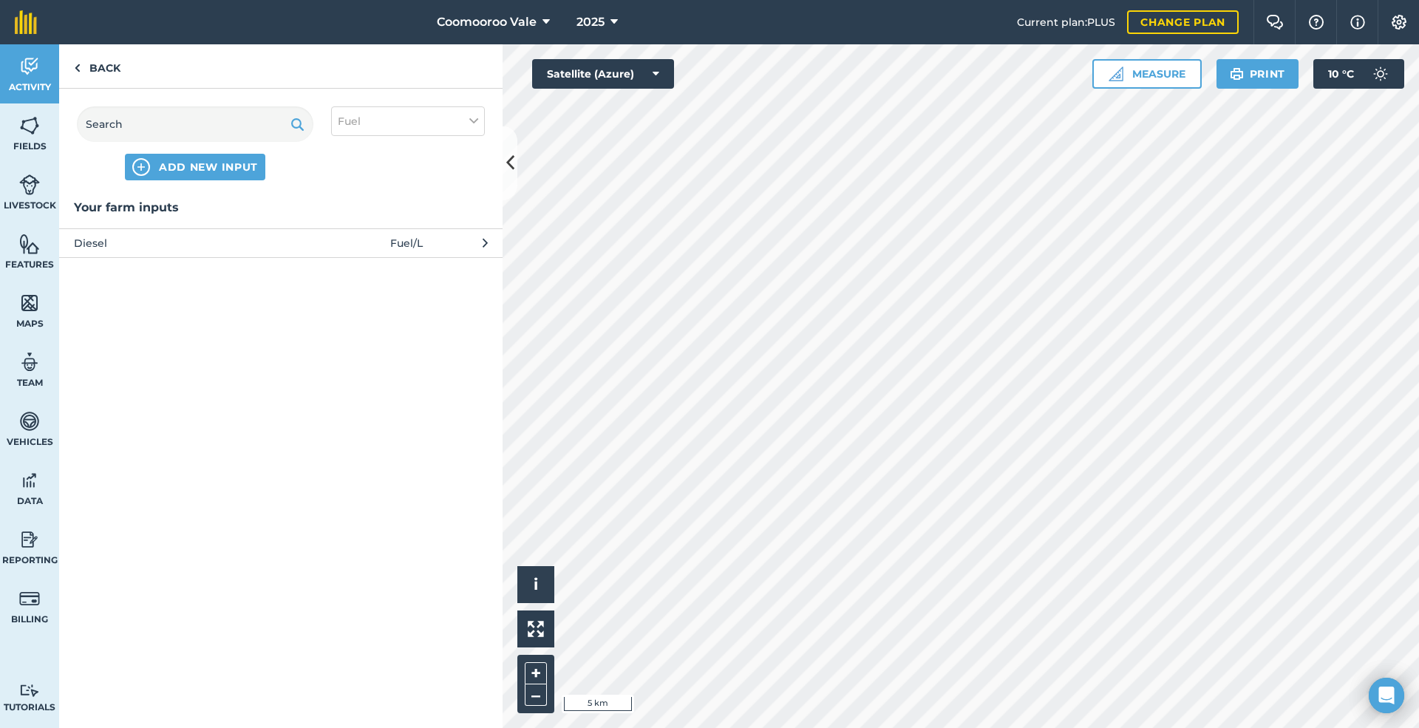
click at [217, 241] on span "Diesel" at bounding box center [195, 243] width 242 height 16
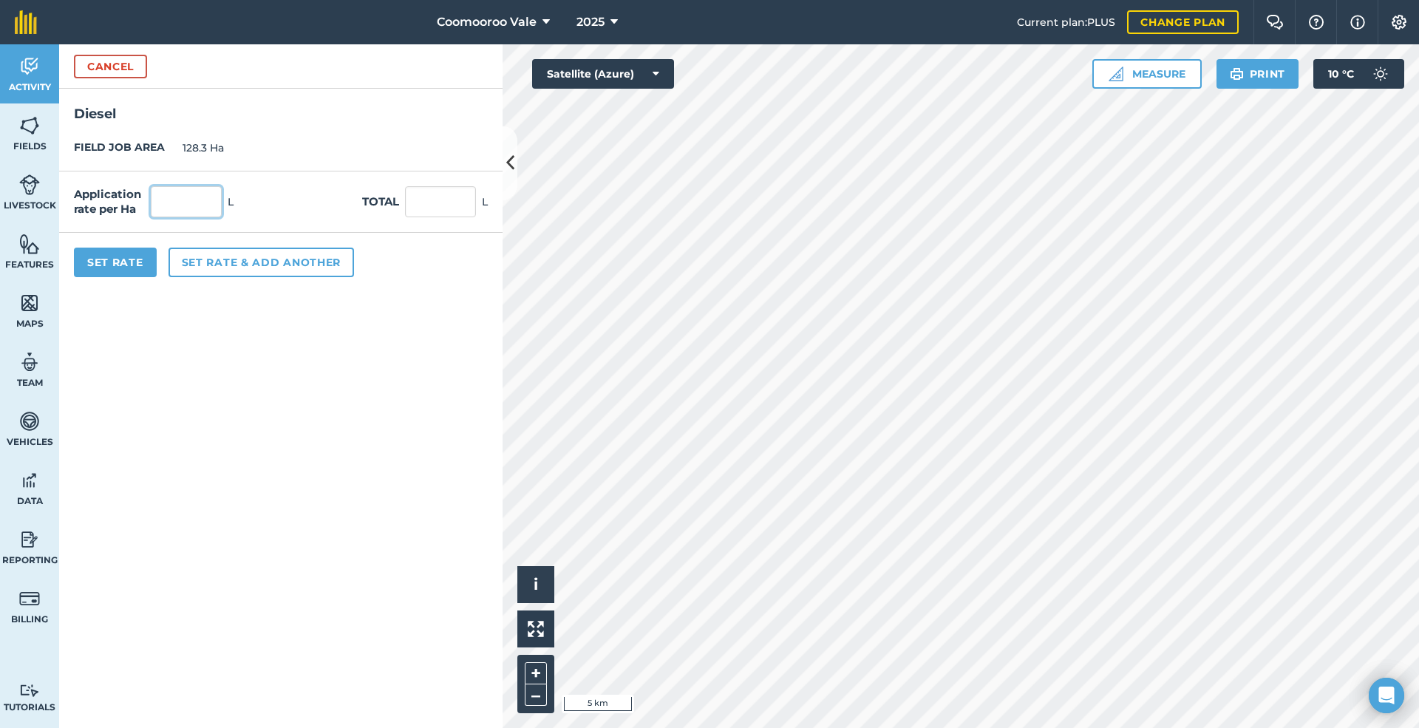
click at [174, 210] on input "text" at bounding box center [186, 201] width 71 height 31
type input "0.5"
type input "64.15"
click at [123, 258] on button "Set Rate" at bounding box center [115, 263] width 83 height 30
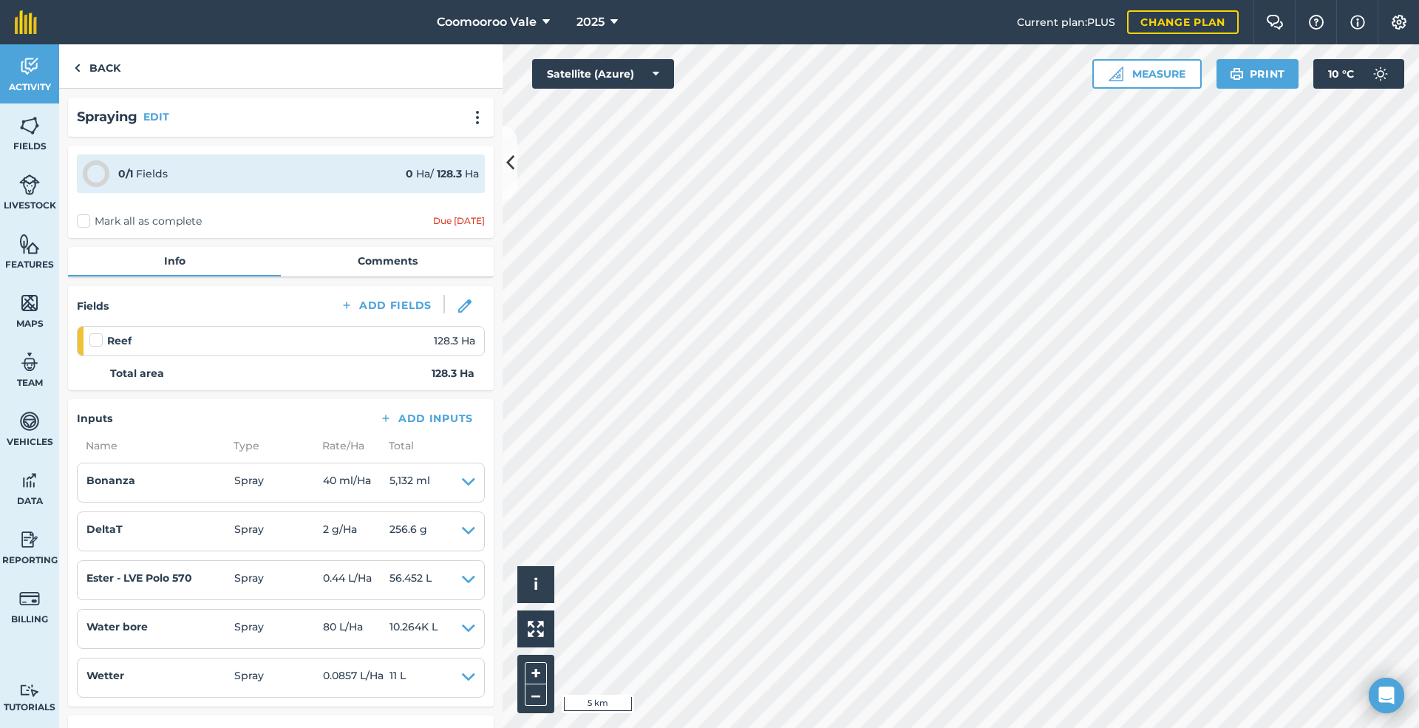
click at [98, 332] on label at bounding box center [98, 332] width 18 height 0
click at [98, 338] on input "checkbox" at bounding box center [94, 337] width 10 height 10
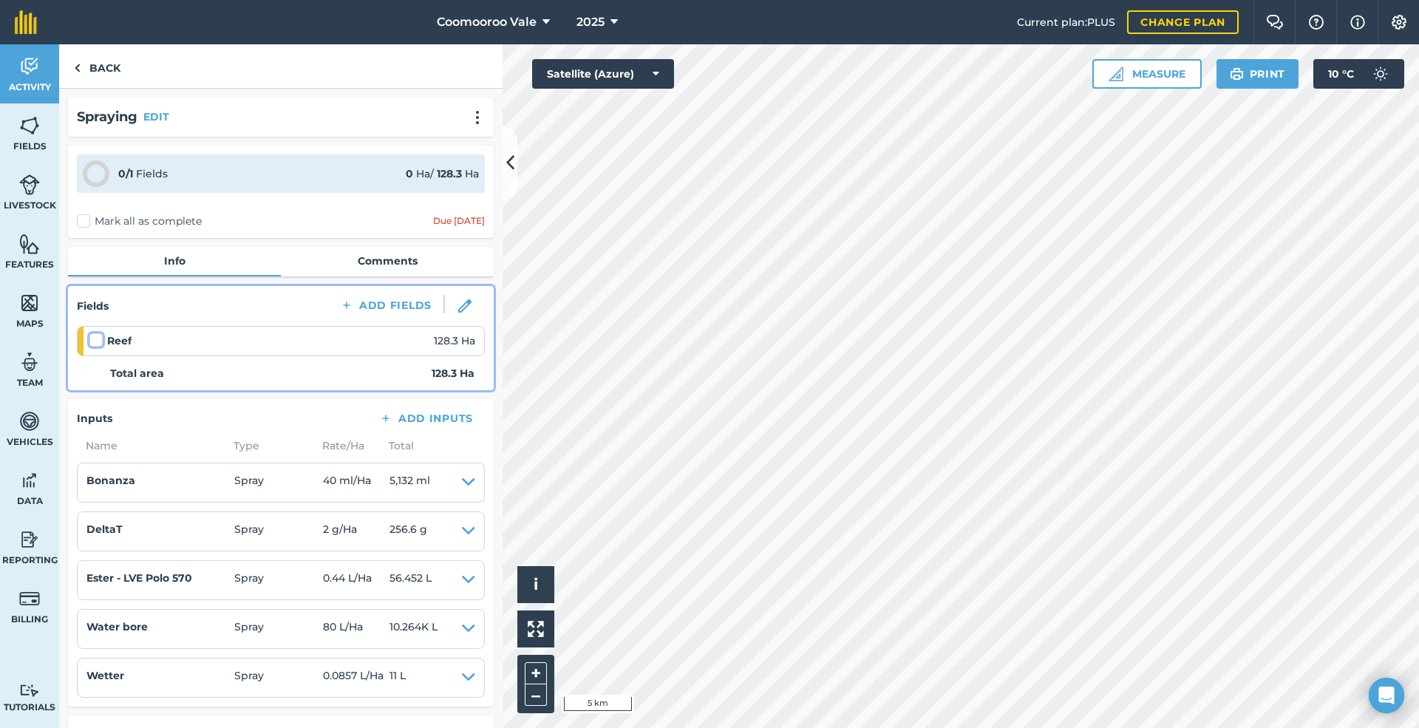
checkbox input "false"
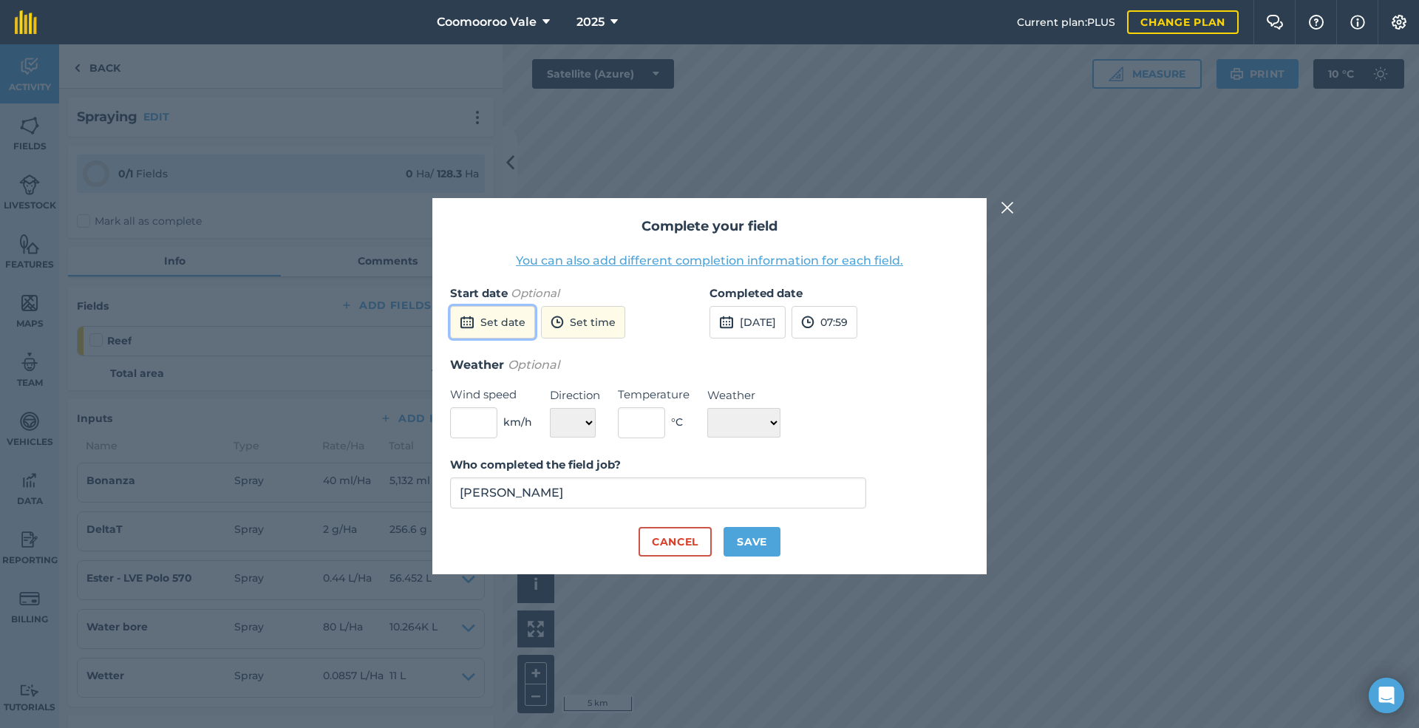
click at [501, 319] on button "Set date" at bounding box center [492, 322] width 85 height 33
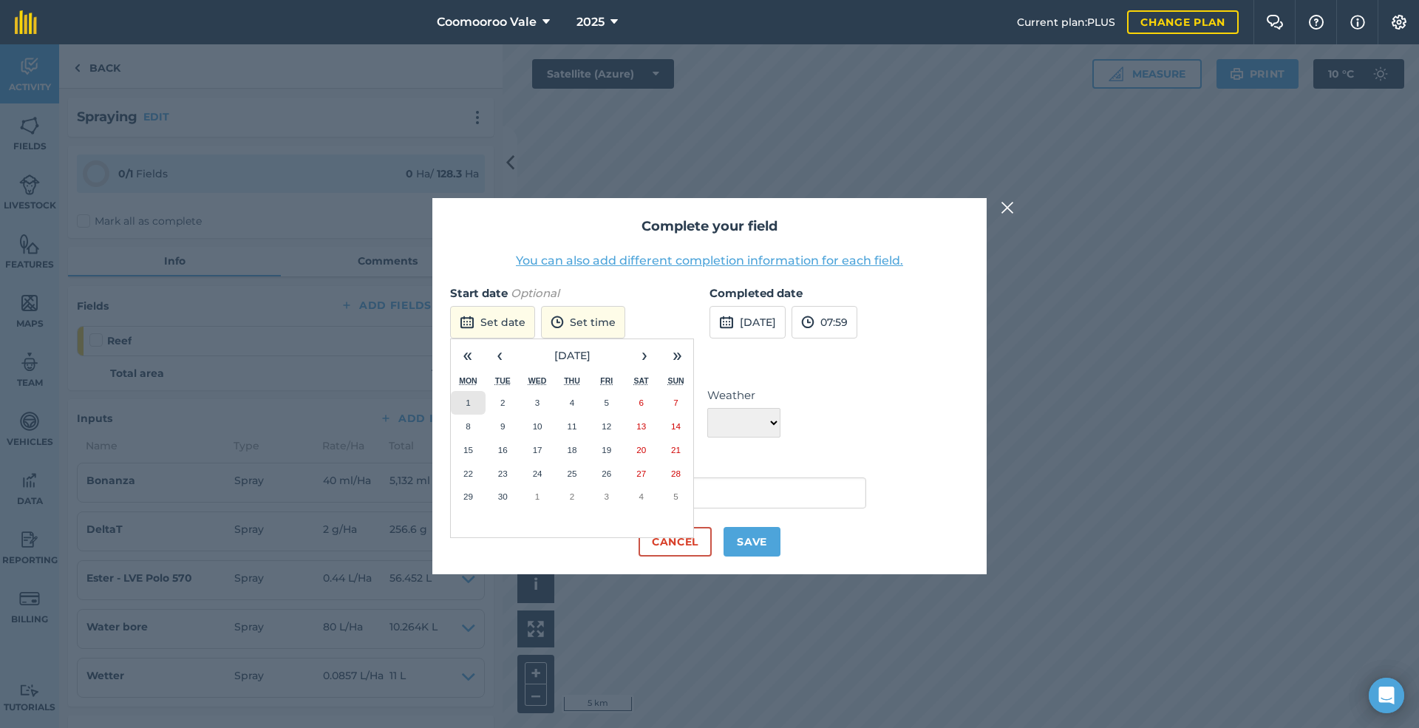
click at [463, 397] on button "1" at bounding box center [468, 403] width 35 height 24
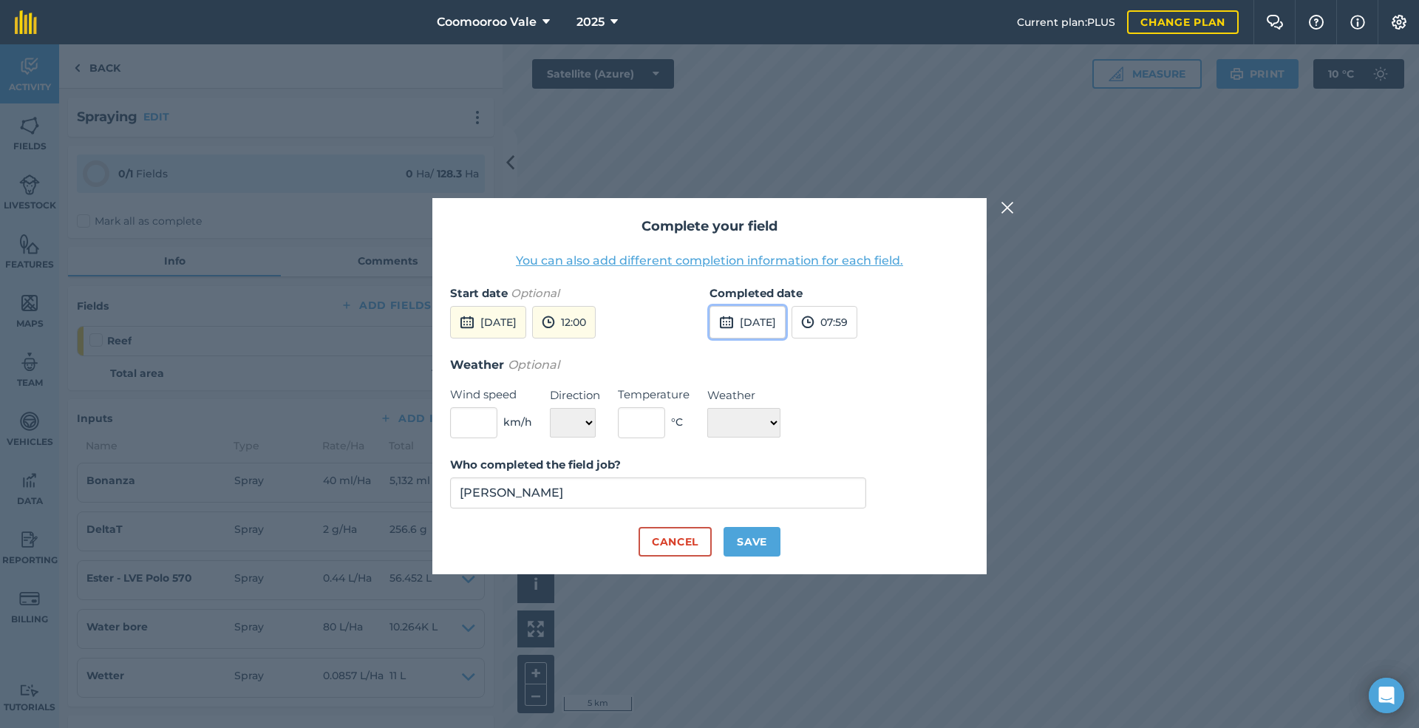
click at [785, 323] on button "[DATE]" at bounding box center [747, 322] width 76 height 33
click at [725, 402] on abbr "1" at bounding box center [727, 402] width 4 height 10
click at [477, 424] on input "text" at bounding box center [473, 422] width 47 height 31
type input "5"
click at [580, 417] on select "N NE E SE S SW W NW" at bounding box center [573, 423] width 46 height 30
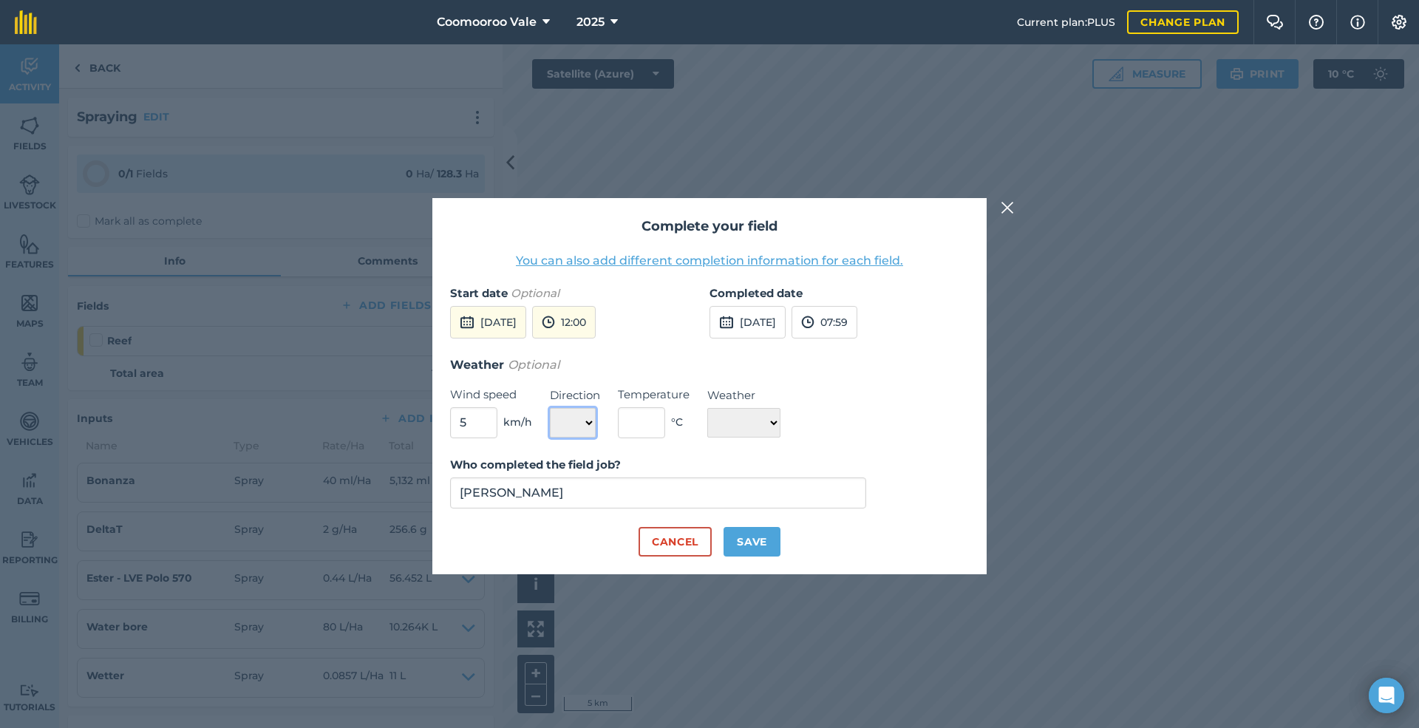
select select "E"
click at [550, 408] on select "N NE E SE S SW W NW" at bounding box center [573, 423] width 46 height 30
click at [655, 424] on input "text" at bounding box center [641, 422] width 47 height 31
type input "16"
click at [745, 420] on select "☀️ Sunny 🌧 Rainy ⛅️ Cloudy 🌨 Snow ❄️ Icy" at bounding box center [743, 423] width 73 height 30
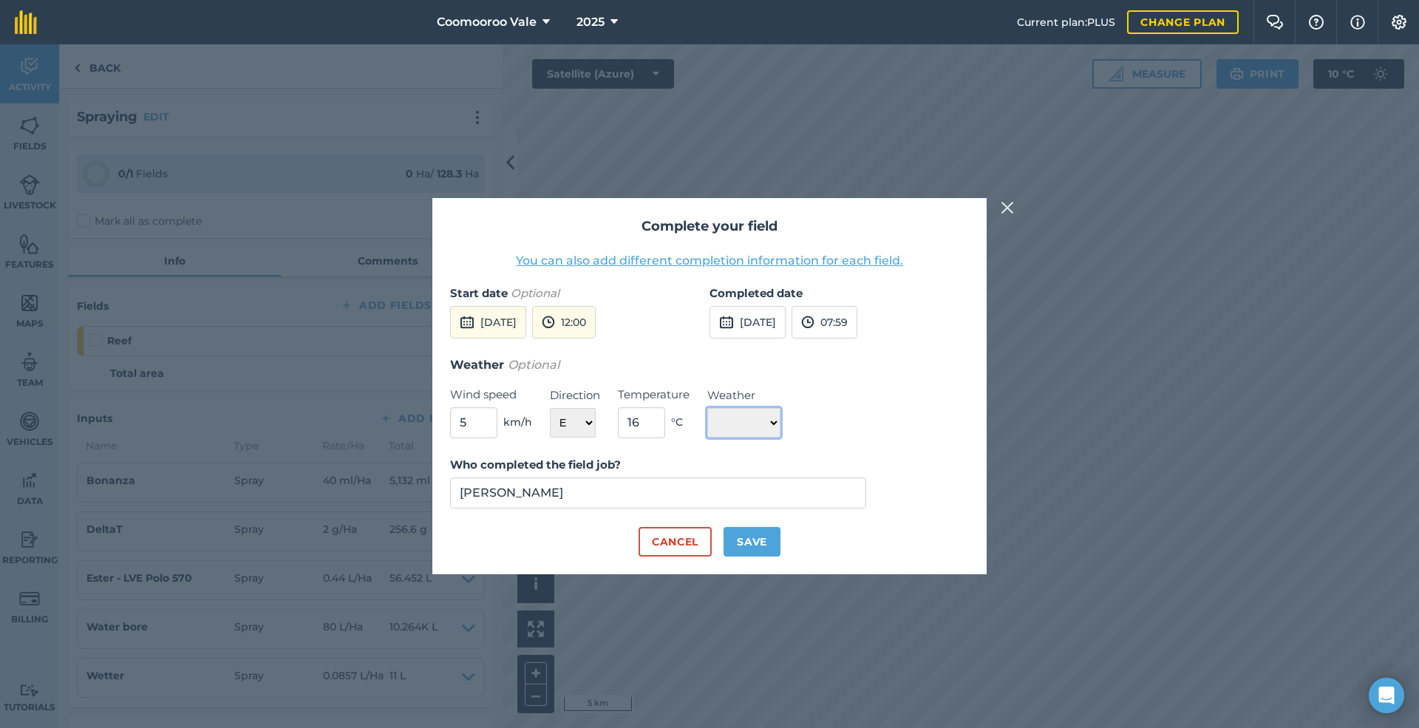
select select "Sunny"
click at [707, 408] on select "☀️ Sunny 🌧 Rainy ⛅️ Cloudy 🌨 Snow ❄️ Icy" at bounding box center [743, 423] width 73 height 30
click at [749, 536] on button "Save" at bounding box center [751, 542] width 57 height 30
checkbox input "true"
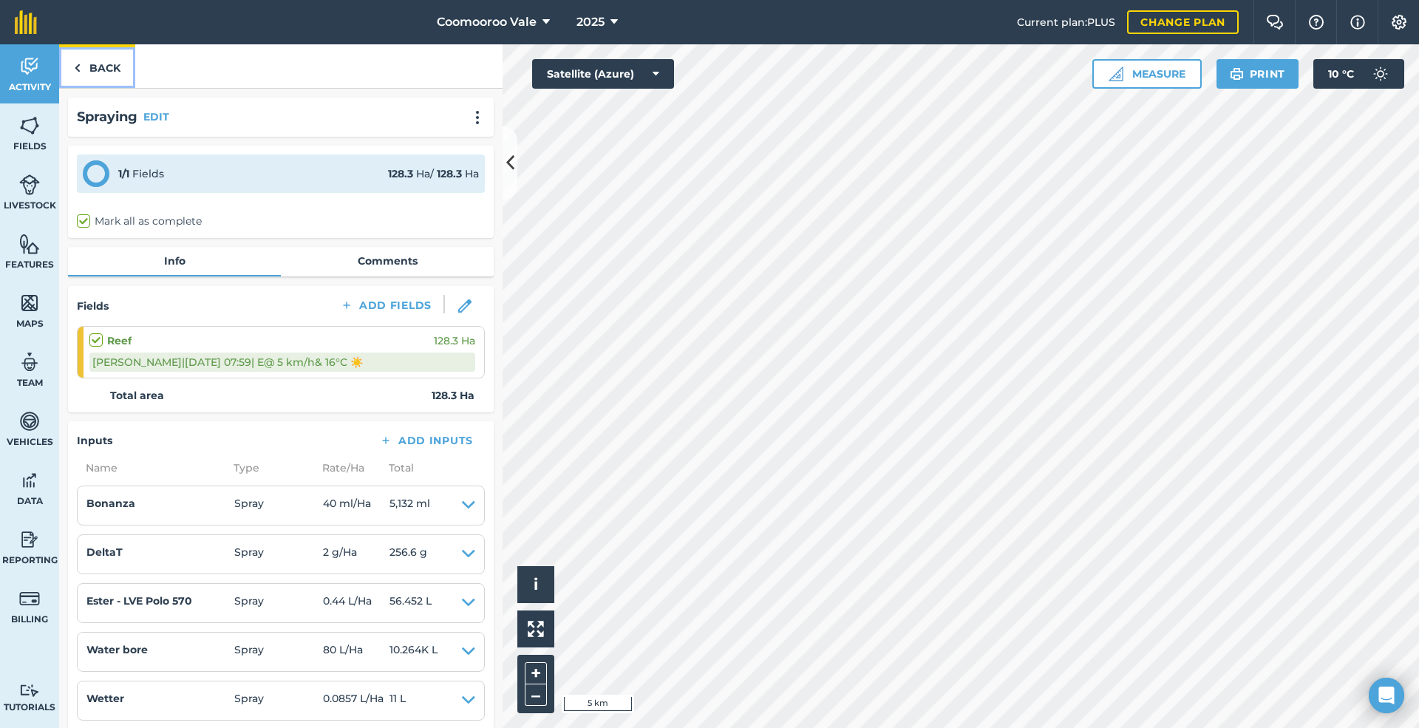
click at [105, 60] on link "Back" at bounding box center [97, 66] width 76 height 44
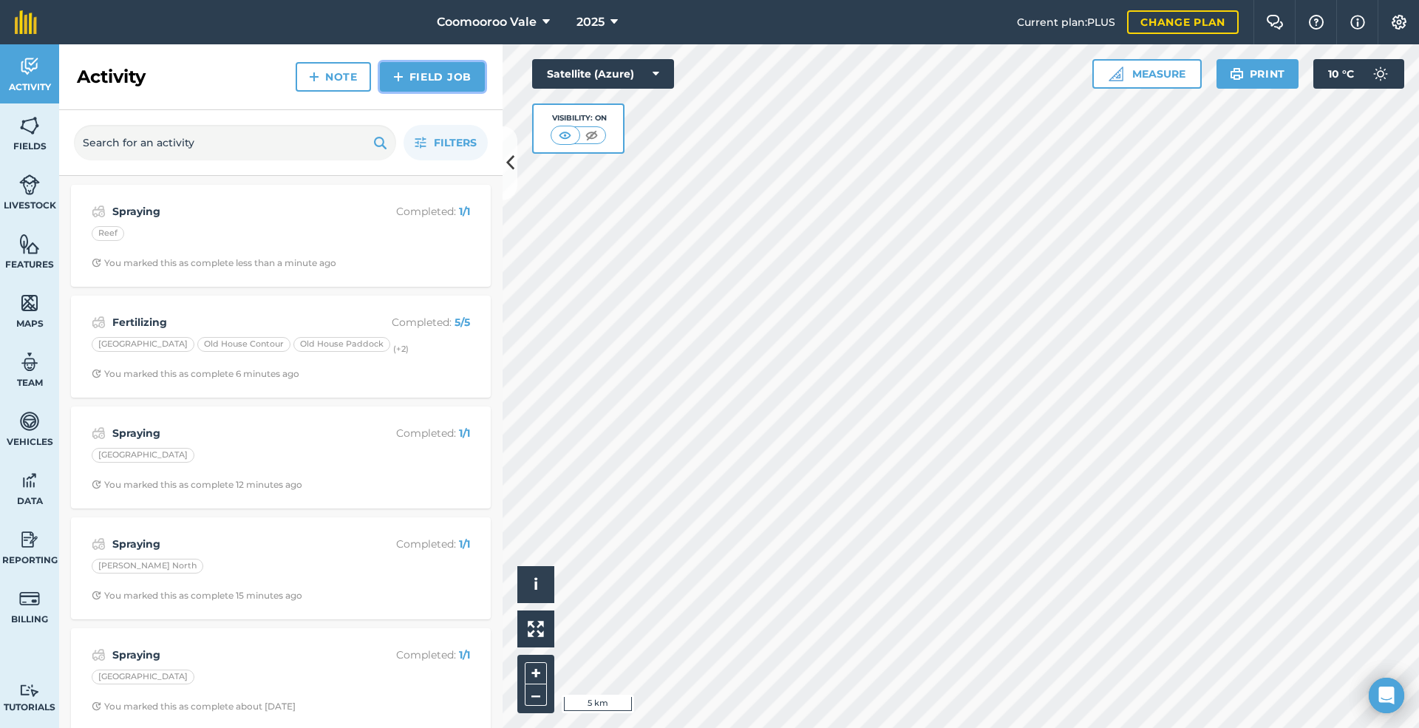
click at [432, 71] on link "Field Job" at bounding box center [432, 77] width 105 height 30
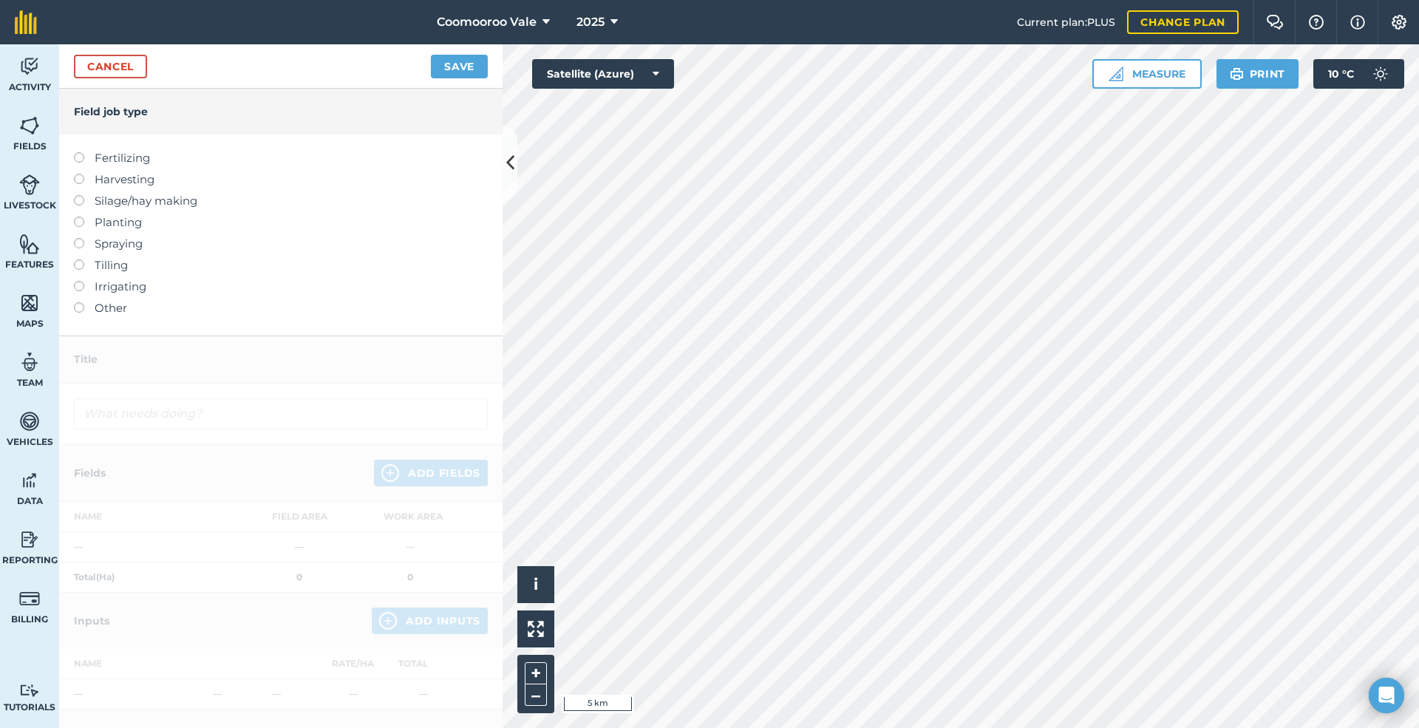
click at [80, 238] on label at bounding box center [84, 238] width 21 height 0
type input "Spraying"
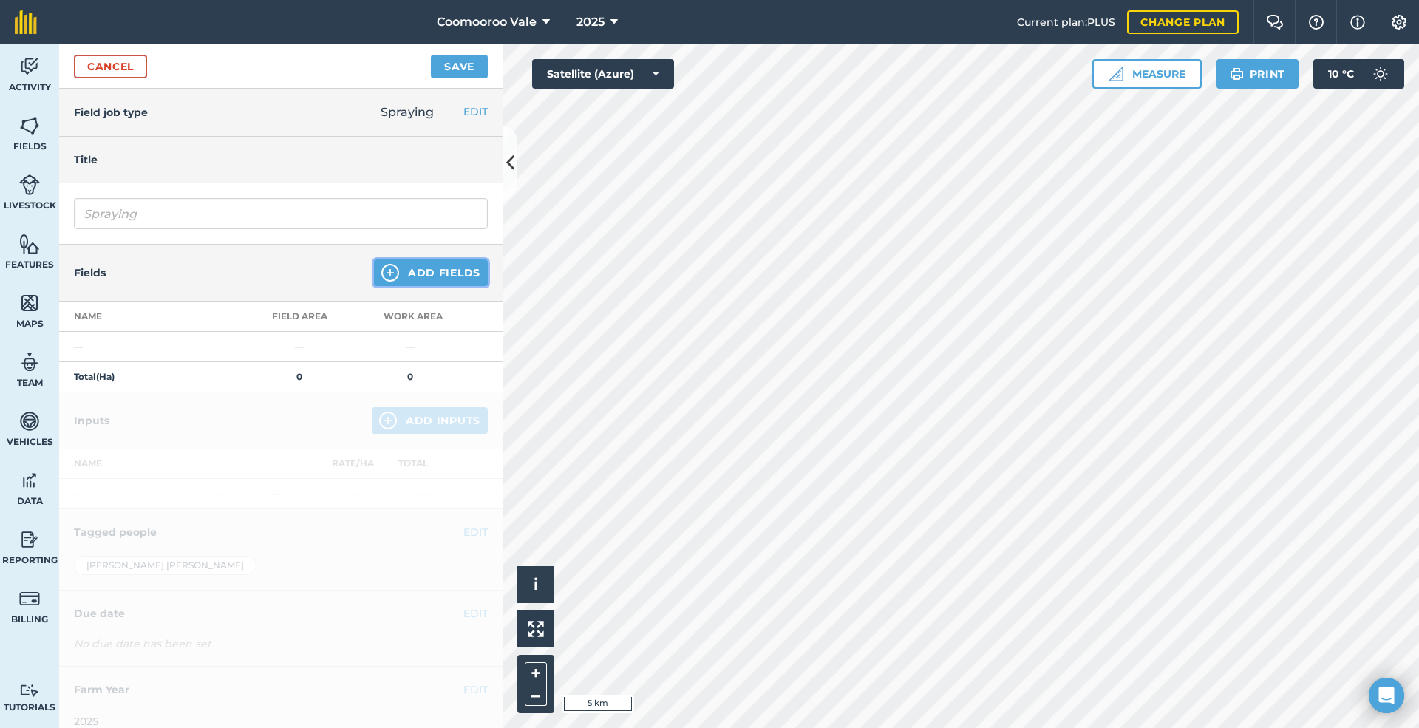
click at [445, 276] on button "Add Fields" at bounding box center [431, 272] width 114 height 27
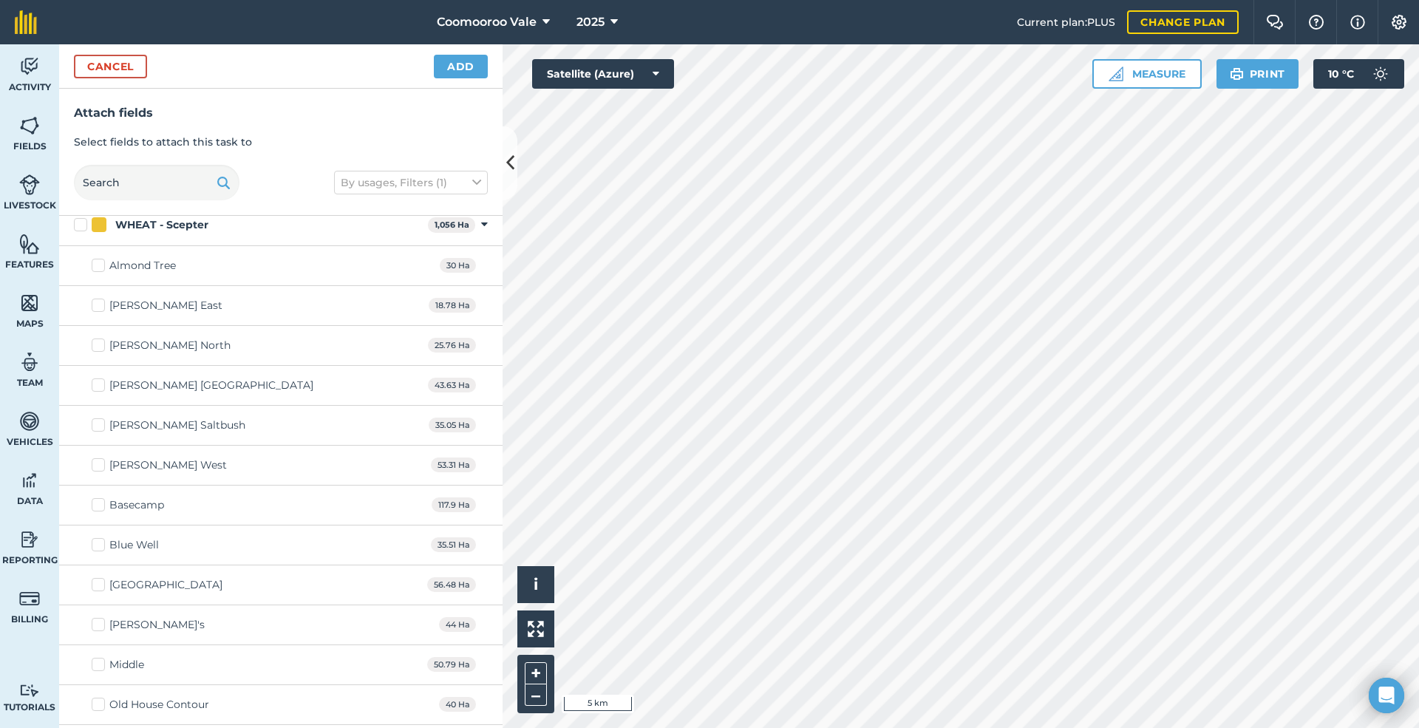
scroll to position [2277, 0]
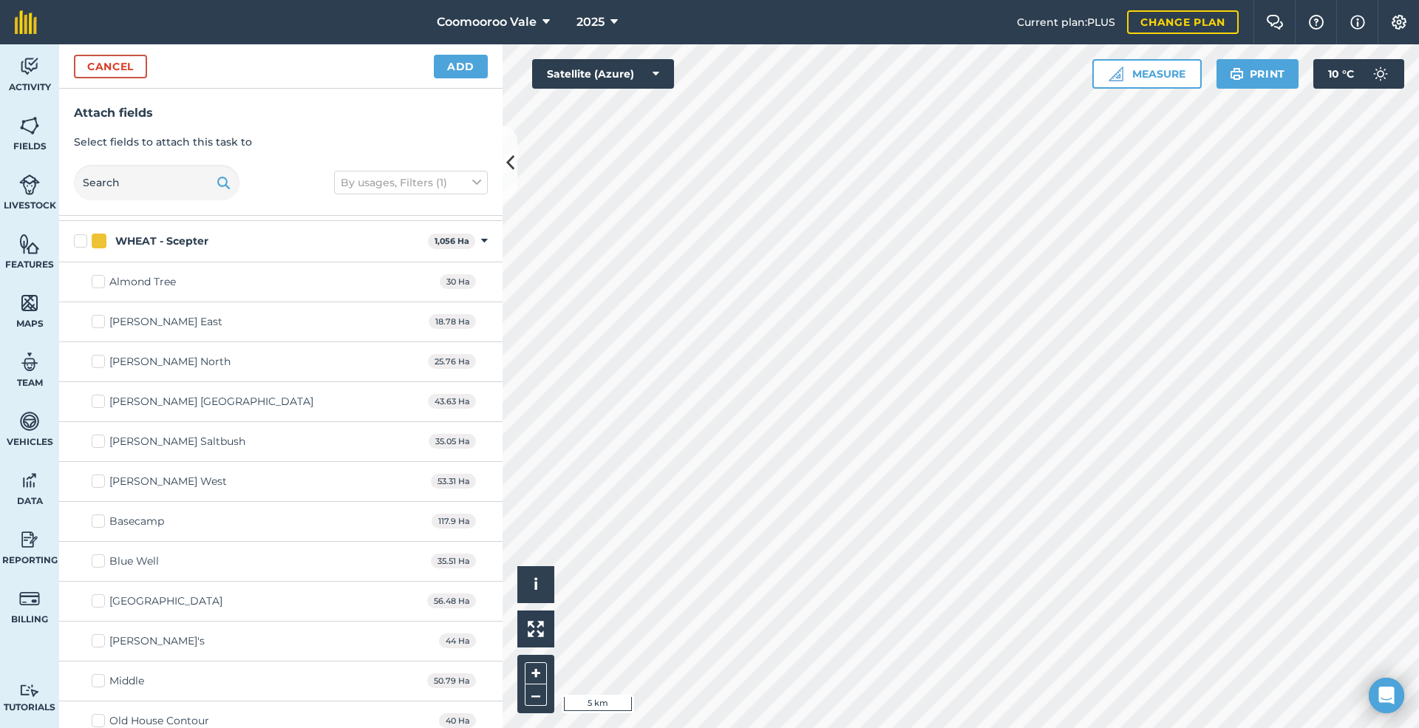
click at [102, 529] on label "Basecamp" at bounding box center [128, 521] width 72 height 16
click at [101, 523] on input "Basecamp" at bounding box center [97, 518] width 10 height 10
checkbox input "true"
click at [463, 62] on button "Add" at bounding box center [461, 67] width 54 height 24
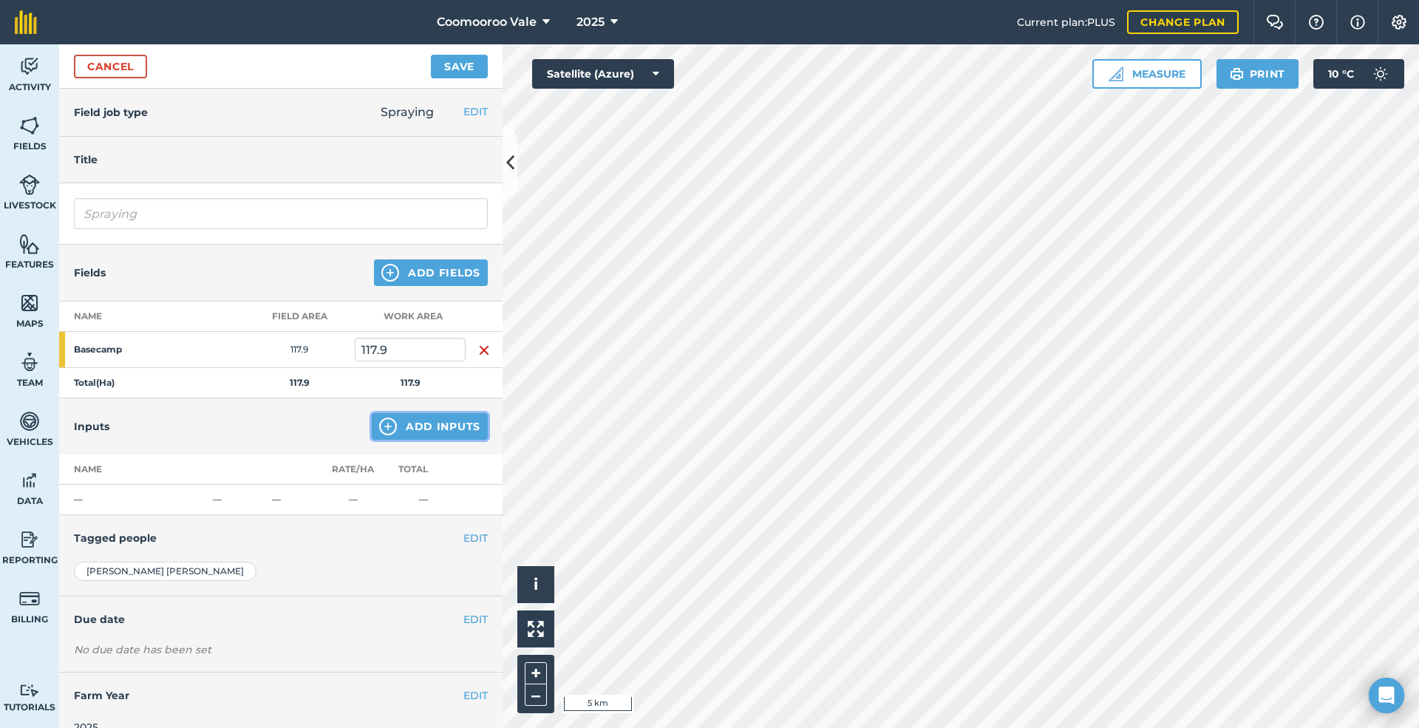
click at [406, 426] on button "Add Inputs" at bounding box center [430, 426] width 116 height 27
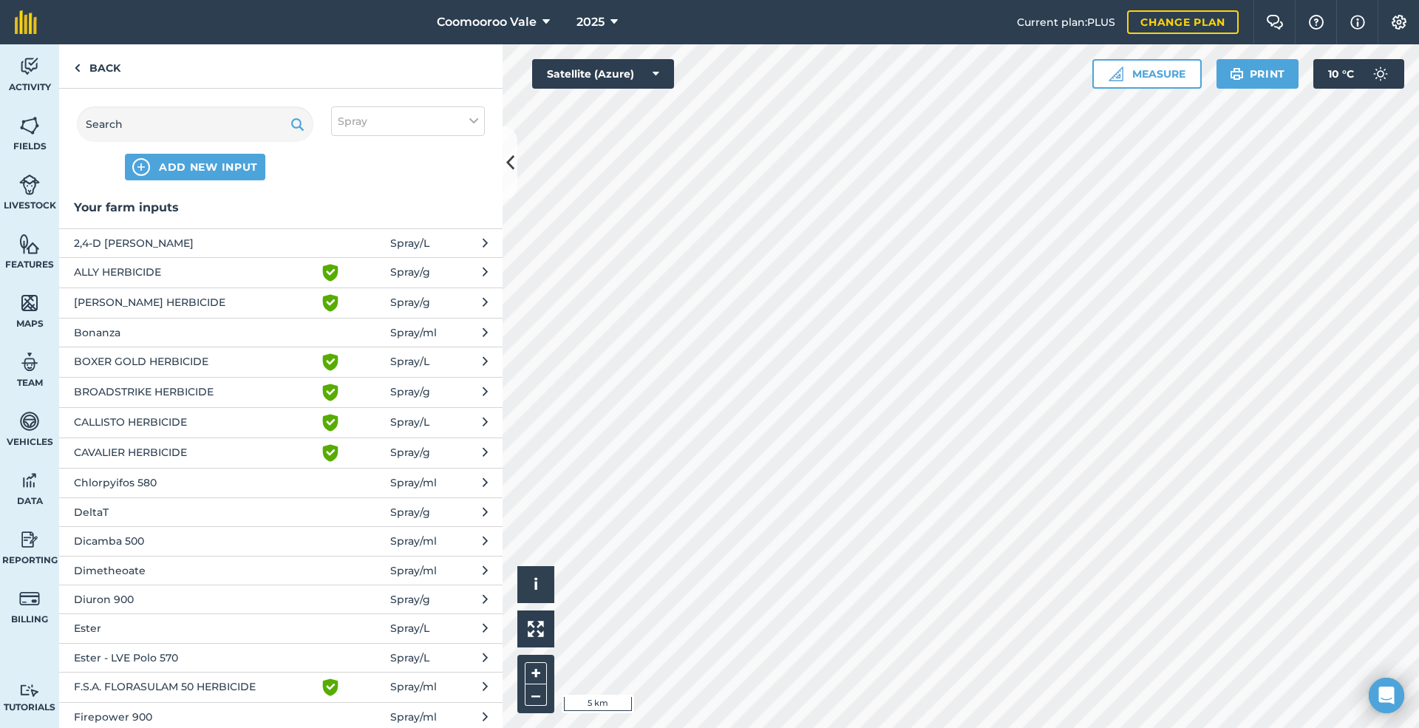
click at [199, 662] on span "Ester - LVE Polo 570" at bounding box center [195, 657] width 242 height 16
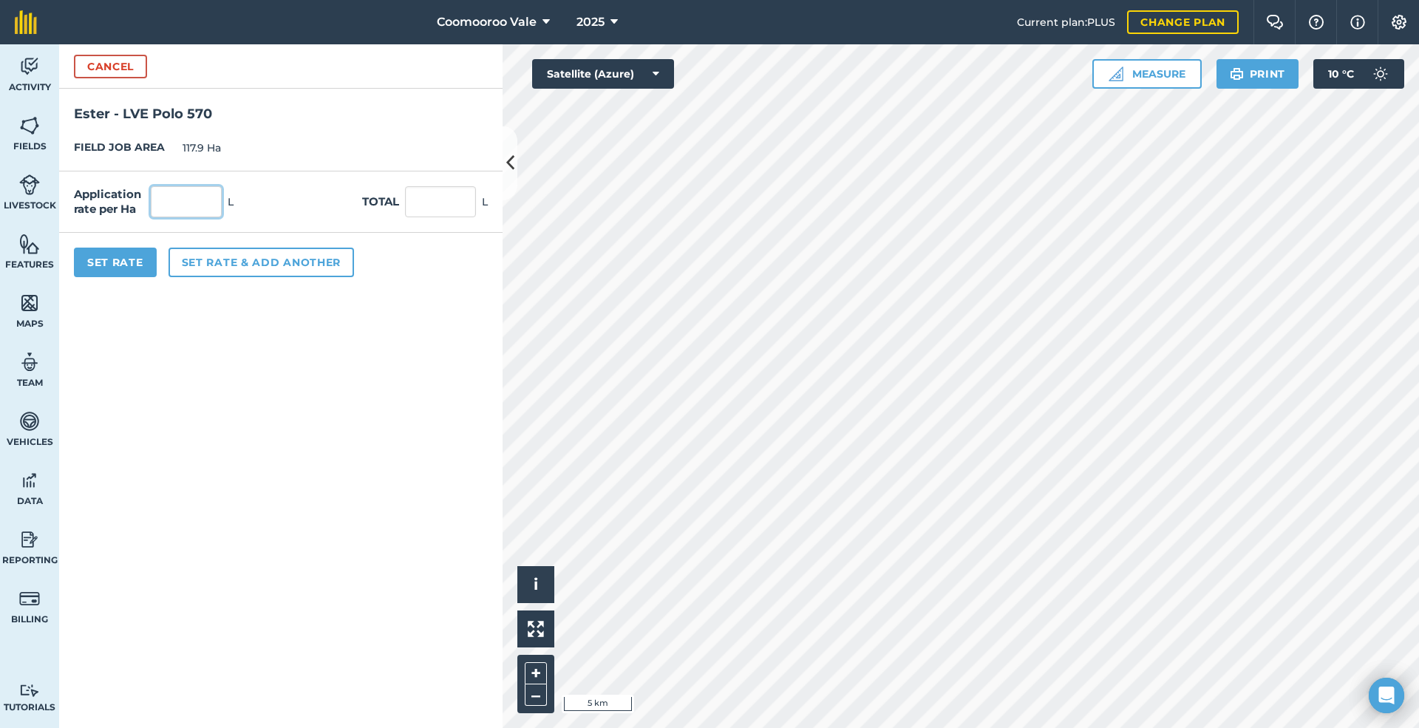
click at [190, 202] on input "text" at bounding box center [186, 201] width 71 height 31
type input "0.44"
type input "51.876"
click at [116, 252] on button "Set Rate" at bounding box center [115, 263] width 83 height 30
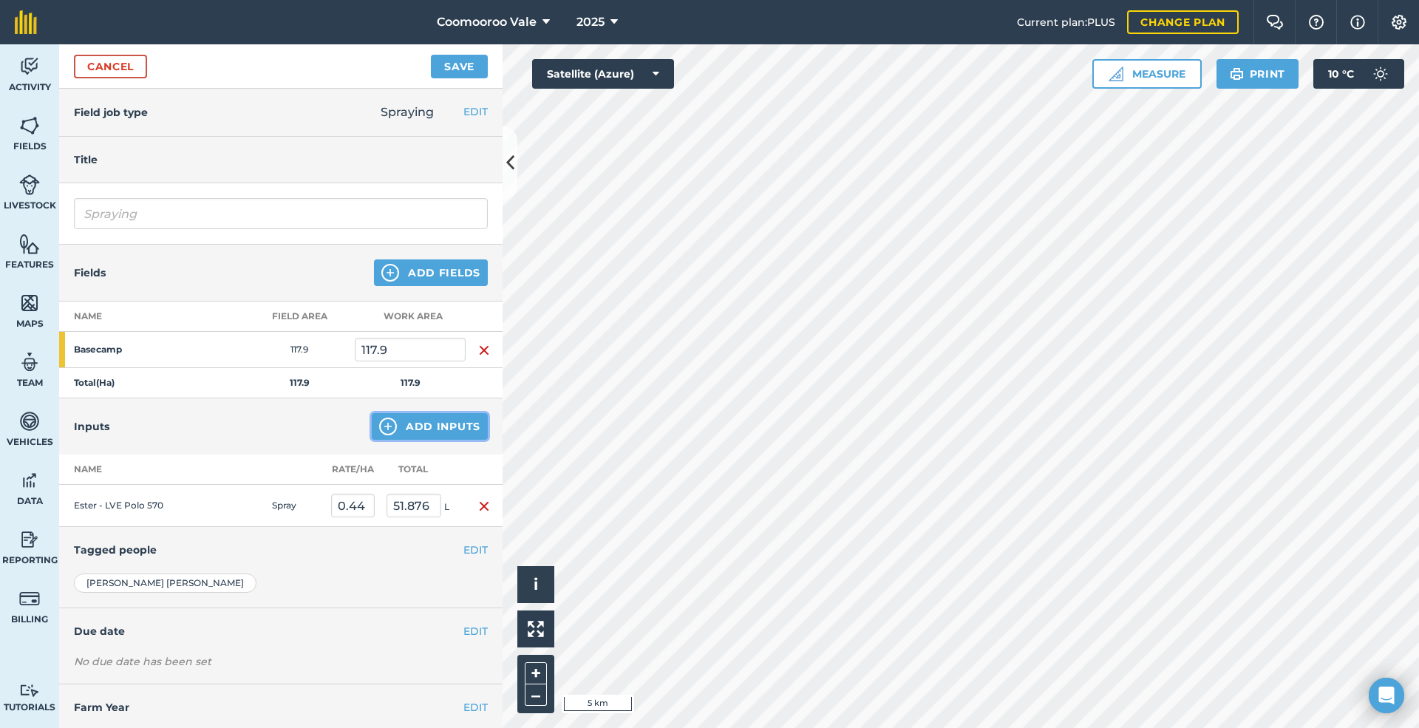
click at [421, 429] on button "Add Inputs" at bounding box center [430, 426] width 116 height 27
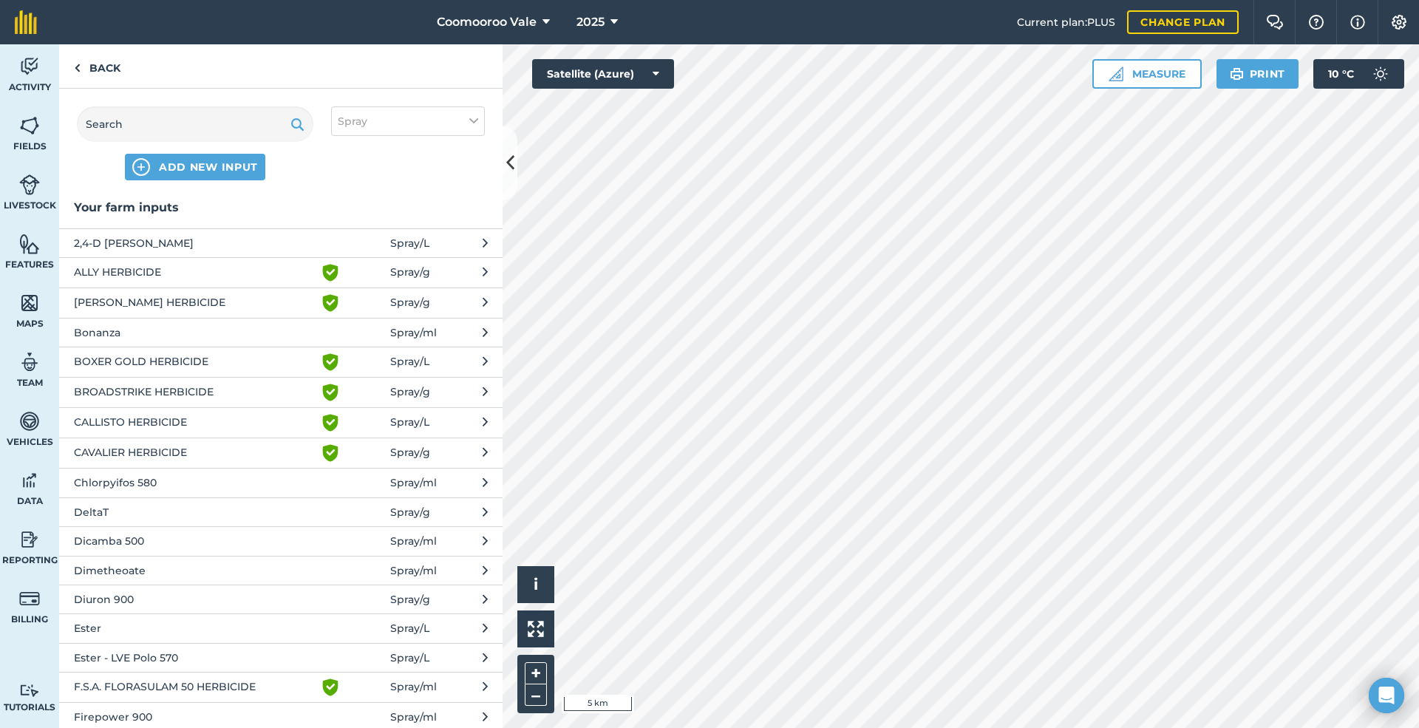
click at [174, 332] on span "Bonanza" at bounding box center [195, 332] width 242 height 16
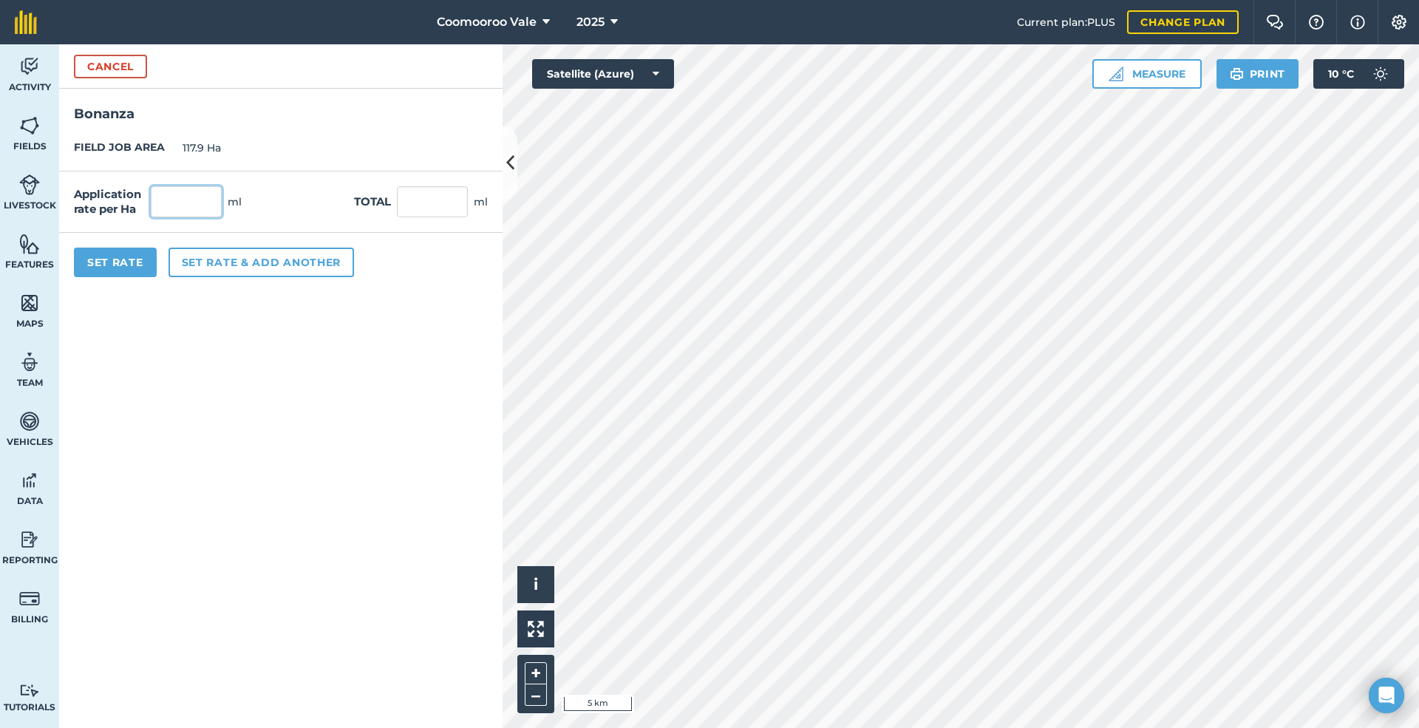
drag, startPoint x: 199, startPoint y: 201, endPoint x: 189, endPoint y: 208, distance: 12.7
click at [199, 201] on input "text" at bounding box center [186, 201] width 71 height 31
type input "50"
type input "5,895"
click at [124, 254] on button "Set Rate" at bounding box center [115, 263] width 83 height 30
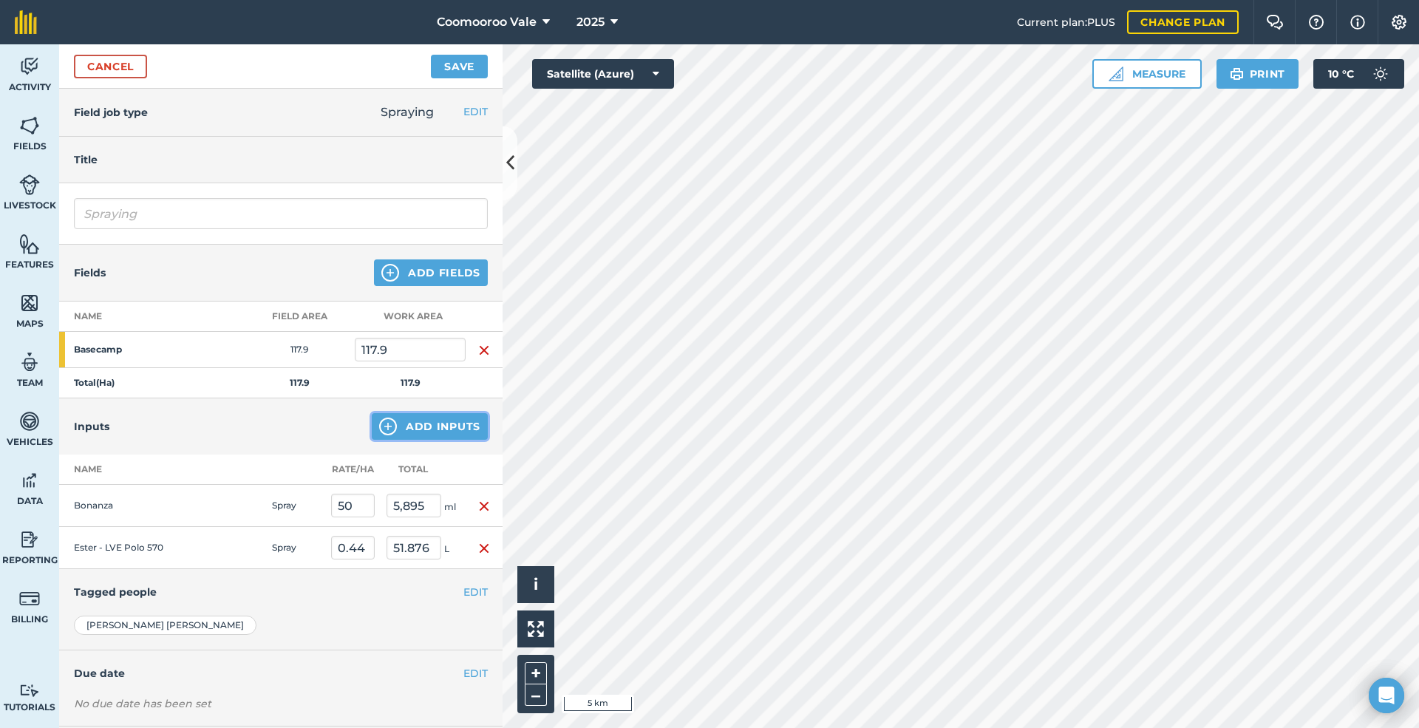
click at [462, 426] on button "Add Inputs" at bounding box center [430, 426] width 116 height 27
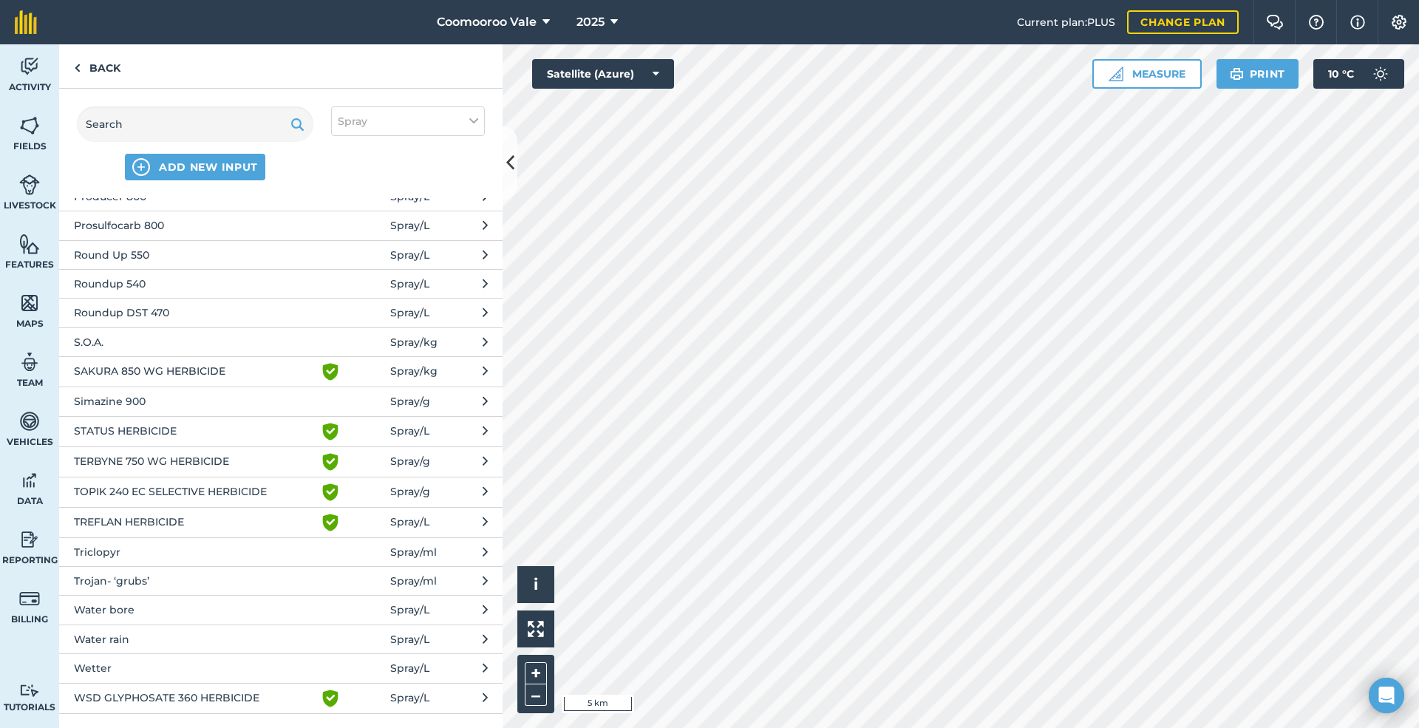
scroll to position [1059, 0]
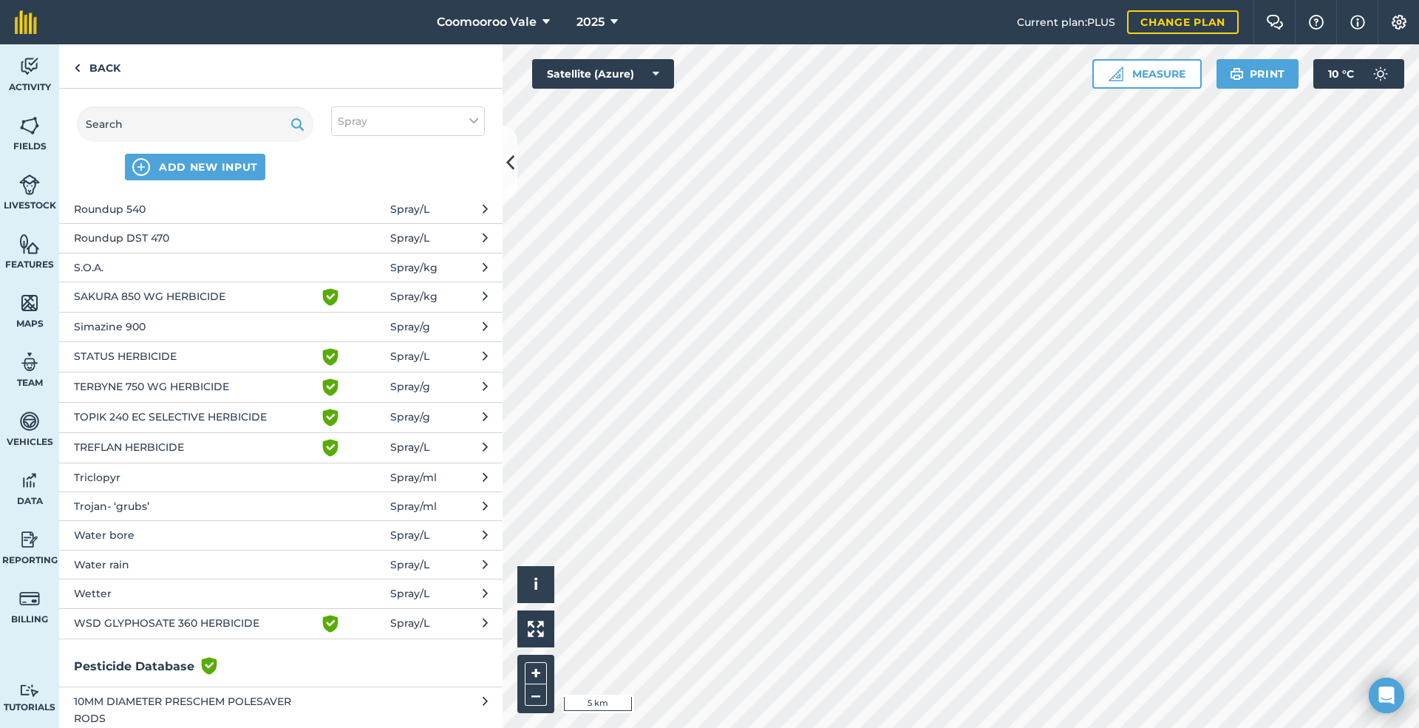
click at [128, 585] on span "Wetter" at bounding box center [195, 593] width 242 height 16
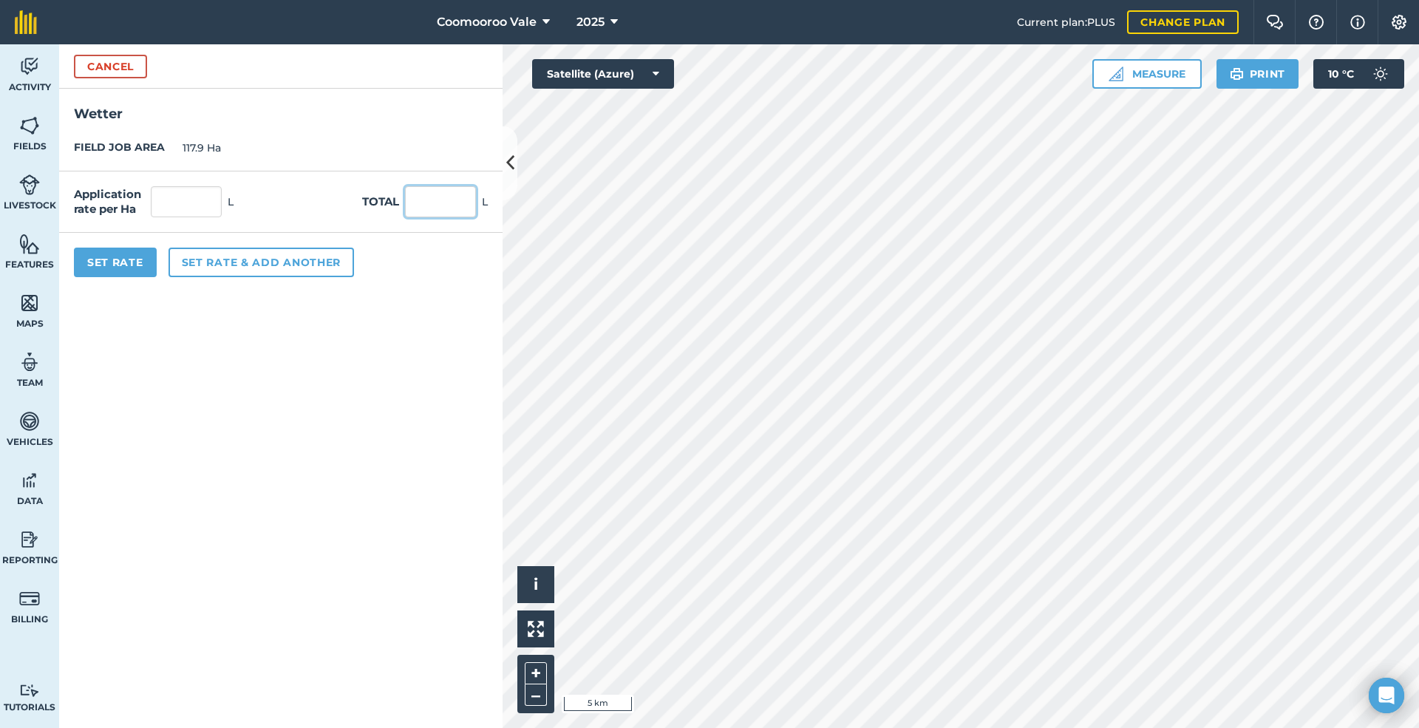
click at [437, 204] on input "text" at bounding box center [440, 201] width 71 height 31
type input "12"
type input "0.102"
click at [131, 263] on button "Set Rate" at bounding box center [115, 263] width 83 height 30
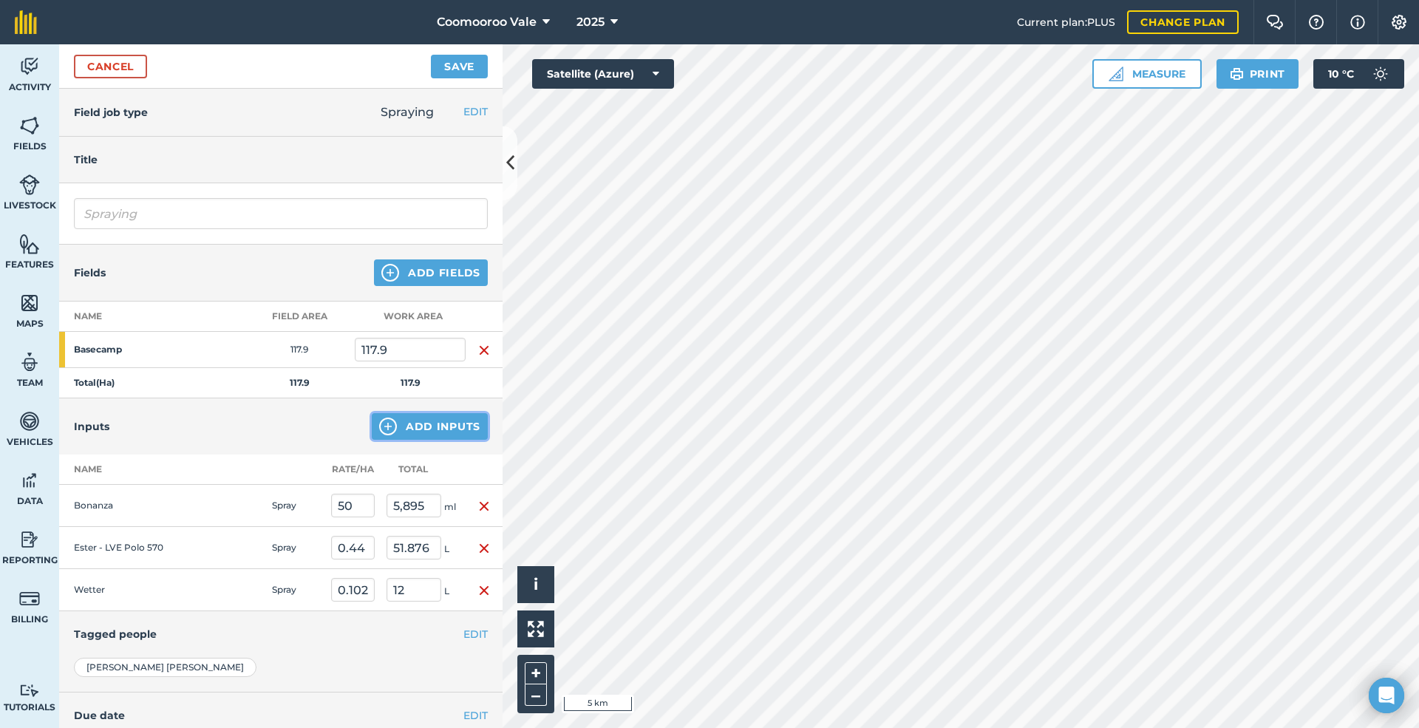
click at [456, 423] on button "Add Inputs" at bounding box center [430, 426] width 116 height 27
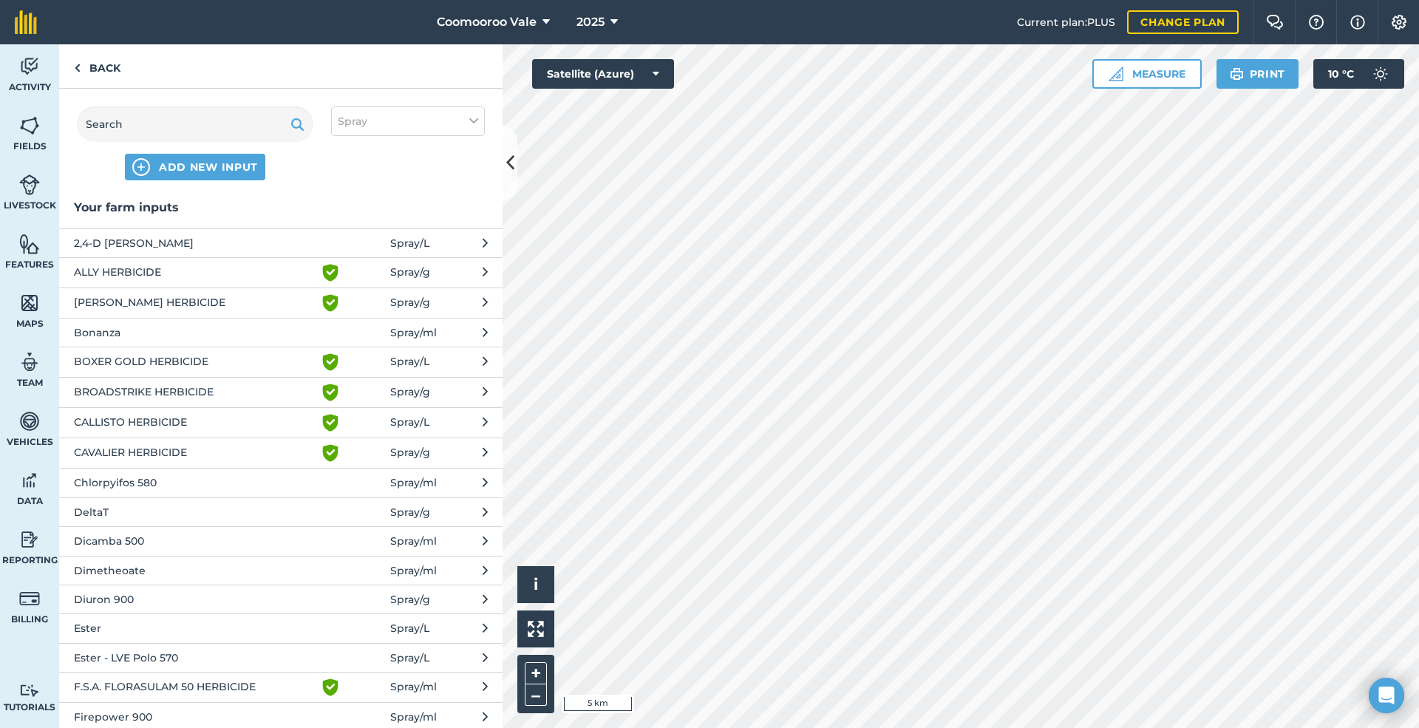
click at [121, 510] on span "DeltaT" at bounding box center [195, 512] width 242 height 16
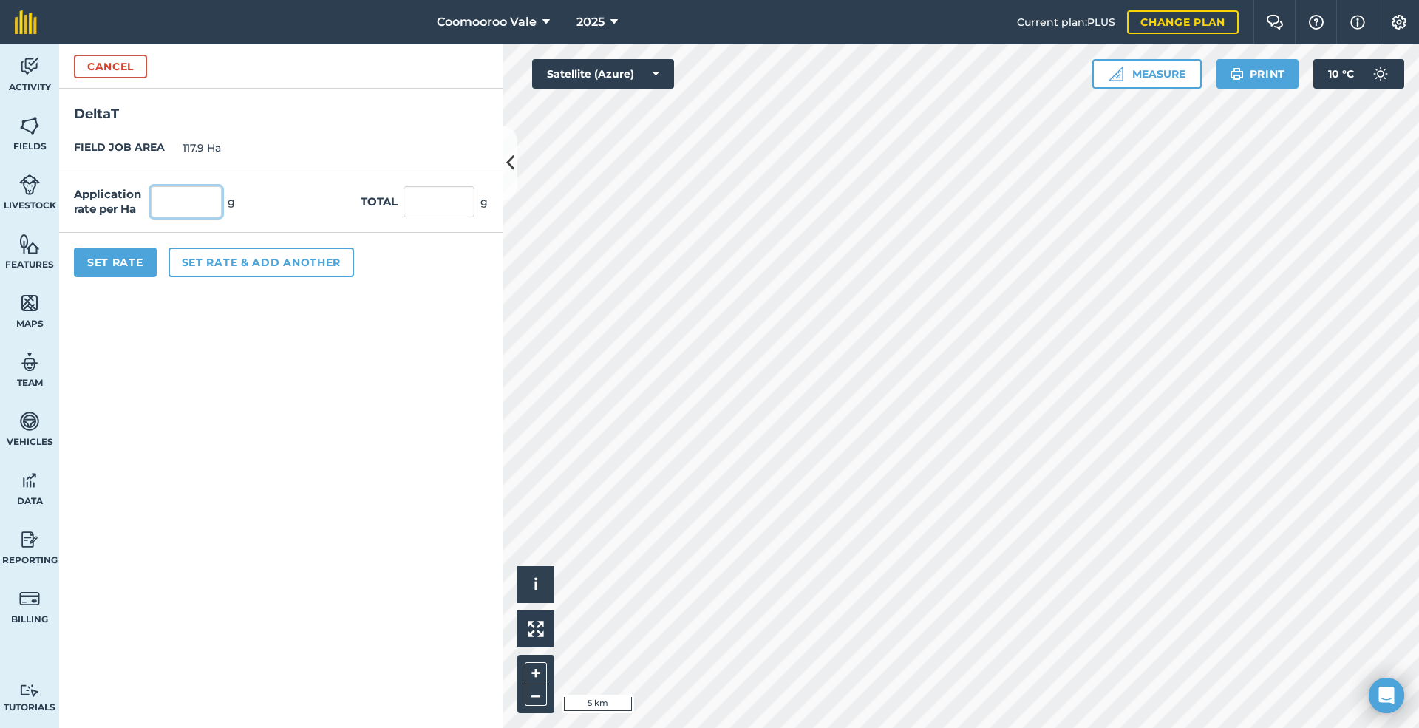
click at [202, 199] on input "text" at bounding box center [186, 201] width 71 height 31
type input "2"
type input "235.8"
click at [137, 260] on button "Set Rate" at bounding box center [115, 263] width 83 height 30
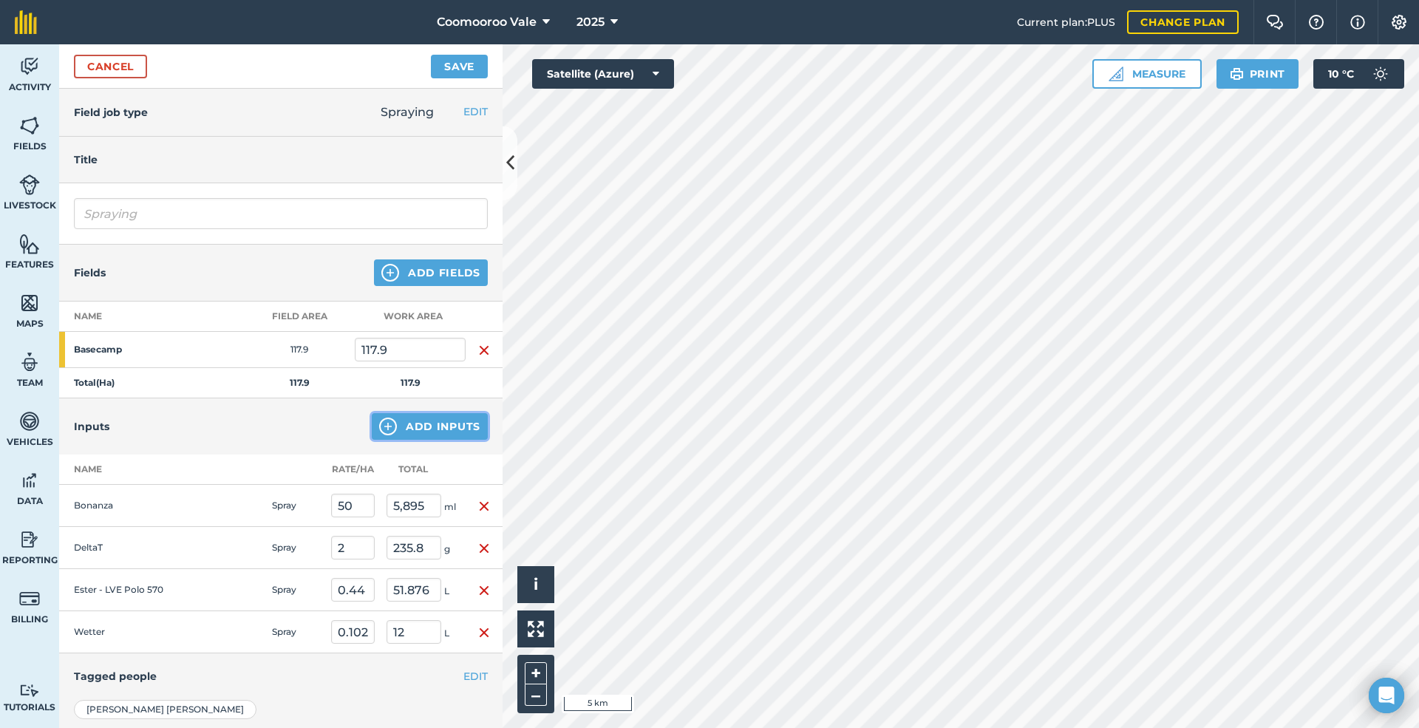
click at [452, 426] on button "Add Inputs" at bounding box center [430, 426] width 116 height 27
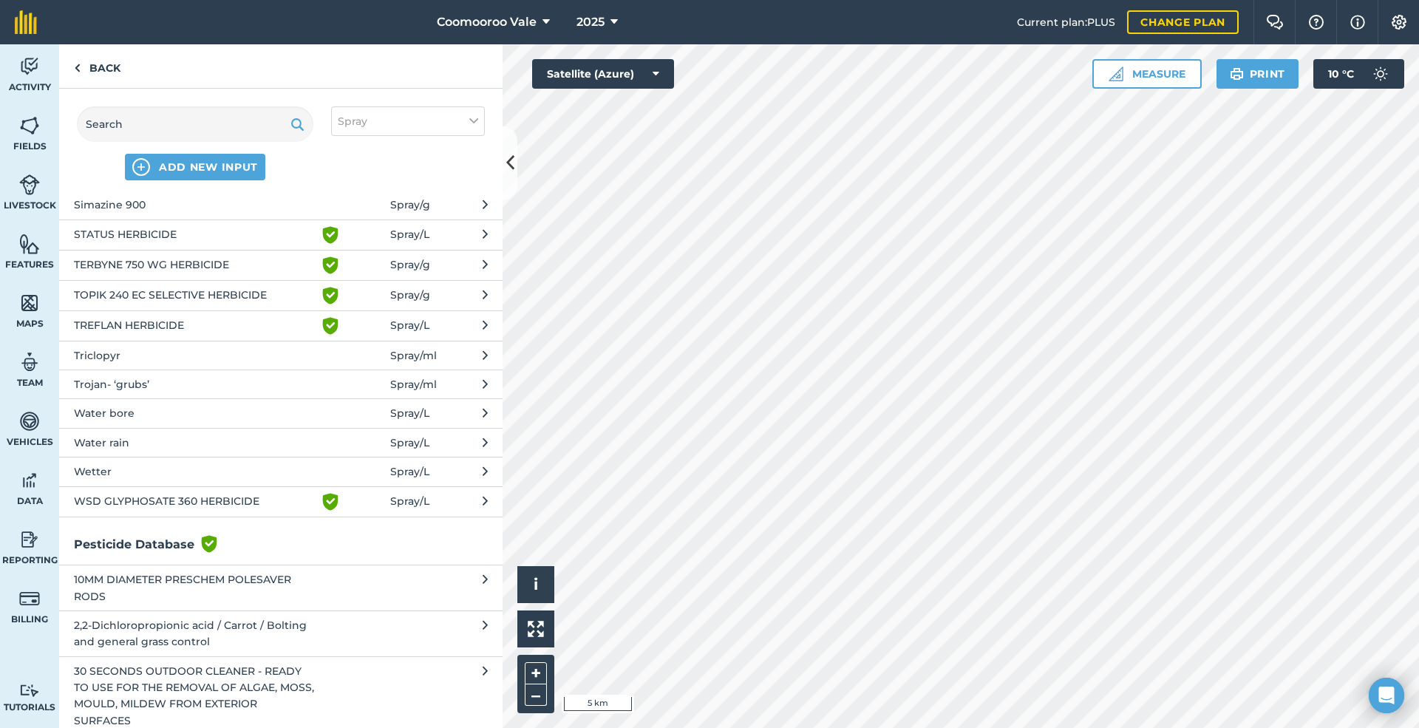
scroll to position [1182, 0]
click at [154, 406] on span "Water bore" at bounding box center [195, 411] width 242 height 16
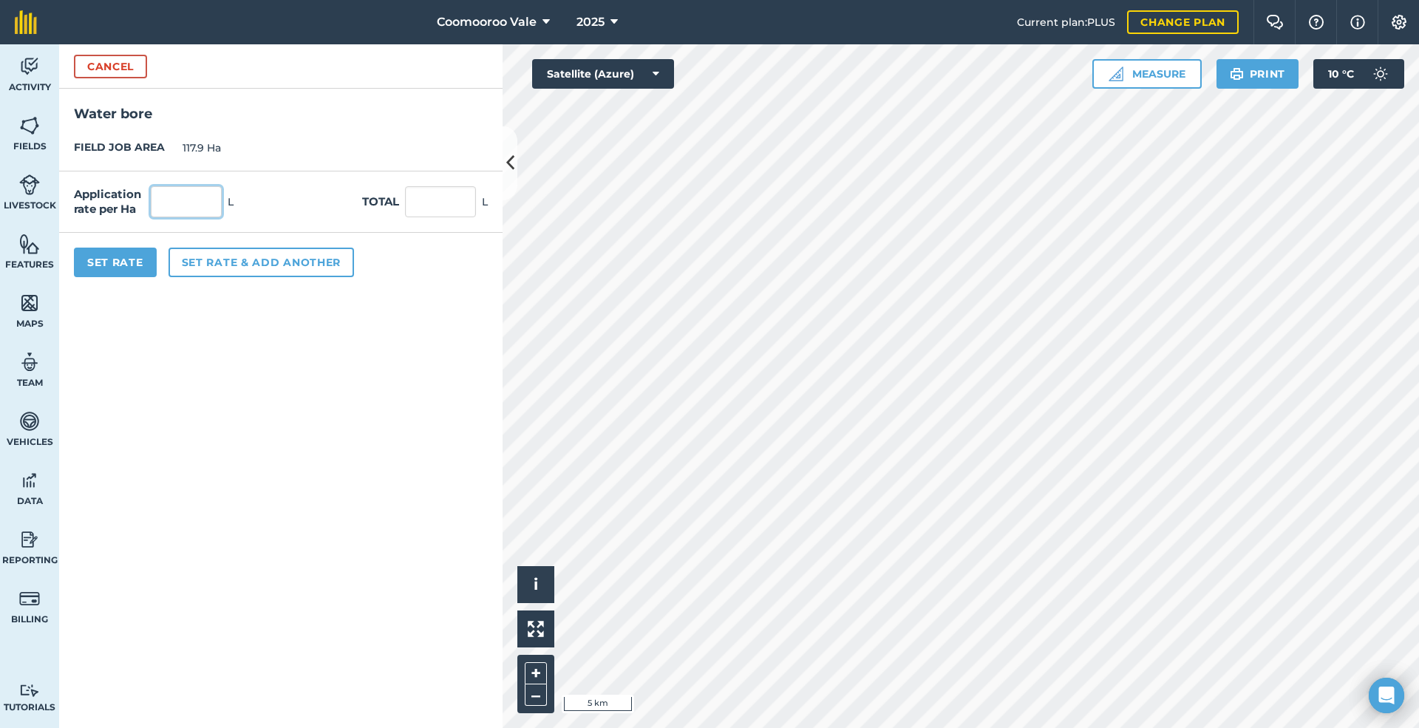
click at [208, 202] on input "text" at bounding box center [186, 201] width 71 height 31
type input "81"
type input "9,549.9"
click at [110, 257] on button "Set Rate" at bounding box center [115, 263] width 83 height 30
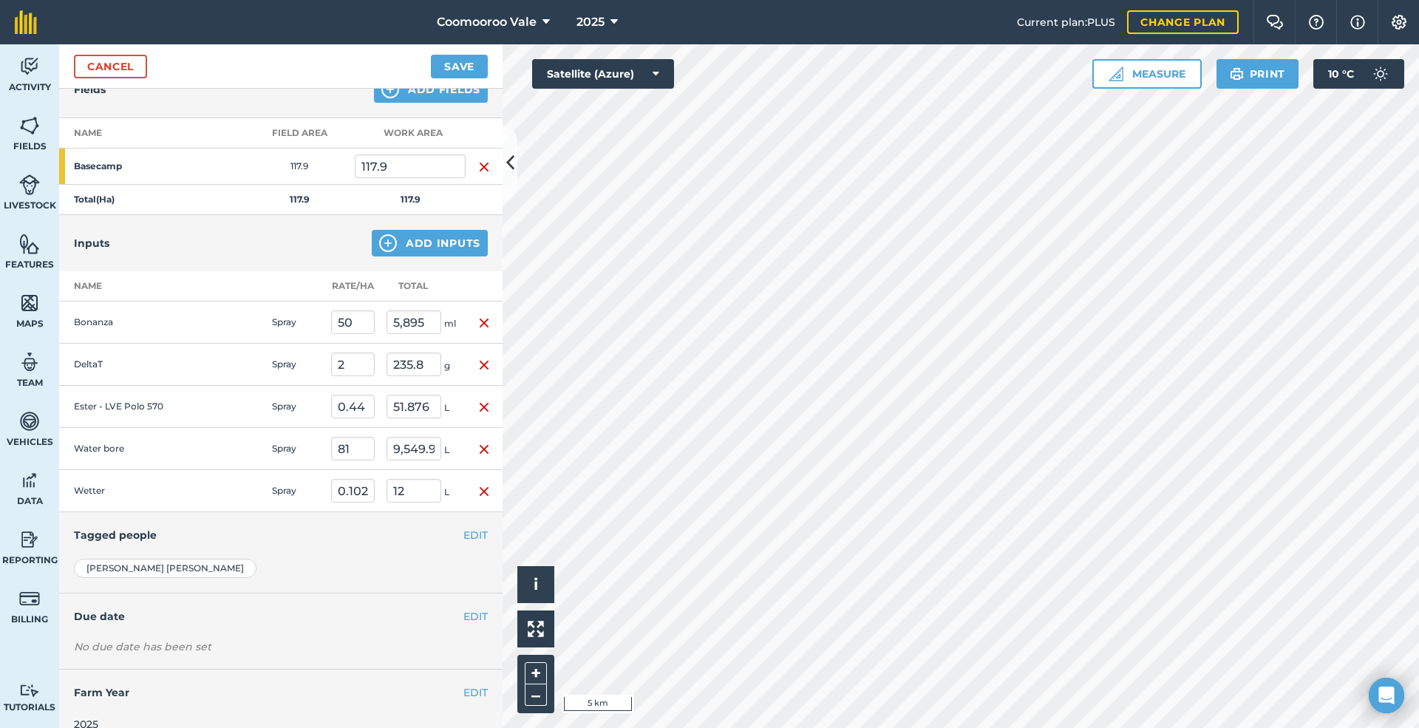
scroll to position [217, 0]
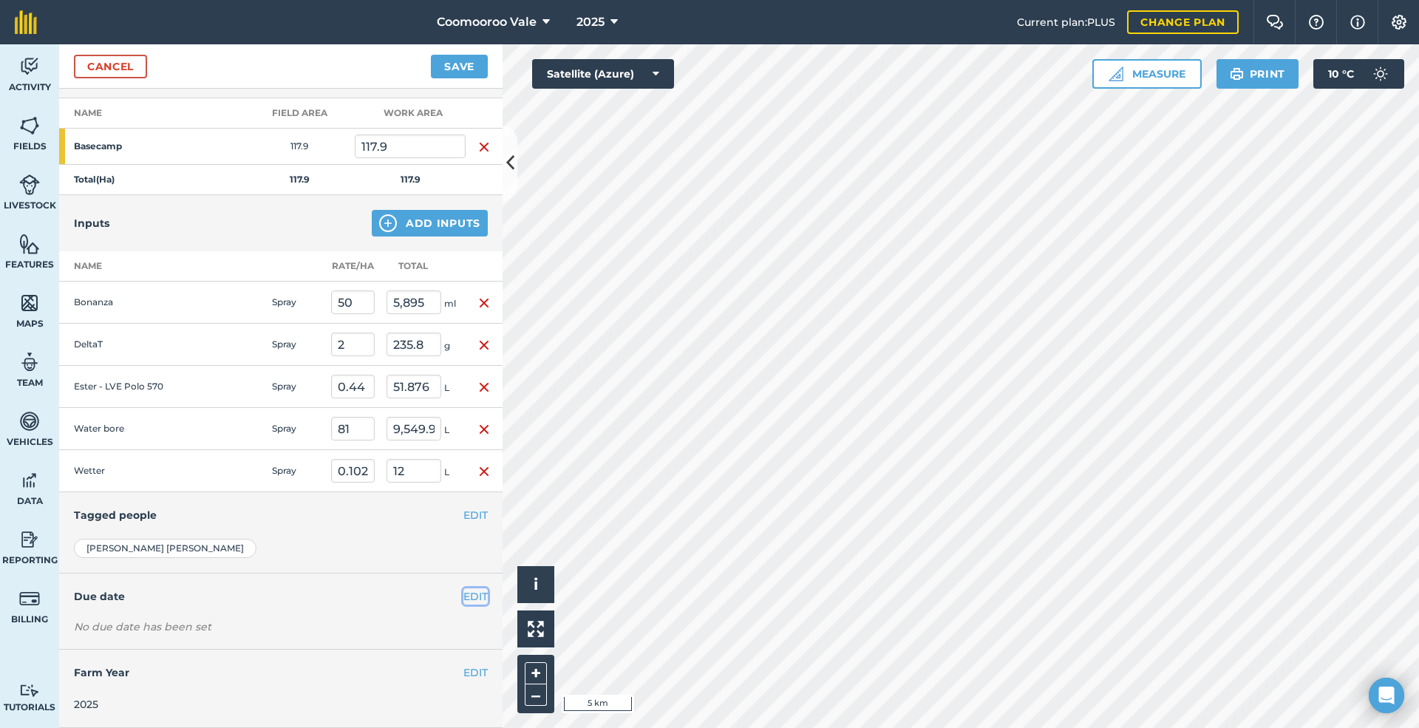
click at [463, 592] on button "EDIT" at bounding box center [475, 596] width 24 height 16
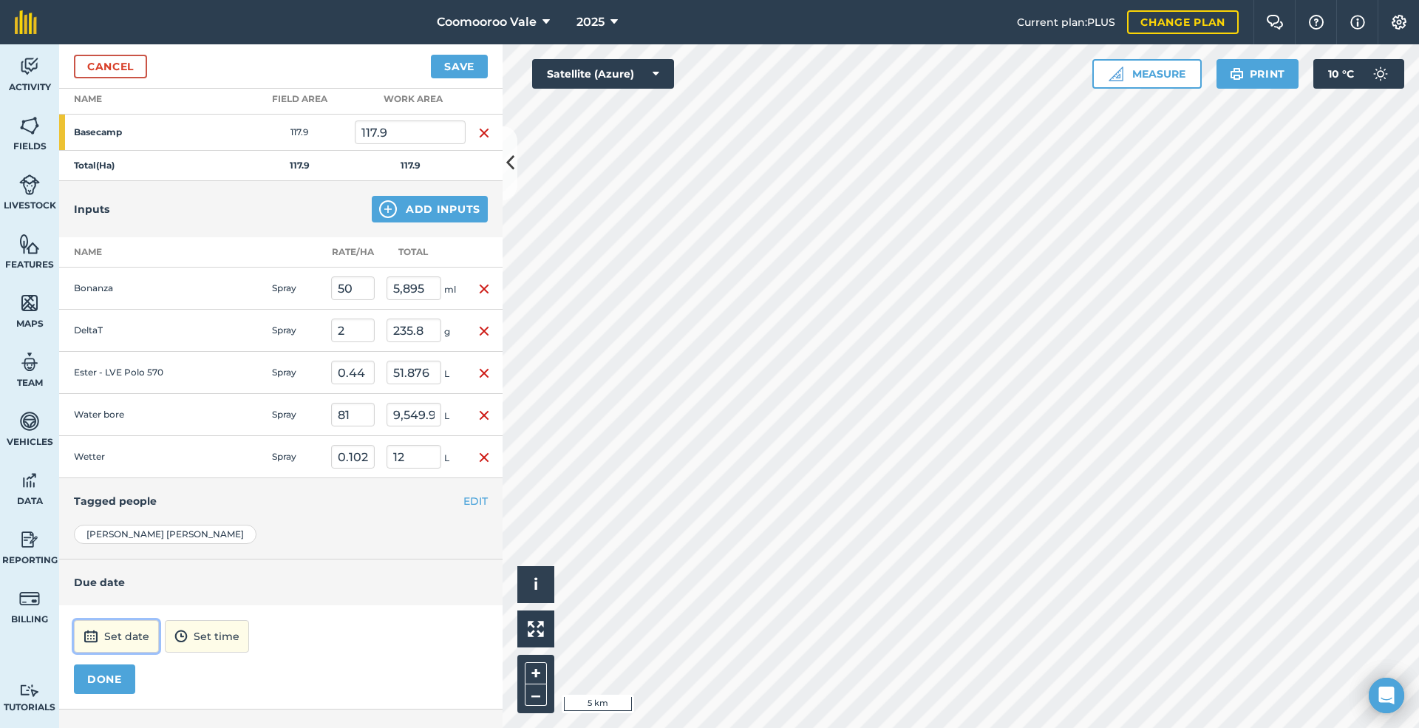
click at [110, 644] on button "Set date" at bounding box center [116, 636] width 85 height 33
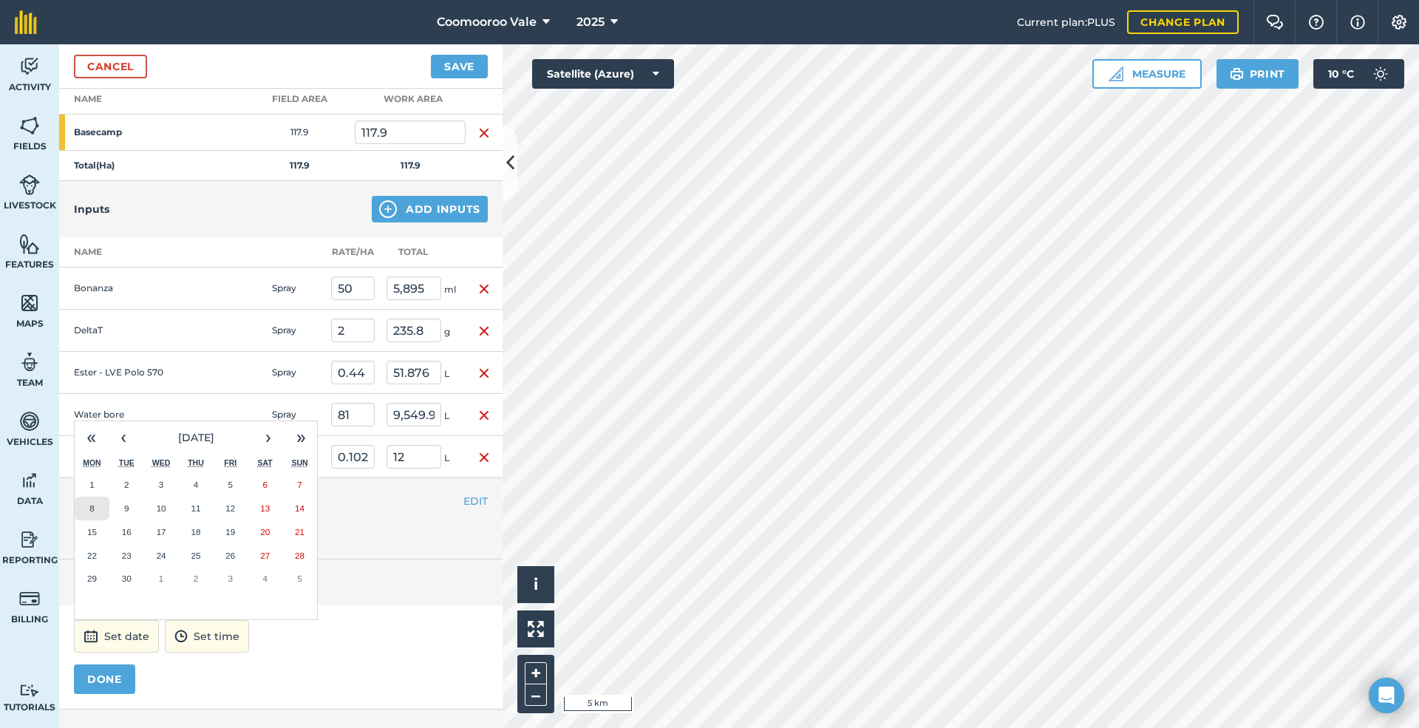
click at [90, 513] on abbr "8" at bounding box center [91, 508] width 4 height 10
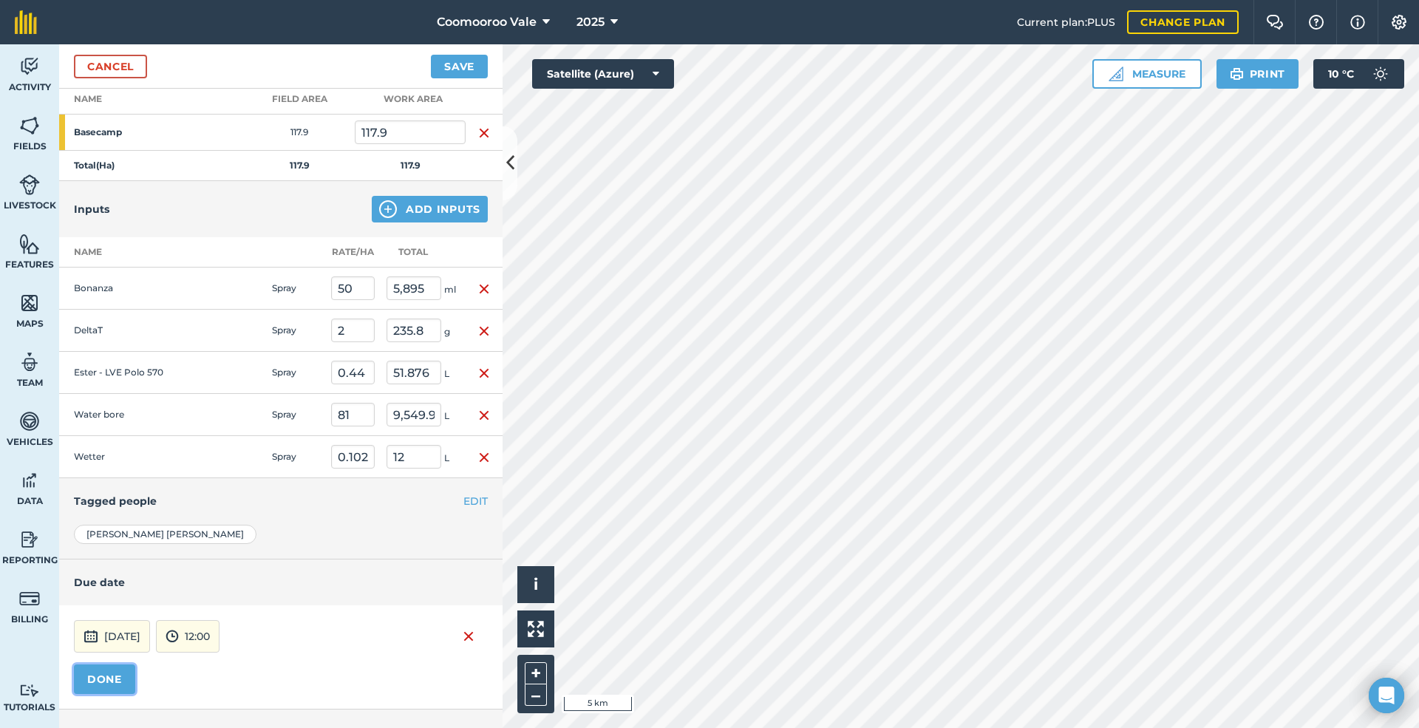
click at [99, 687] on button "DONE" at bounding box center [104, 679] width 61 height 30
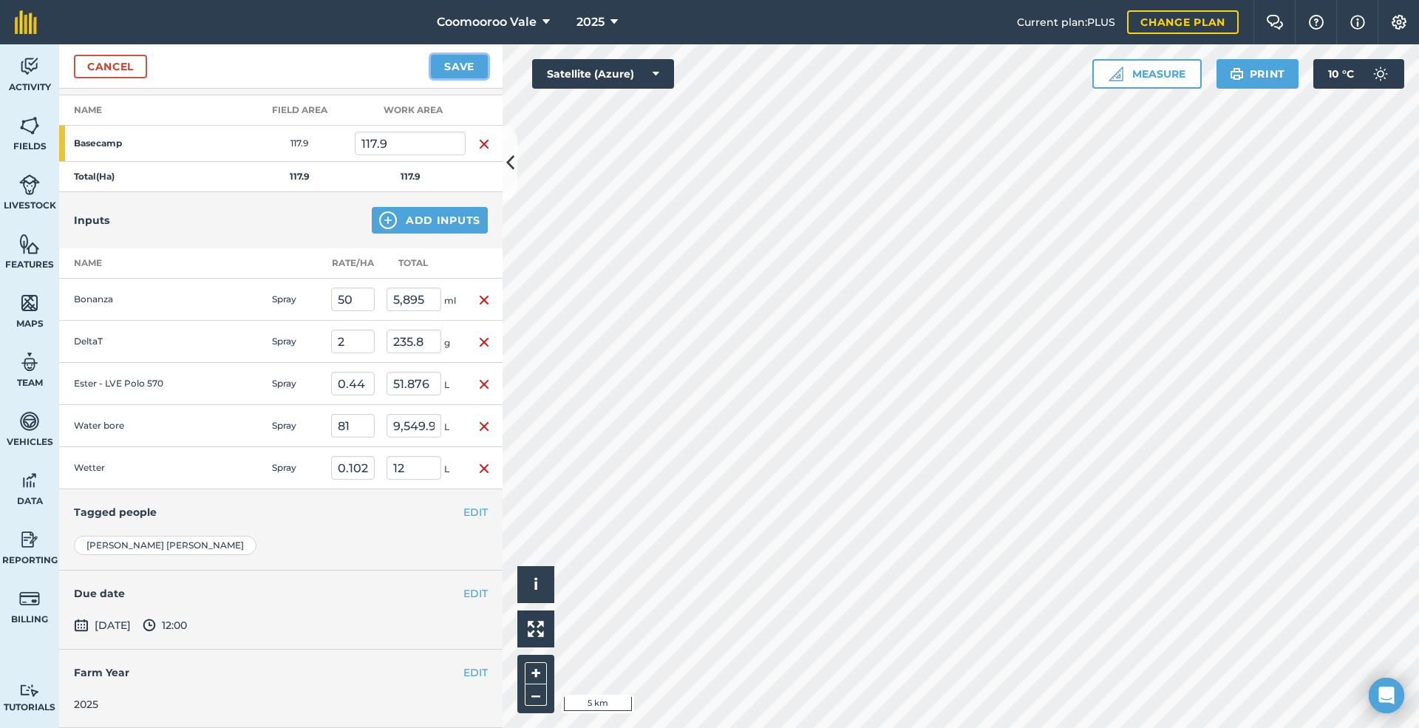
click at [451, 64] on button "Save" at bounding box center [459, 67] width 57 height 24
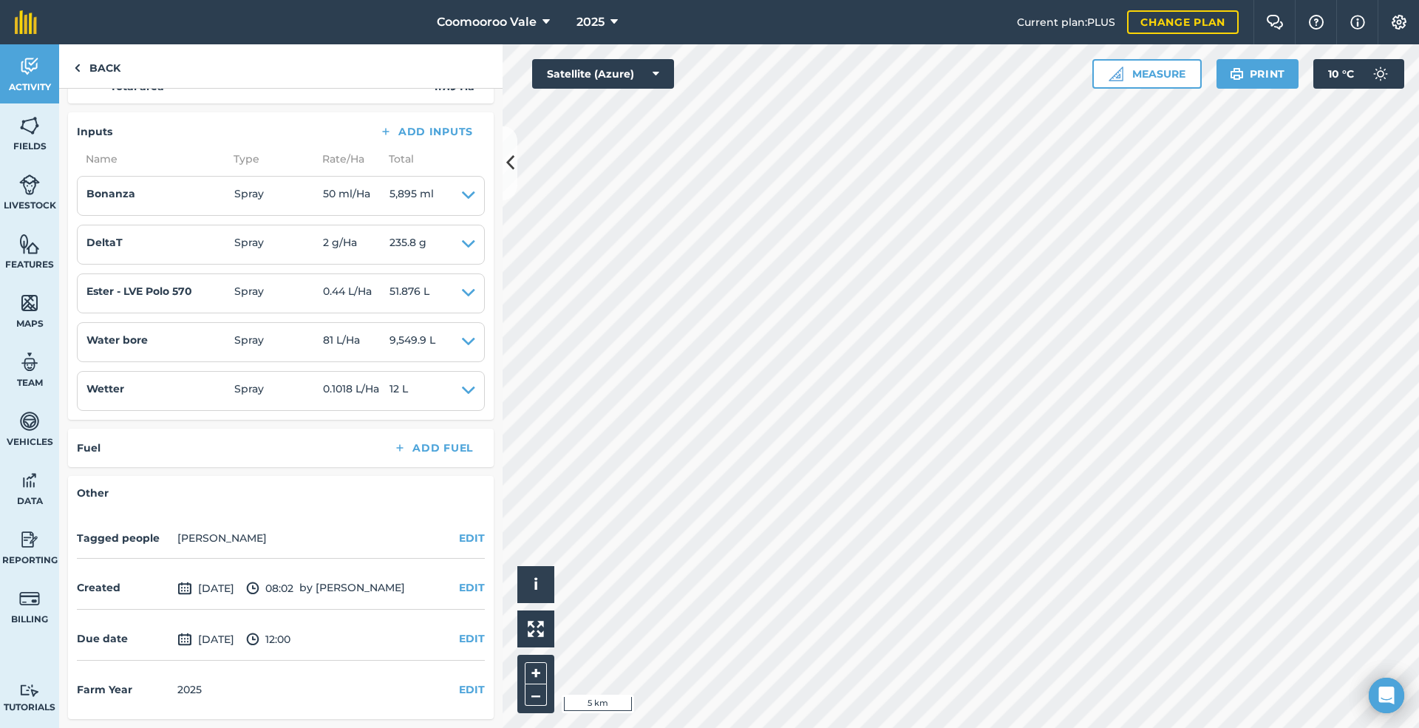
scroll to position [288, 0]
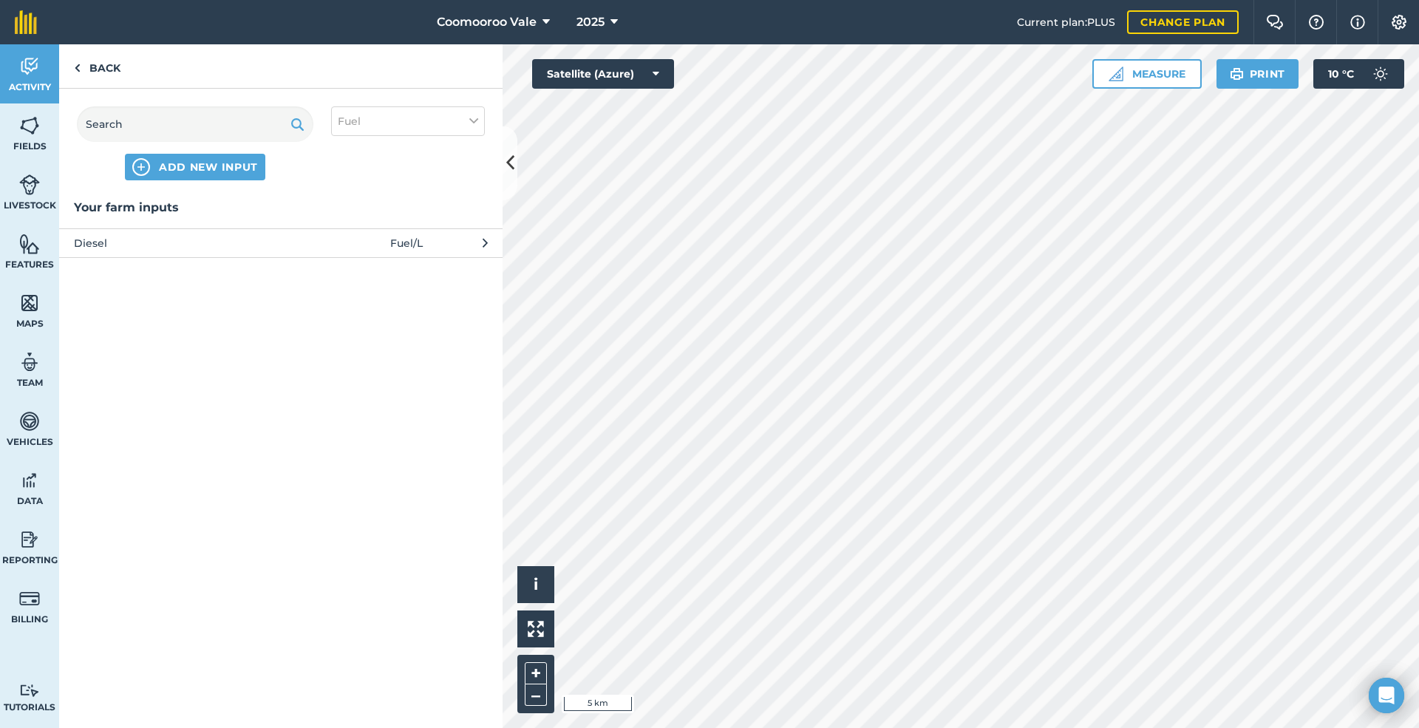
click at [250, 242] on span "Diesel" at bounding box center [195, 243] width 242 height 16
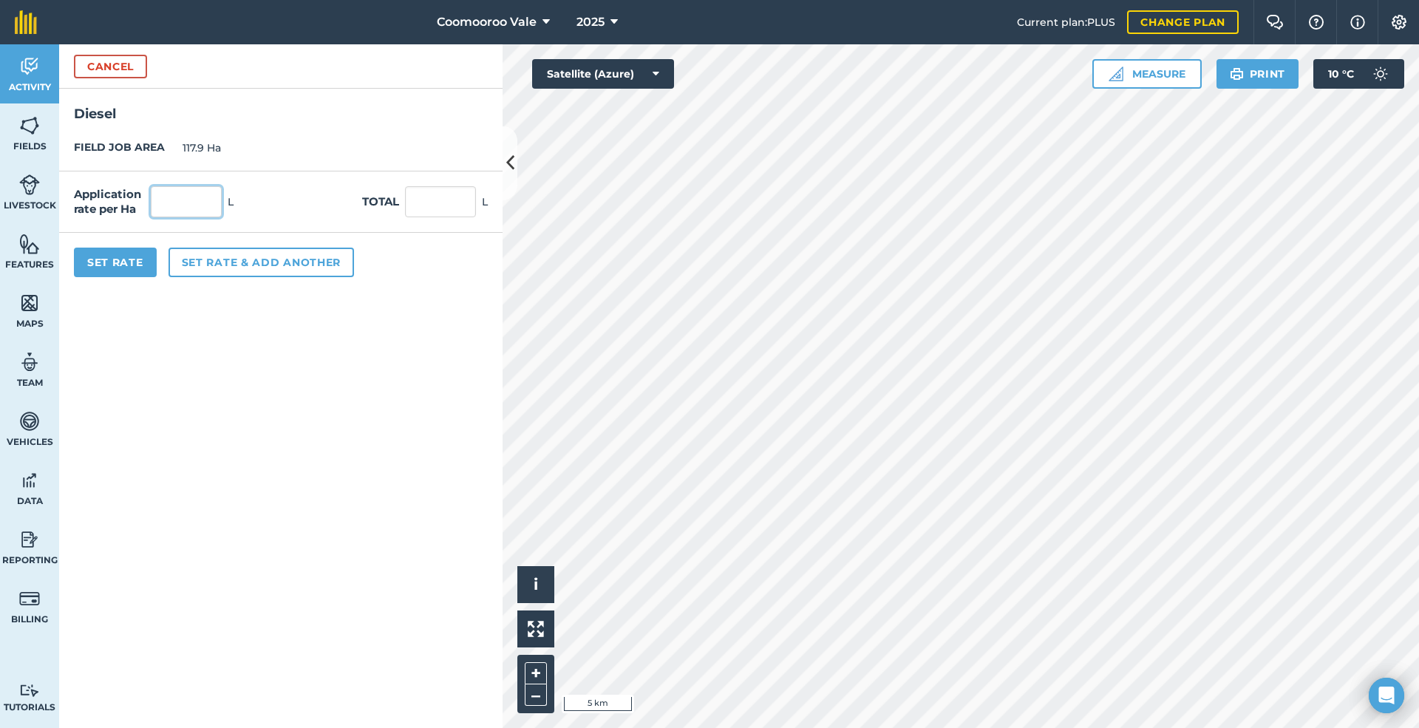
click at [170, 198] on input "text" at bounding box center [186, 201] width 71 height 31
type input "0.5"
type input "58.95"
click at [124, 264] on button "Set Rate" at bounding box center [115, 263] width 83 height 30
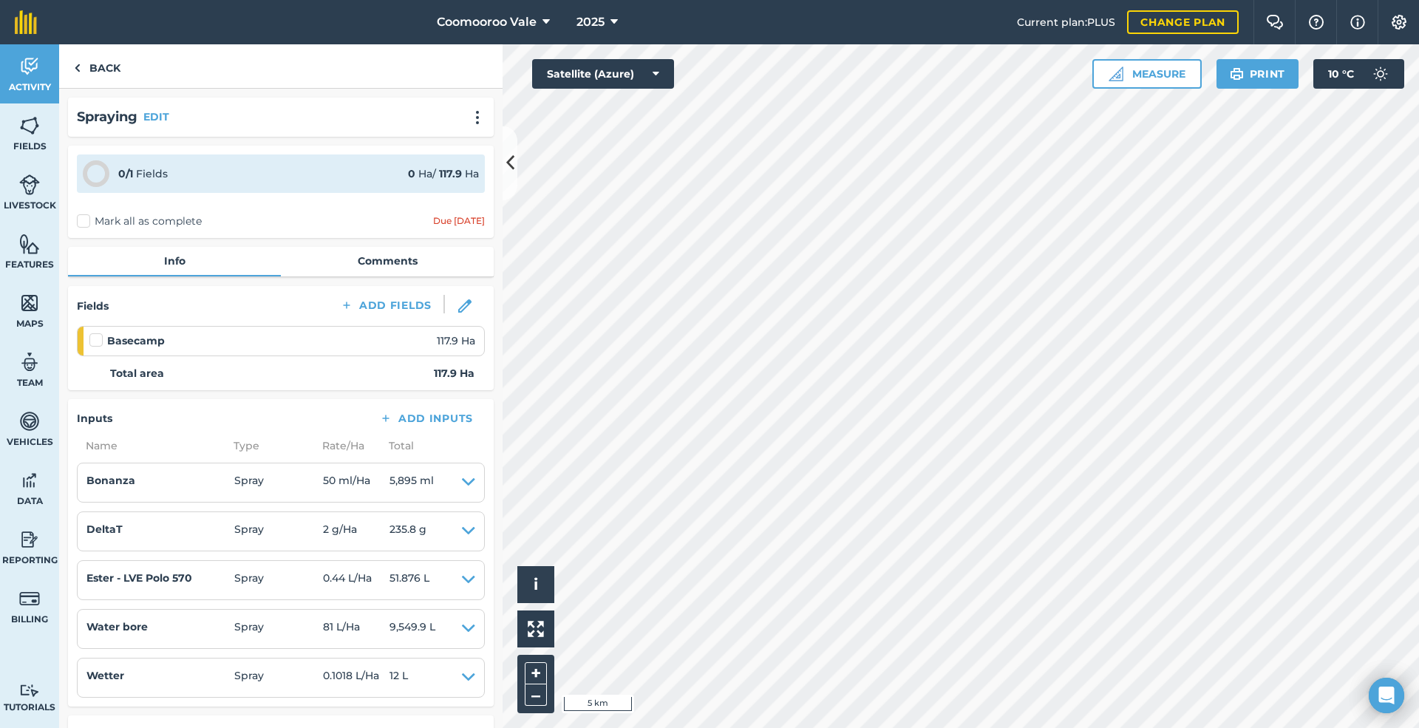
click at [81, 216] on label "Mark all as complete" at bounding box center [139, 222] width 125 height 16
click at [81, 216] on input "Mark all as complete" at bounding box center [82, 219] width 10 height 10
checkbox input "false"
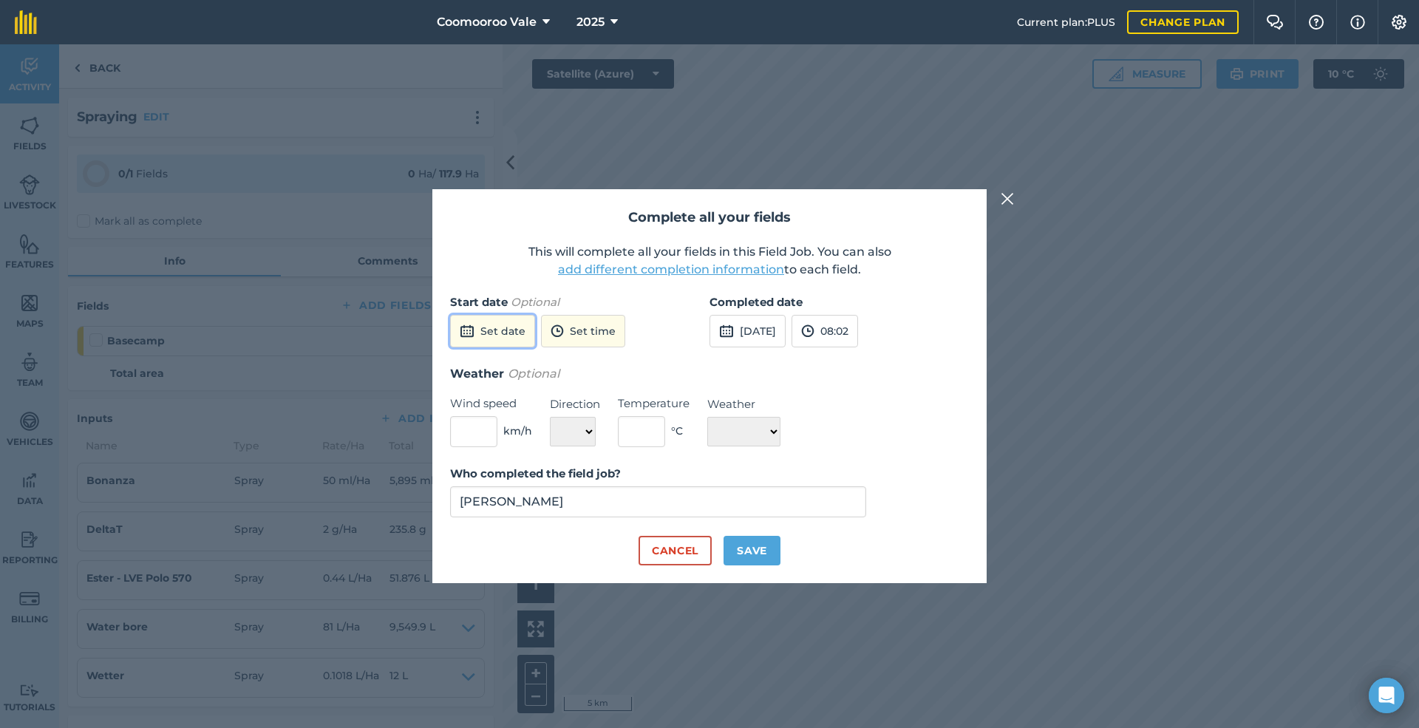
click at [518, 329] on button "Set date" at bounding box center [492, 331] width 85 height 33
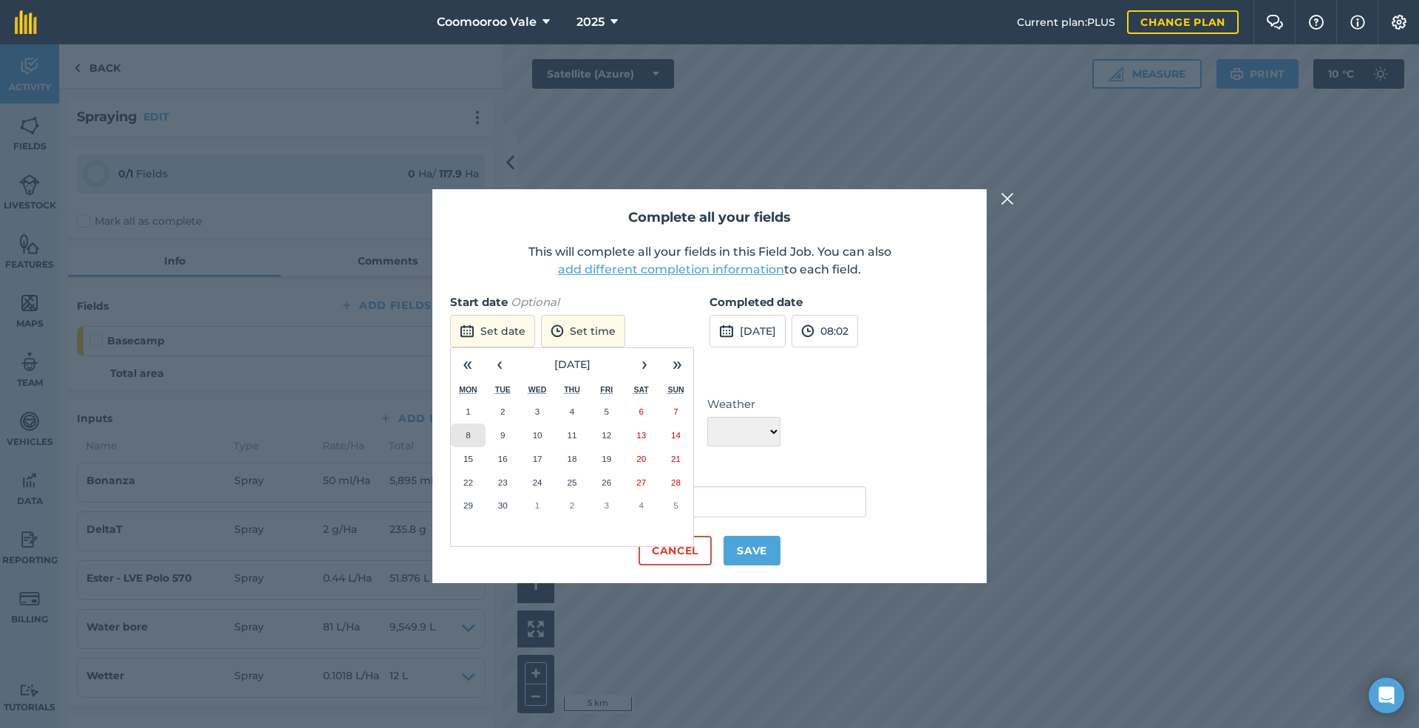
click at [470, 432] on abbr "8" at bounding box center [467, 435] width 4 height 10
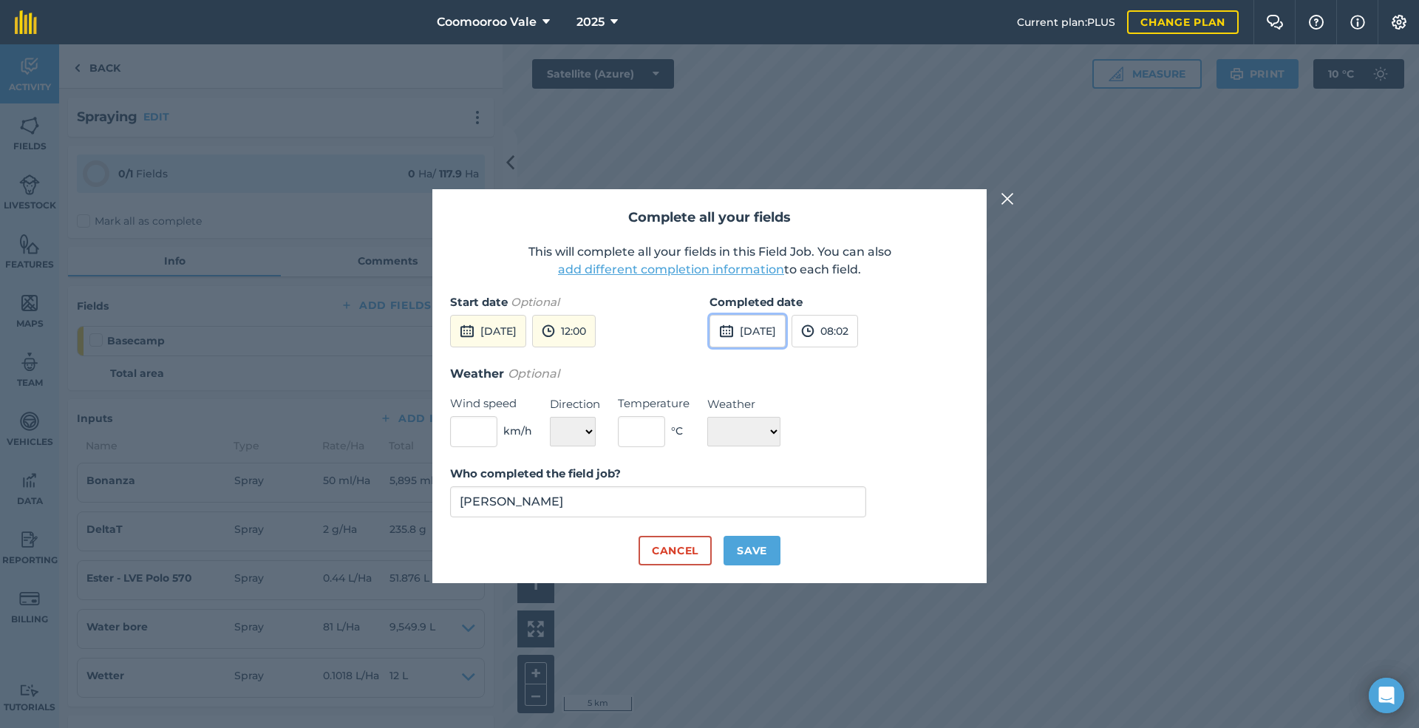
click at [770, 329] on button "[DATE]" at bounding box center [747, 331] width 76 height 33
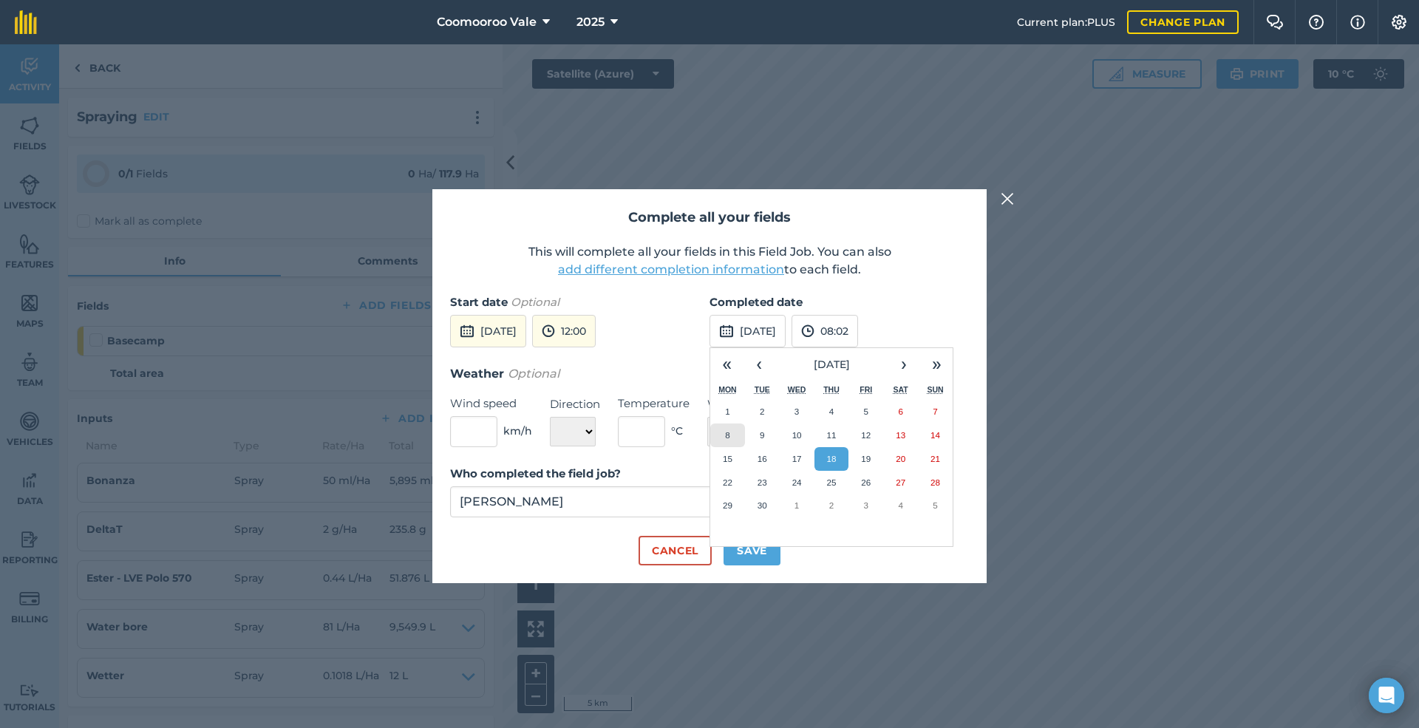
click at [726, 433] on abbr "8" at bounding box center [727, 435] width 4 height 10
click at [482, 433] on input "text" at bounding box center [473, 431] width 47 height 31
type input "10"
click at [575, 430] on select "N NE E SE S SW W NW" at bounding box center [573, 432] width 46 height 30
select select "E"
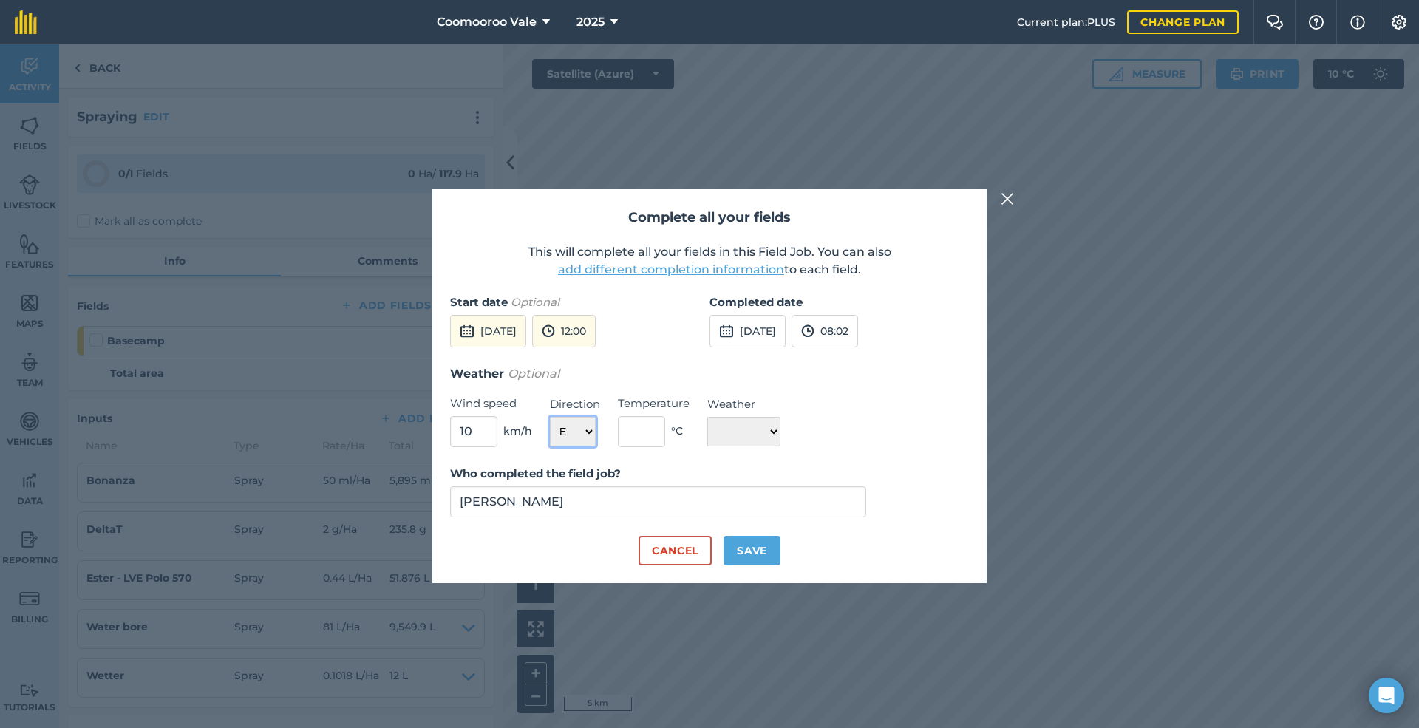
click at [550, 417] on select "N NE E SE S SW W NW" at bounding box center [573, 432] width 46 height 30
click at [646, 430] on input "text" at bounding box center [641, 431] width 47 height 31
type input "18"
click at [763, 427] on select "☀️ Sunny 🌧 Rainy ⛅️ Cloudy 🌨 Snow ❄️ Icy" at bounding box center [743, 432] width 73 height 30
select select "Sunny"
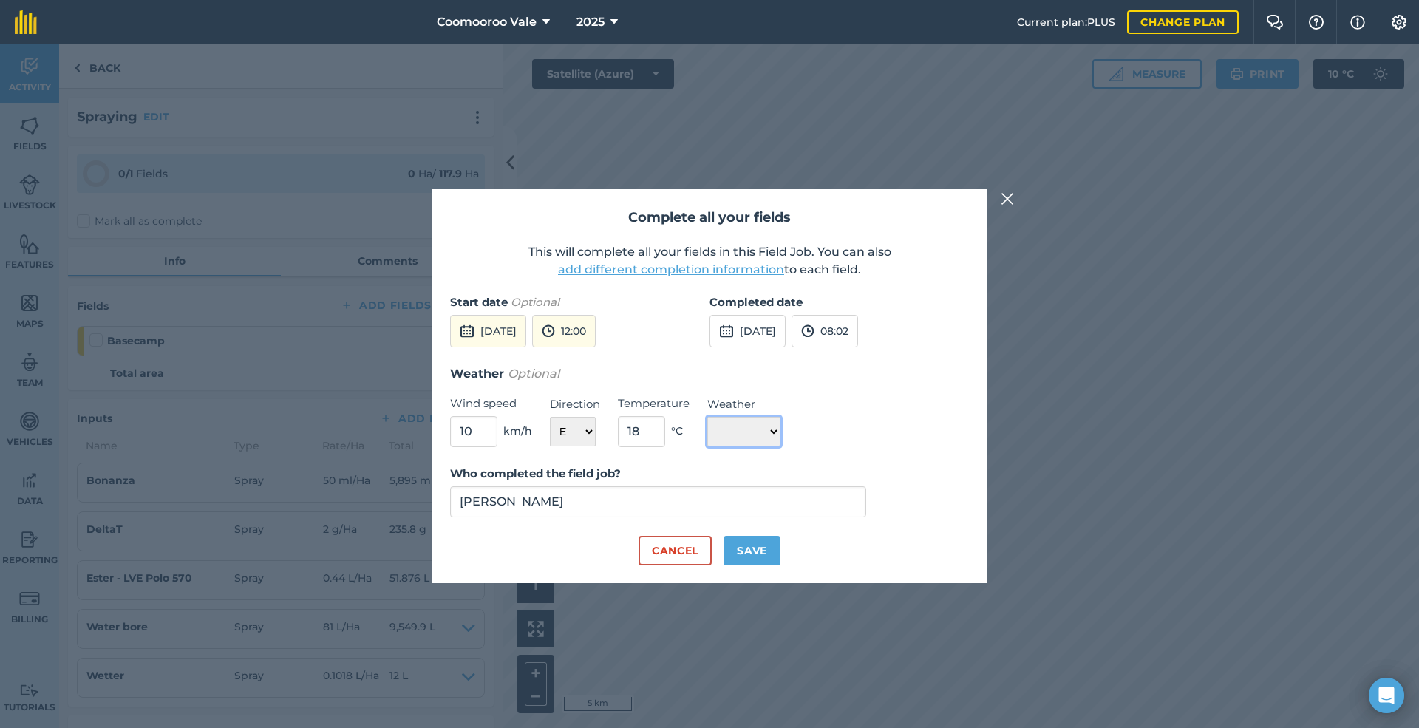
click at [707, 417] on select "☀️ Sunny 🌧 Rainy ⛅️ Cloudy 🌨 Snow ❄️ Icy" at bounding box center [743, 432] width 73 height 30
click at [758, 547] on button "Save" at bounding box center [751, 551] width 57 height 30
checkbox input "true"
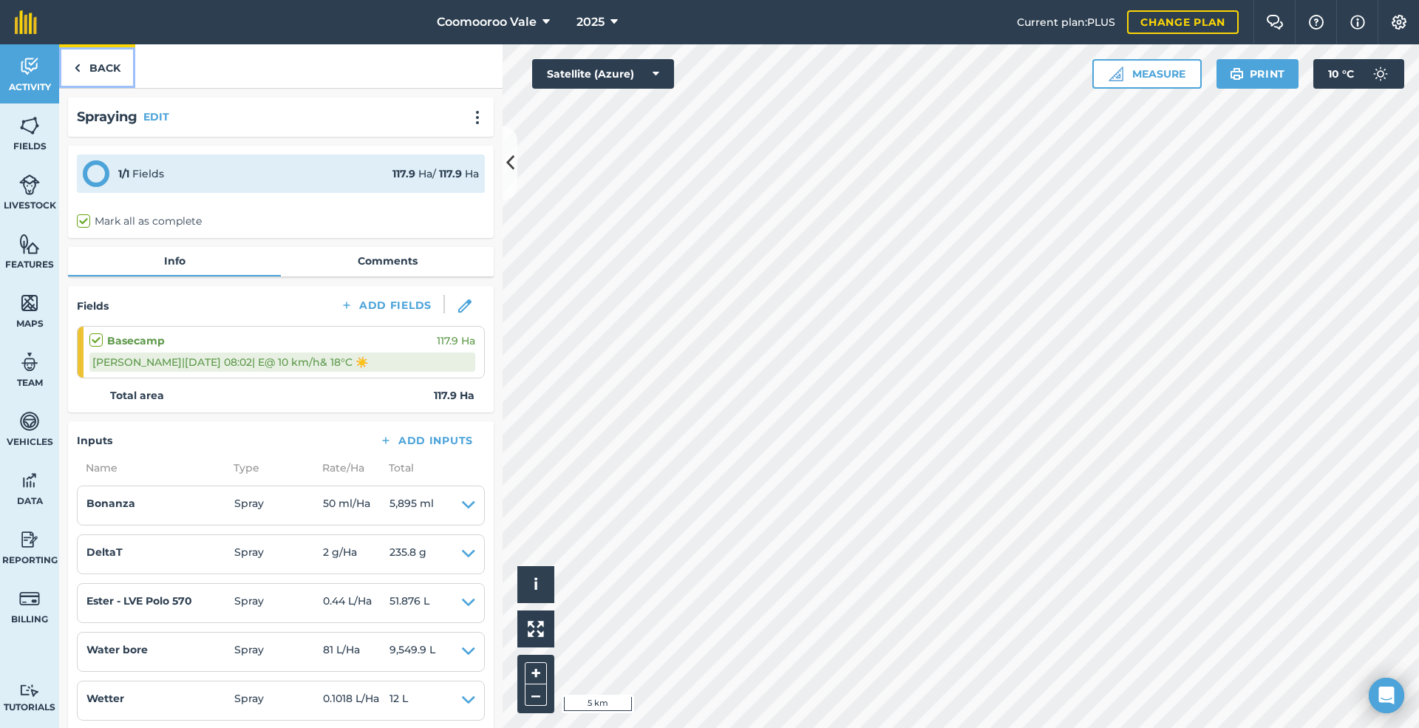
click at [115, 59] on link "Back" at bounding box center [97, 66] width 76 height 44
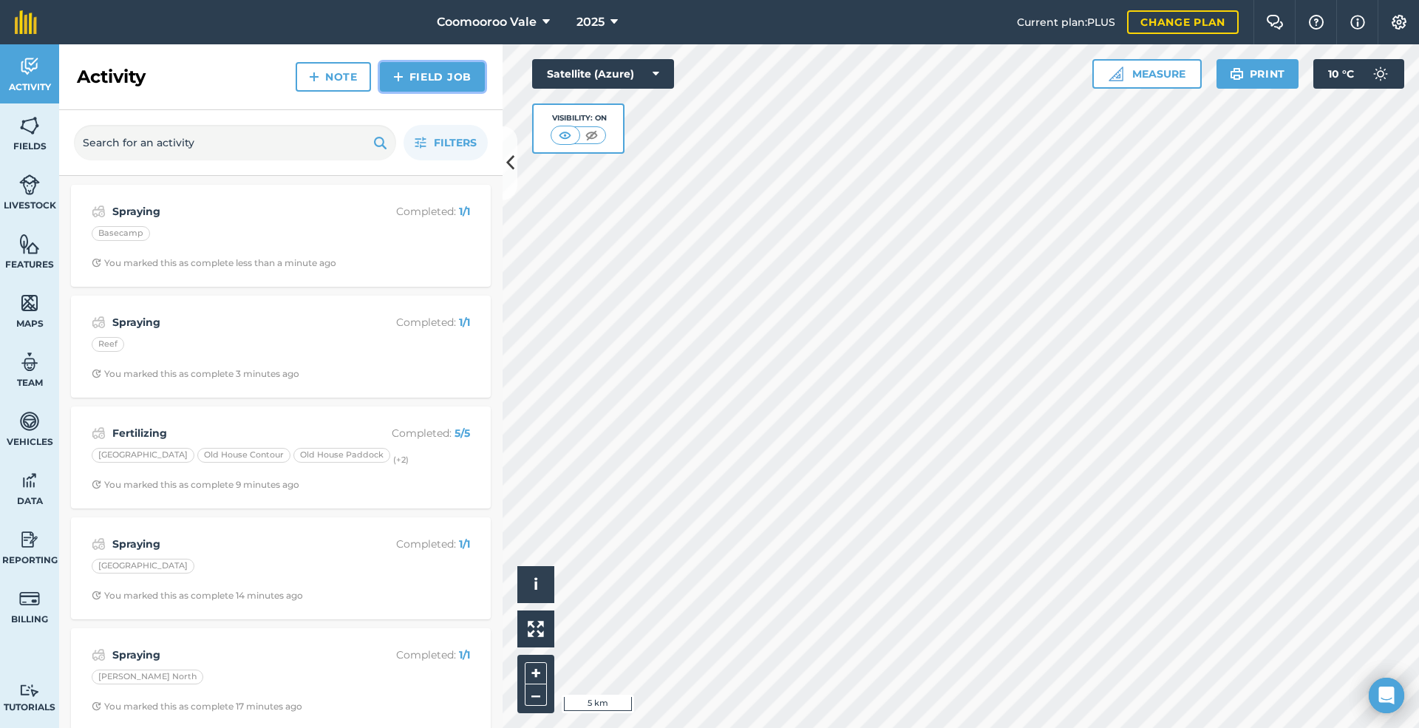
click at [457, 66] on link "Field Job" at bounding box center [432, 77] width 105 height 30
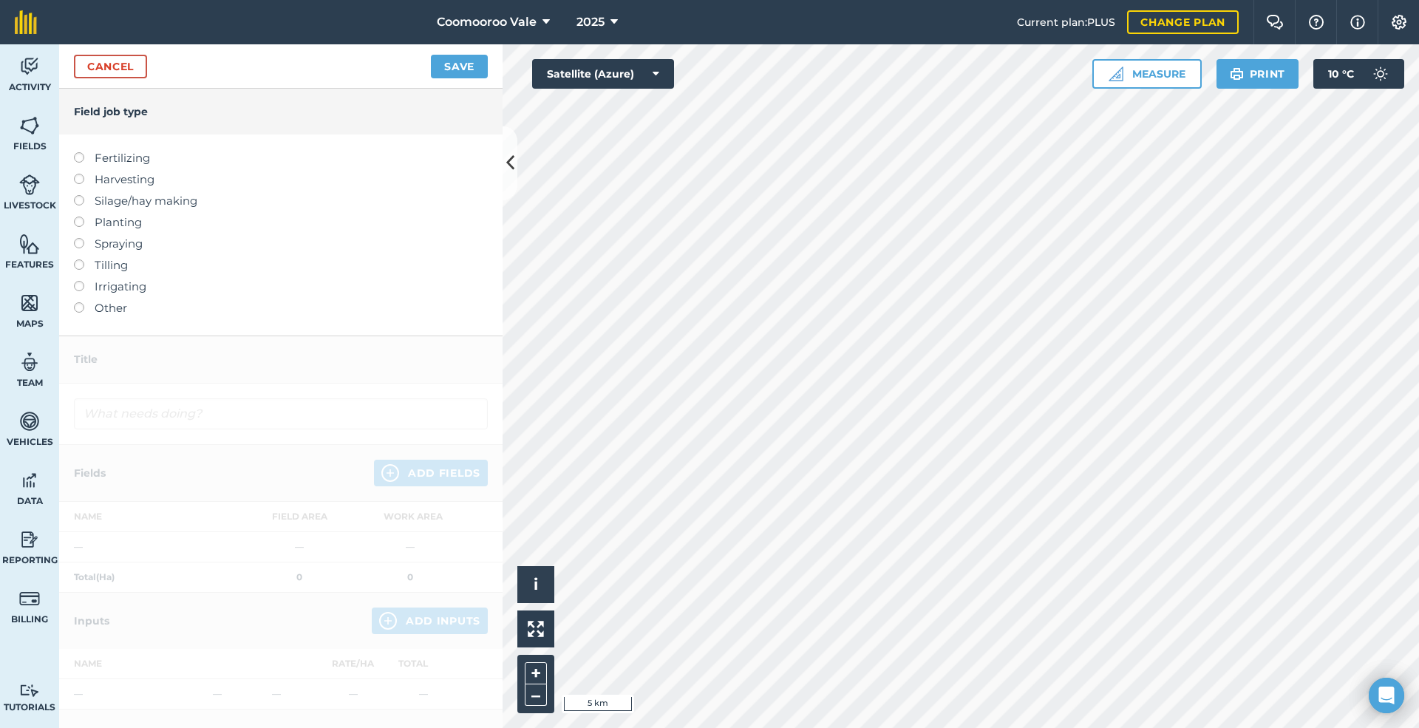
click at [77, 238] on label at bounding box center [84, 238] width 21 height 0
type input "Spraying"
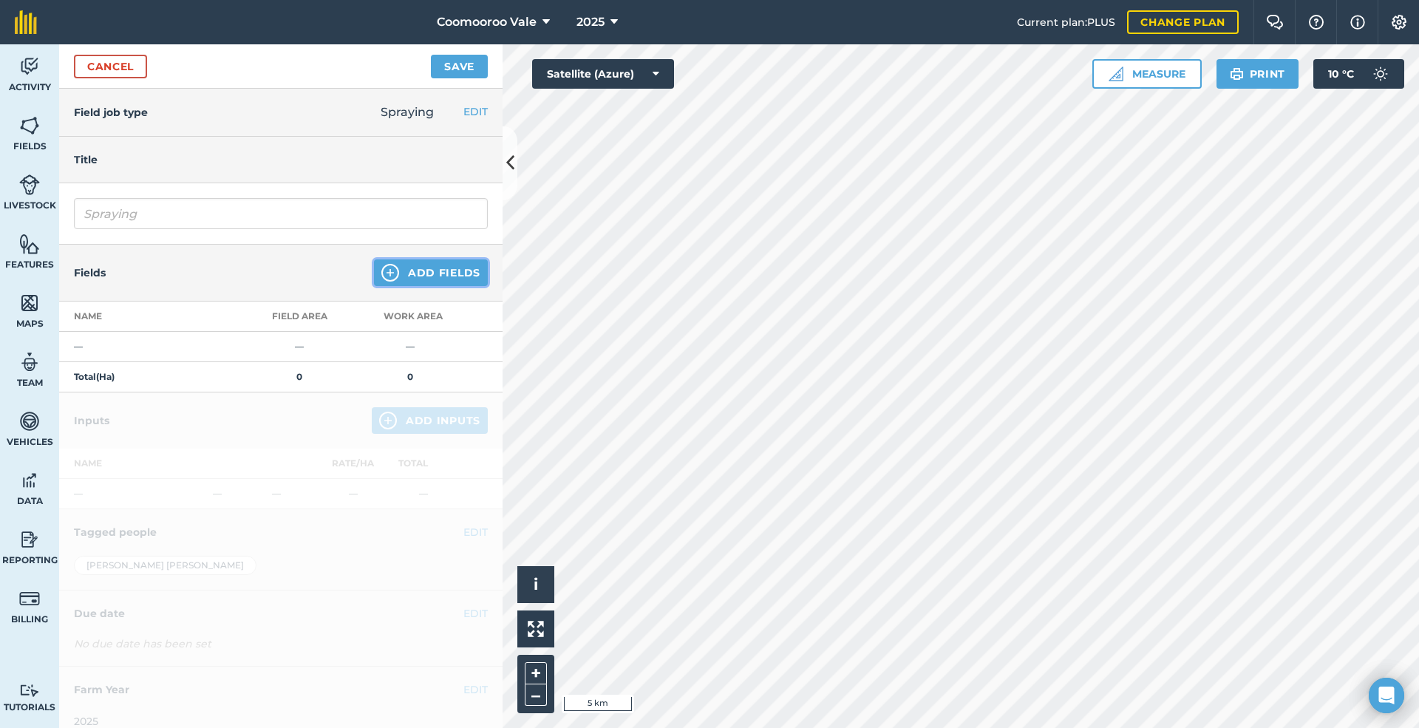
click at [420, 270] on button "Add Fields" at bounding box center [431, 272] width 114 height 27
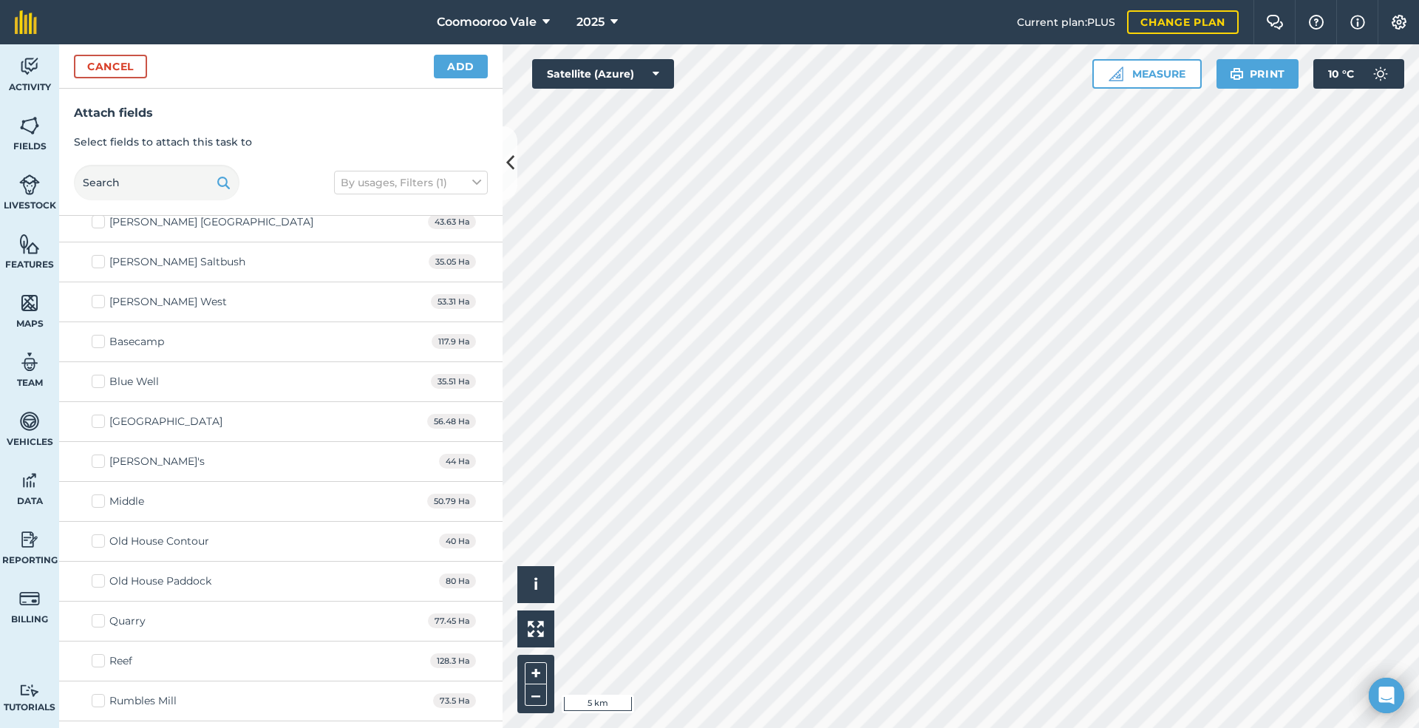
scroll to position [2512, 0]
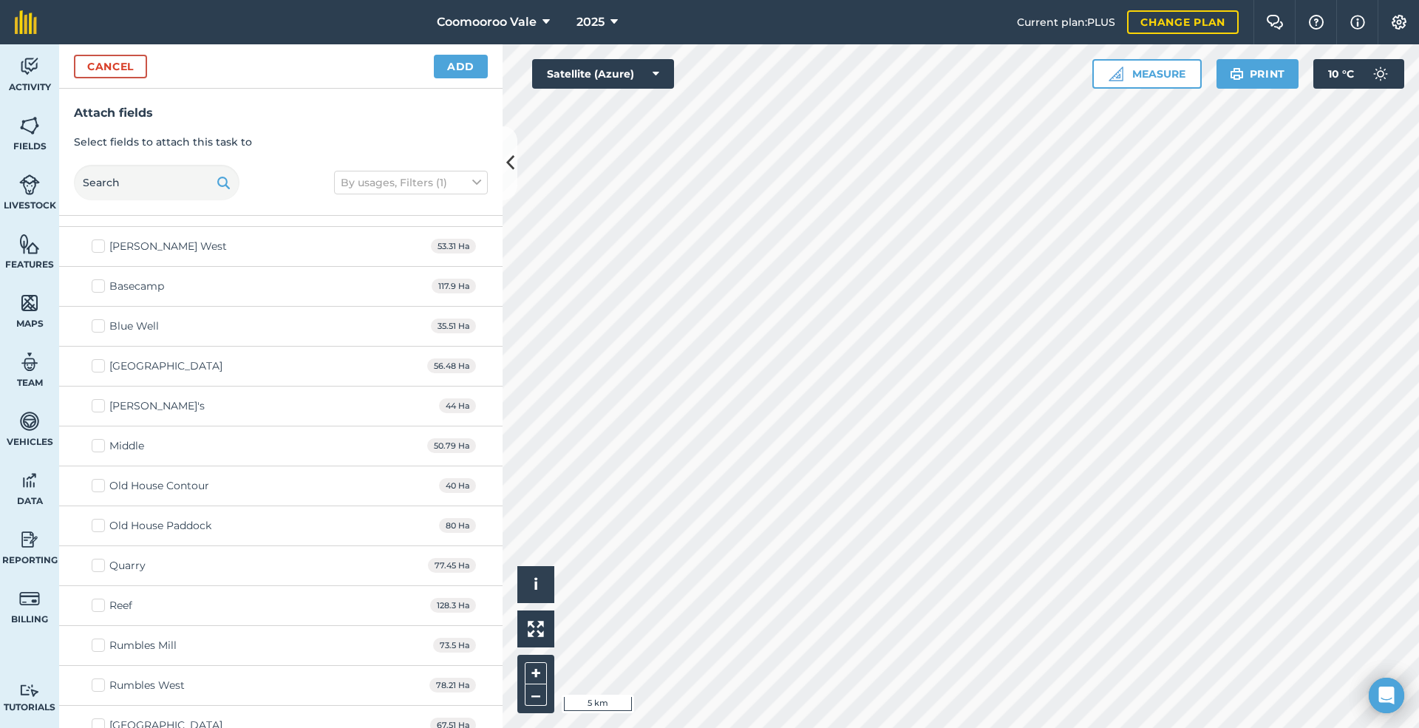
click at [139, 653] on div "Rumbles Mill" at bounding box center [142, 646] width 67 height 16
click at [101, 647] on input "Rumbles Mill" at bounding box center [97, 643] width 10 height 10
checkbox input "true"
click at [467, 64] on button "Add" at bounding box center [461, 67] width 54 height 24
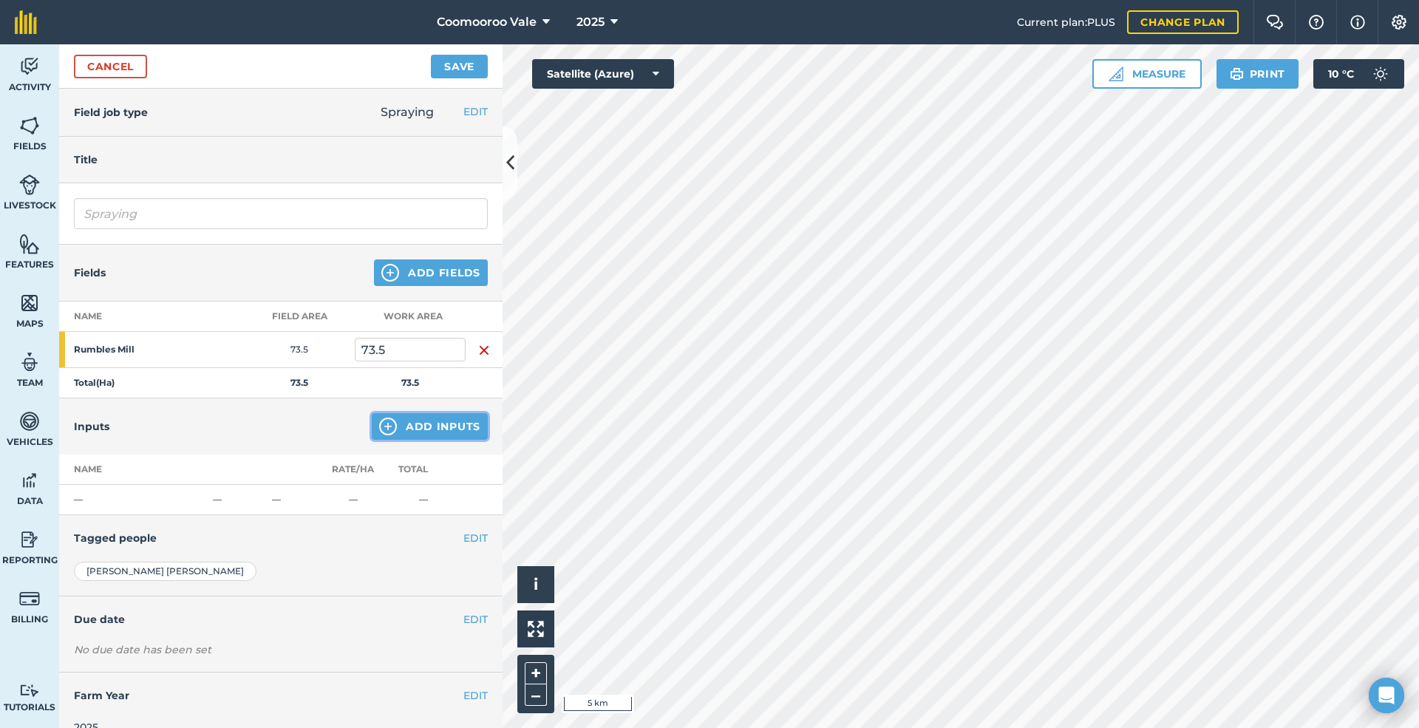
click at [429, 426] on button "Add Inputs" at bounding box center [430, 426] width 116 height 27
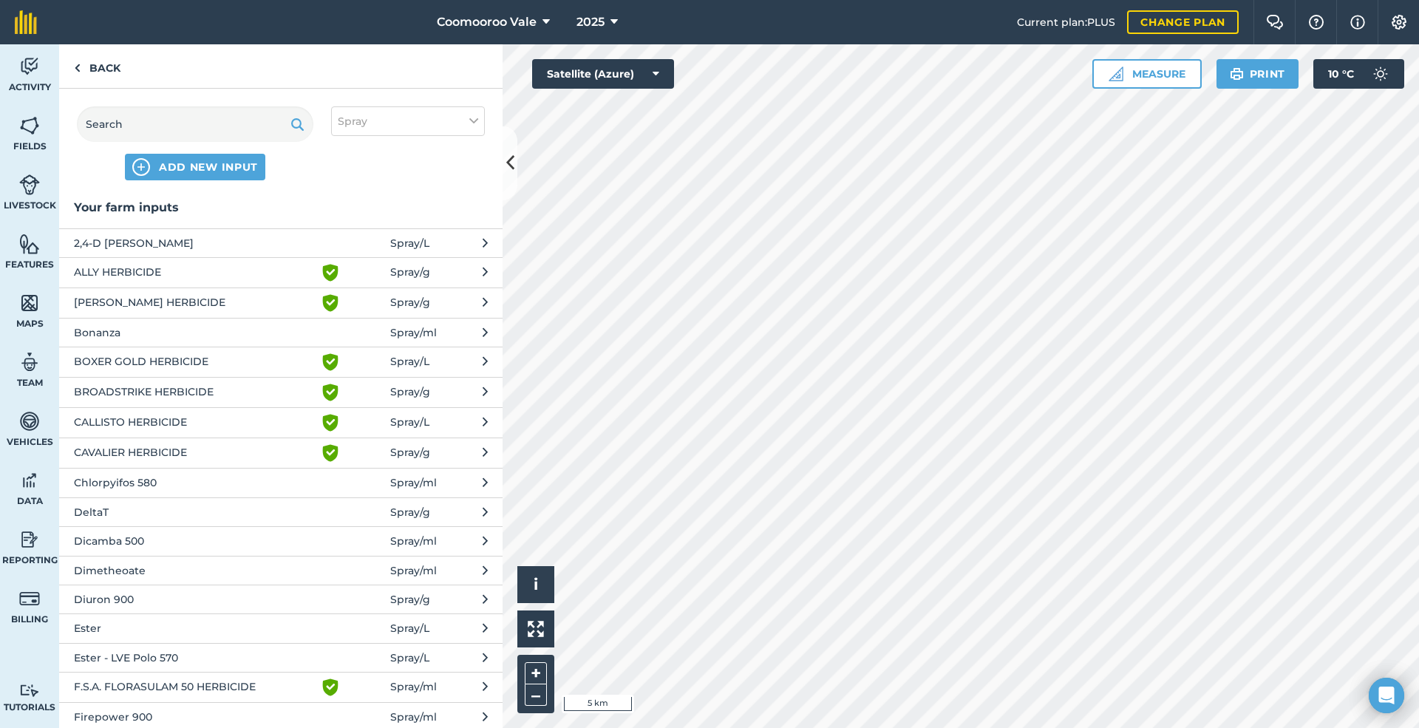
click at [199, 241] on span "2,4-D [PERSON_NAME]" at bounding box center [195, 243] width 242 height 16
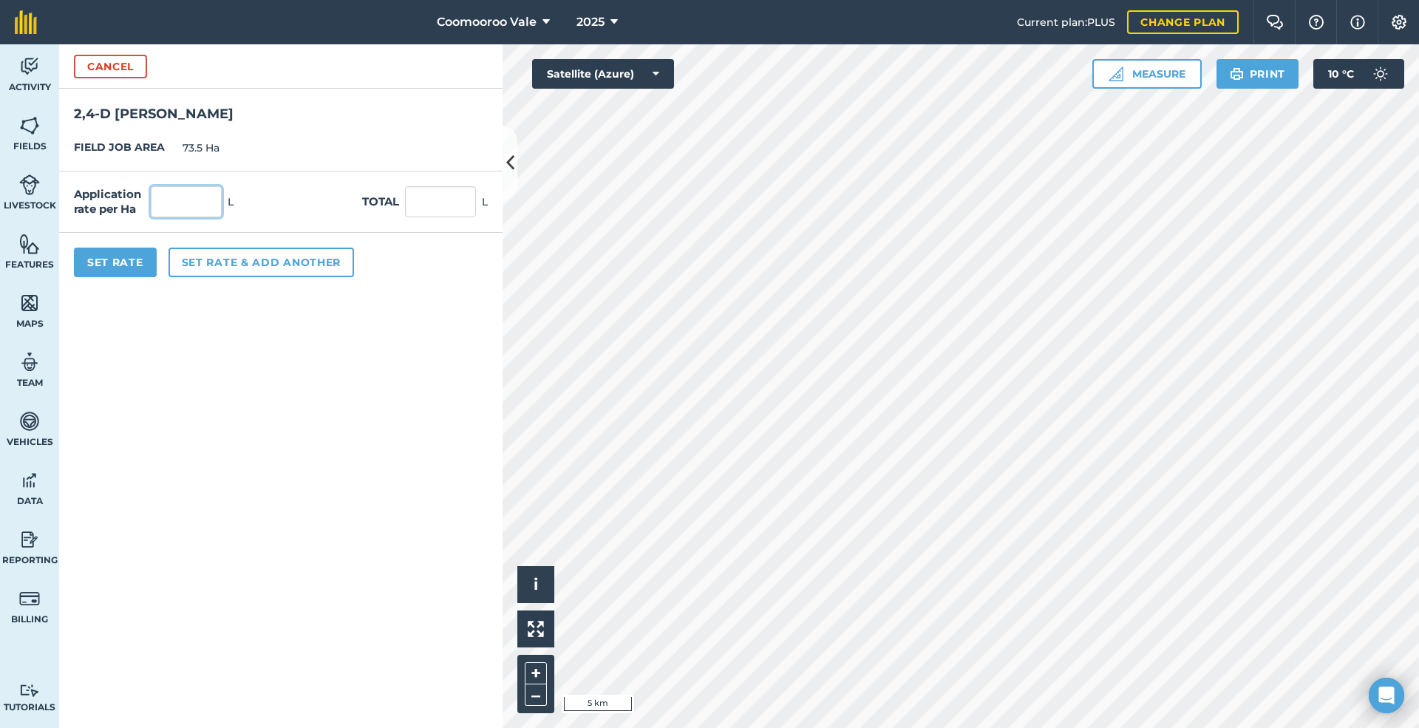
click at [214, 201] on input "text" at bounding box center [186, 201] width 71 height 31
type input "0.65"
type input "47.775"
click at [132, 262] on button "Set Rate" at bounding box center [115, 263] width 83 height 30
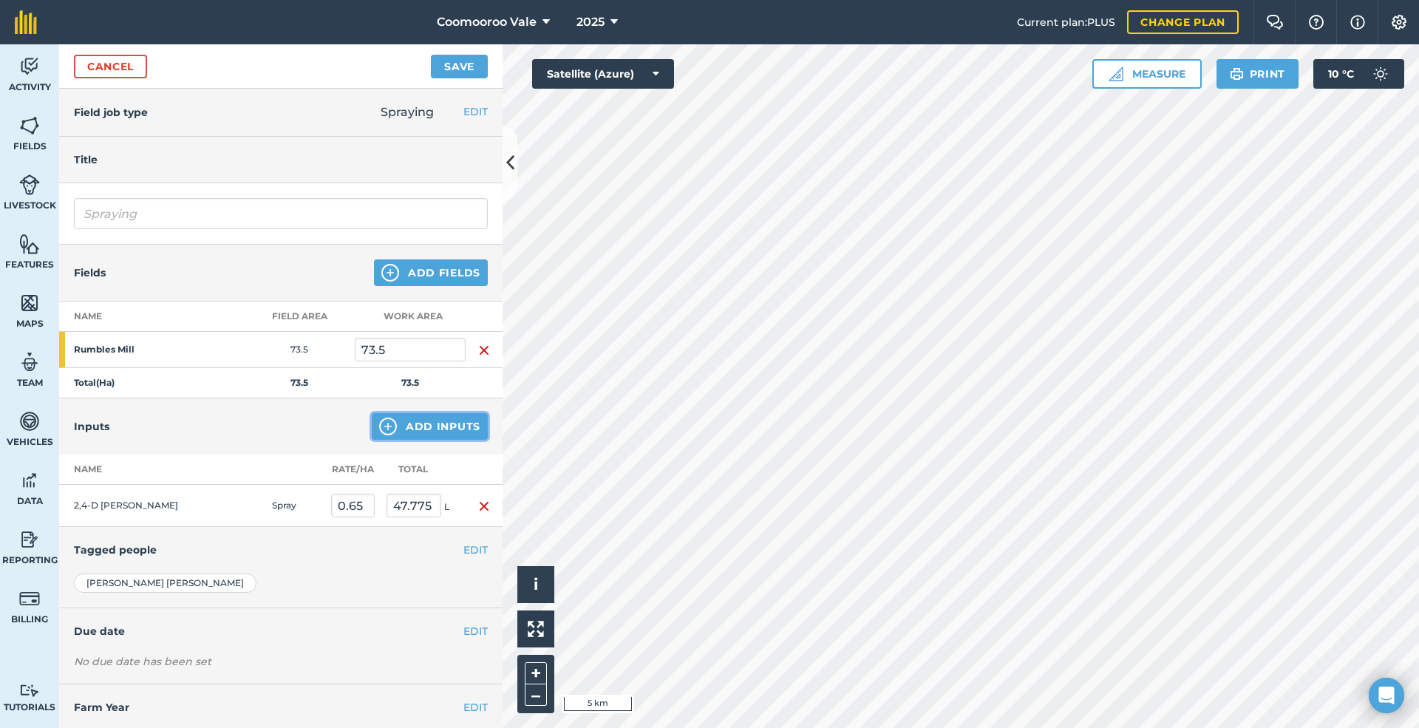
click at [456, 424] on button "Add Inputs" at bounding box center [430, 426] width 116 height 27
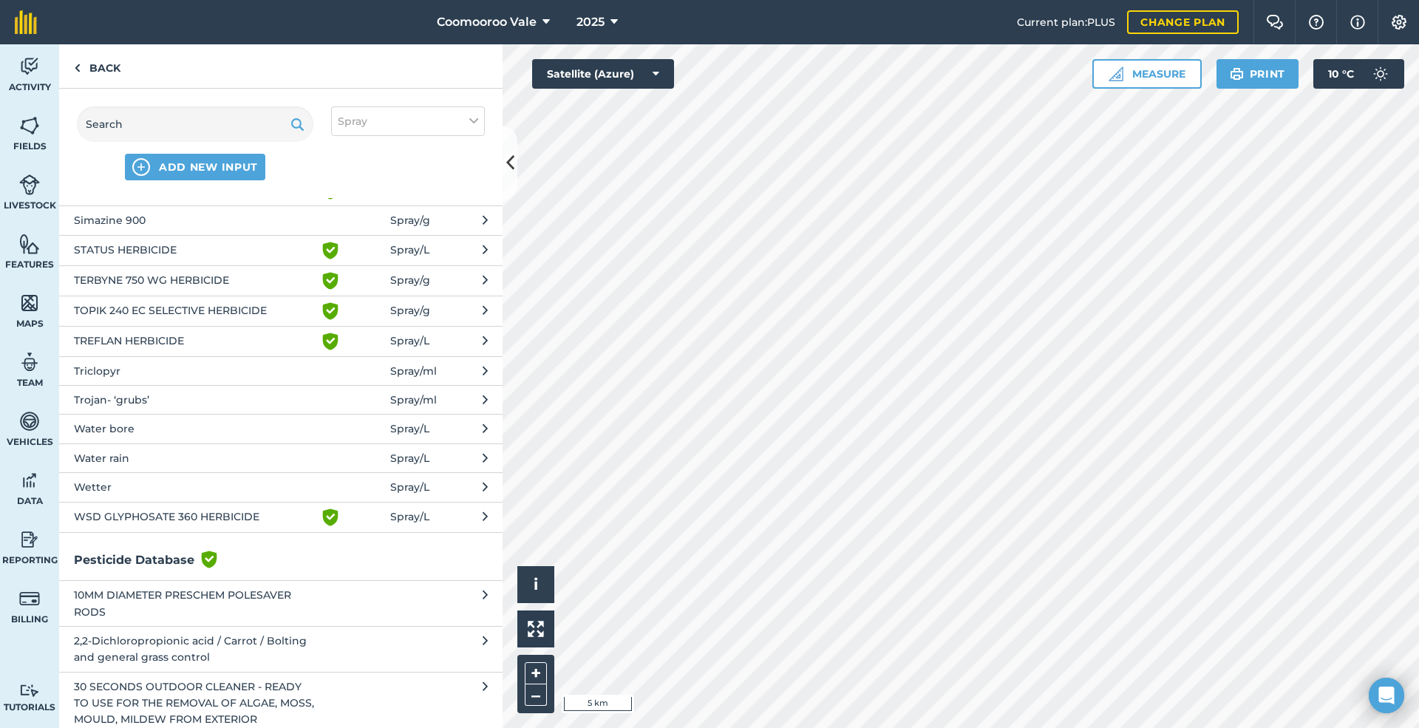
scroll to position [1231, 0]
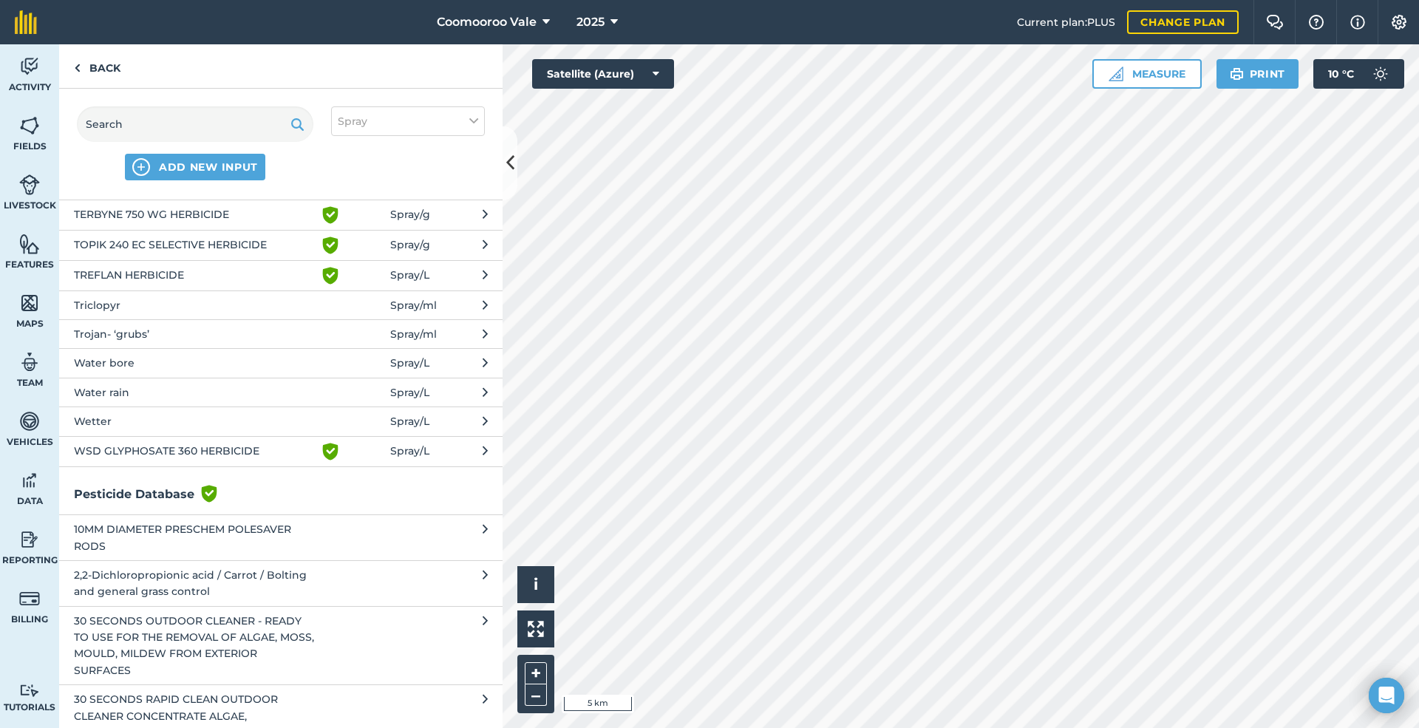
click at [164, 355] on span "Water bore" at bounding box center [195, 363] width 242 height 16
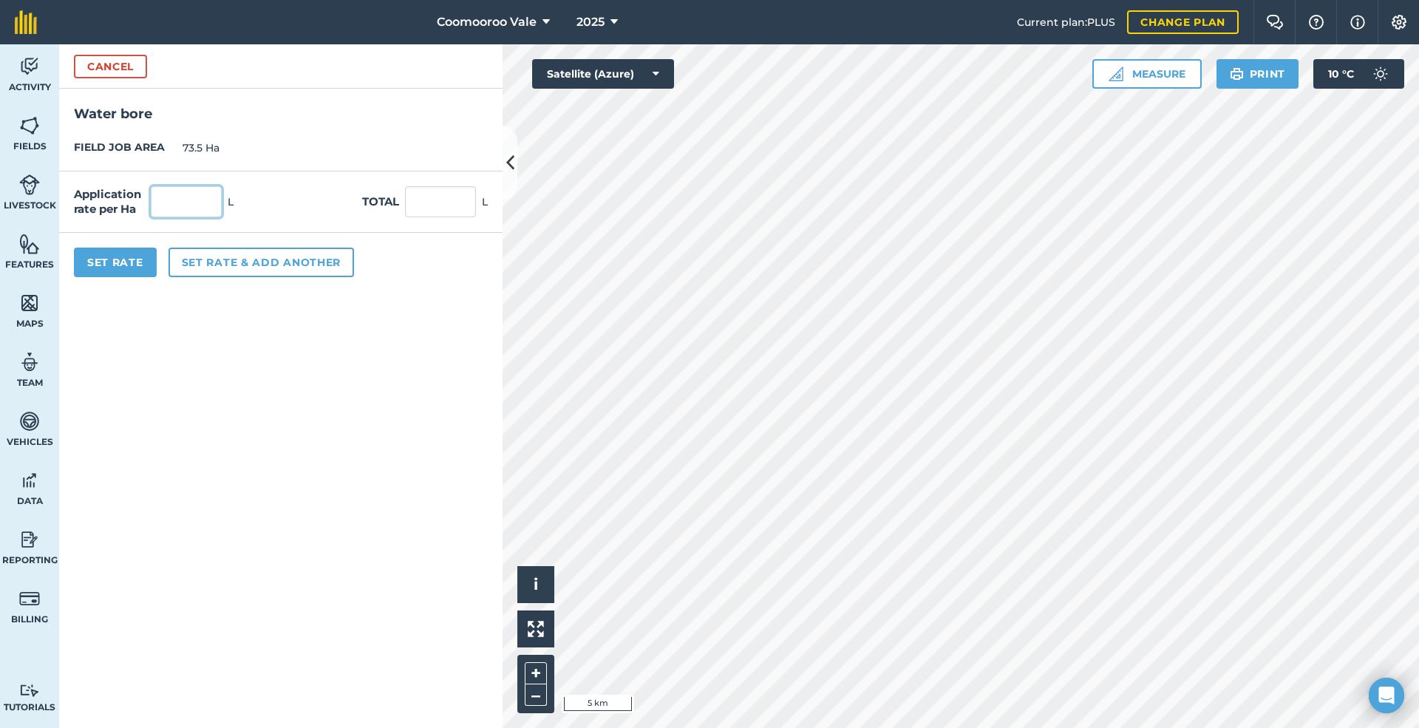
click at [195, 205] on input "text" at bounding box center [186, 201] width 71 height 31
type input "80"
type input "5,880"
click at [99, 264] on button "Set Rate" at bounding box center [115, 263] width 83 height 30
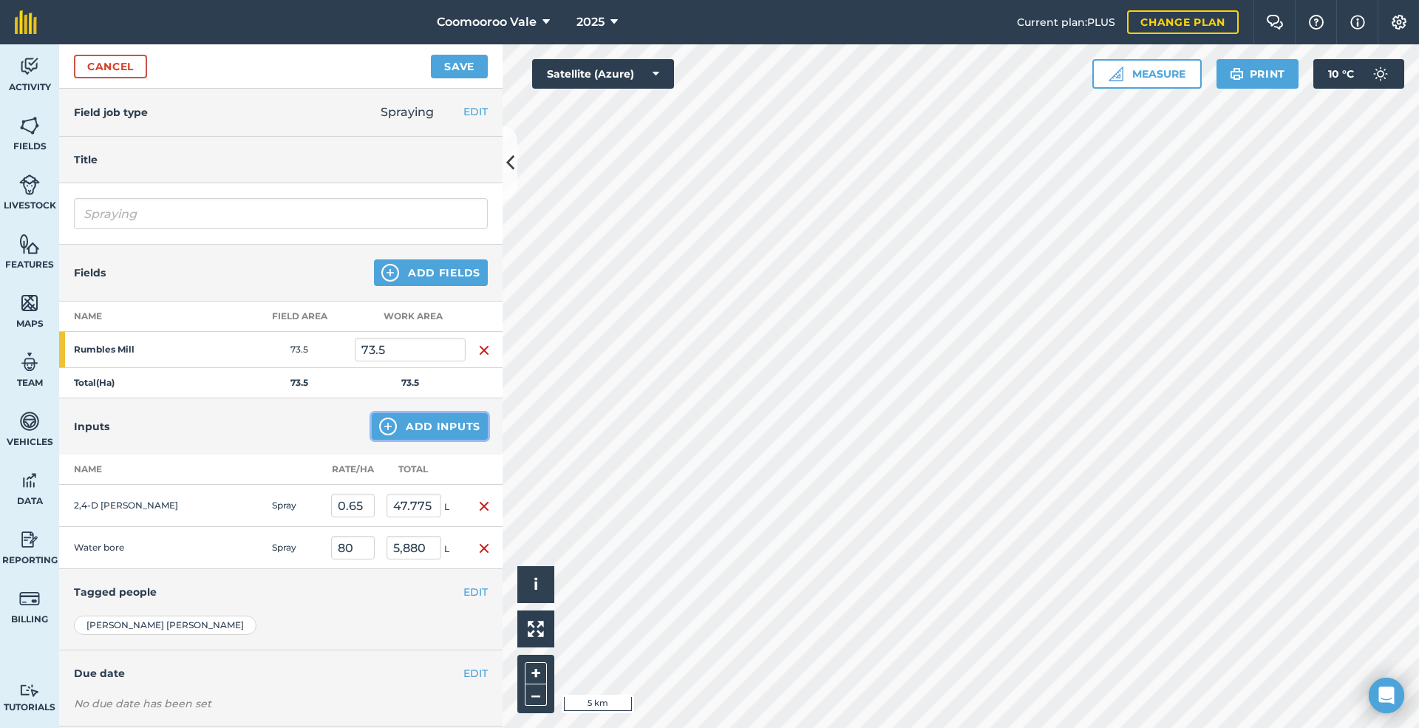
click at [447, 426] on button "Add Inputs" at bounding box center [430, 426] width 116 height 27
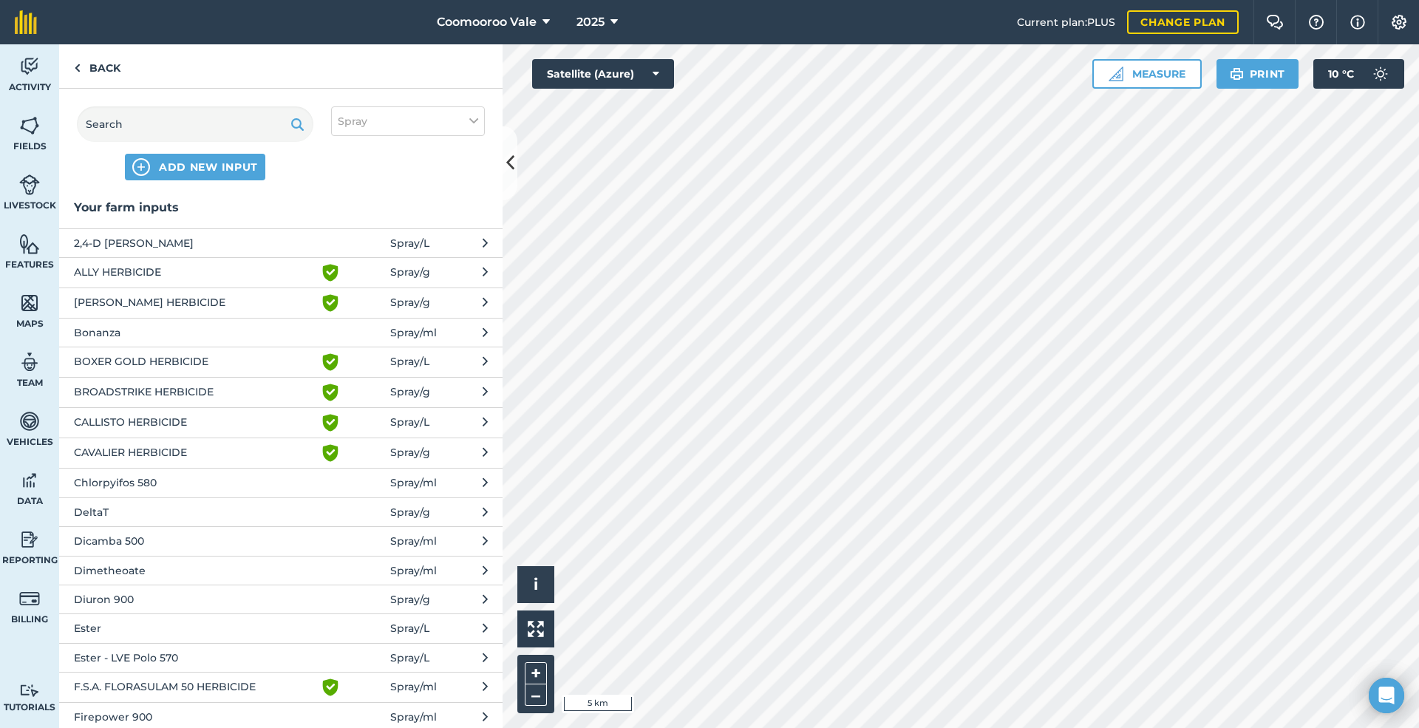
click at [175, 508] on span "DeltaT" at bounding box center [195, 512] width 242 height 16
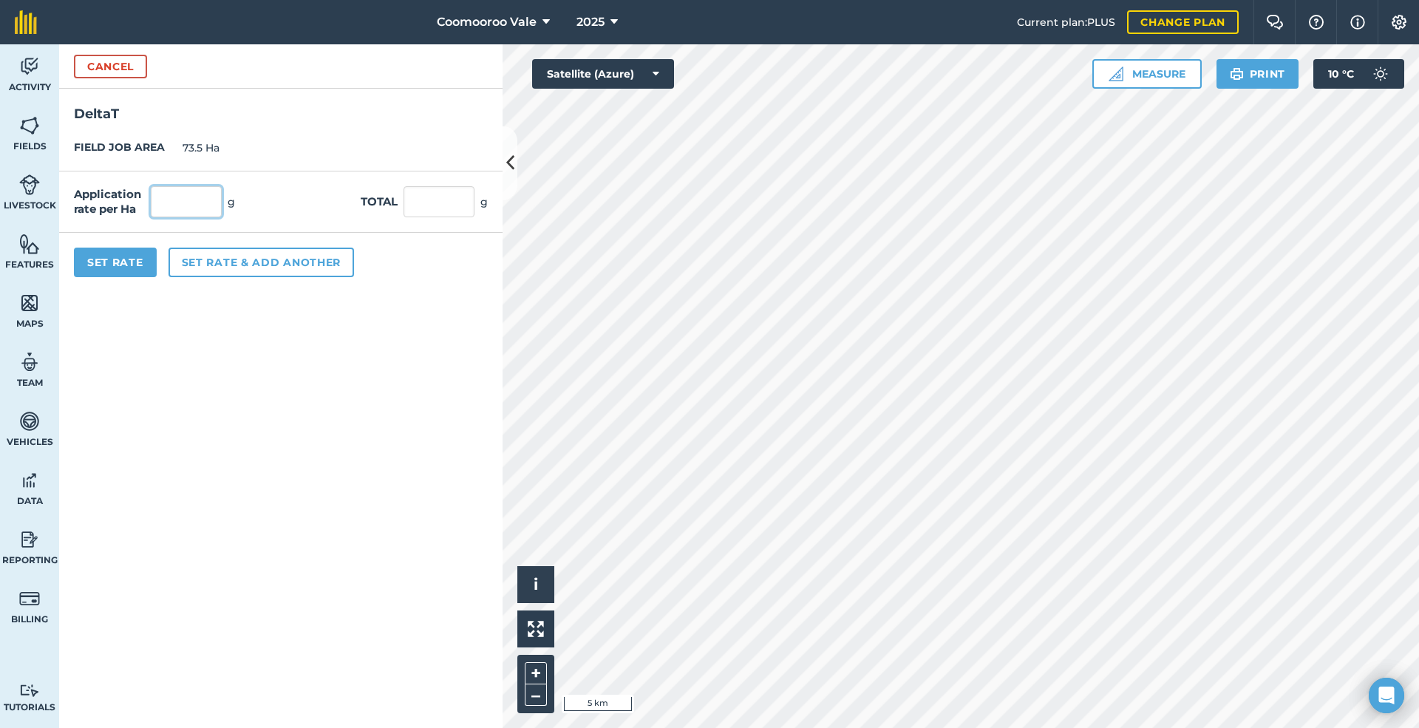
click at [198, 205] on input "text" at bounding box center [186, 201] width 71 height 31
type input "2"
type input "147"
click at [125, 264] on button "Set Rate" at bounding box center [115, 263] width 83 height 30
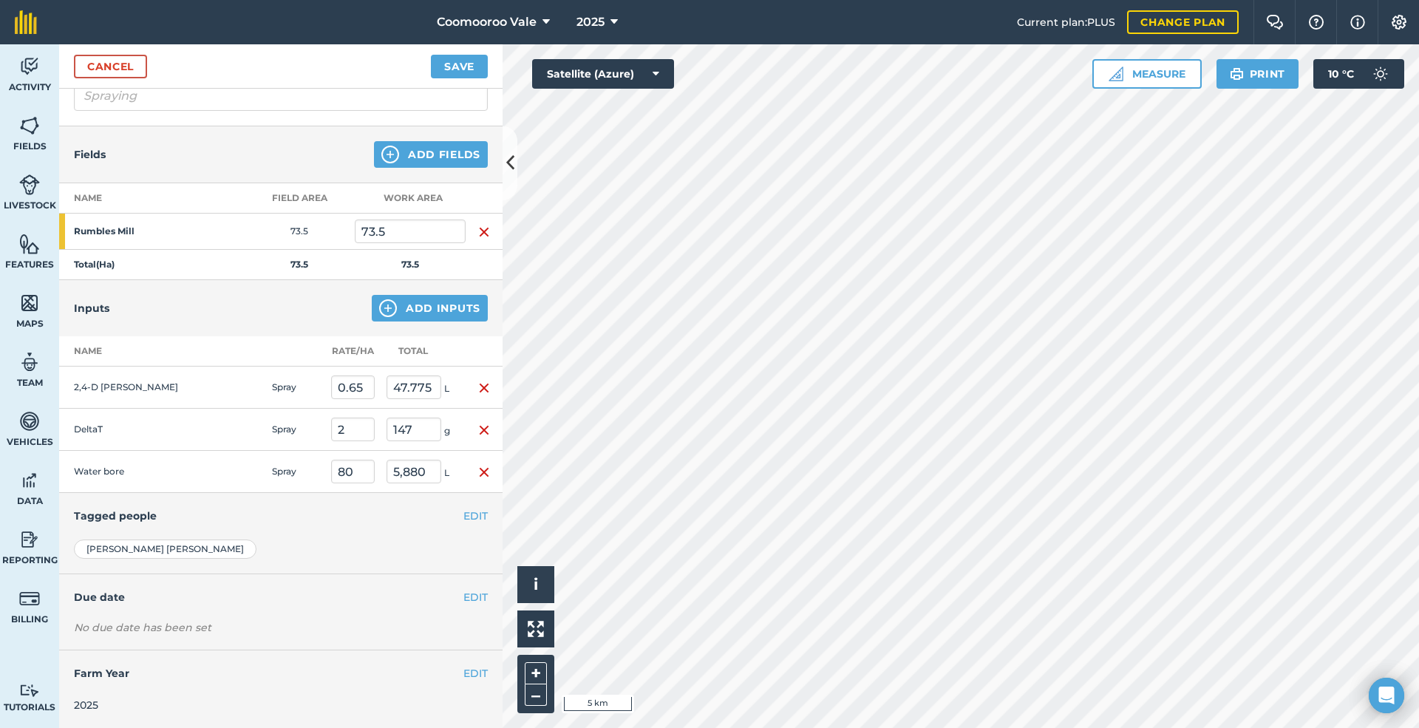
scroll to position [121, 0]
click at [463, 592] on button "EDIT" at bounding box center [475, 596] width 24 height 16
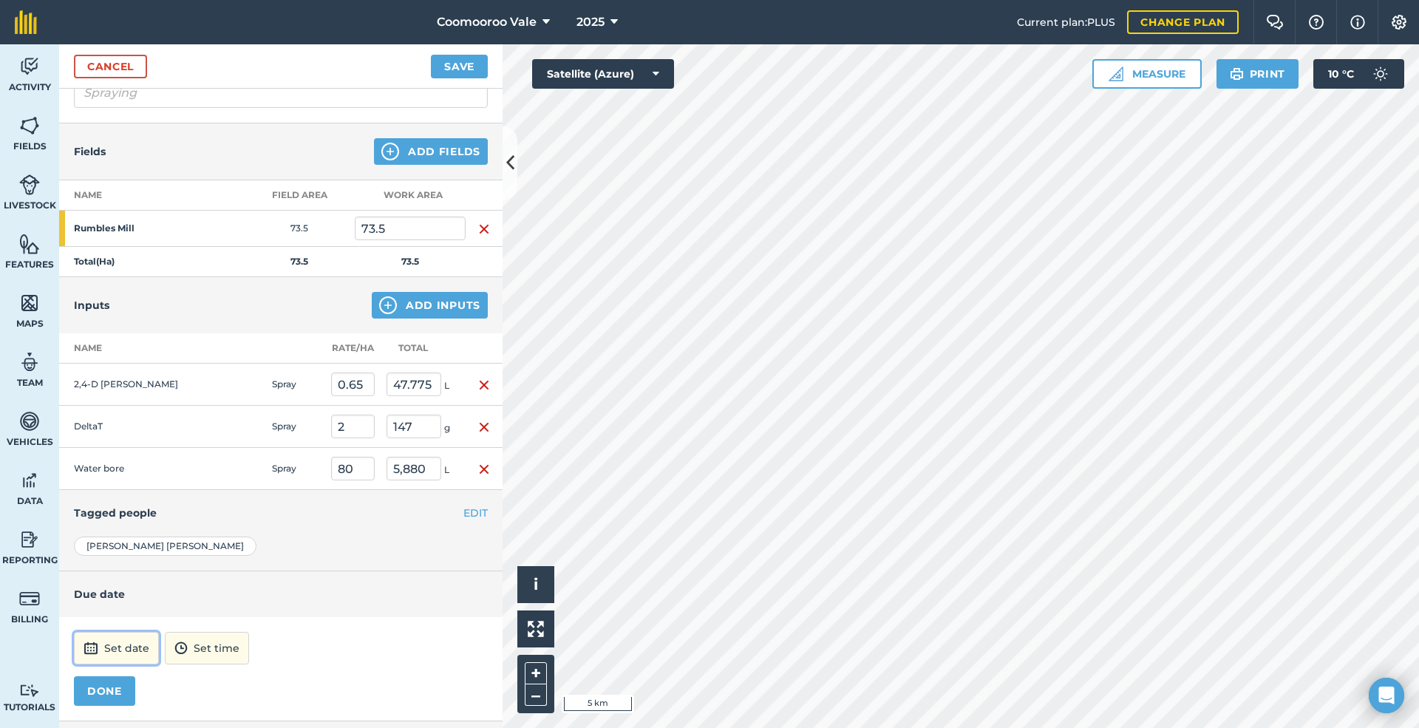
click at [98, 644] on button "Set date" at bounding box center [116, 648] width 85 height 33
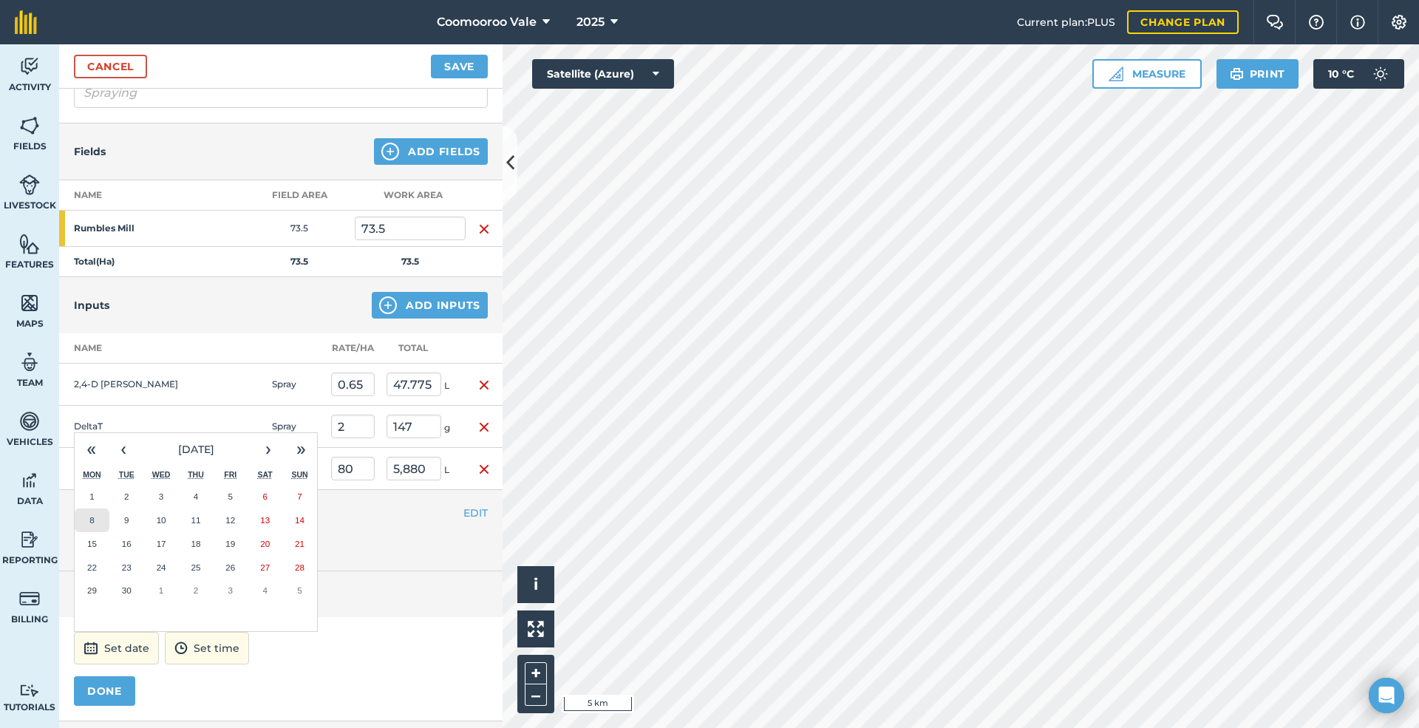
click at [92, 522] on abbr "8" at bounding box center [91, 520] width 4 height 10
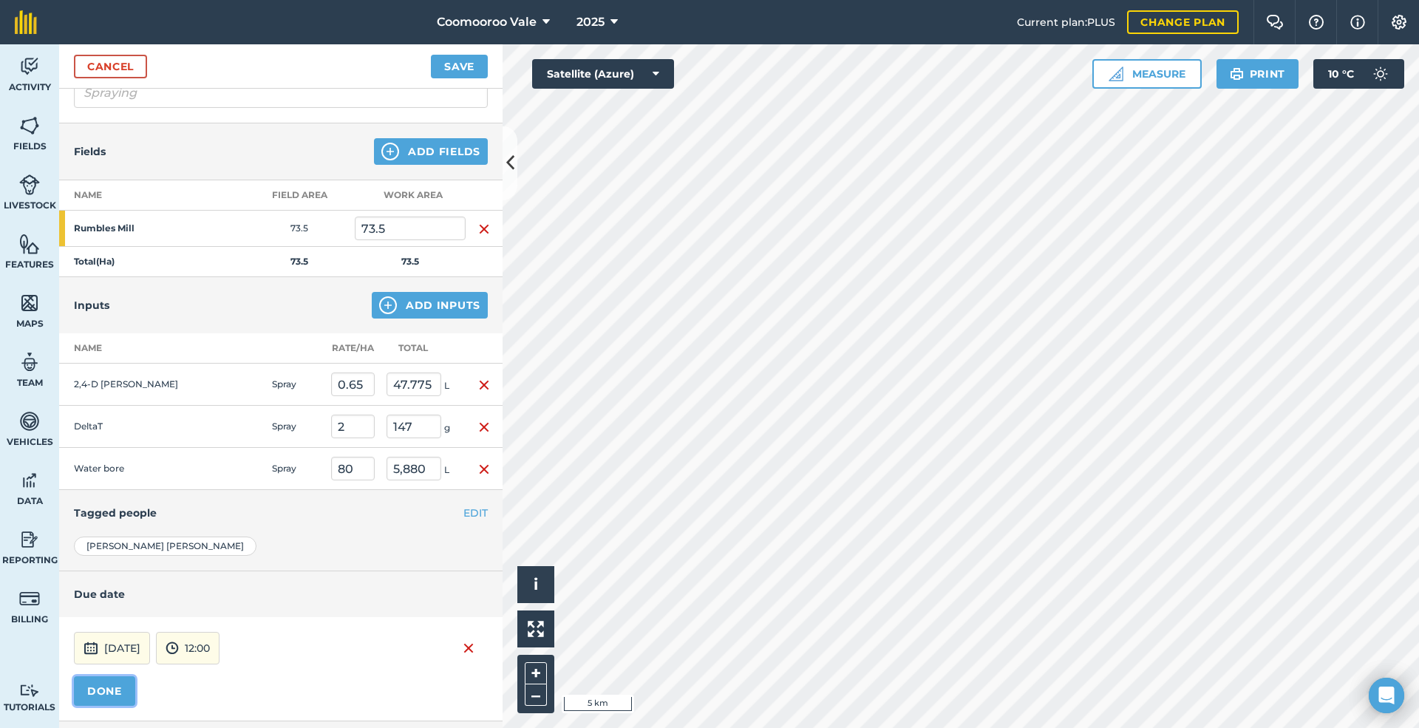
click at [114, 686] on button "DONE" at bounding box center [104, 691] width 61 height 30
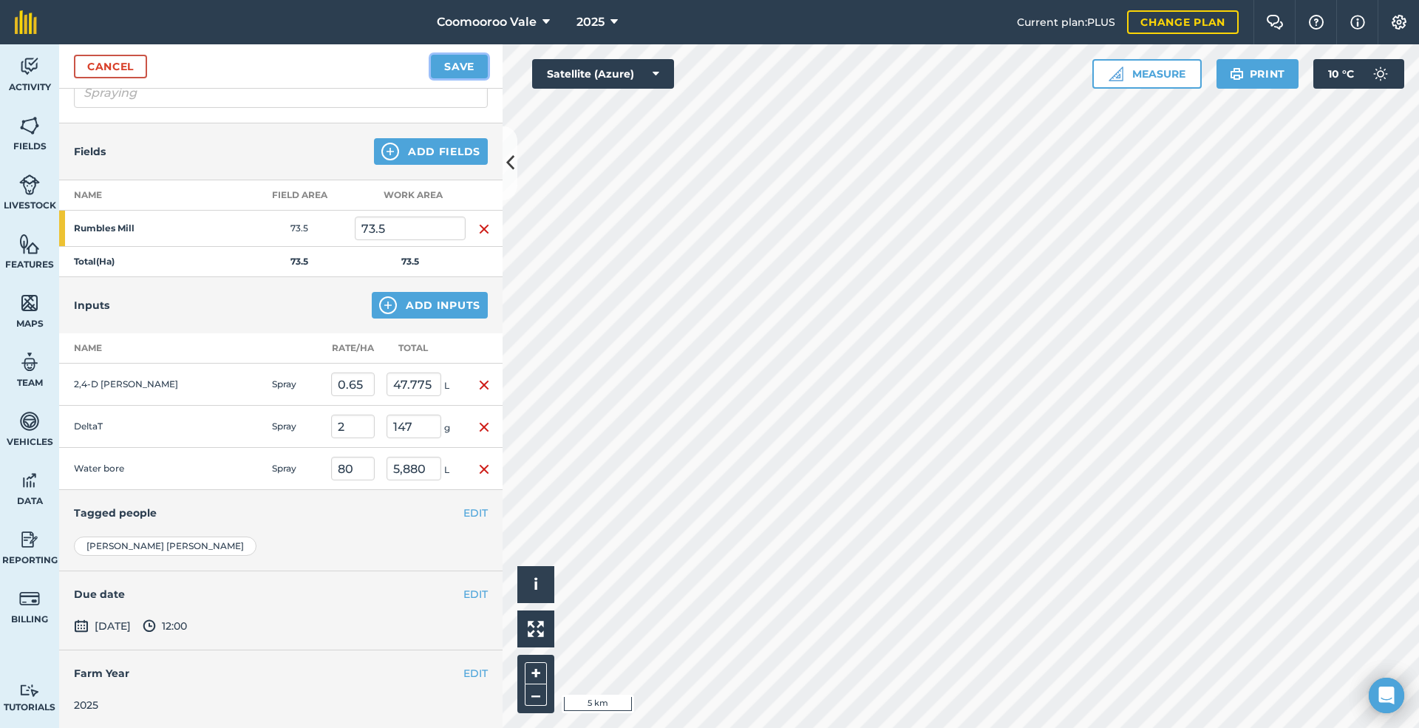
click at [468, 64] on button "Save" at bounding box center [459, 67] width 57 height 24
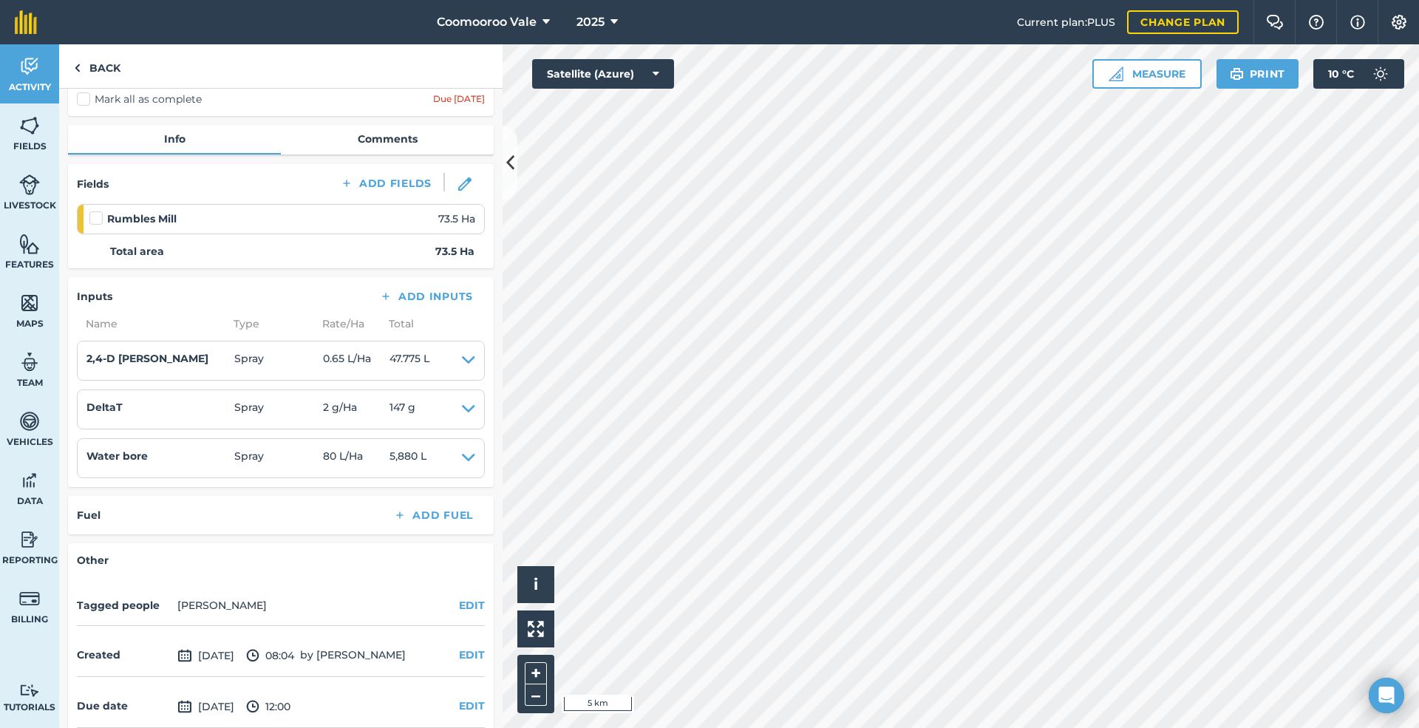
scroll to position [123, 0]
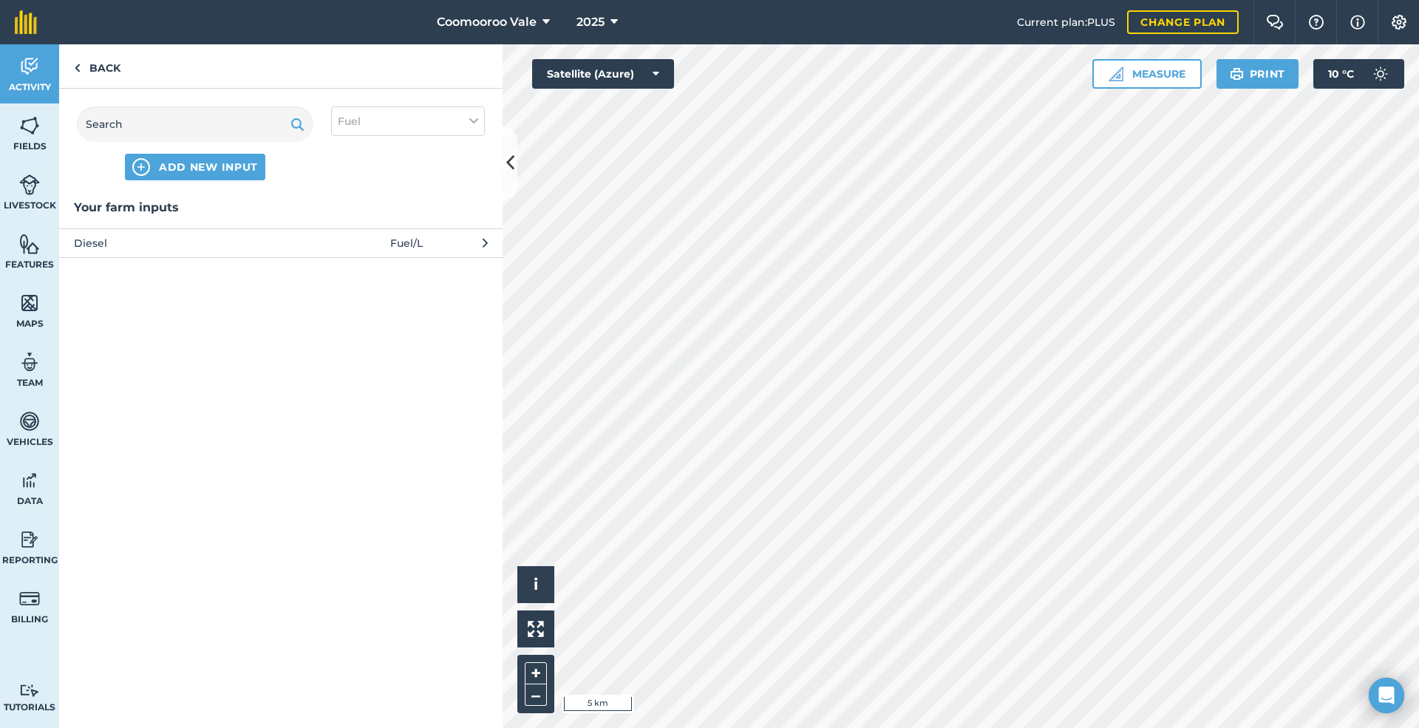
click at [243, 232] on button "Diesel Fuel / L" at bounding box center [280, 242] width 443 height 29
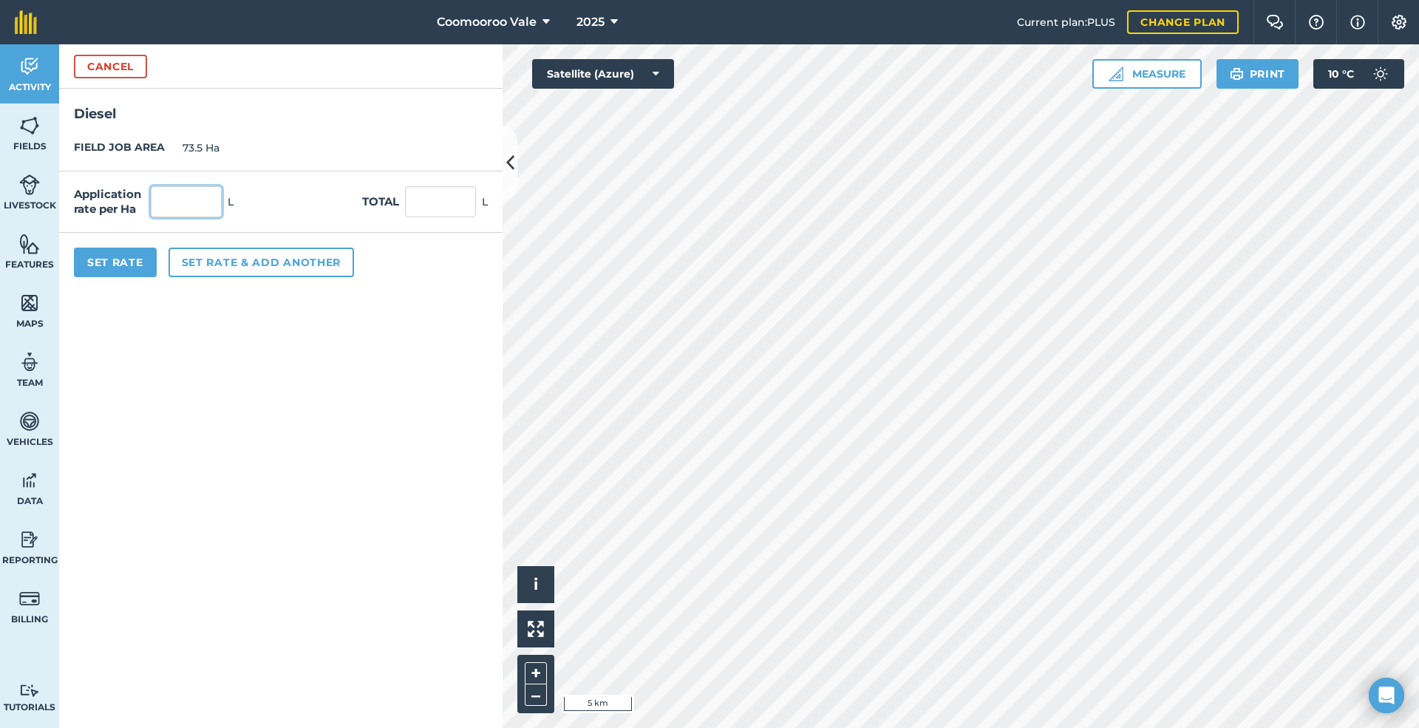
click at [186, 204] on input "text" at bounding box center [186, 201] width 71 height 31
type input "0.5"
type input "36.75"
click at [114, 259] on button "Set Rate" at bounding box center [115, 263] width 83 height 30
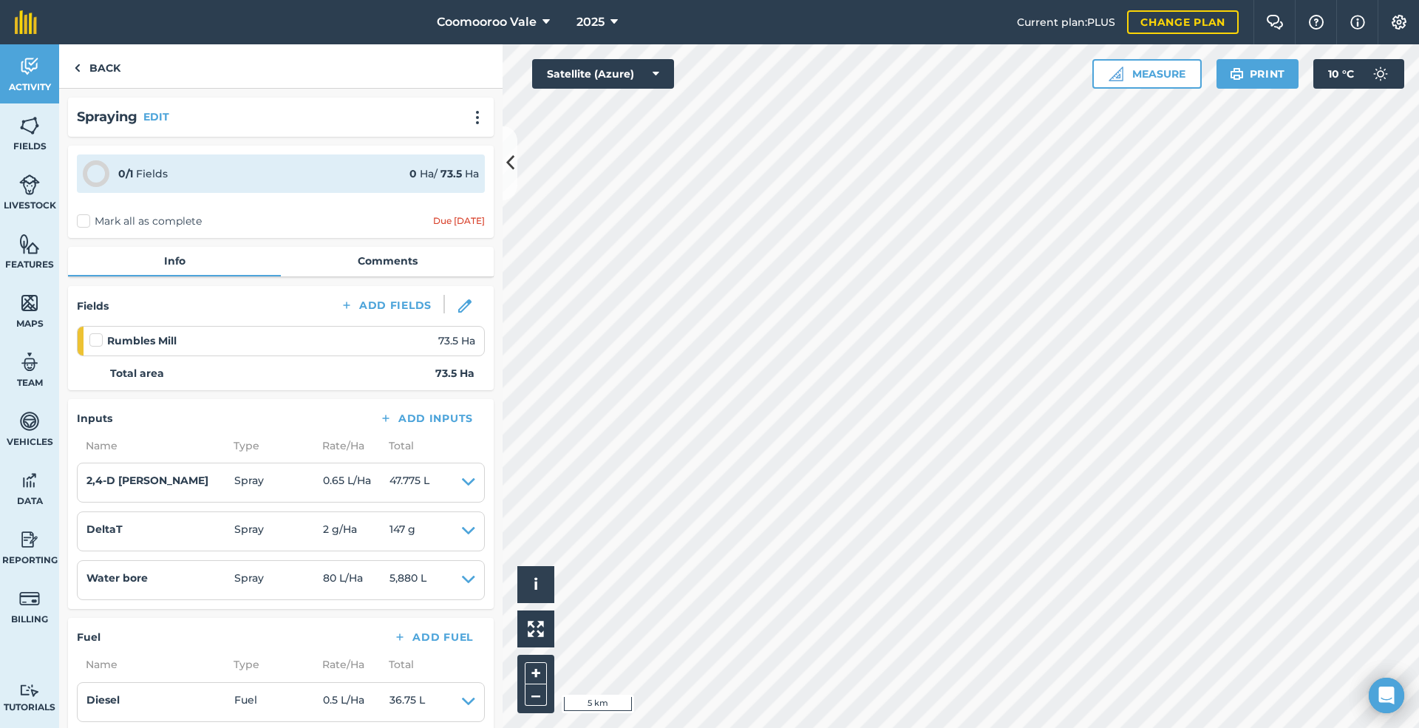
click at [93, 332] on label at bounding box center [98, 332] width 18 height 0
click at [93, 338] on input "checkbox" at bounding box center [94, 337] width 10 height 10
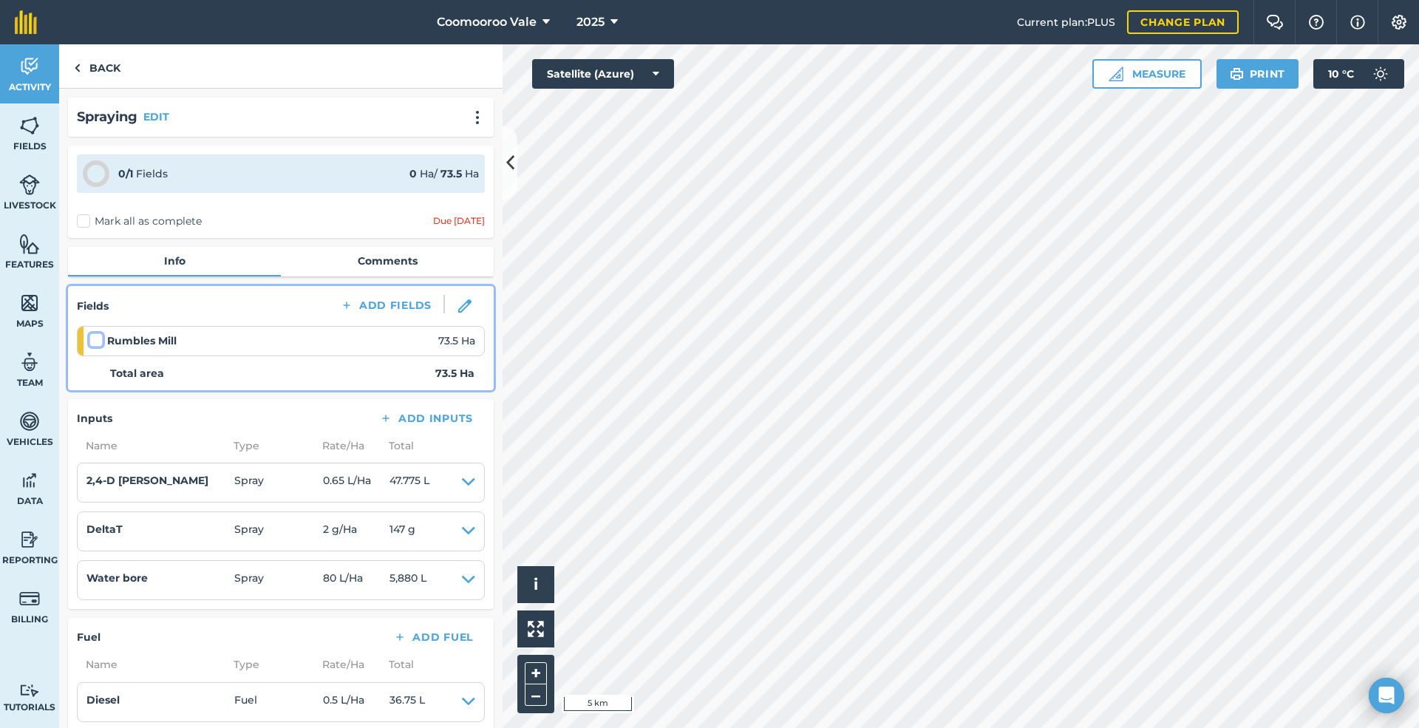
checkbox input "false"
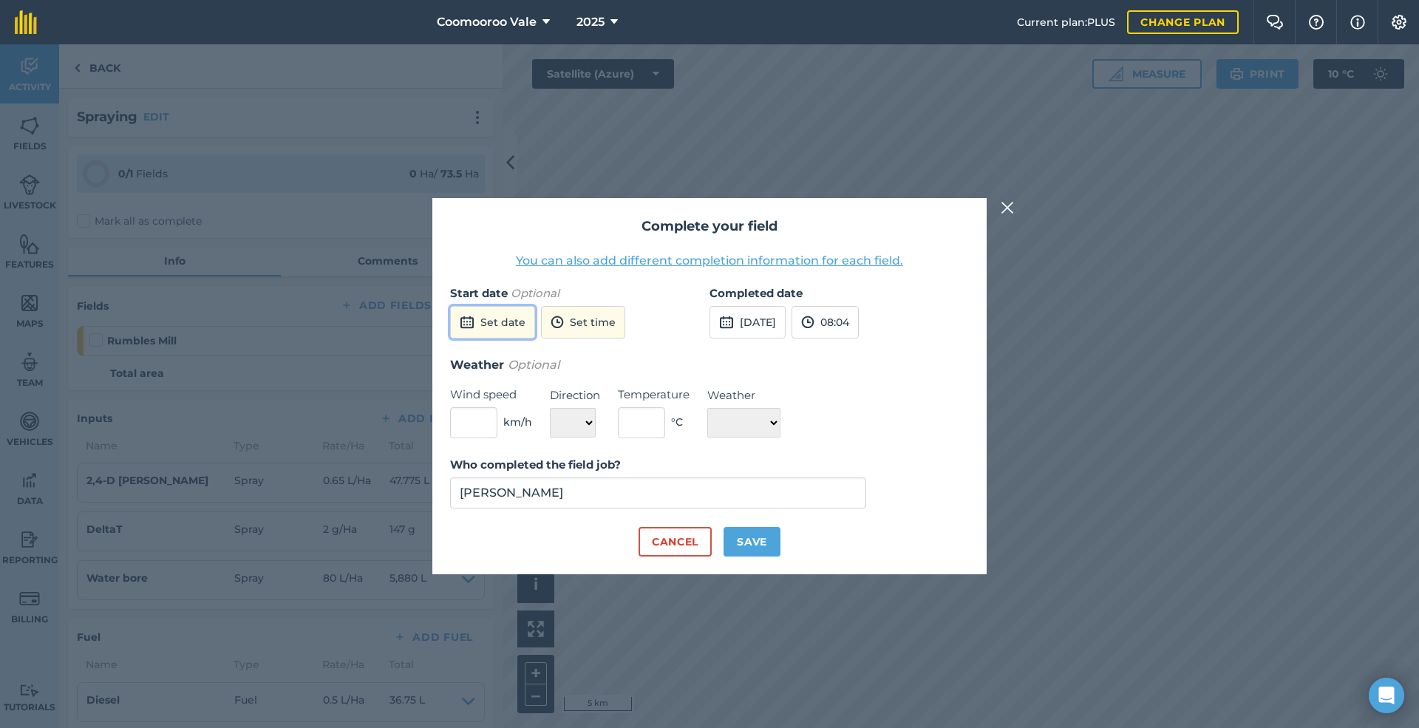
click at [499, 318] on button "Set date" at bounding box center [492, 322] width 85 height 33
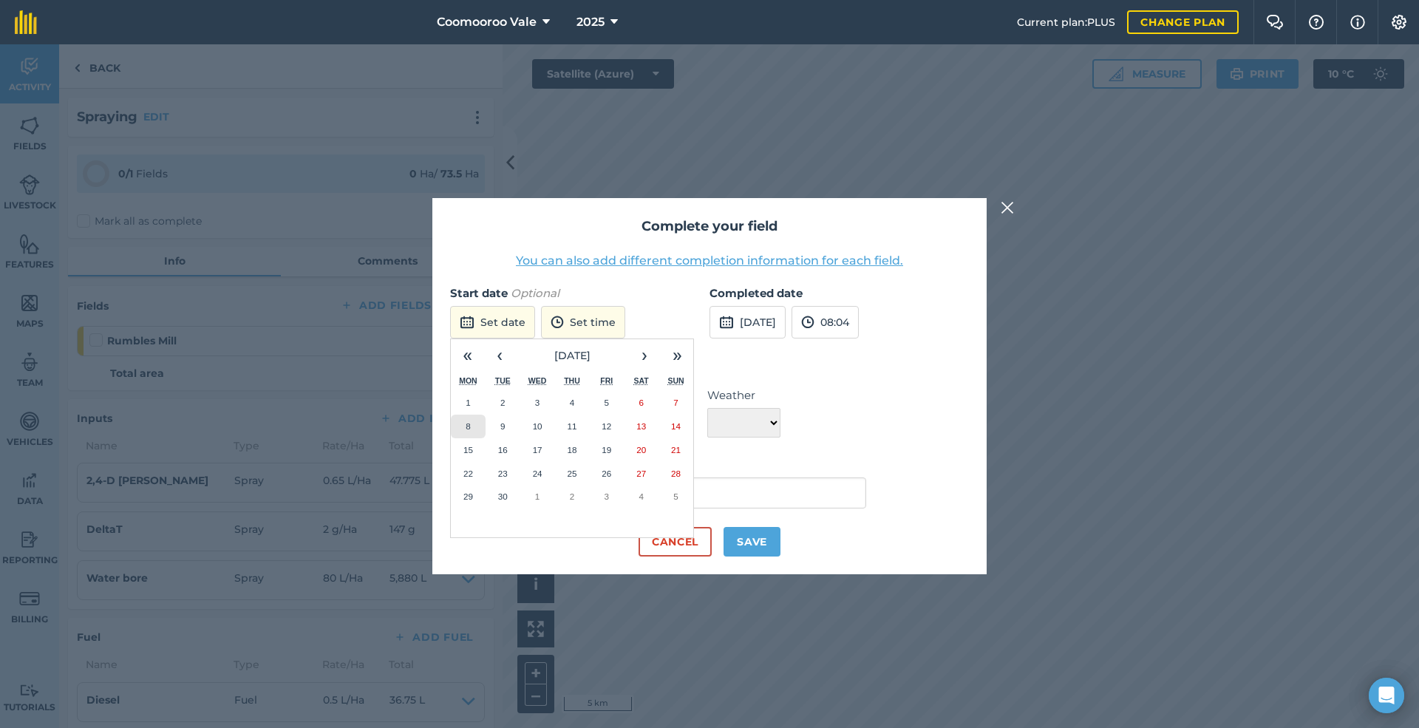
click at [468, 424] on abbr "8" at bounding box center [467, 426] width 4 height 10
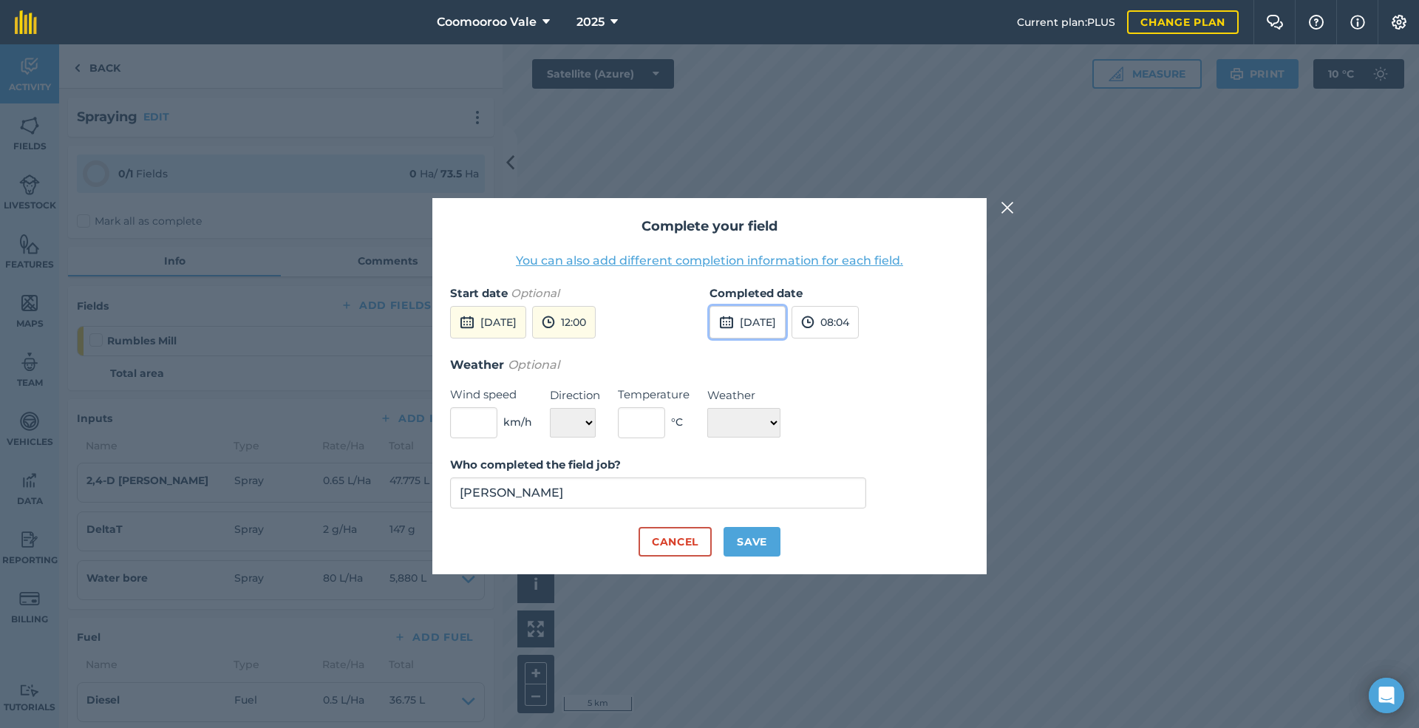
click at [743, 314] on button "[DATE]" at bounding box center [747, 322] width 76 height 33
click at [726, 423] on abbr "8" at bounding box center [727, 426] width 4 height 10
click at [480, 421] on input "text" at bounding box center [473, 422] width 47 height 31
type input "5"
click at [579, 421] on select "N NE E SE S SW W NW" at bounding box center [573, 423] width 46 height 30
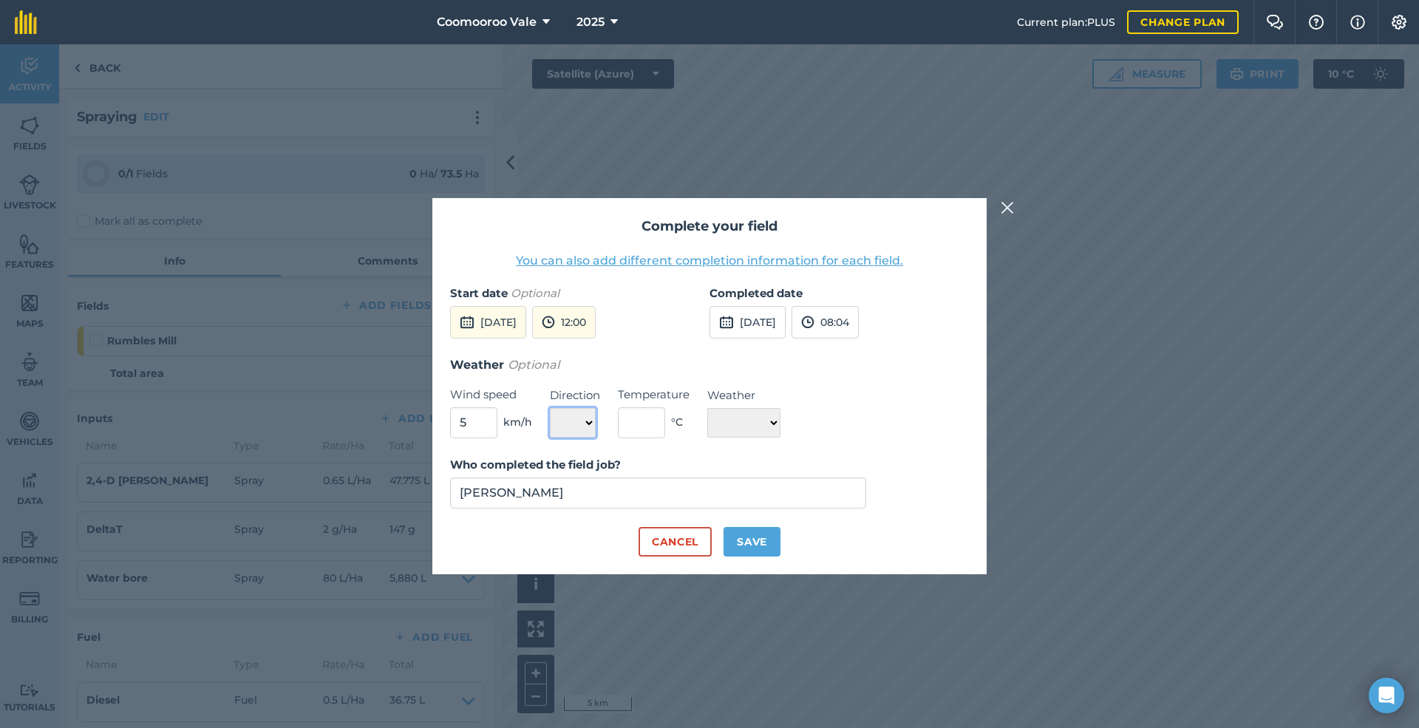
select select "W"
click at [550, 408] on select "N NE E SE S SW W NW" at bounding box center [573, 423] width 46 height 30
click at [652, 426] on input "text" at bounding box center [641, 422] width 47 height 31
type input "16"
click at [761, 417] on select "☀️ Sunny 🌧 Rainy ⛅️ Cloudy 🌨 Snow ❄️ Icy" at bounding box center [743, 423] width 73 height 30
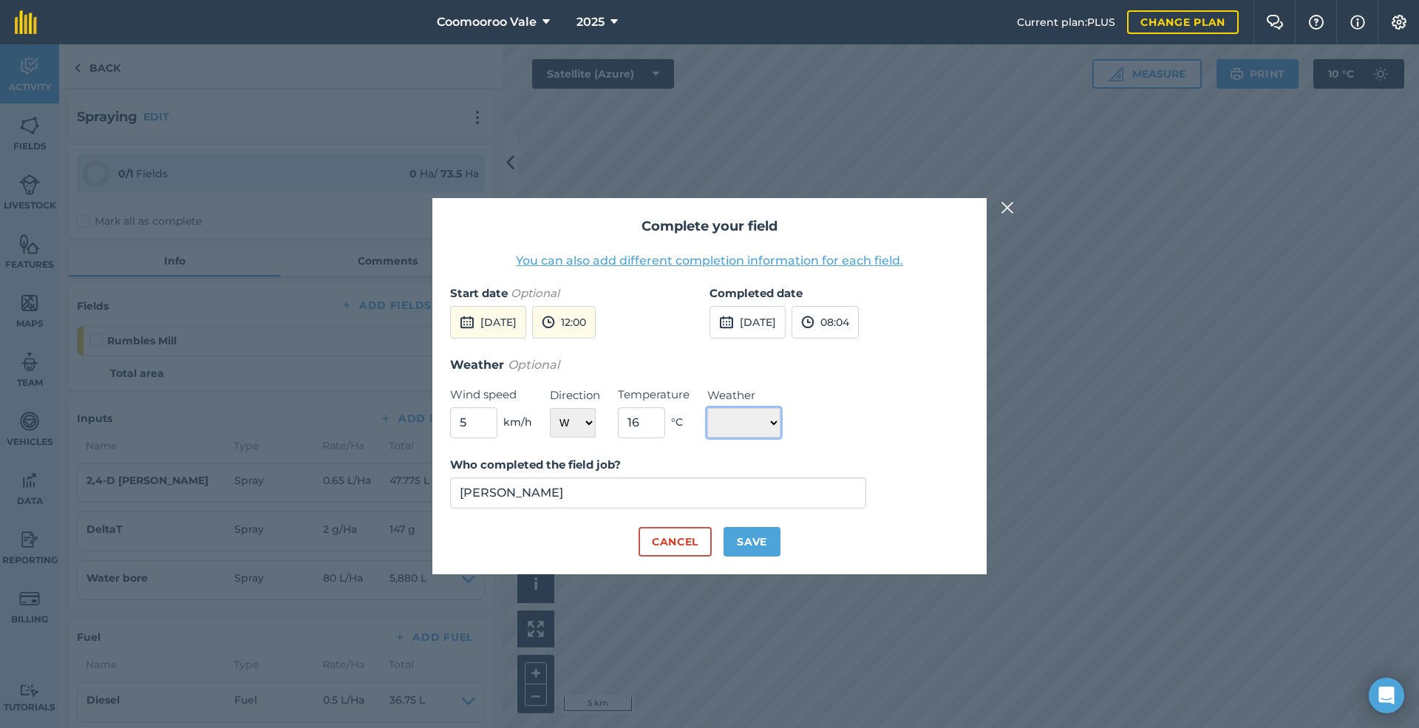
click at [773, 421] on select "☀️ Sunny 🌧 Rainy ⛅️ Cloudy 🌨 Snow ❄️ Icy" at bounding box center [743, 423] width 73 height 30
select select "Cloudy"
click at [707, 408] on select "☀️ Sunny 🌧 Rainy ⛅️ Cloudy 🌨 Snow ❄️ Icy" at bounding box center [743, 423] width 73 height 30
click at [754, 539] on button "Save" at bounding box center [751, 542] width 57 height 30
checkbox input "true"
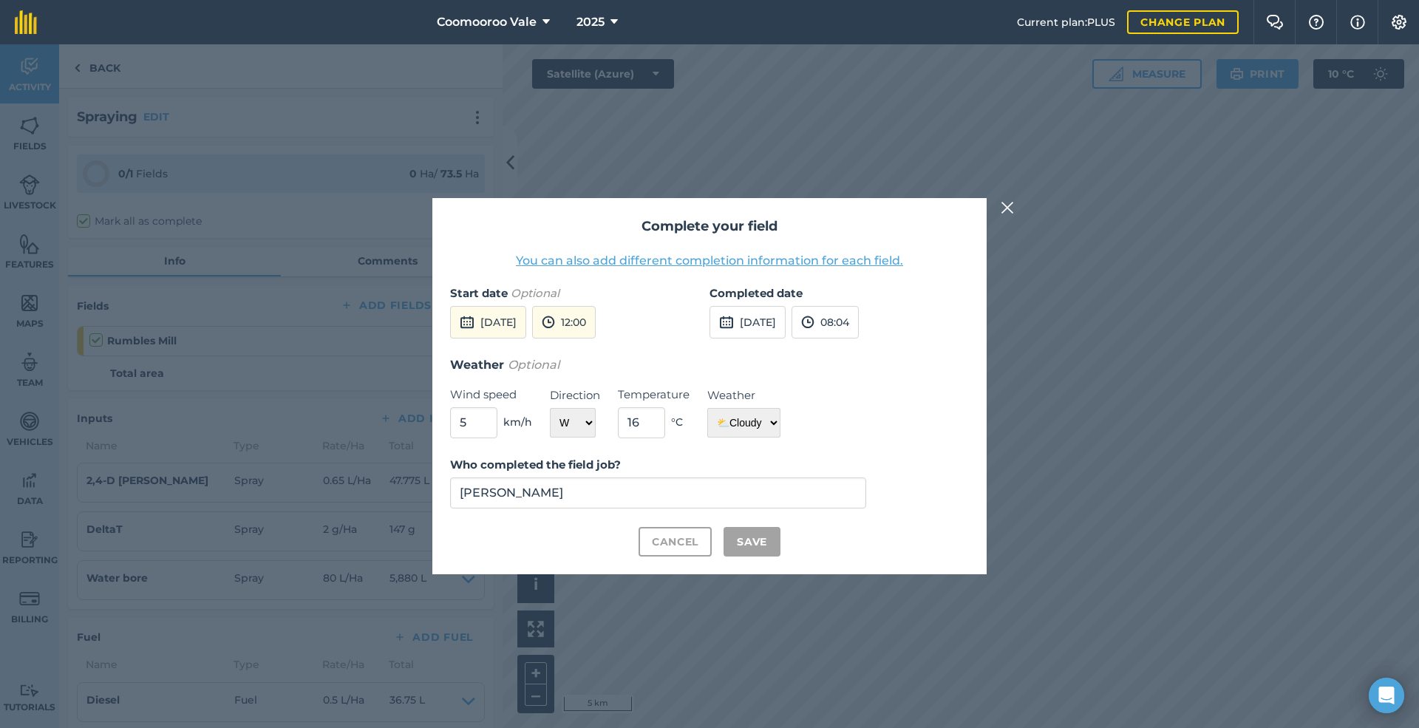
checkbox input "true"
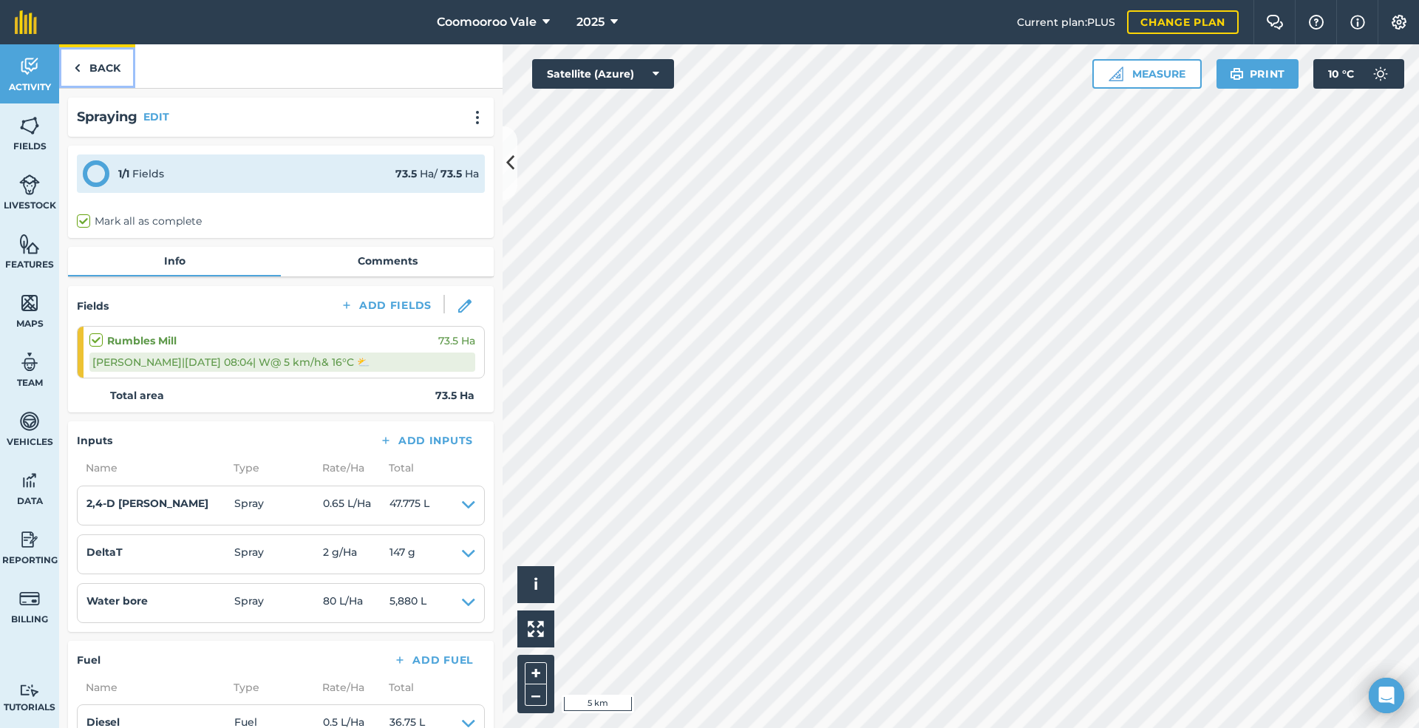
click at [95, 63] on link "Back" at bounding box center [97, 66] width 76 height 44
